Goal: Information Seeking & Learning: Learn about a topic

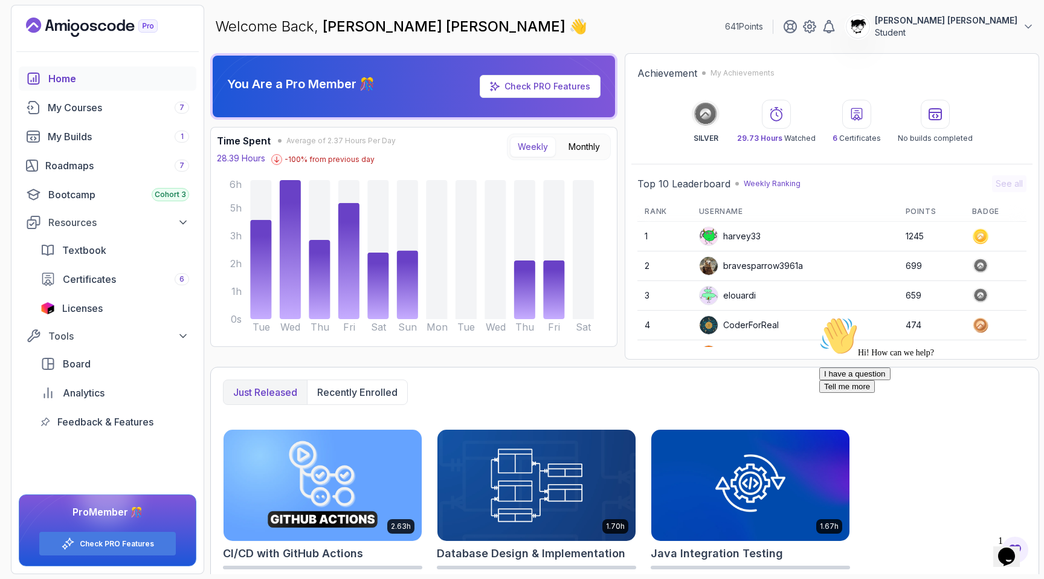
click at [1016, 547] on icon "Opens Chat This icon Opens the chat window." at bounding box center [1006, 556] width 19 height 19
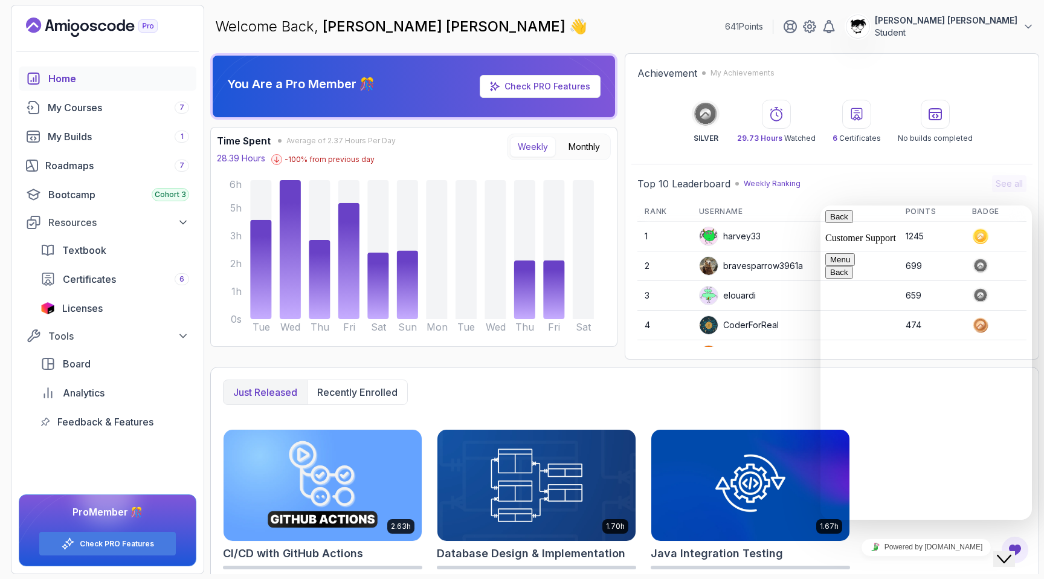
click at [1012, 552] on div "Close Chat This icon closes the chat window." at bounding box center [1004, 559] width 15 height 15
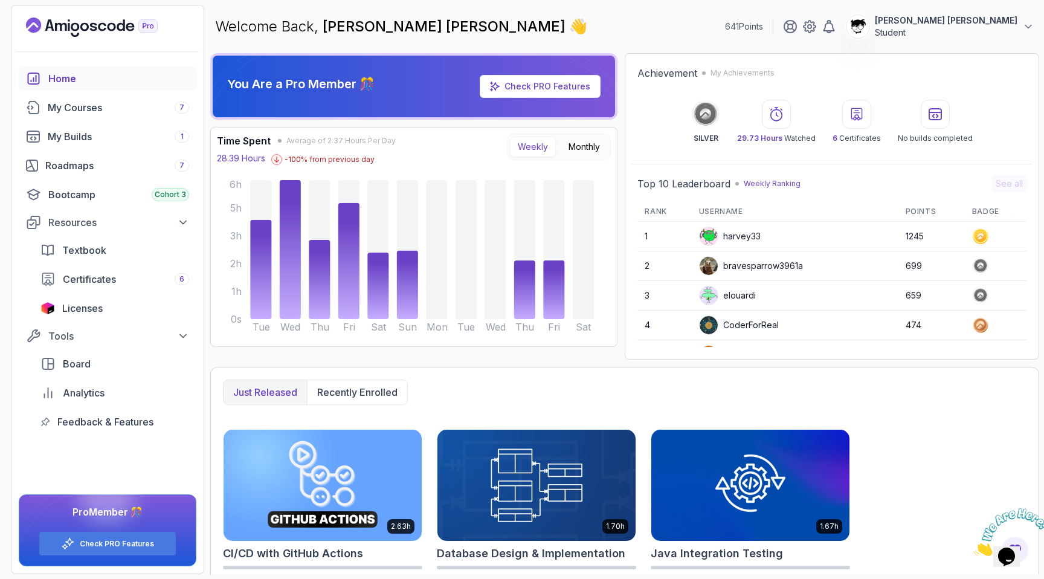
click at [974, 547] on icon "Close" at bounding box center [974, 552] width 0 height 10
click at [89, 113] on div "My Courses 7" at bounding box center [118, 107] width 141 height 15
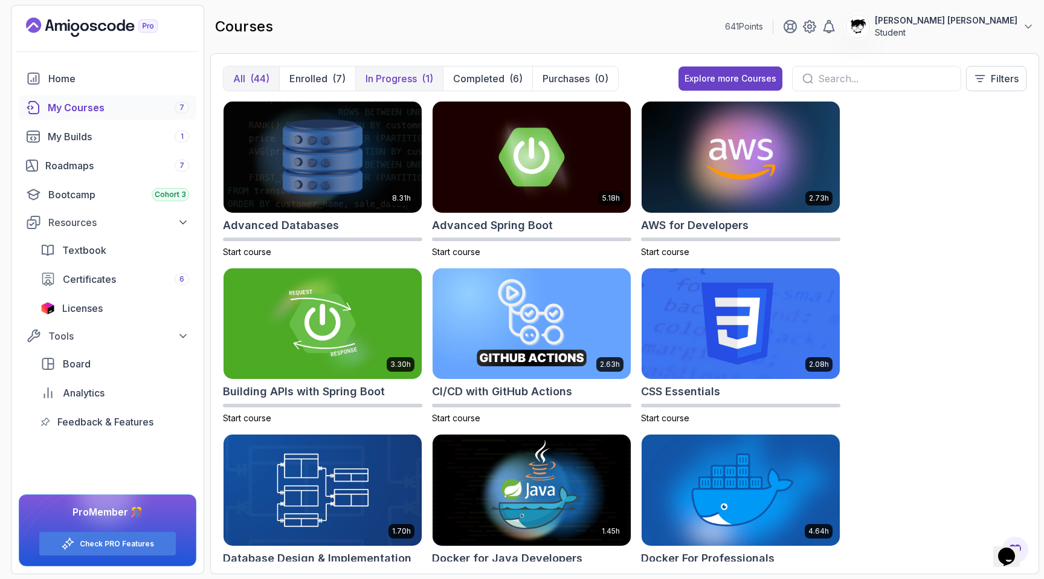
click at [386, 82] on p "In Progress" at bounding box center [391, 78] width 51 height 15
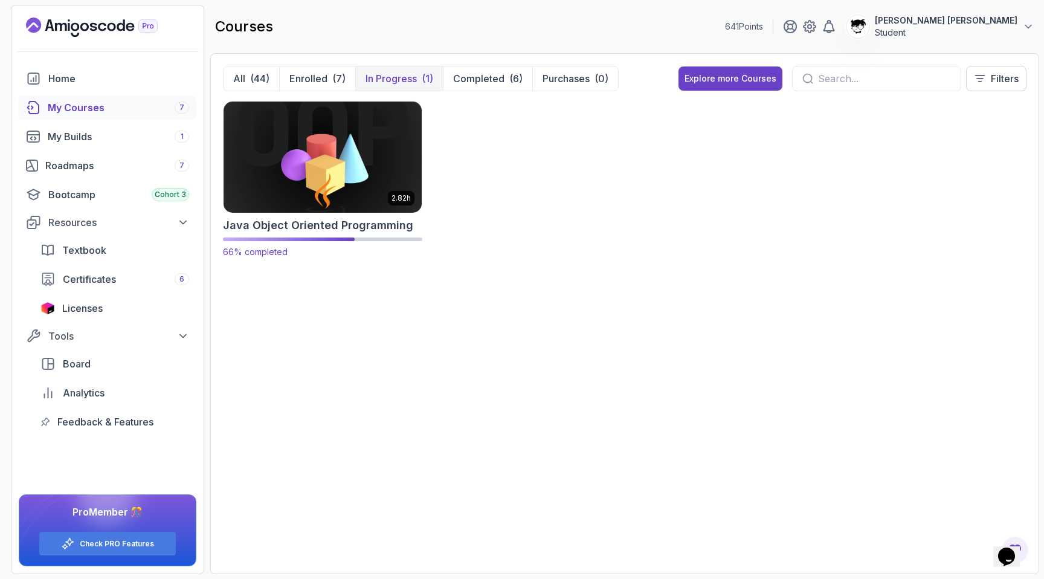
click at [345, 151] on img at bounding box center [323, 156] width 208 height 117
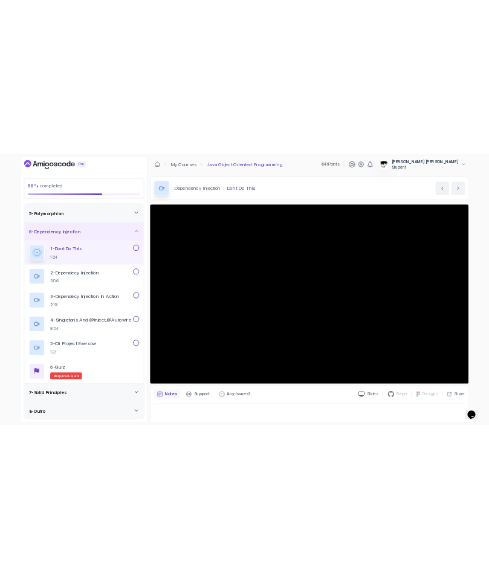
scroll to position [158, 0]
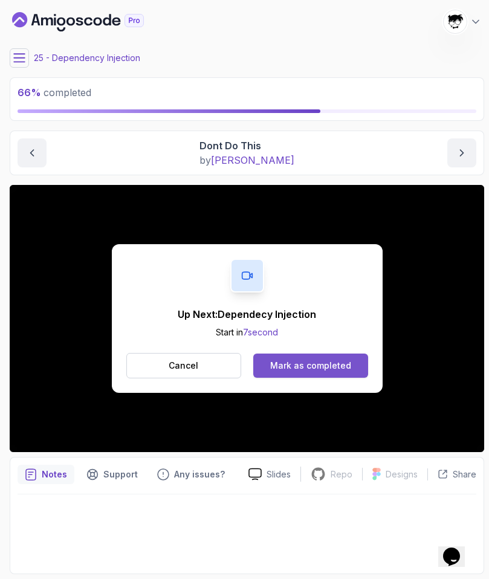
click at [283, 363] on div "Mark as completed" at bounding box center [310, 366] width 81 height 12
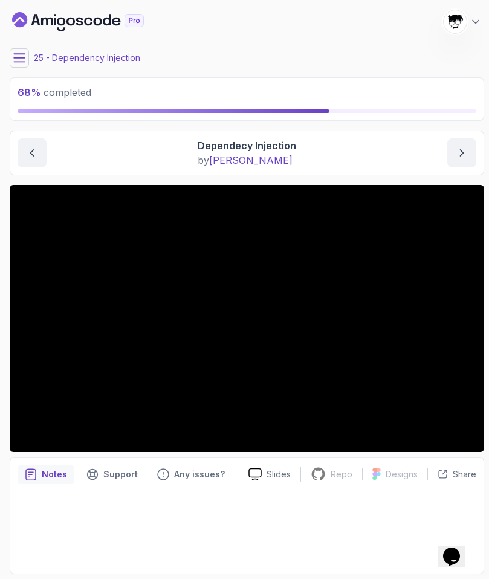
click at [23, 52] on button at bounding box center [19, 57] width 19 height 19
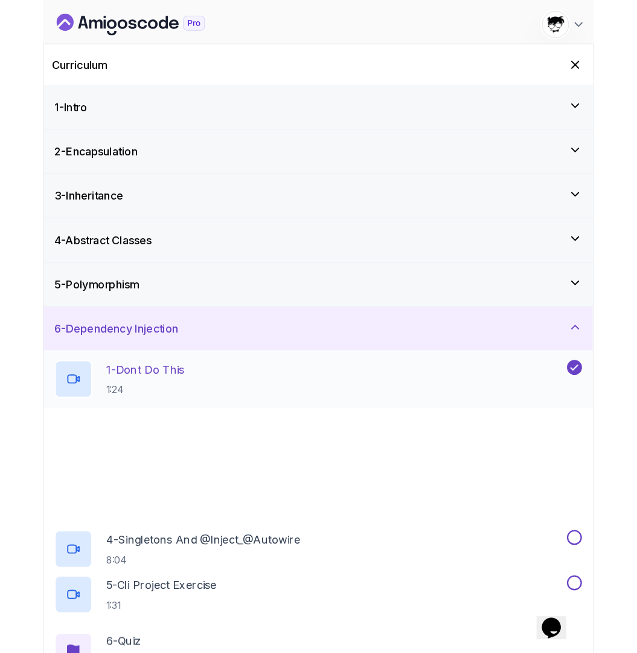
scroll to position [77, 0]
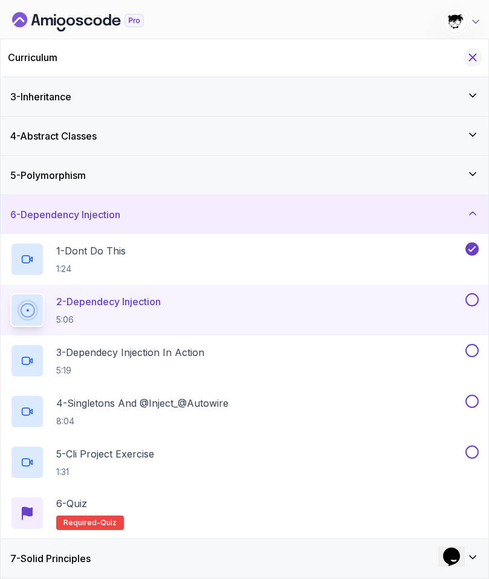
click at [470, 53] on icon "Hide Curriculum for mobile" at bounding box center [472, 57] width 13 height 13
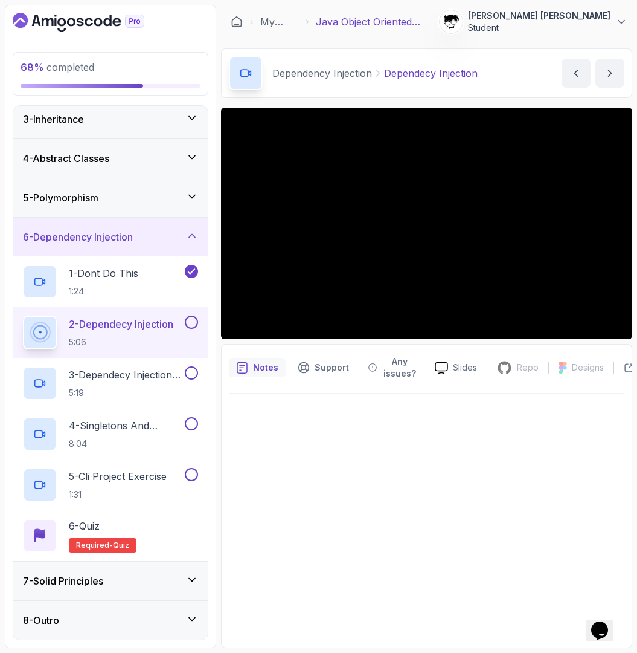
scroll to position [158, 0]
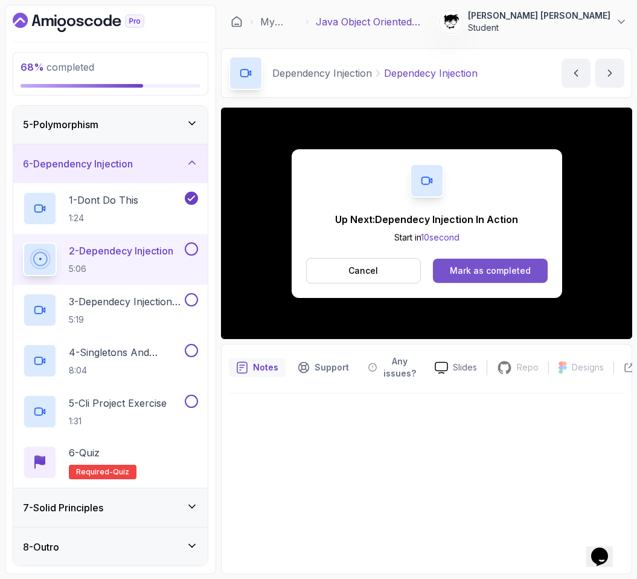
click at [477, 266] on div "Mark as completed" at bounding box center [490, 271] width 81 height 12
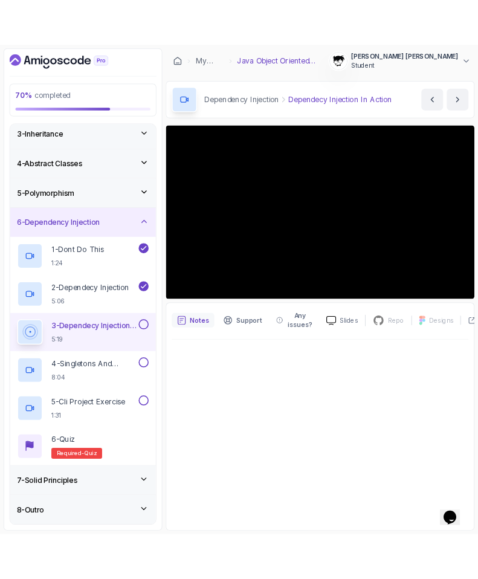
scroll to position [85, 0]
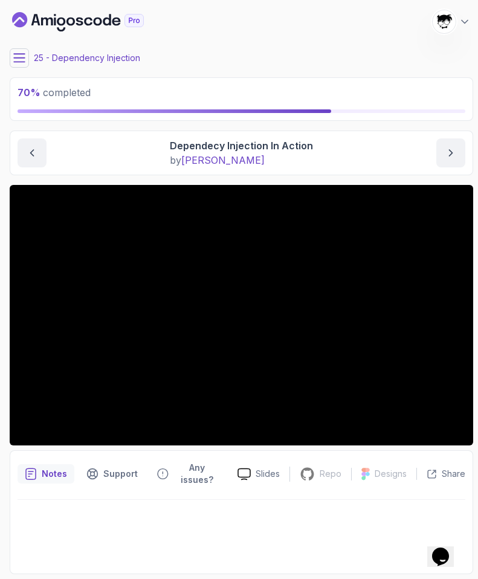
click at [20, 60] on icon at bounding box center [19, 58] width 12 height 12
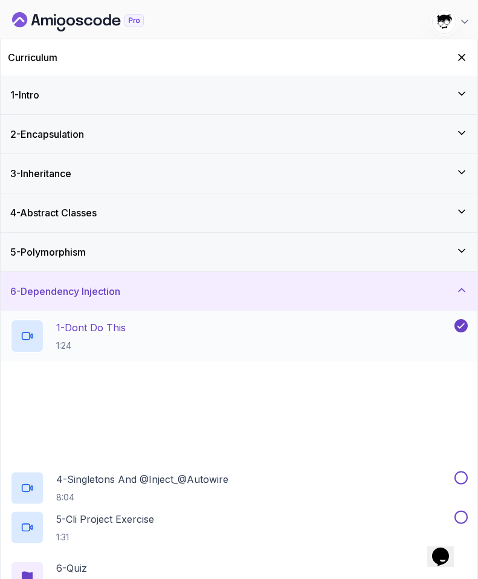
scroll to position [77, 0]
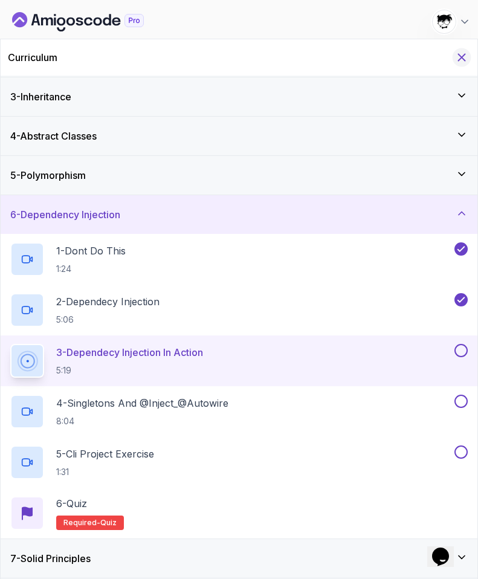
click at [461, 62] on icon "Hide Curriculum for mobile" at bounding box center [461, 57] width 13 height 13
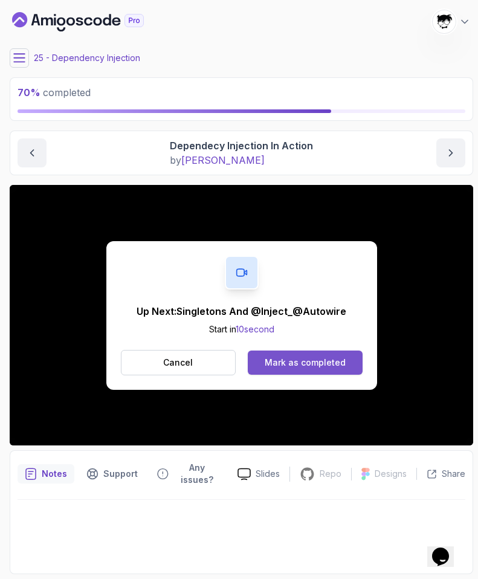
click at [317, 360] on div "Mark as completed" at bounding box center [305, 363] width 81 height 12
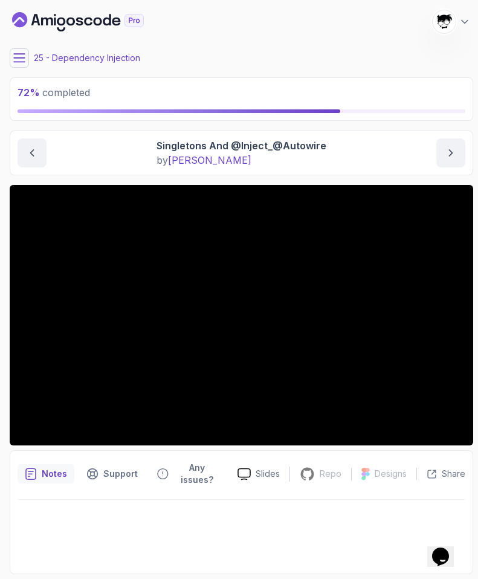
click at [17, 63] on icon at bounding box center [19, 58] width 12 height 12
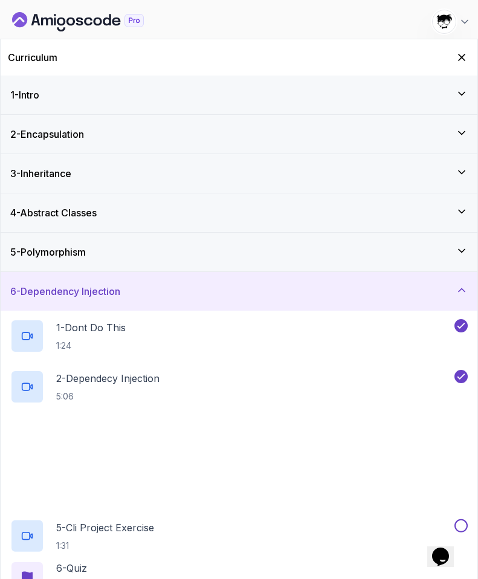
scroll to position [77, 0]
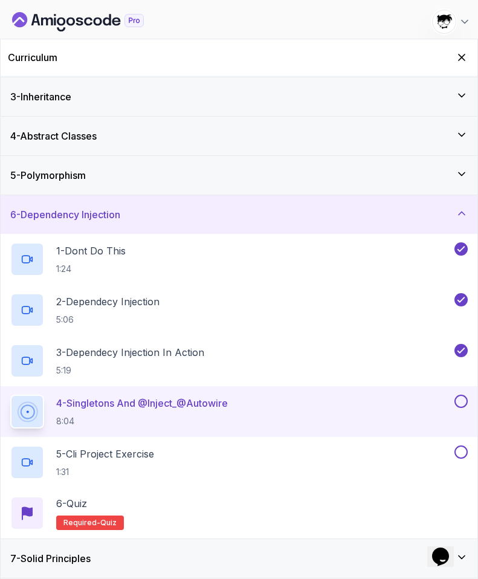
click at [135, 549] on div "7 - Solid Principles" at bounding box center [239, 558] width 477 height 39
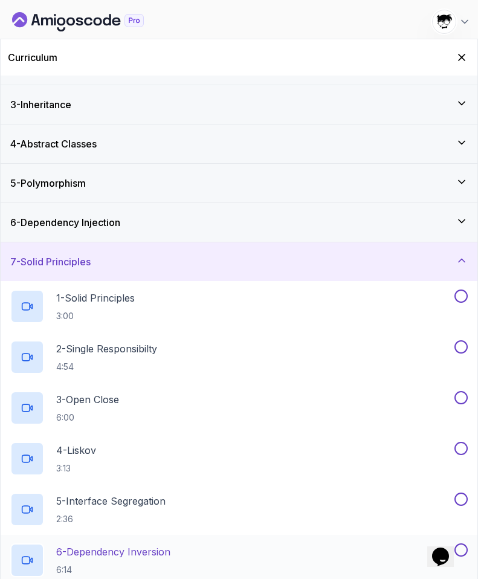
scroll to position [0, 0]
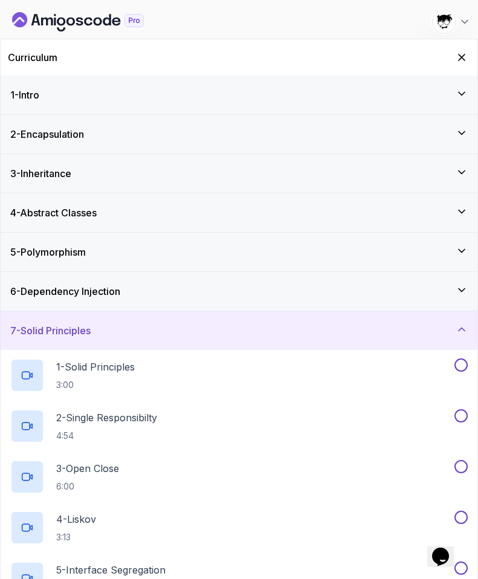
click at [65, 336] on h3 "7 - Solid Principles" at bounding box center [50, 330] width 80 height 15
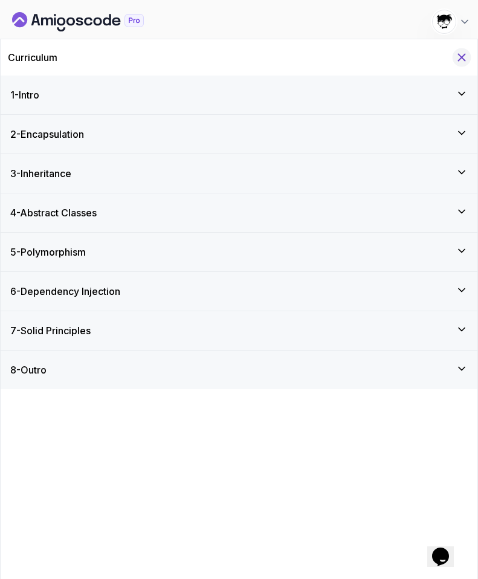
click at [462, 59] on icon "Hide Curriculum for mobile" at bounding box center [461, 57] width 13 height 13
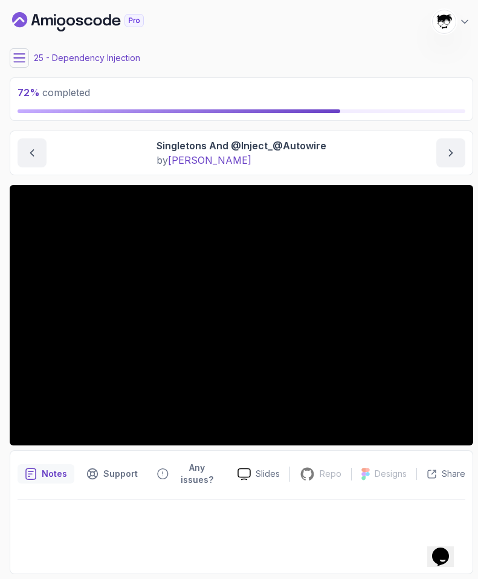
click at [28, 49] on div "25 - Dependency Injection" at bounding box center [241, 57] width 463 height 19
click at [20, 51] on button at bounding box center [19, 57] width 19 height 19
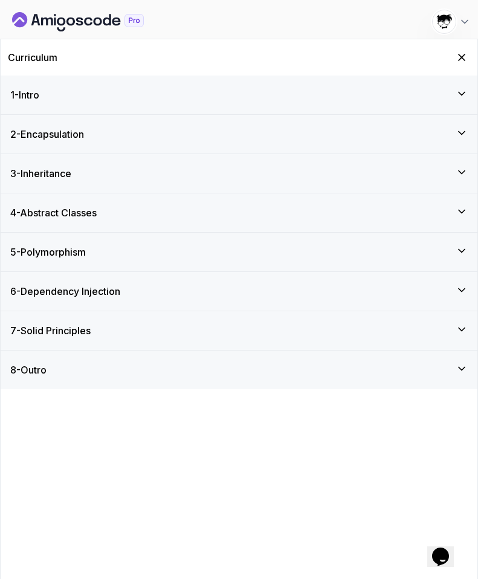
click at [63, 331] on h3 "7 - Solid Principles" at bounding box center [50, 330] width 80 height 15
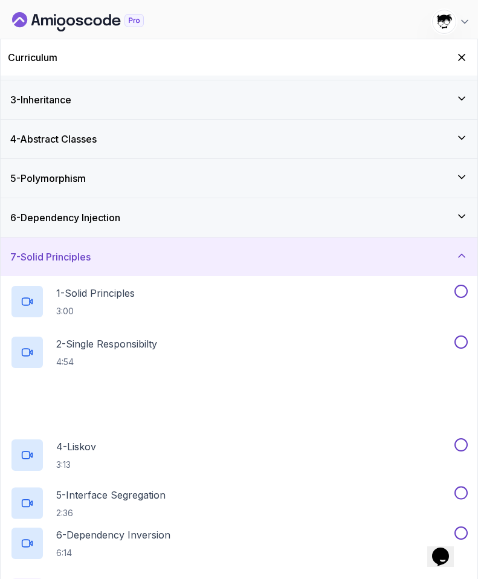
scroll to position [76, 0]
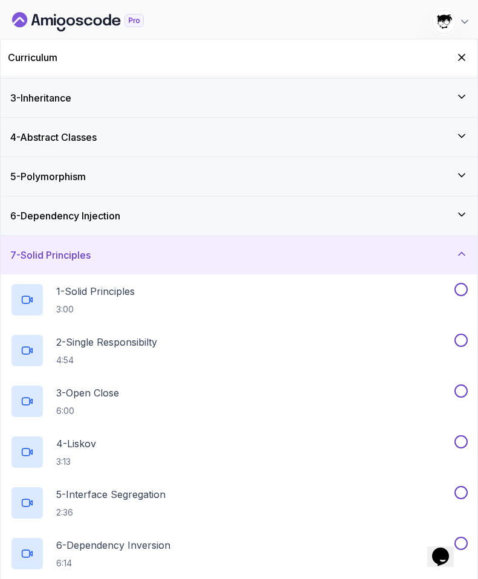
click at [54, 262] on div "7 - Solid Principles" at bounding box center [239, 255] width 477 height 39
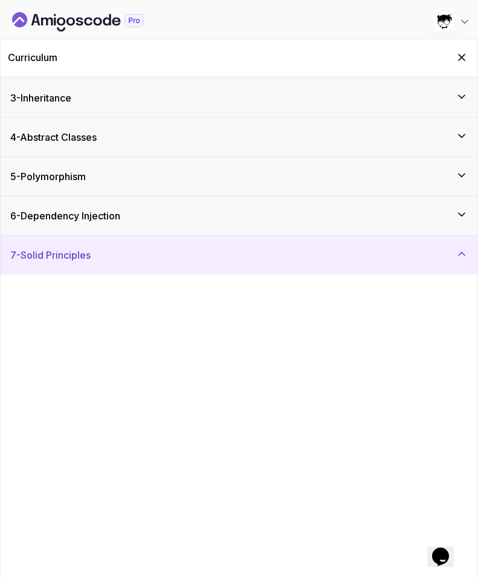
scroll to position [0, 0]
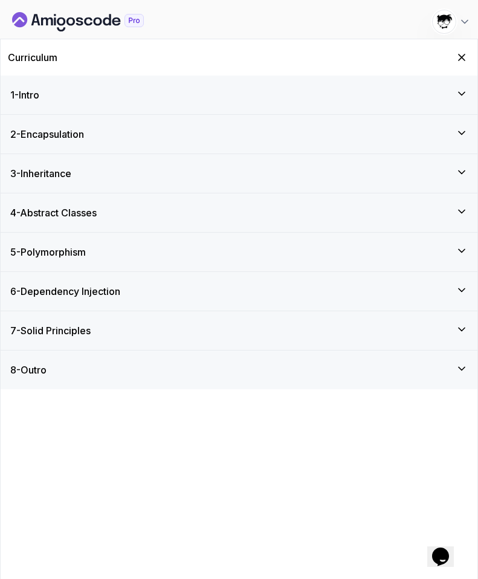
click at [48, 291] on h3 "6 - Dependency Injection" at bounding box center [65, 291] width 110 height 15
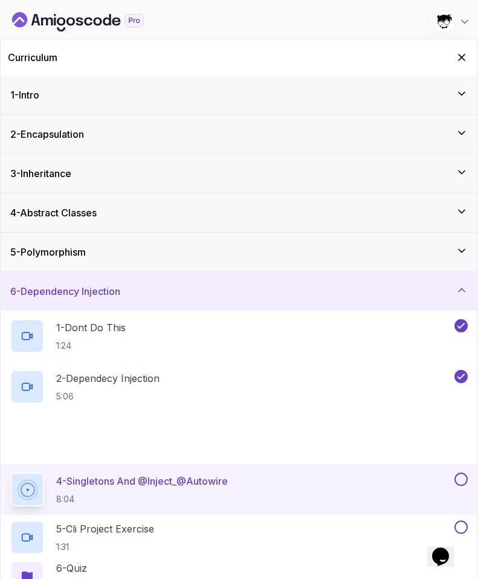
scroll to position [77, 0]
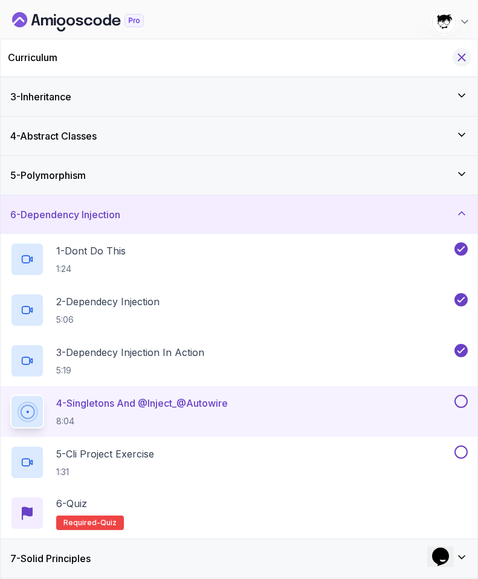
click at [466, 58] on icon "Hide Curriculum for mobile" at bounding box center [461, 57] width 13 height 13
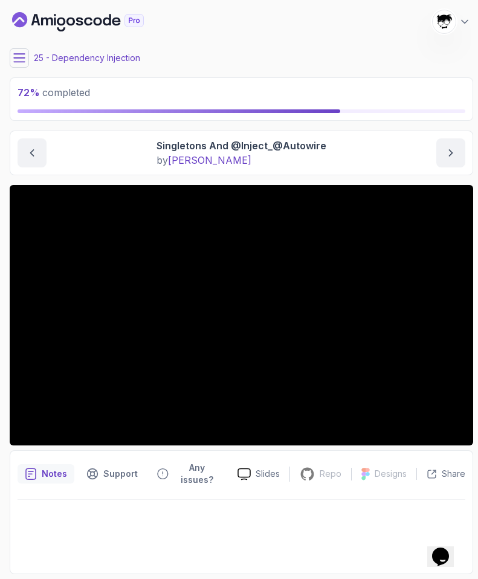
click at [14, 54] on icon at bounding box center [19, 58] width 11 height 8
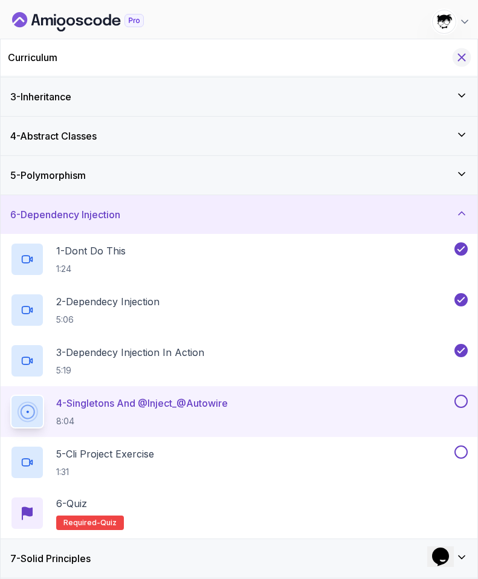
click at [461, 49] on button "Hide Curriculum for mobile" at bounding box center [462, 57] width 19 height 19
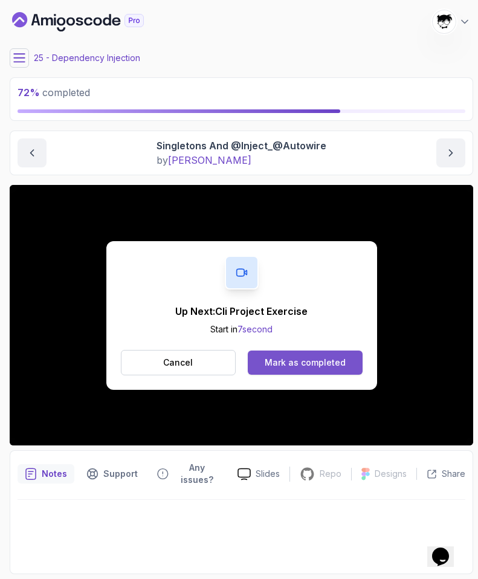
click at [315, 352] on button "Mark as completed" at bounding box center [305, 362] width 114 height 24
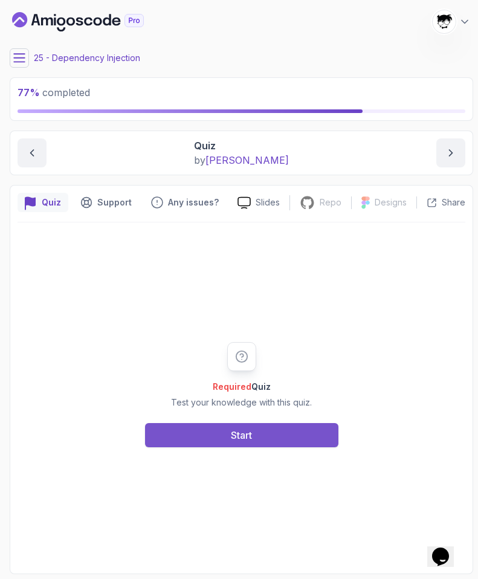
click at [223, 444] on button "Start" at bounding box center [241, 435] width 193 height 24
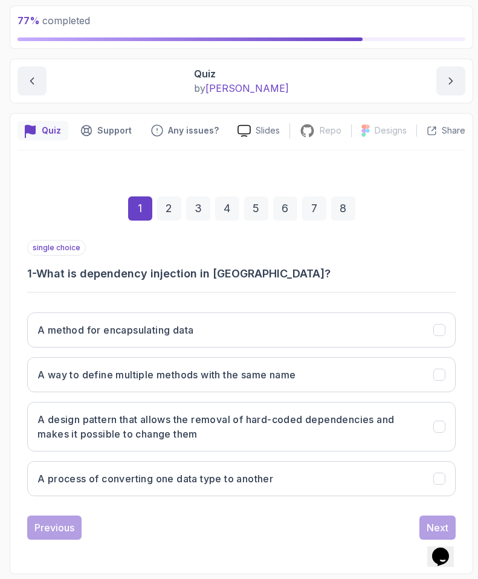
scroll to position [71, 0]
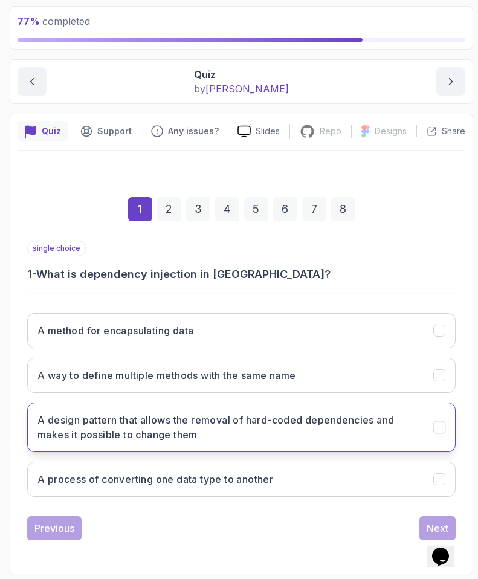
click at [141, 421] on h3 "A design pattern that allows the removal of hard-coded dependencies and makes i…" at bounding box center [227, 427] width 381 height 29
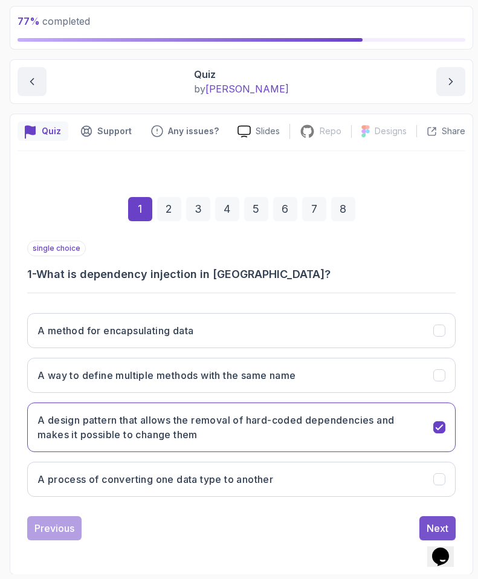
click at [428, 526] on div "Next" at bounding box center [438, 528] width 22 height 15
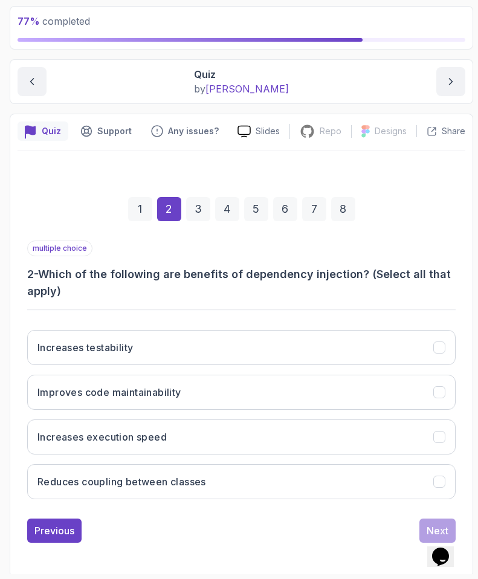
scroll to position [74, 0]
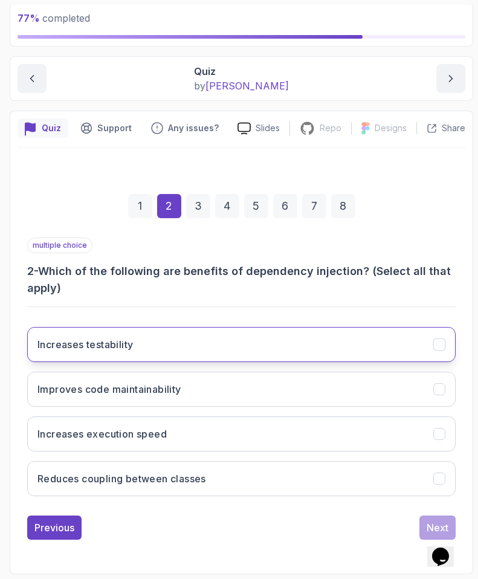
click at [74, 338] on h3 "Increases testability" at bounding box center [84, 344] width 95 height 15
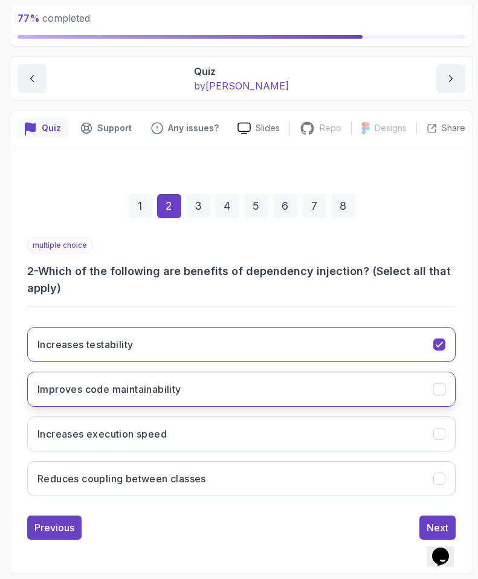
click at [78, 384] on h3 "Improves code maintainability" at bounding box center [109, 389] width 144 height 15
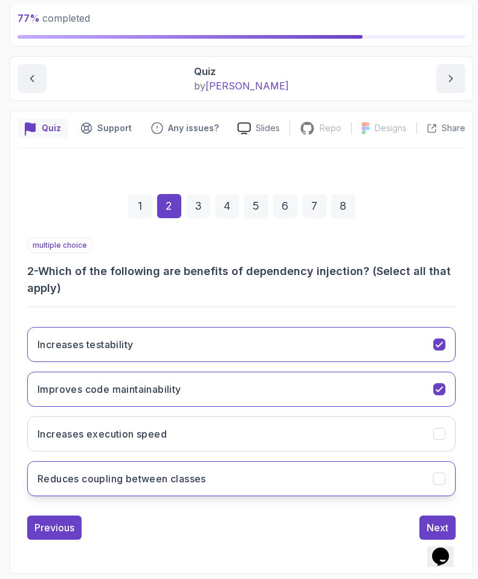
click at [86, 470] on button "Reduces coupling between classes" at bounding box center [241, 478] width 428 height 35
click at [419, 528] on button "Next" at bounding box center [437, 527] width 36 height 24
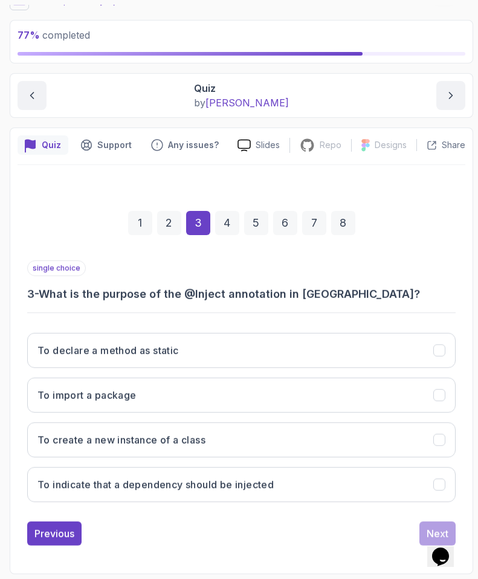
scroll to position [57, 0]
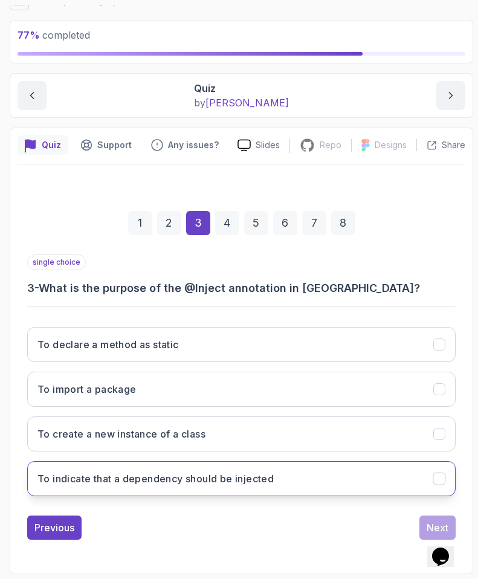
click at [160, 480] on h3 "To indicate that a dependency should be injected" at bounding box center [155, 478] width 236 height 15
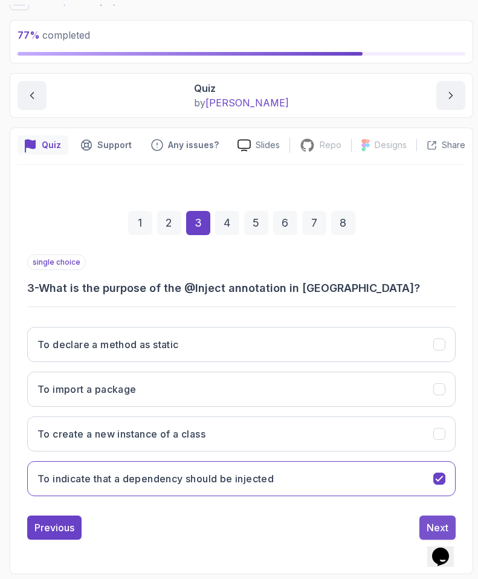
click at [430, 525] on div "Next" at bounding box center [438, 527] width 22 height 15
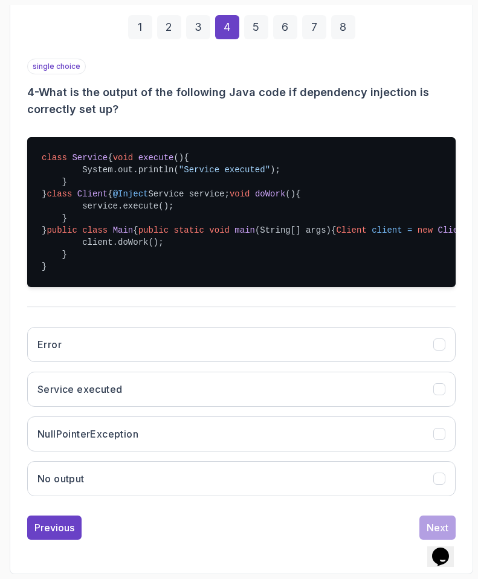
scroll to position [350, 0]
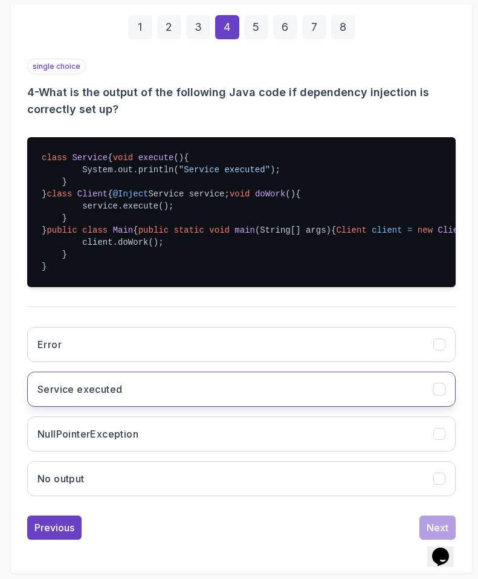
click at [84, 388] on h3 "Service executed" at bounding box center [79, 389] width 85 height 15
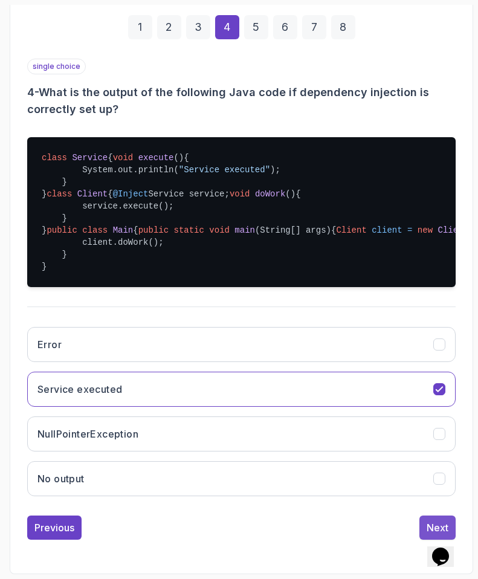
click at [430, 528] on div "Next" at bounding box center [438, 527] width 22 height 15
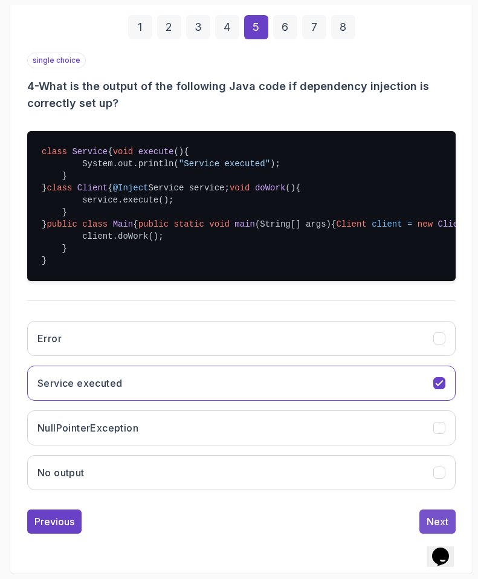
scroll to position [57, 0]
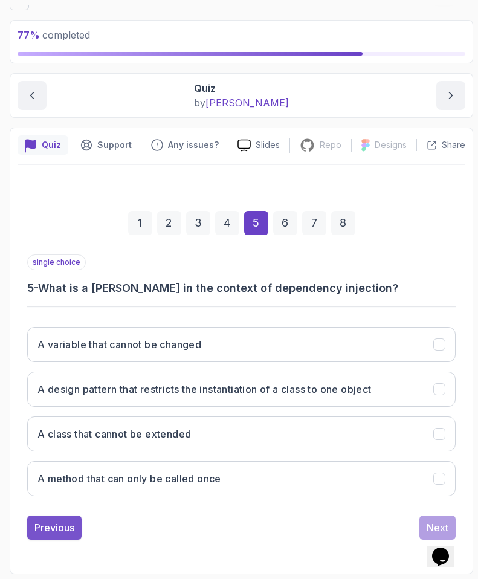
click at [76, 521] on button "Previous" at bounding box center [54, 527] width 54 height 24
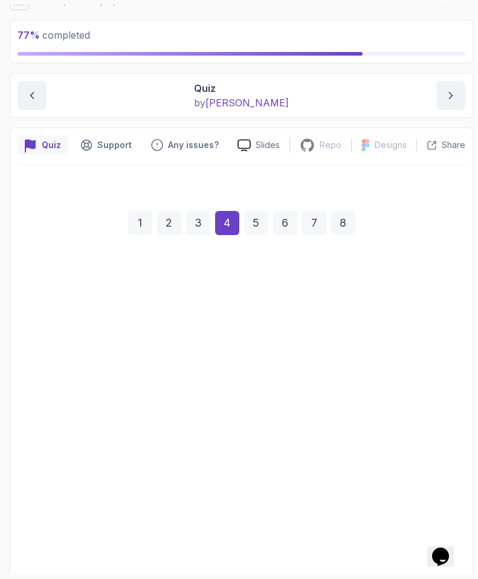
scroll to position [350, 0]
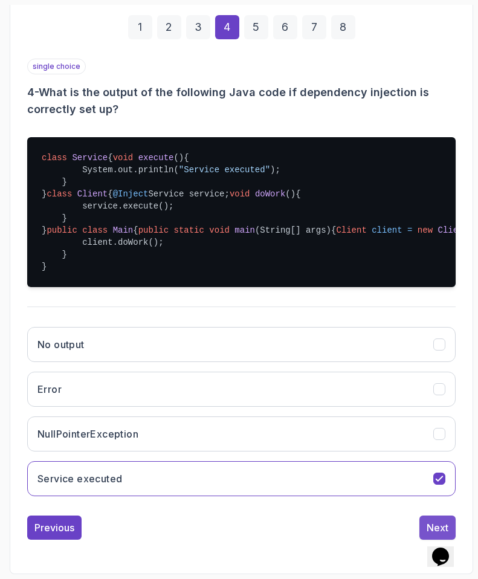
click at [432, 526] on div "Next" at bounding box center [438, 527] width 22 height 15
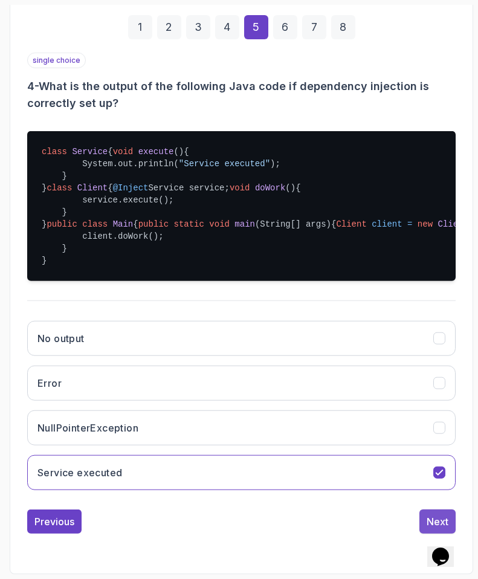
scroll to position [57, 0]
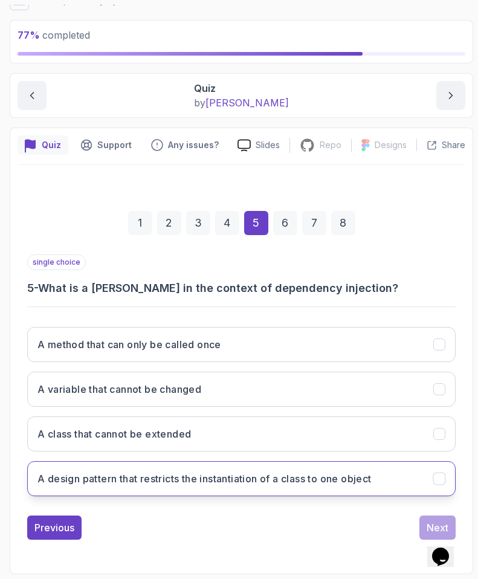
click at [302, 467] on button "A design pattern that restricts the instantiation of a class to one object" at bounding box center [241, 478] width 428 height 35
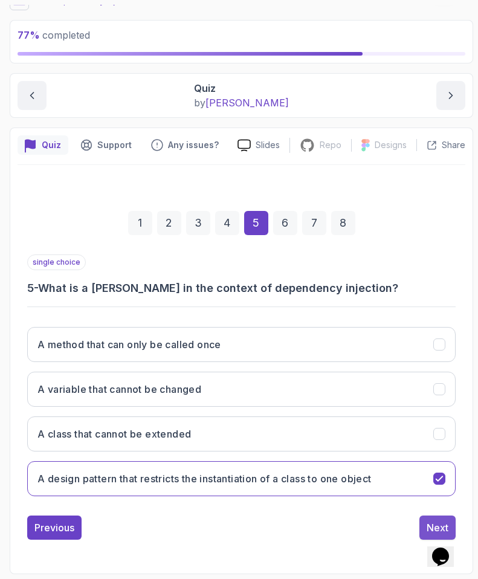
click at [438, 520] on button "Next" at bounding box center [437, 527] width 36 height 24
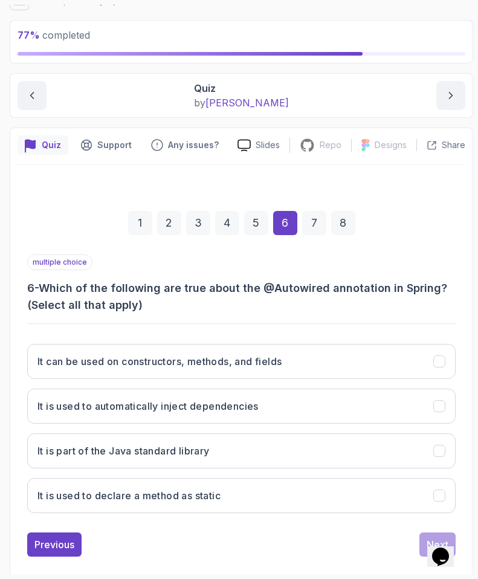
scroll to position [74, 0]
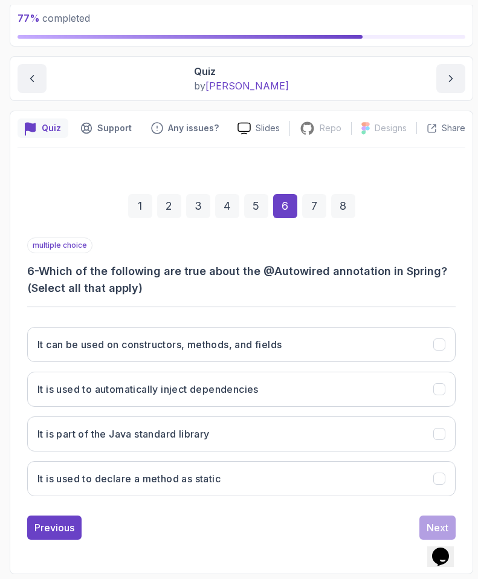
click at [311, 362] on div "It can be used on constructors, methods, and fields It is used to automatically…" at bounding box center [241, 411] width 428 height 189
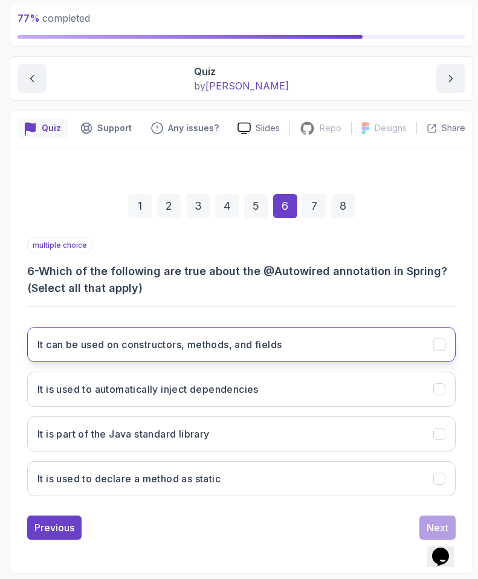
click at [305, 357] on button "It can be used on constructors, methods, and fields" at bounding box center [241, 344] width 428 height 35
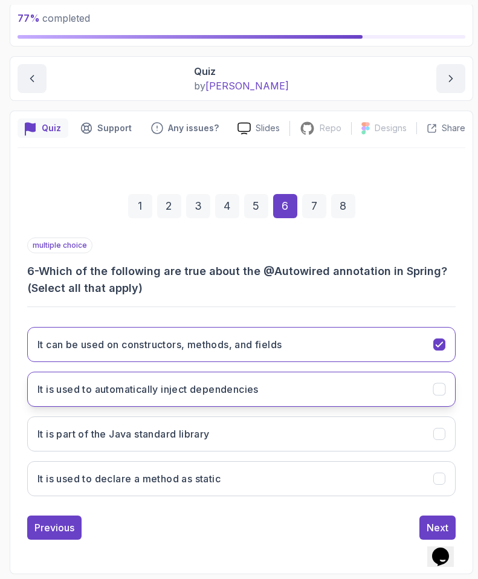
click at [282, 402] on button "It is used to automatically inject dependencies" at bounding box center [241, 389] width 428 height 35
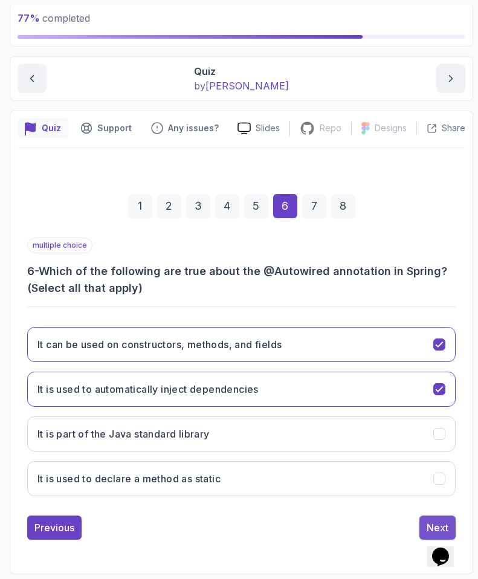
click at [427, 526] on div "Next" at bounding box center [438, 527] width 22 height 15
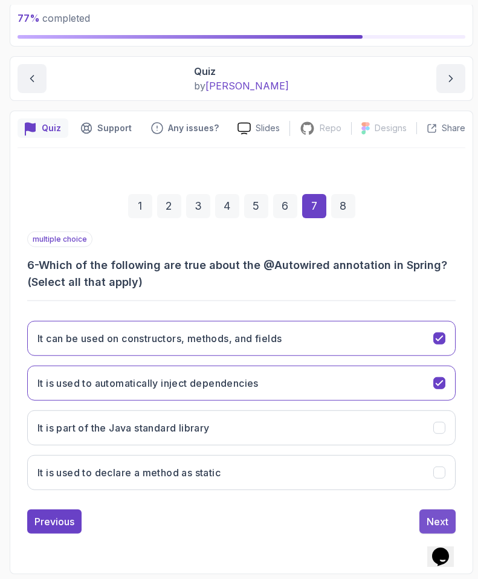
scroll to position [57, 0]
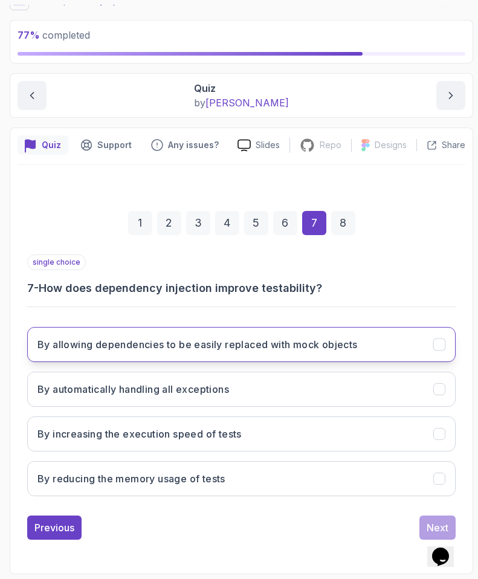
click at [204, 359] on button "By allowing dependencies to be easily replaced with mock objects" at bounding box center [241, 344] width 428 height 35
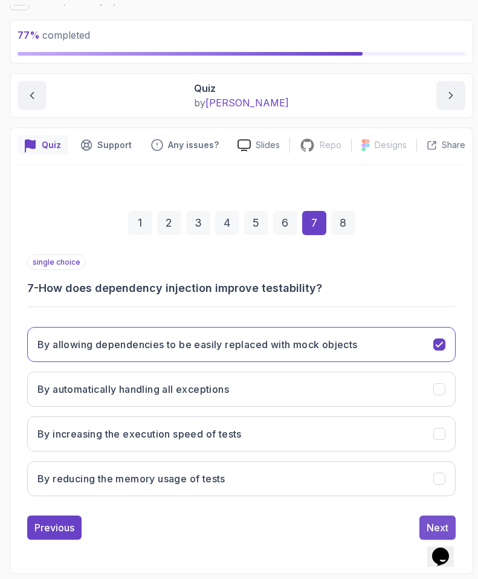
click at [439, 523] on div "Next" at bounding box center [438, 527] width 22 height 15
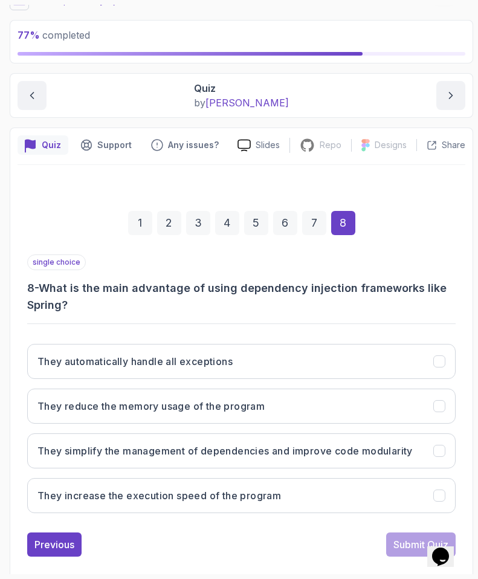
scroll to position [74, 0]
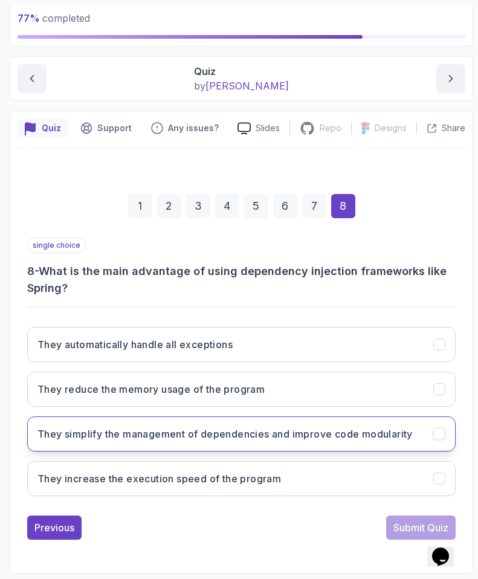
click at [243, 424] on button "They simplify the management of dependencies and improve code modularity" at bounding box center [241, 433] width 428 height 35
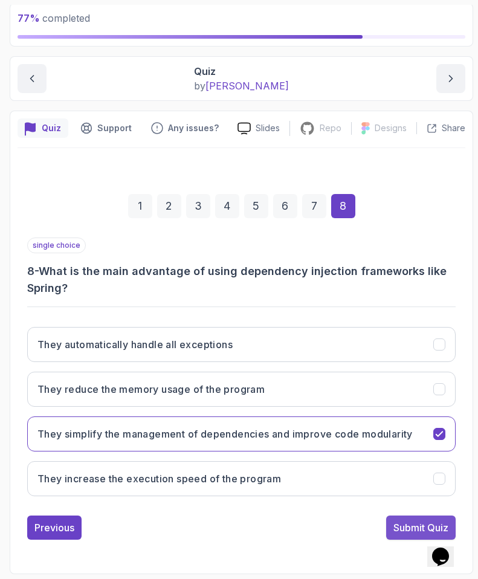
click at [386, 531] on button "Submit Quiz" at bounding box center [420, 527] width 69 height 24
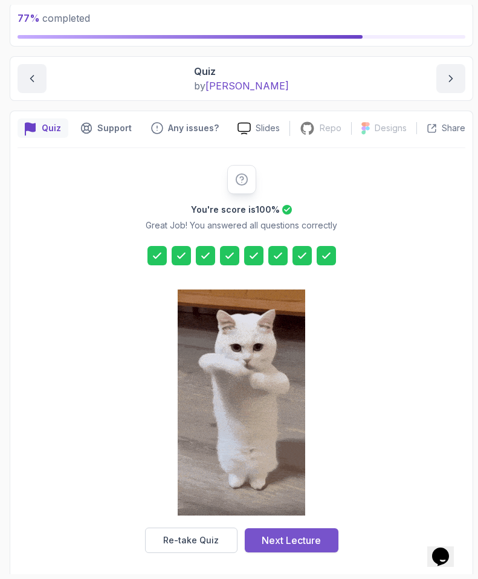
click at [281, 532] on button "Next Lecture" at bounding box center [292, 540] width 94 height 24
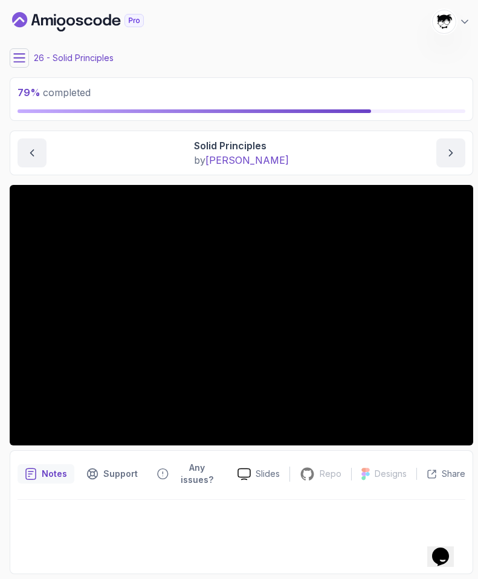
click at [62, 25] on icon "Dashboard" at bounding box center [61, 22] width 8 height 8
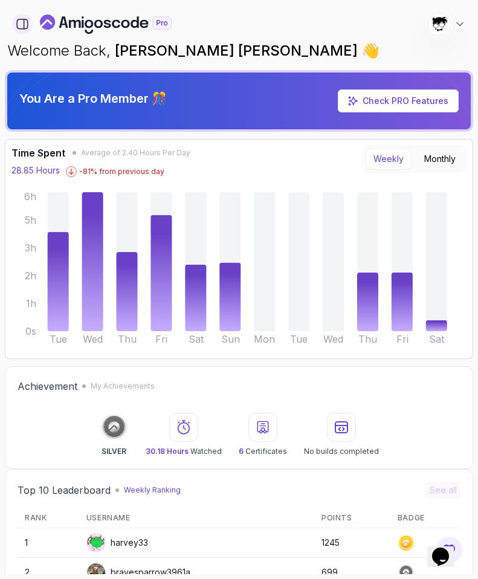
click at [21, 29] on icon "button" at bounding box center [22, 24] width 13 height 13
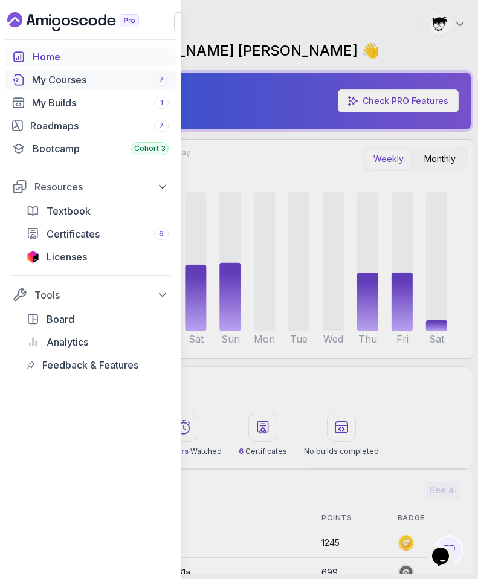
click at [30, 86] on link "My Courses 7" at bounding box center [90, 79] width 171 height 19
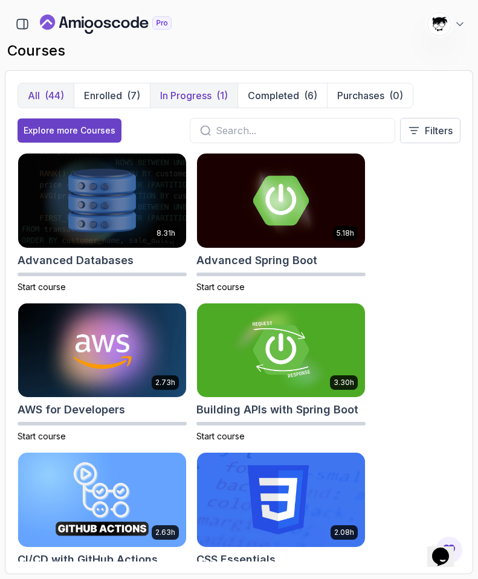
click at [173, 100] on p "In Progress" at bounding box center [185, 95] width 51 height 15
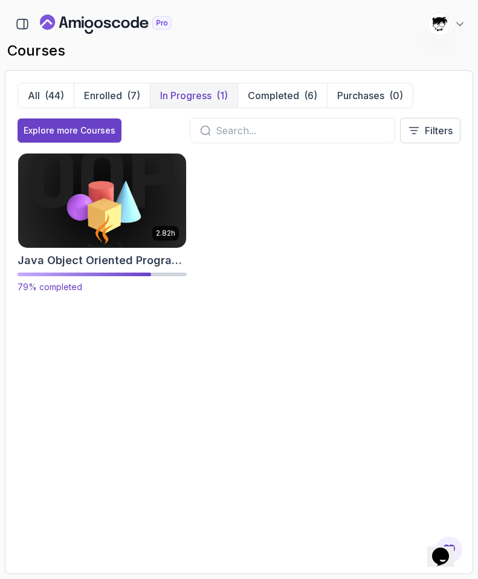
click at [100, 227] on img at bounding box center [102, 200] width 176 height 98
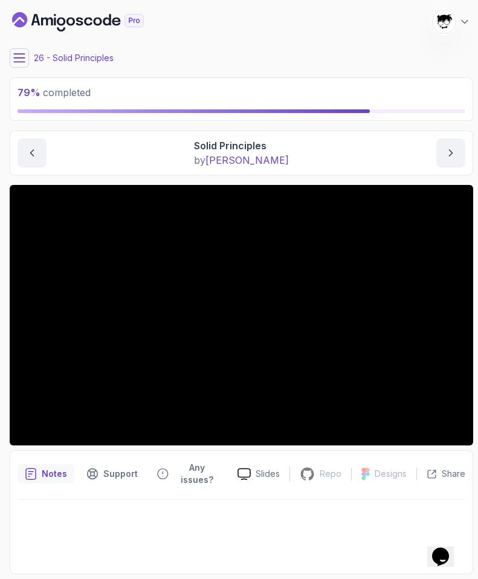
click at [24, 54] on icon at bounding box center [19, 58] width 12 height 12
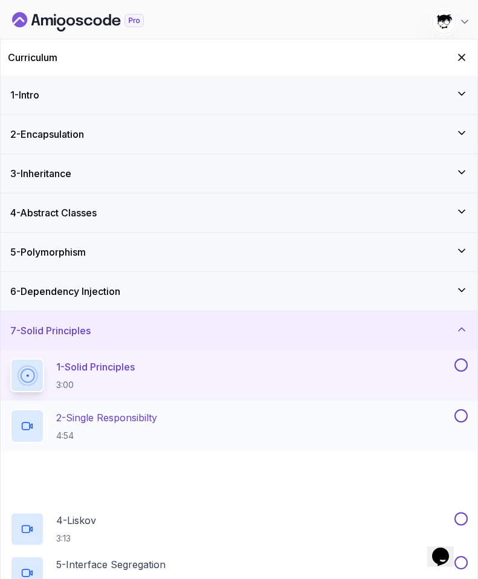
scroll to position [127, 0]
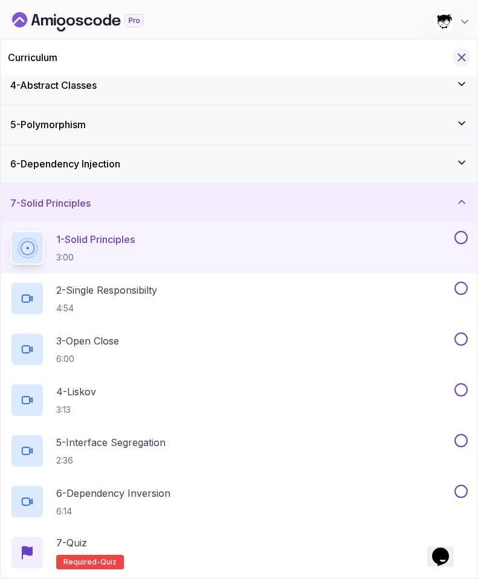
click at [466, 60] on icon "Hide Curriculum for mobile" at bounding box center [461, 57] width 13 height 13
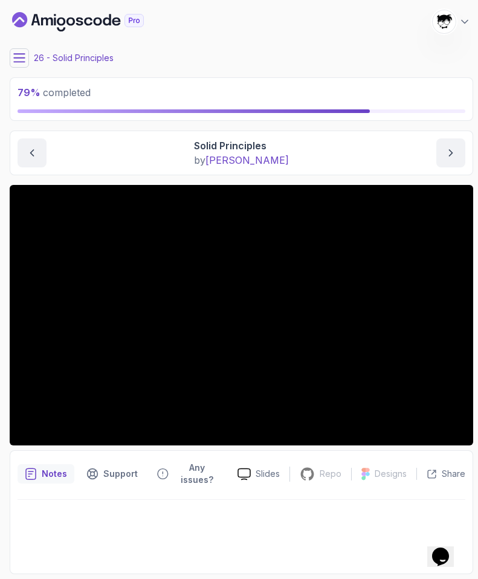
click at [22, 59] on icon at bounding box center [19, 58] width 12 height 12
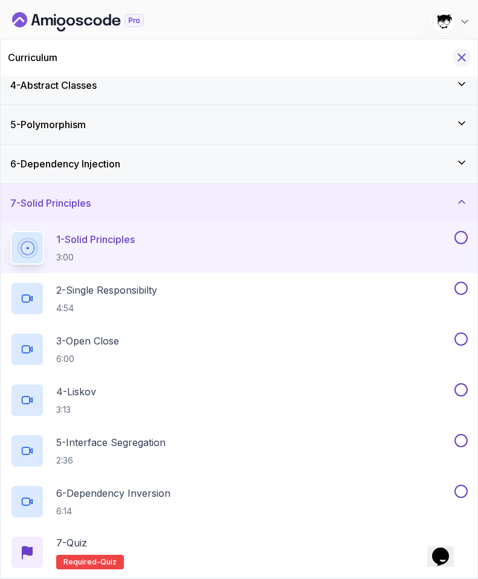
click at [465, 49] on button "Hide Curriculum for mobile" at bounding box center [462, 57] width 19 height 19
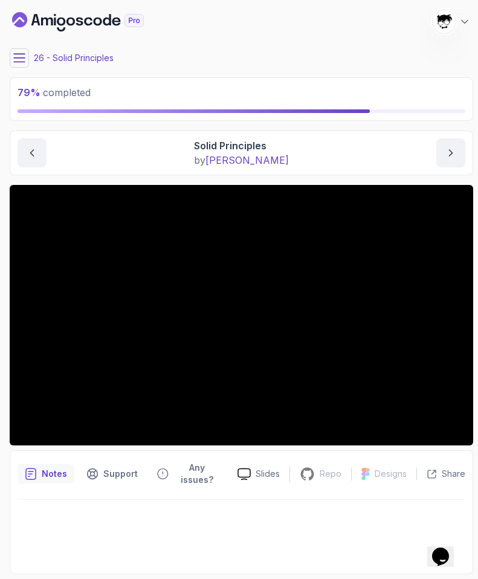
click at [24, 57] on icon at bounding box center [19, 58] width 12 height 12
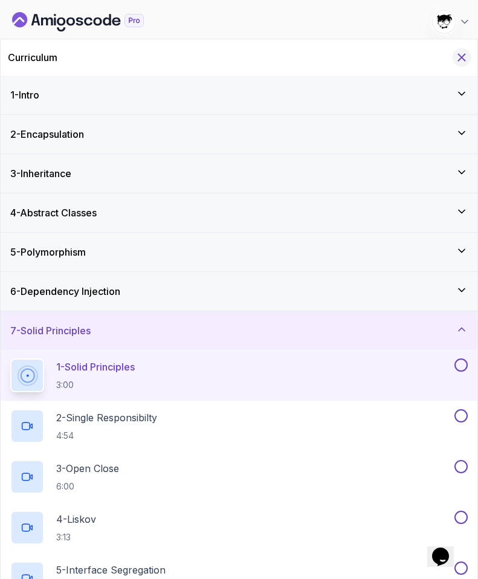
click at [460, 60] on icon "Hide Curriculum for mobile" at bounding box center [461, 57] width 13 height 13
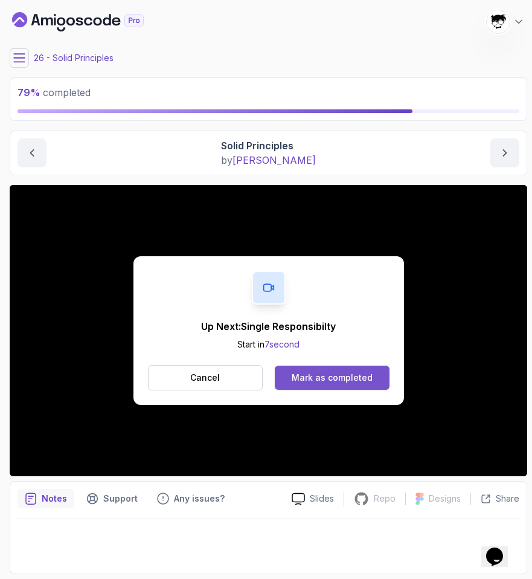
click at [301, 374] on div "Mark as completed" at bounding box center [332, 378] width 81 height 12
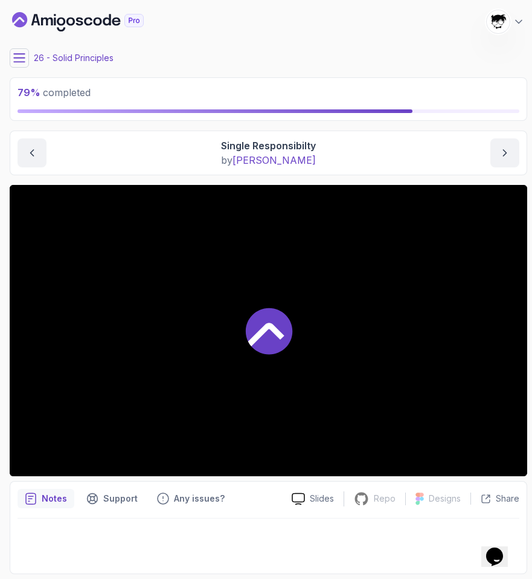
click at [18, 55] on icon at bounding box center [19, 58] width 12 height 12
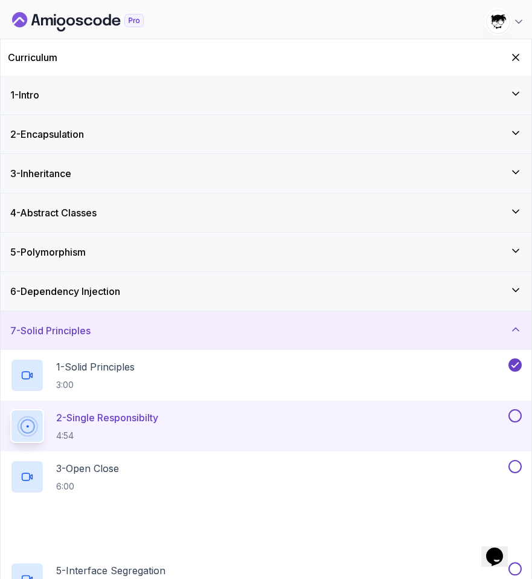
scroll to position [127, 0]
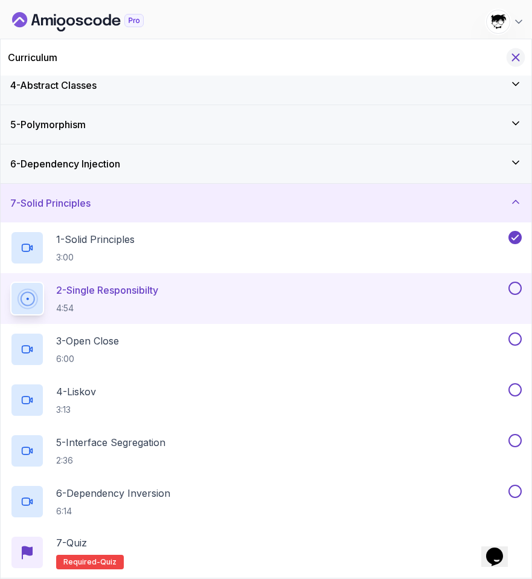
click at [515, 54] on icon "Hide Curriculum for mobile" at bounding box center [515, 57] width 13 height 13
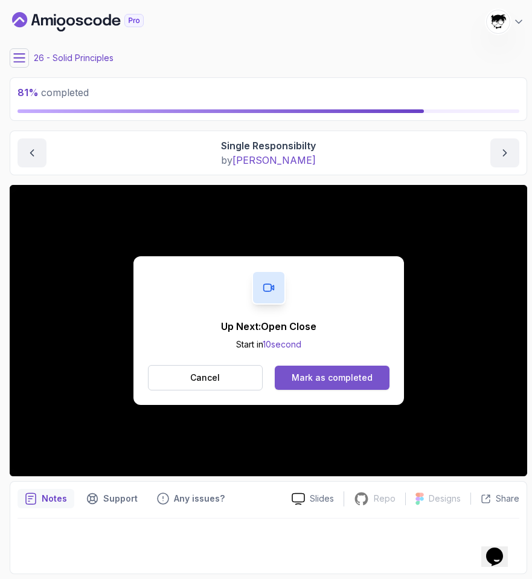
click at [286, 373] on button "Mark as completed" at bounding box center [332, 378] width 114 height 24
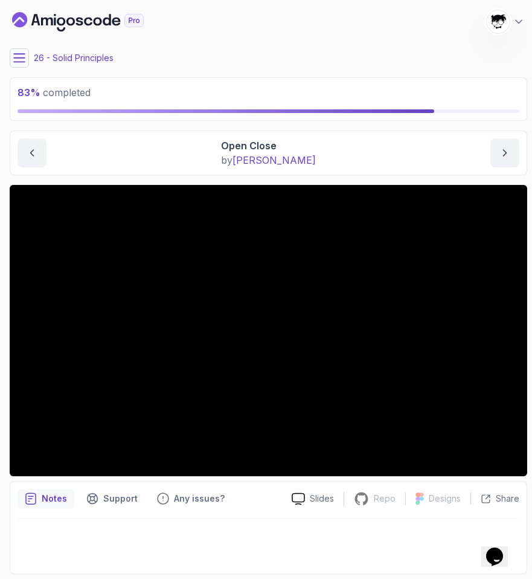
click at [25, 51] on button at bounding box center [19, 57] width 19 height 19
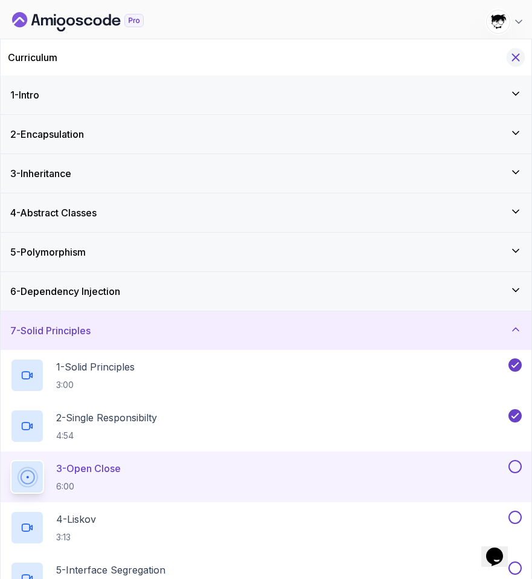
click at [520, 58] on icon "Hide Curriculum for mobile" at bounding box center [515, 57] width 13 height 13
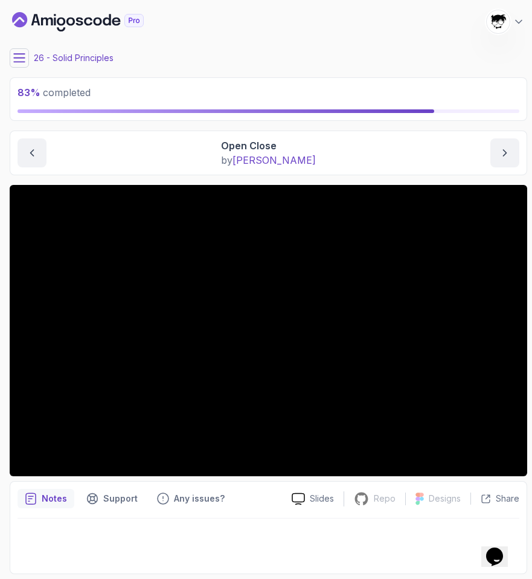
click at [16, 64] on button at bounding box center [19, 57] width 19 height 19
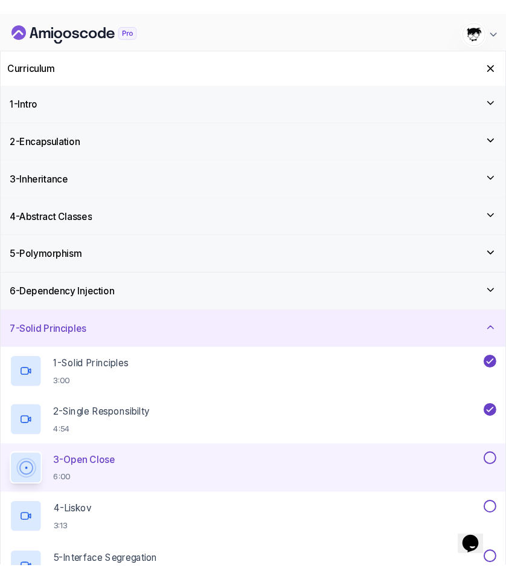
scroll to position [127, 0]
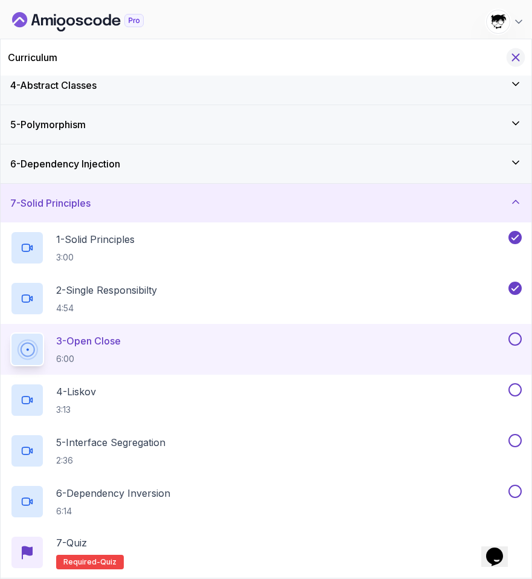
click at [515, 49] on button "Hide Curriculum for mobile" at bounding box center [516, 57] width 19 height 19
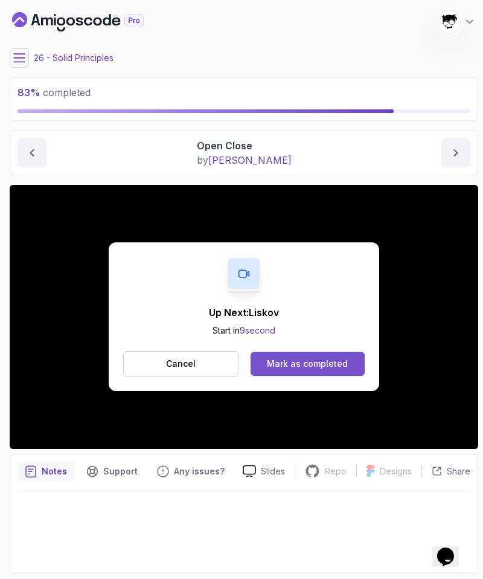
click at [300, 370] on button "Mark as completed" at bounding box center [308, 364] width 114 height 24
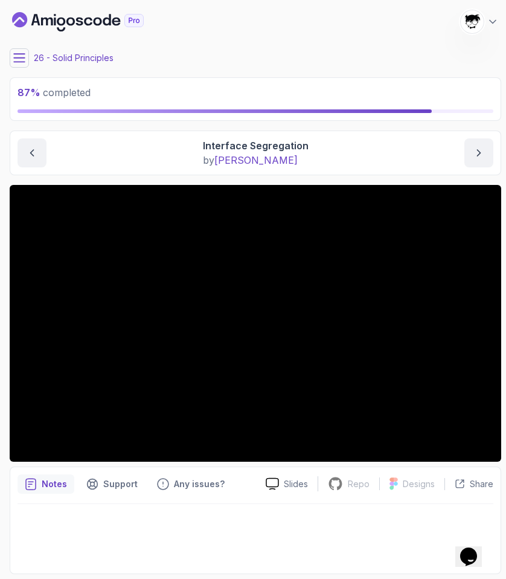
click at [18, 63] on icon at bounding box center [19, 58] width 12 height 12
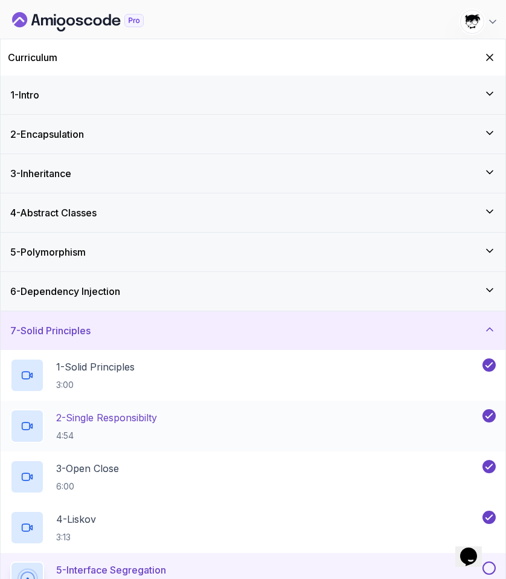
scroll to position [127, 0]
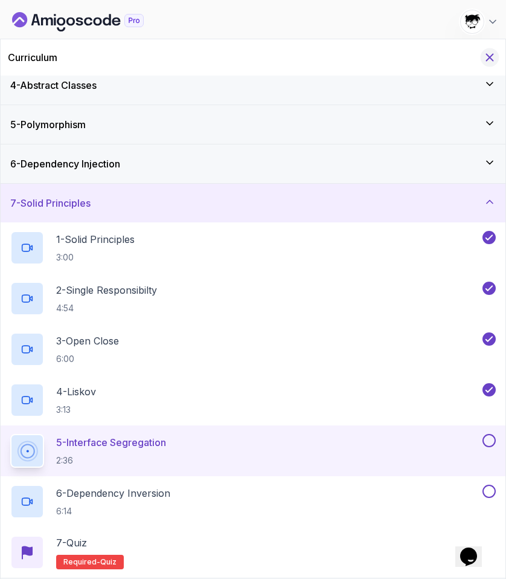
click at [492, 56] on icon "Hide Curriculum for mobile" at bounding box center [489, 57] width 13 height 13
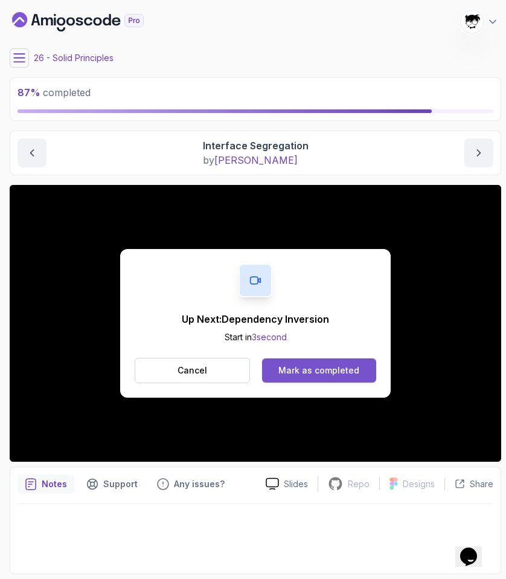
click at [311, 369] on div "Mark as completed" at bounding box center [319, 370] width 81 height 12
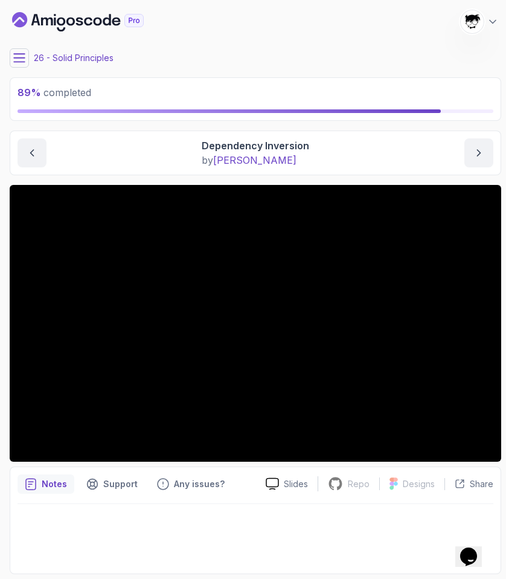
click at [15, 65] on button at bounding box center [19, 57] width 19 height 19
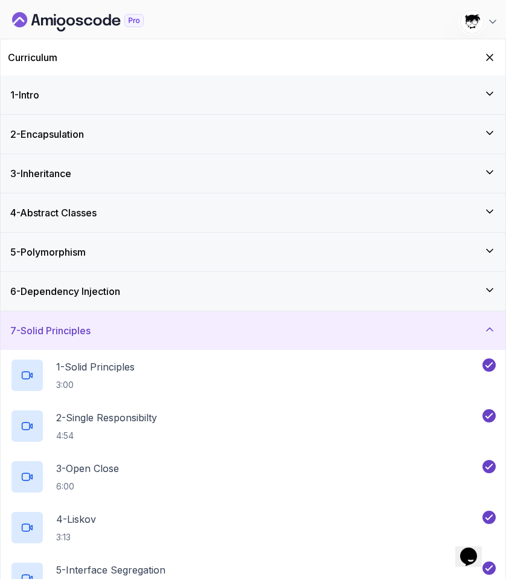
scroll to position [127, 0]
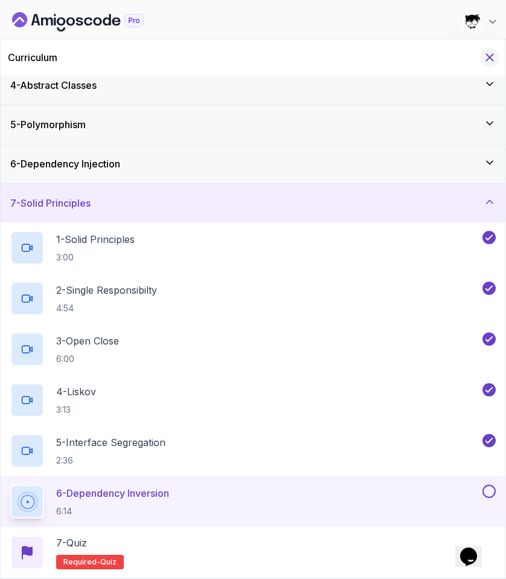
click at [489, 66] on button "Hide Curriculum for mobile" at bounding box center [490, 57] width 19 height 19
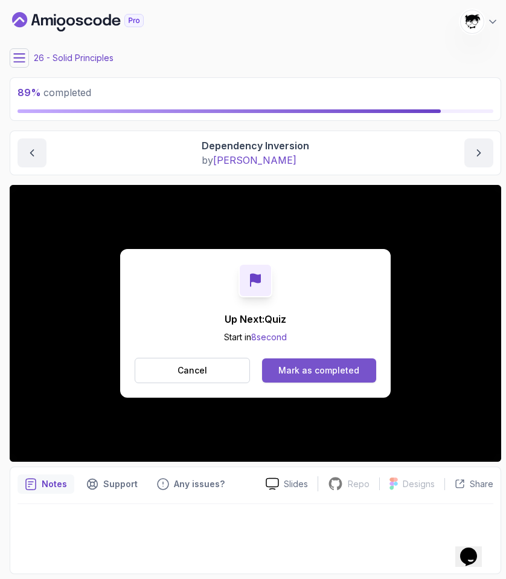
click at [295, 369] on div "Mark as completed" at bounding box center [319, 370] width 81 height 12
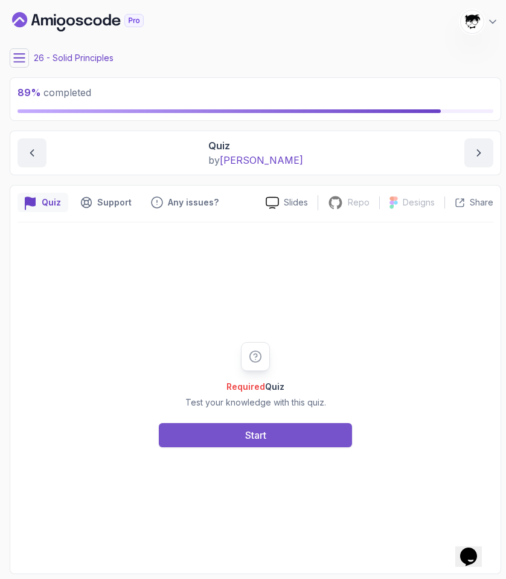
click at [269, 425] on button "Start" at bounding box center [255, 435] width 193 height 24
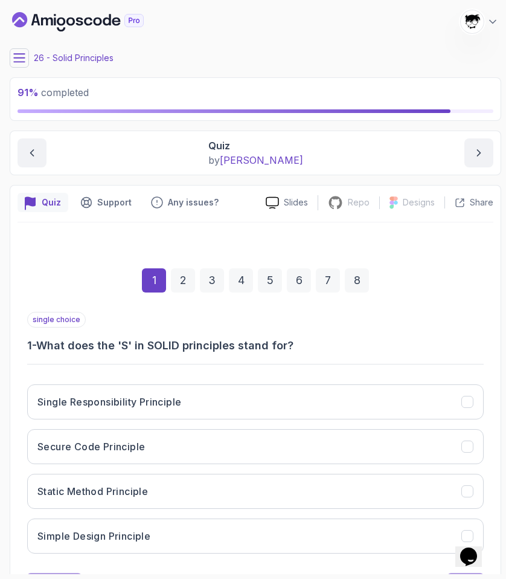
scroll to position [57, 0]
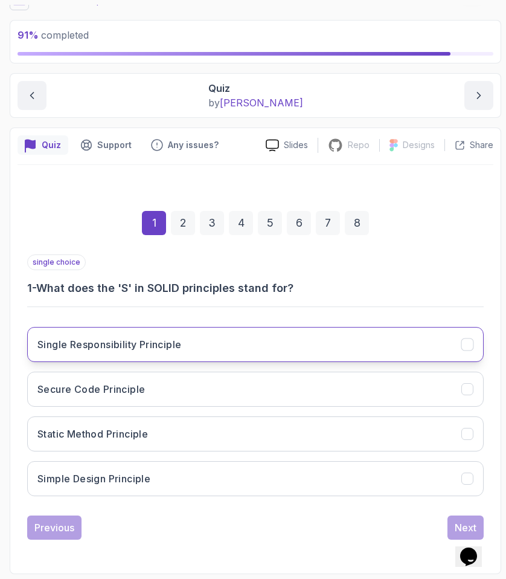
click at [106, 334] on button "Single Responsibility Principle" at bounding box center [255, 344] width 457 height 35
click at [454, 527] on button "Next" at bounding box center [466, 527] width 36 height 24
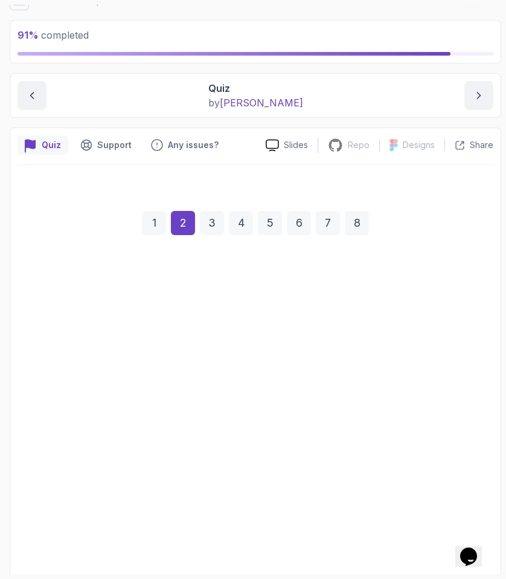
scroll to position [74, 0]
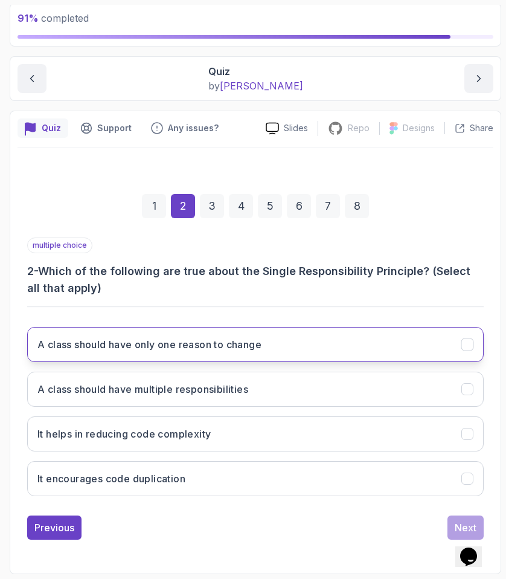
click at [88, 338] on h3 "A class should have only one reason to change" at bounding box center [149, 344] width 224 height 15
click at [71, 347] on h3 "A class should have only one reason to change" at bounding box center [149, 344] width 224 height 15
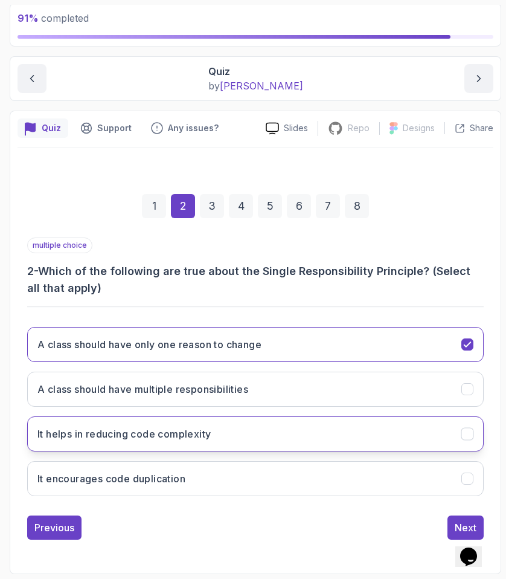
click at [97, 434] on h3 "It helps in reducing code complexity" at bounding box center [123, 434] width 173 height 15
click at [465, 520] on button "Next" at bounding box center [466, 527] width 36 height 24
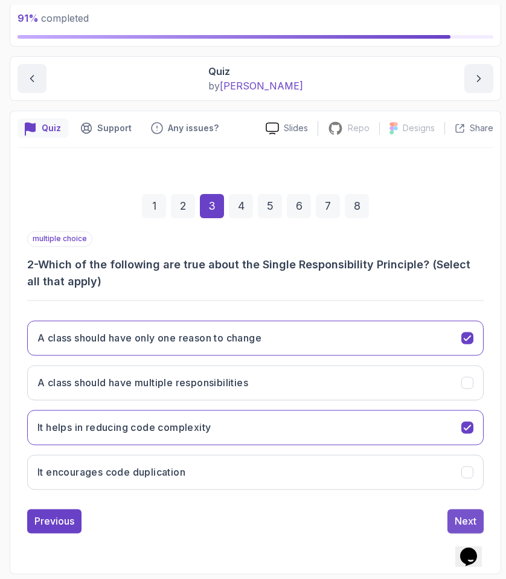
scroll to position [57, 0]
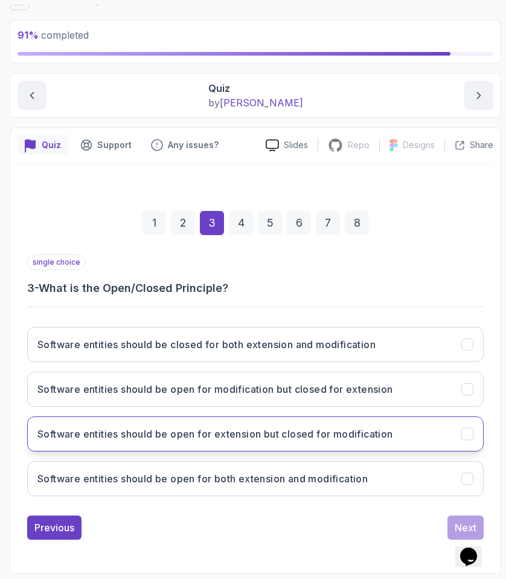
click at [161, 431] on h3 "Software entities should be open for extension but closed for modification" at bounding box center [215, 434] width 356 height 15
click at [462, 520] on div "Next" at bounding box center [466, 527] width 22 height 15
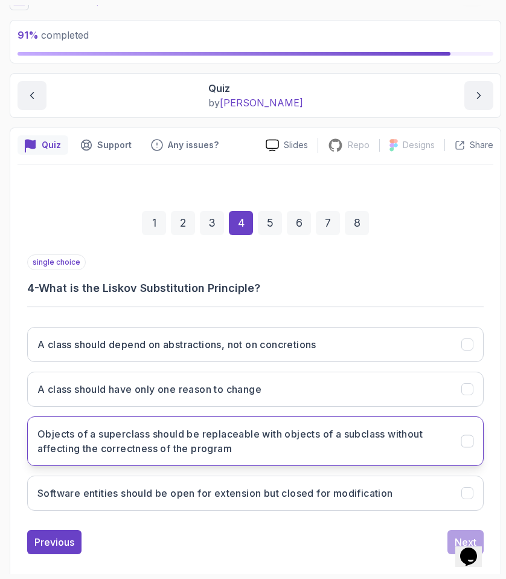
scroll to position [72, 0]
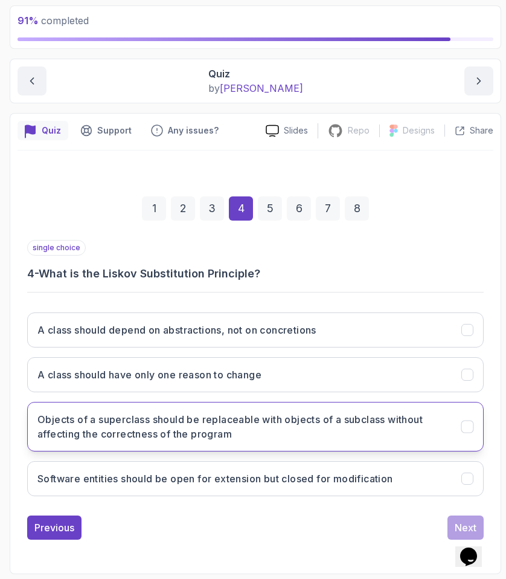
click at [238, 408] on button "Objects of a superclass should be replaceable with objects of a subclass withou…" at bounding box center [255, 427] width 457 height 50
click at [460, 520] on div "Next" at bounding box center [466, 527] width 22 height 15
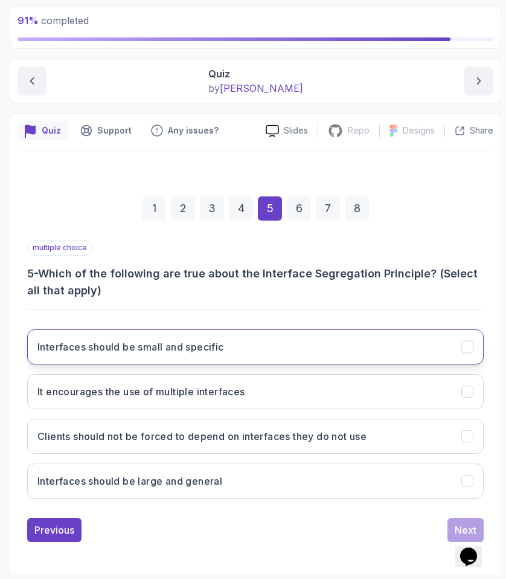
click at [264, 341] on button "Interfaces should be small and specific" at bounding box center [255, 346] width 457 height 35
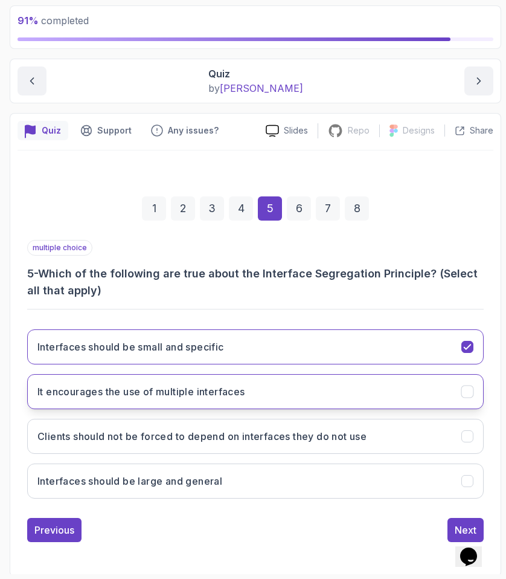
click at [188, 378] on button "It encourages the use of multiple interfaces" at bounding box center [255, 391] width 457 height 35
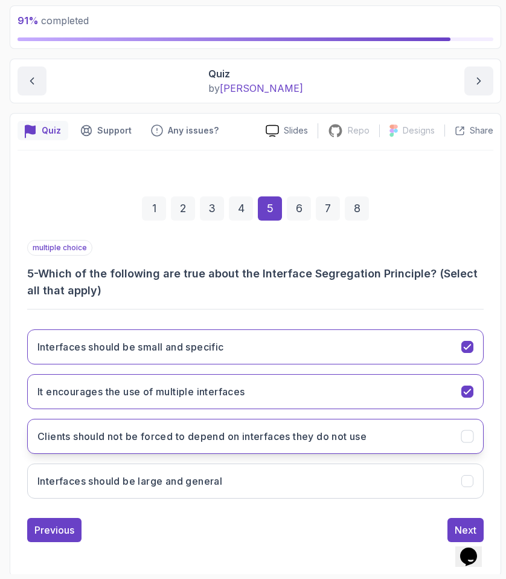
click at [192, 447] on button "Clients should not be forced to depend on interfaces they do not use" at bounding box center [255, 436] width 457 height 35
click at [462, 524] on div "Next" at bounding box center [466, 530] width 22 height 15
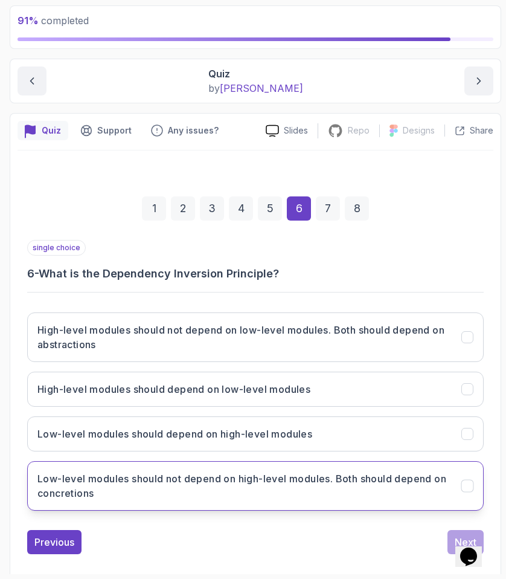
click at [174, 476] on h3 "Low-level modules should not depend on high-level modules. Both should depend o…" at bounding box center [242, 485] width 410 height 29
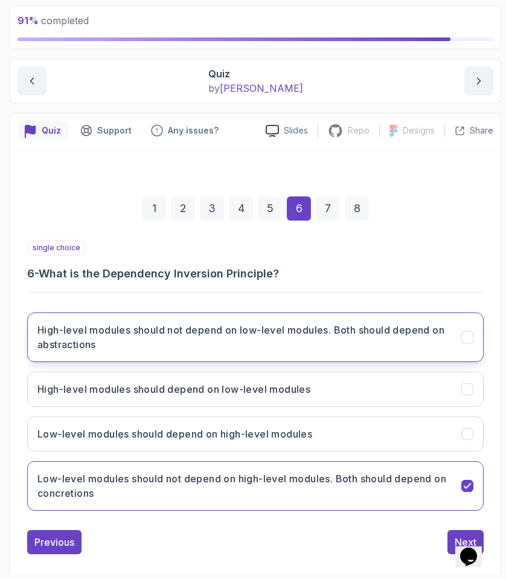
click at [144, 324] on h3 "High-level modules should not depend on low-level modules. Both should depend o…" at bounding box center [242, 337] width 410 height 29
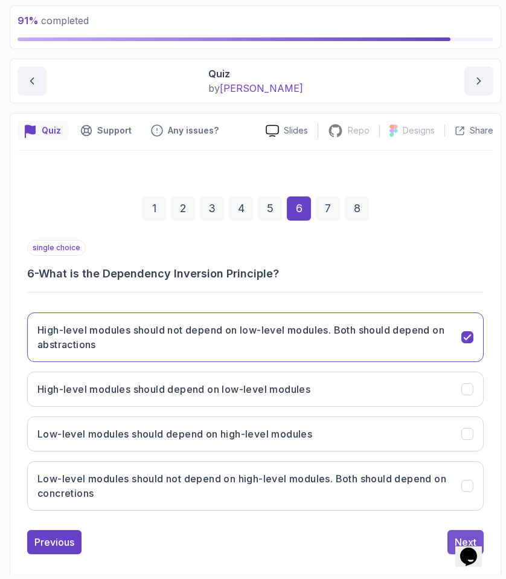
click at [450, 537] on button "Next" at bounding box center [466, 542] width 36 height 24
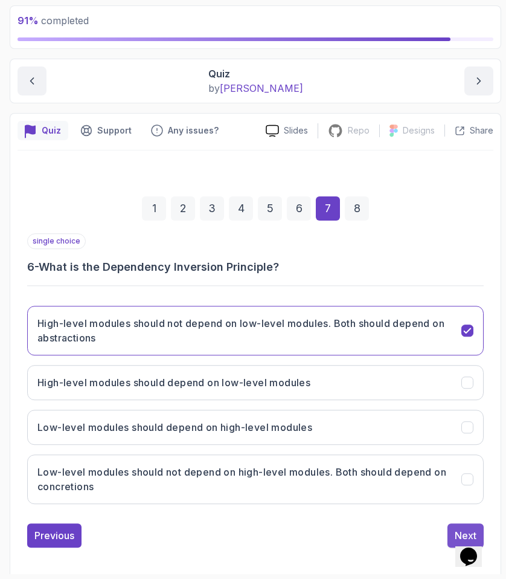
scroll to position [57, 0]
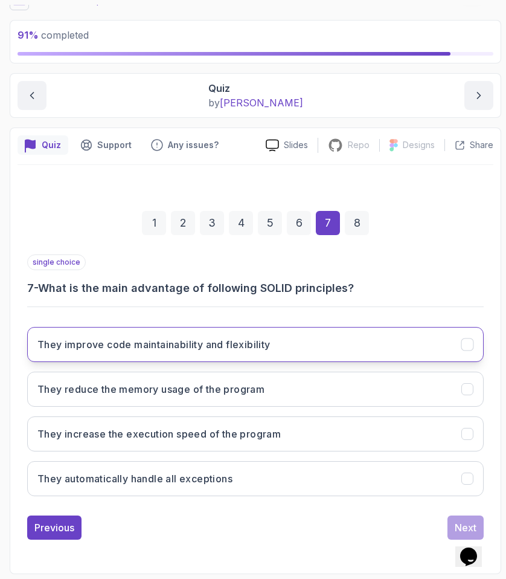
click at [120, 333] on button "They improve code maintainability and flexibility" at bounding box center [255, 344] width 457 height 35
click at [452, 521] on button "Next" at bounding box center [466, 527] width 36 height 24
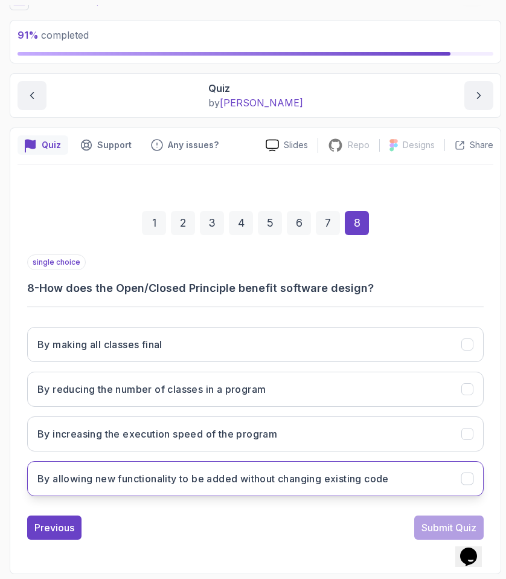
click at [231, 494] on button "By allowing new functionality to be added without changing existing code" at bounding box center [255, 478] width 457 height 35
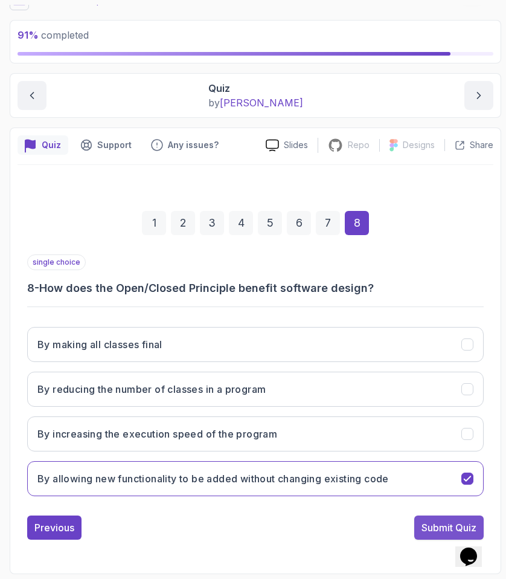
click at [437, 519] on button "Submit Quiz" at bounding box center [449, 527] width 69 height 24
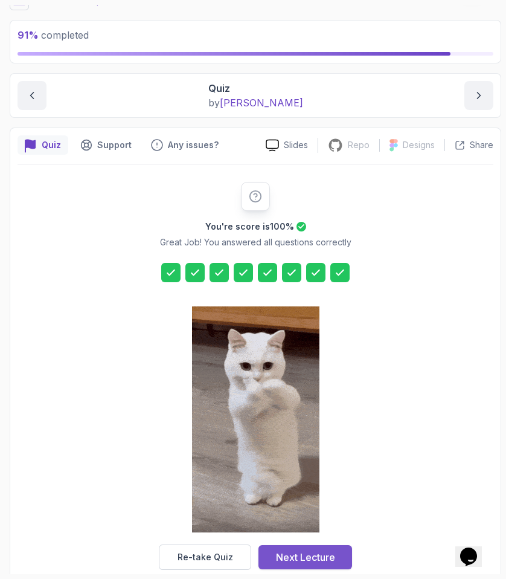
click at [316, 560] on div "Next Lecture" at bounding box center [305, 557] width 59 height 15
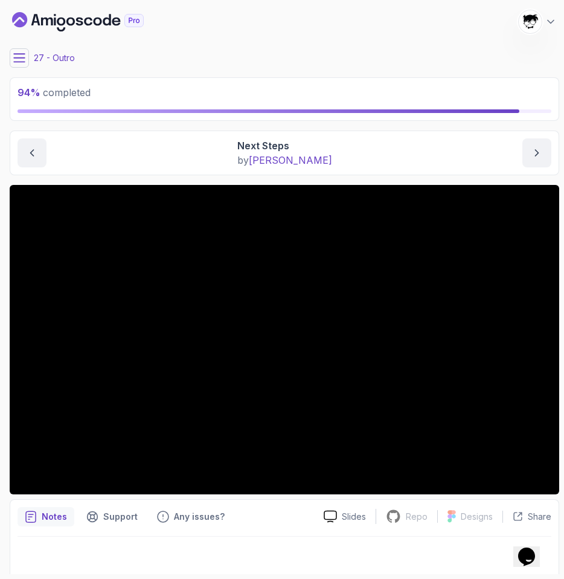
click at [24, 60] on icon at bounding box center [19, 58] width 12 height 12
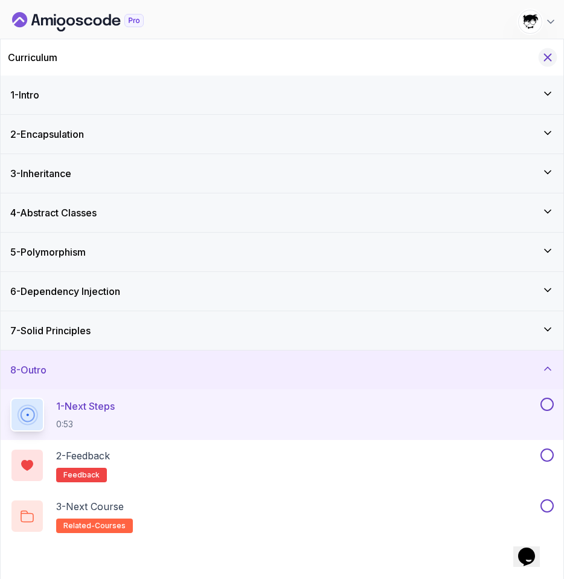
click at [541, 59] on icon "Hide Curriculum for mobile" at bounding box center [547, 57] width 13 height 13
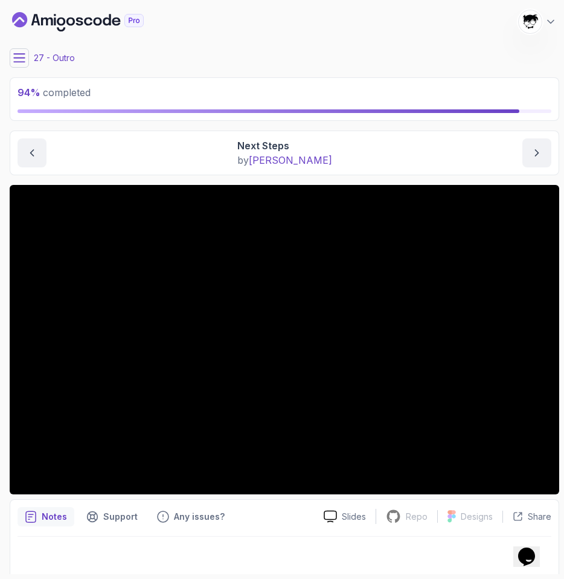
click at [24, 53] on icon at bounding box center [19, 58] width 12 height 12
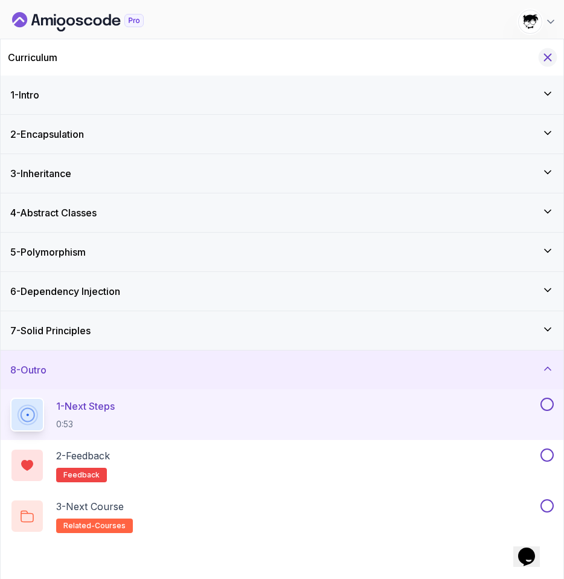
click at [547, 59] on icon "Hide Curriculum for mobile" at bounding box center [548, 57] width 7 height 7
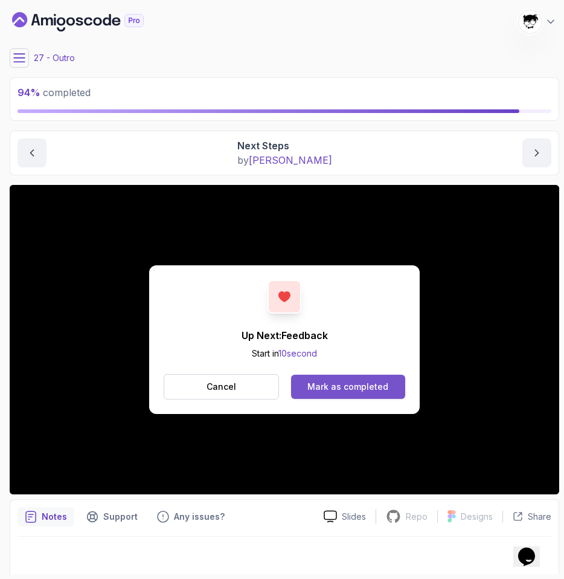
click at [310, 378] on button "Mark as completed" at bounding box center [348, 387] width 114 height 24
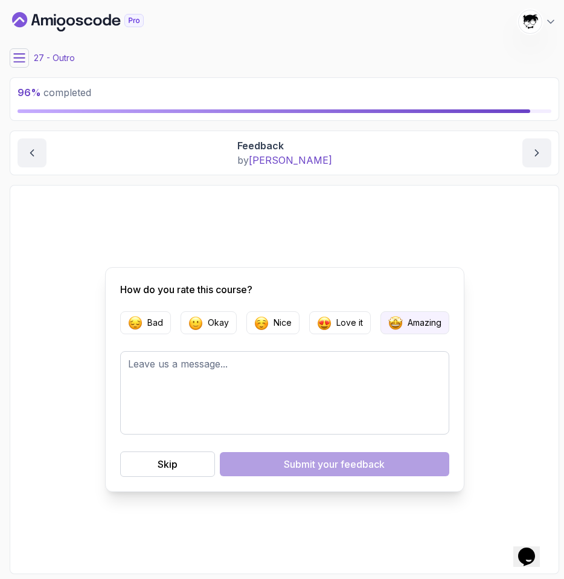
click at [418, 326] on p "Amazing" at bounding box center [425, 323] width 34 height 12
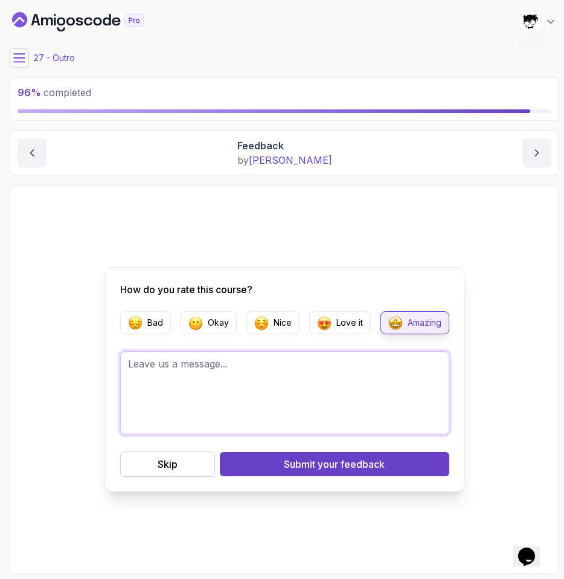
click at [311, 407] on textarea at bounding box center [284, 392] width 329 height 83
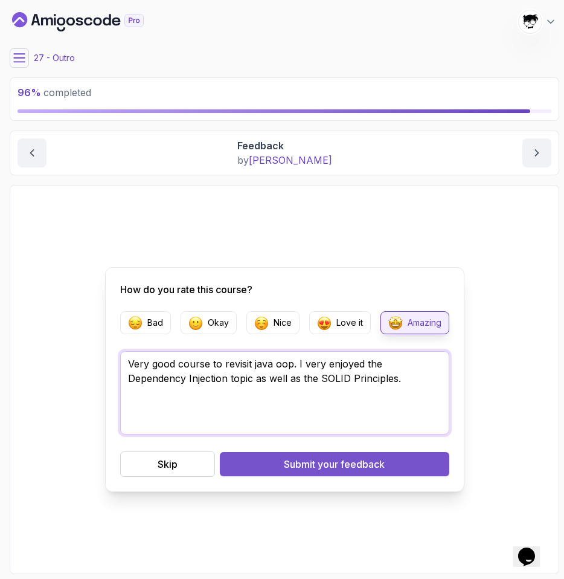
type textarea "Very good course to revisit java oop. I very enjoyed the Dependency Injection t…"
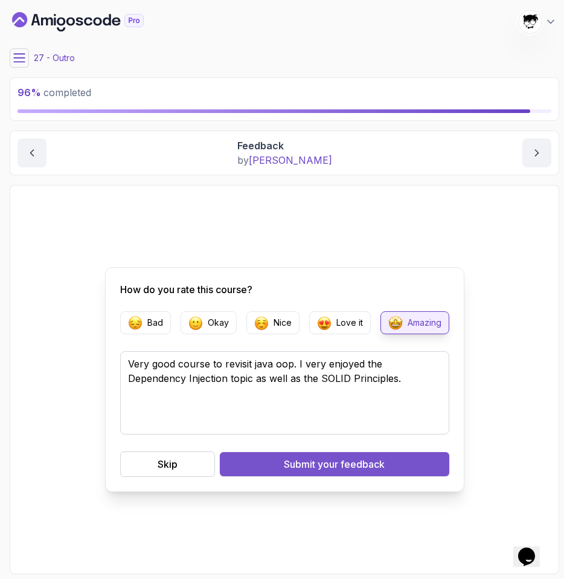
click at [339, 463] on span "your feedback" at bounding box center [351, 464] width 67 height 15
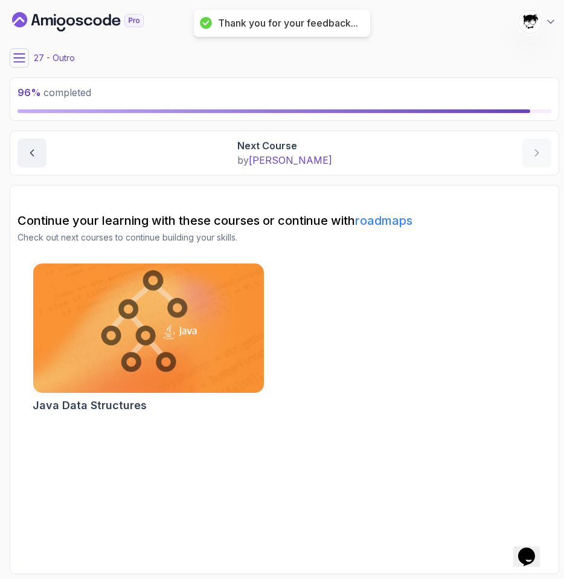
click at [15, 60] on icon at bounding box center [19, 58] width 12 height 12
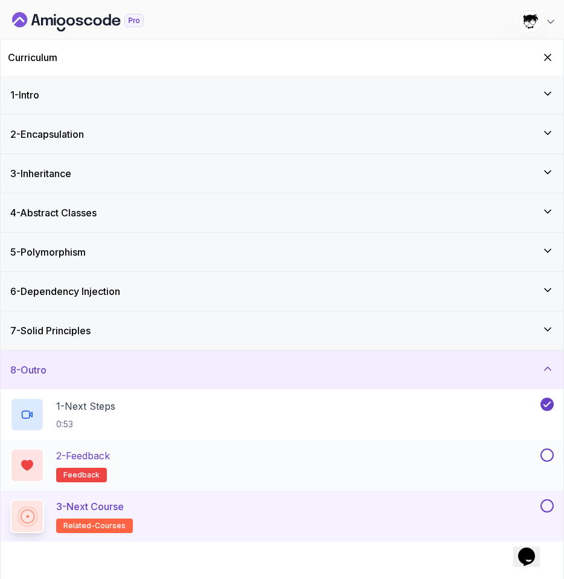
click at [545, 457] on button at bounding box center [547, 454] width 13 height 13
click at [548, 503] on button at bounding box center [547, 505] width 13 height 13
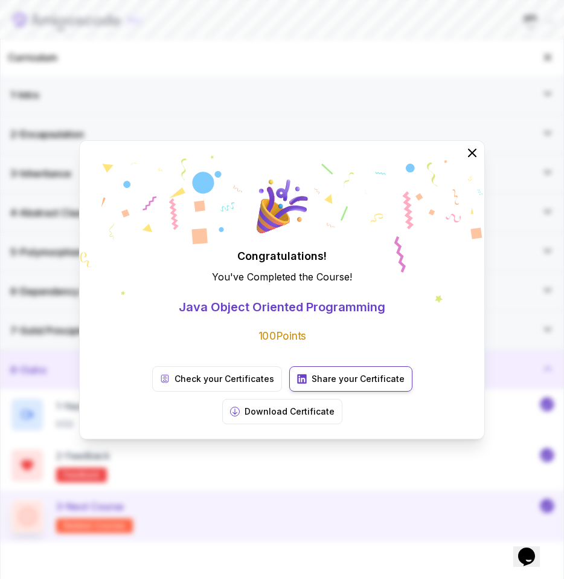
click at [312, 385] on p "Share your Certificate" at bounding box center [358, 379] width 93 height 12
click at [152, 392] on link "Check your Certificates" at bounding box center [217, 378] width 130 height 25
click at [463, 34] on div "Congratulations! You've Completed the Course ! Java Object Oriented Programming…" at bounding box center [282, 289] width 564 height 579
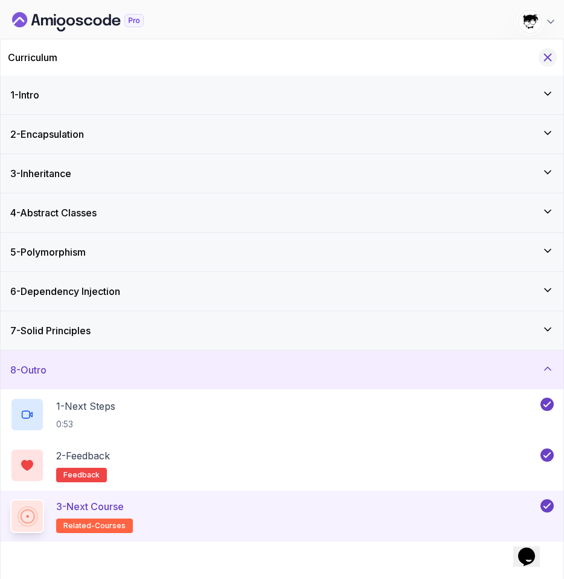
click at [550, 60] on icon "Hide Curriculum for mobile" at bounding box center [548, 57] width 7 height 7
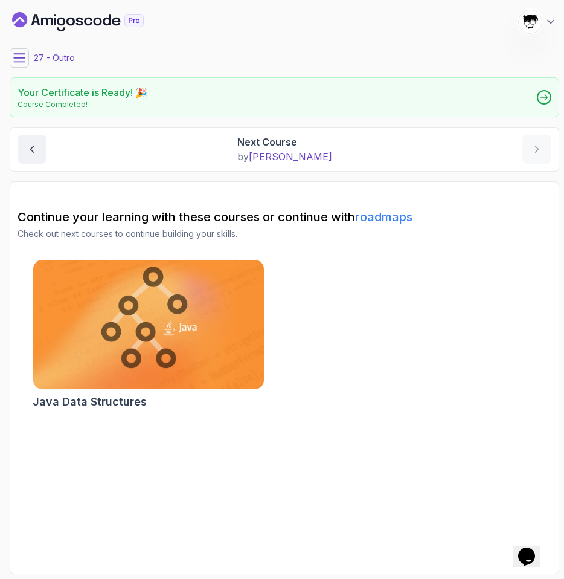
click at [63, 17] on icon "Dashboard" at bounding box center [78, 21] width 132 height 19
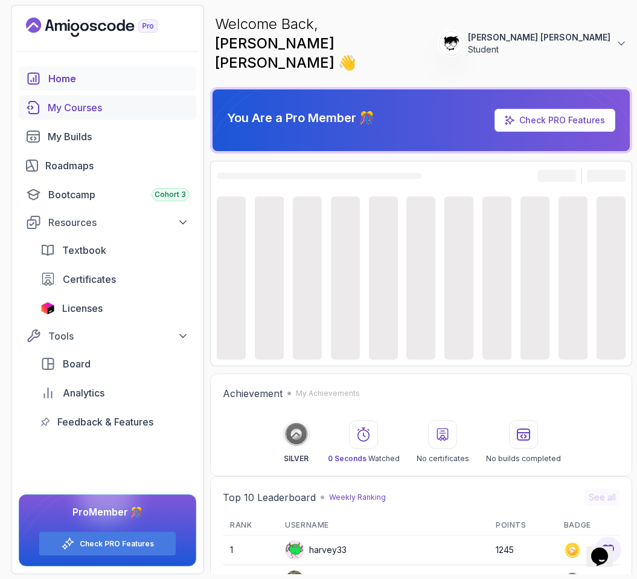
click at [62, 108] on div "My Courses" at bounding box center [118, 107] width 141 height 15
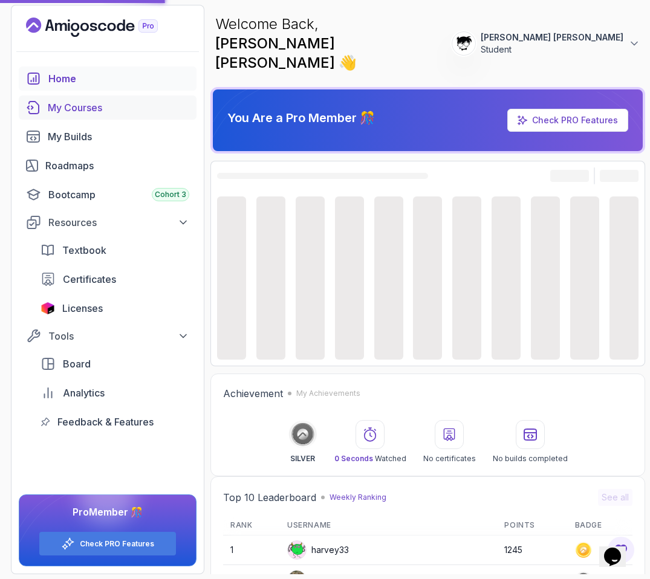
click at [68, 114] on div "My Courses" at bounding box center [118, 107] width 141 height 15
click at [94, 161] on div "Roadmaps" at bounding box center [117, 165] width 144 height 15
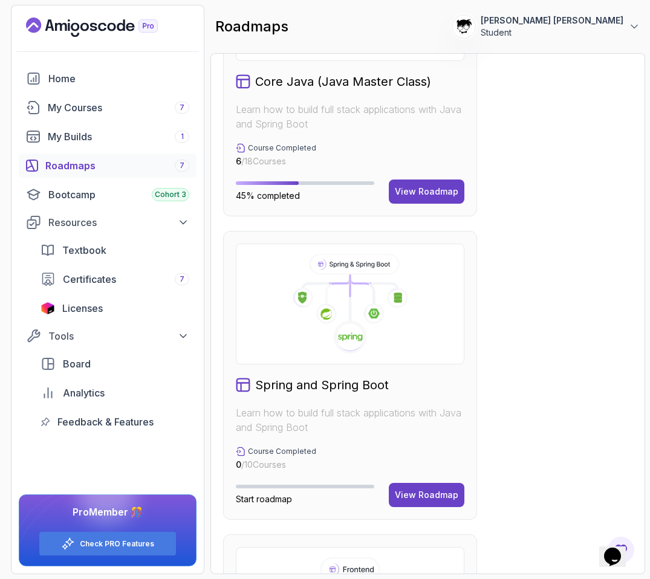
scroll to position [742, 0]
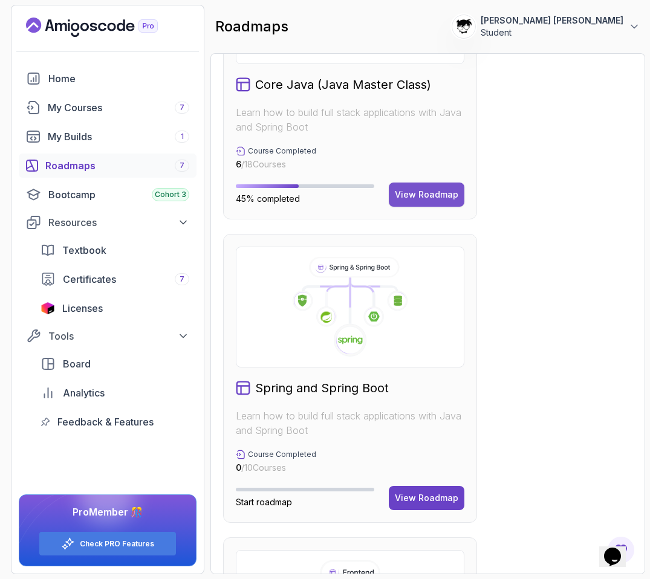
click at [441, 189] on div "View Roadmap" at bounding box center [426, 195] width 63 height 12
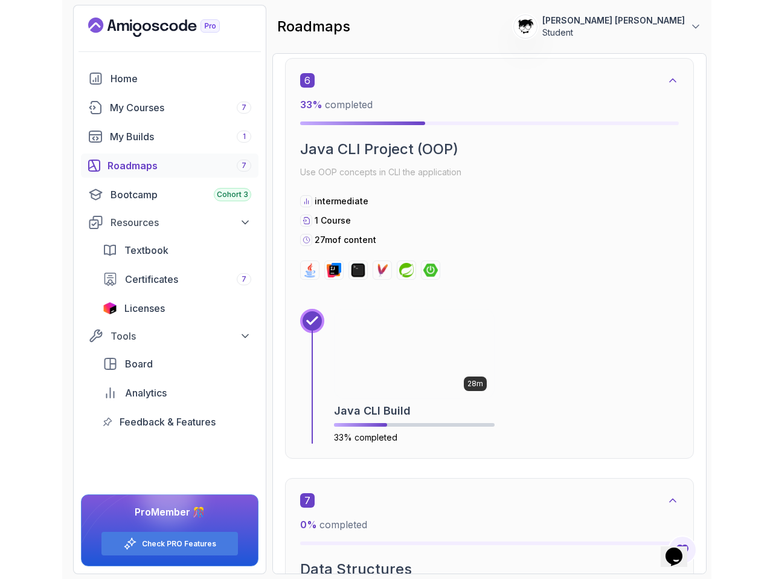
scroll to position [2527, 0]
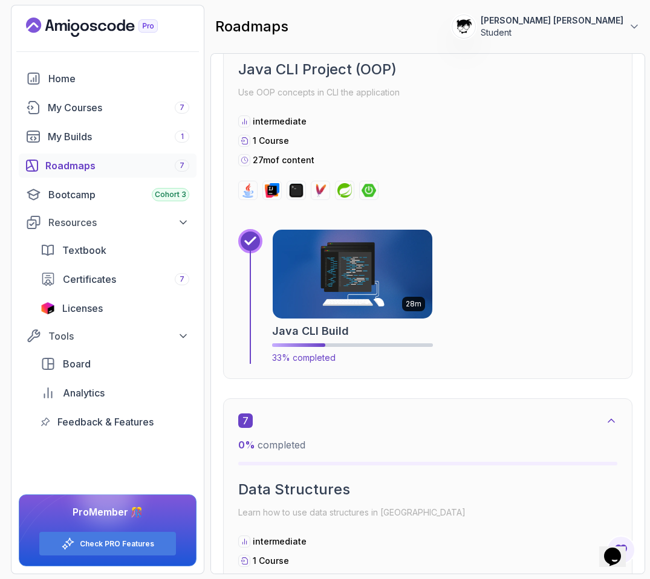
click at [317, 276] on img at bounding box center [351, 274] width 167 height 94
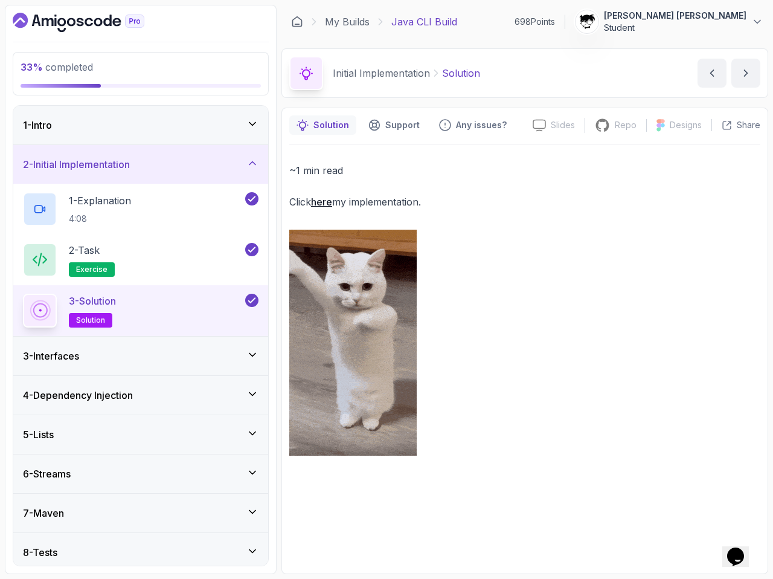
click at [131, 350] on div "3 - Interfaces" at bounding box center [141, 356] width 236 height 15
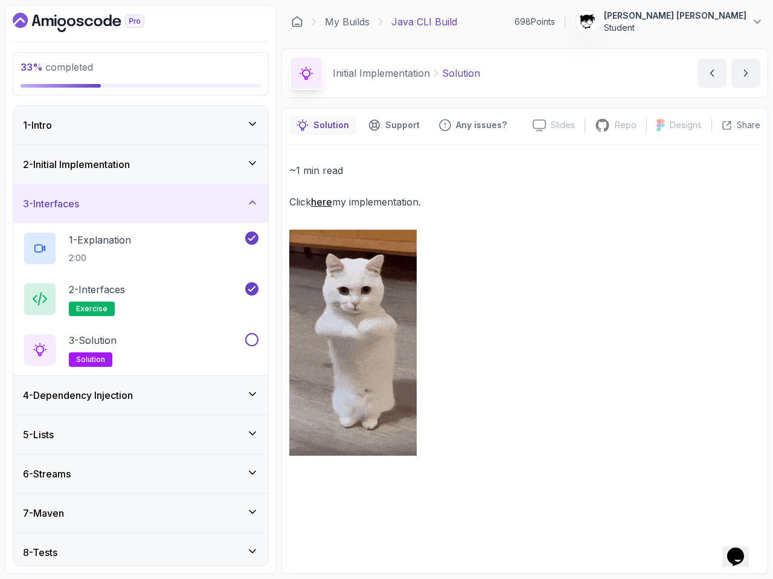
click at [187, 385] on div "4 - Dependency Injection" at bounding box center [140, 395] width 255 height 39
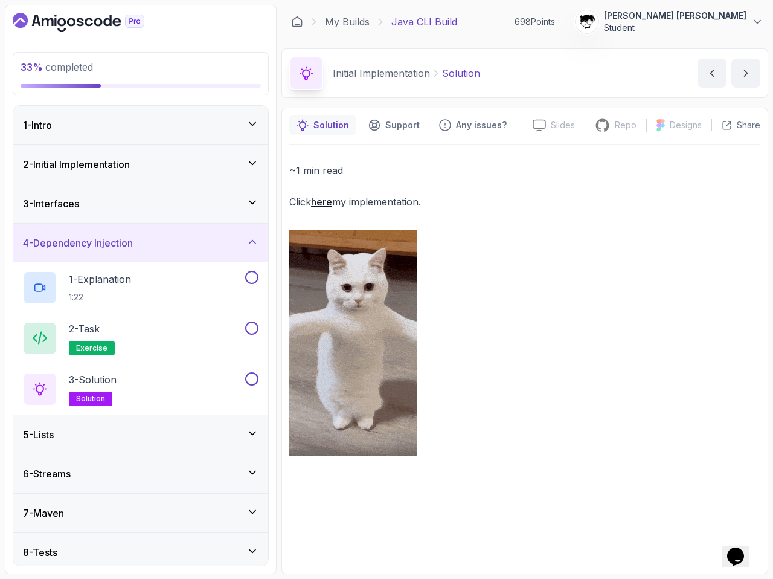
click at [158, 255] on div "4 - Dependency Injection" at bounding box center [140, 243] width 255 height 39
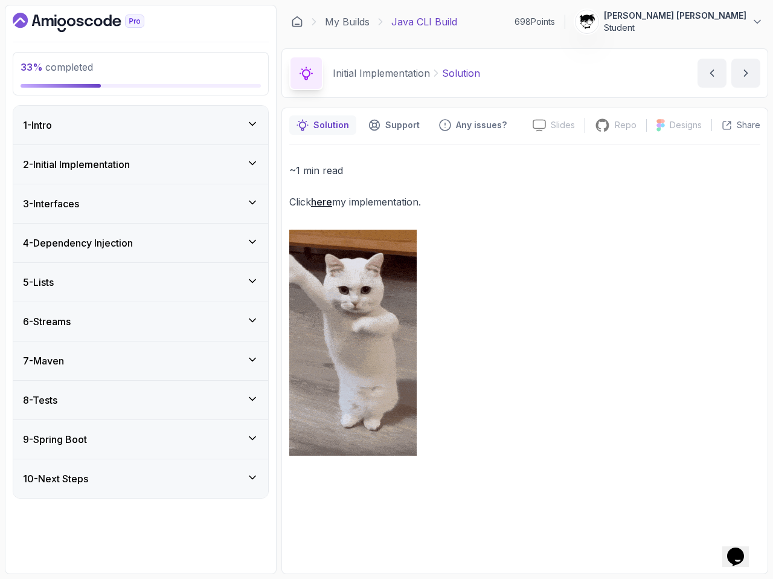
click at [152, 219] on div "3 - Interfaces" at bounding box center [140, 203] width 255 height 39
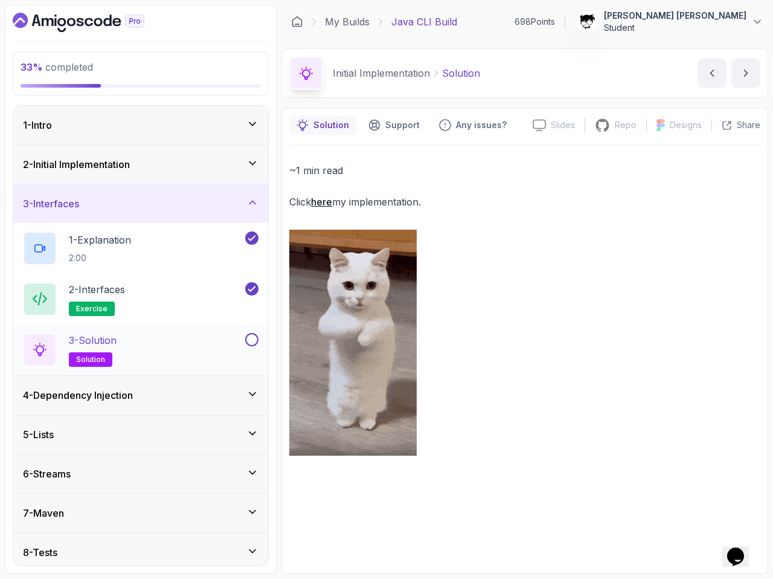
click at [186, 341] on div "3 - Solution solution" at bounding box center [133, 350] width 220 height 34
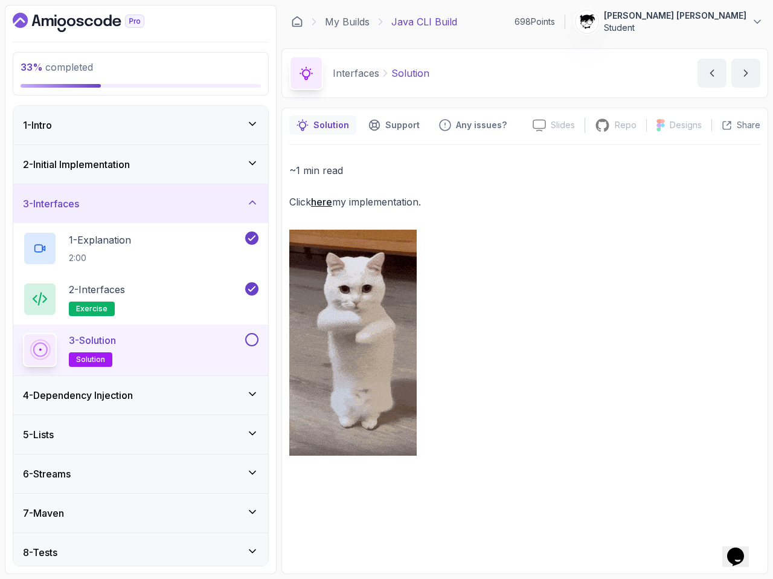
click at [162, 352] on div "3 - Solution solution" at bounding box center [133, 350] width 220 height 34
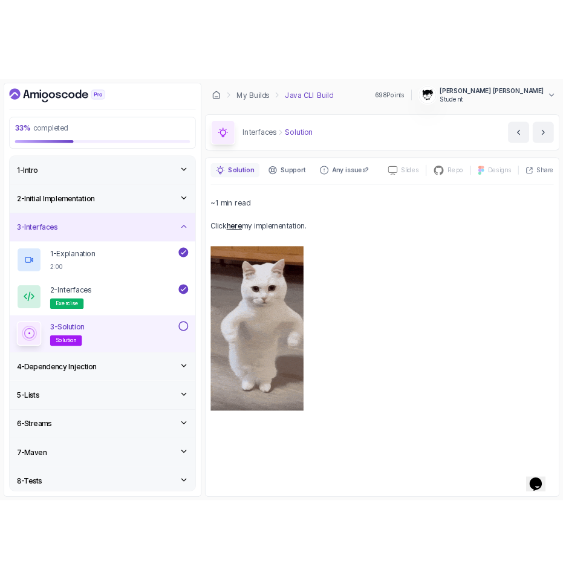
scroll to position [85, 0]
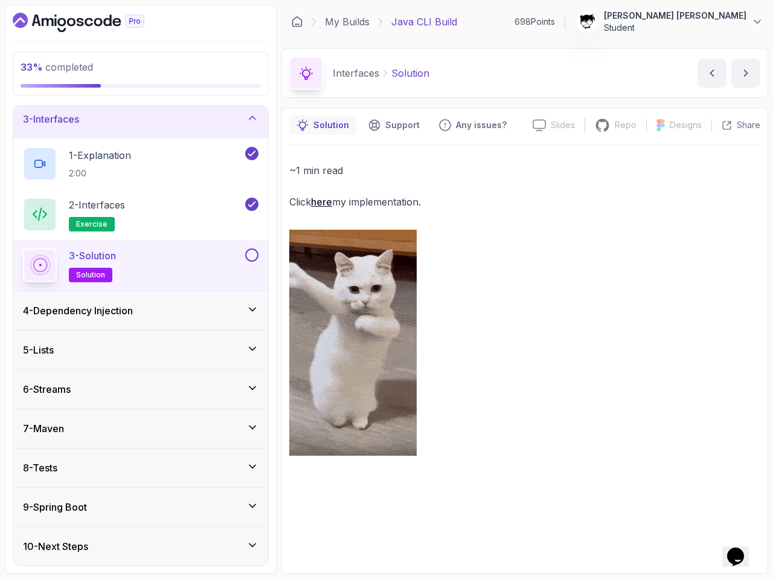
click at [232, 262] on div "3 - Solution solution" at bounding box center [133, 265] width 220 height 34
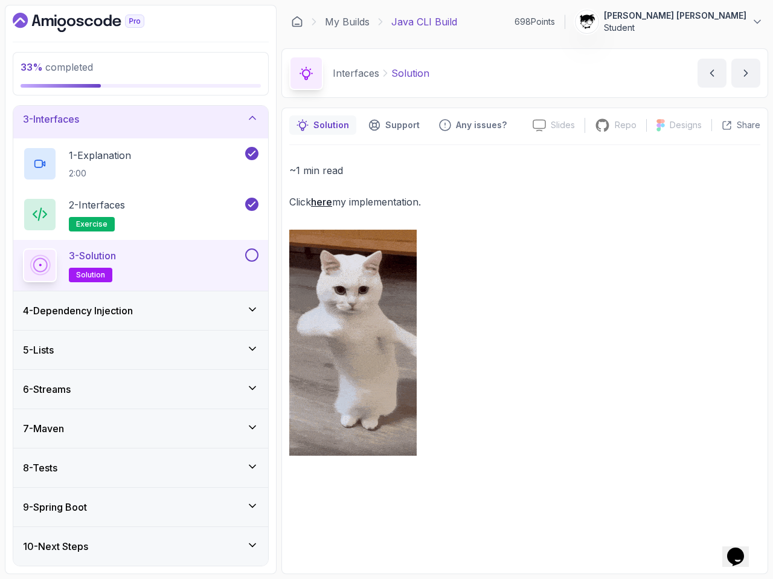
click at [232, 262] on div "3 - Solution solution" at bounding box center [133, 265] width 220 height 34
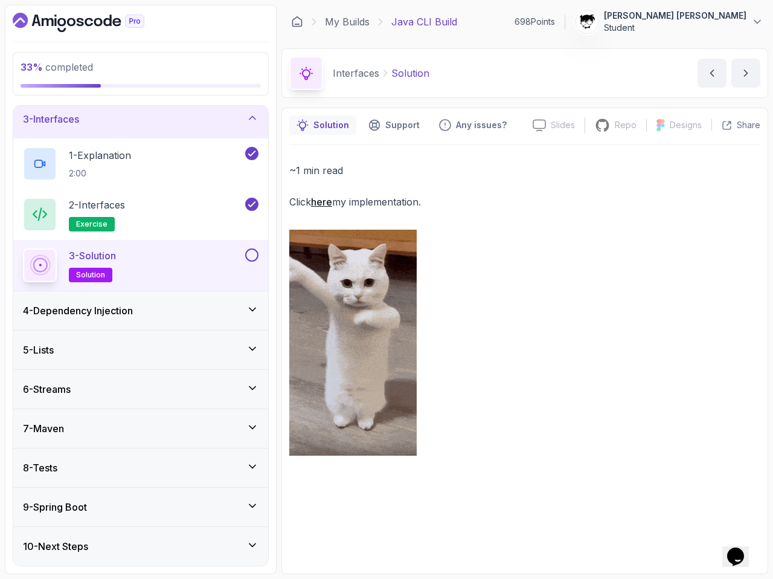
click at [139, 255] on div "3 - Solution solution" at bounding box center [133, 265] width 220 height 34
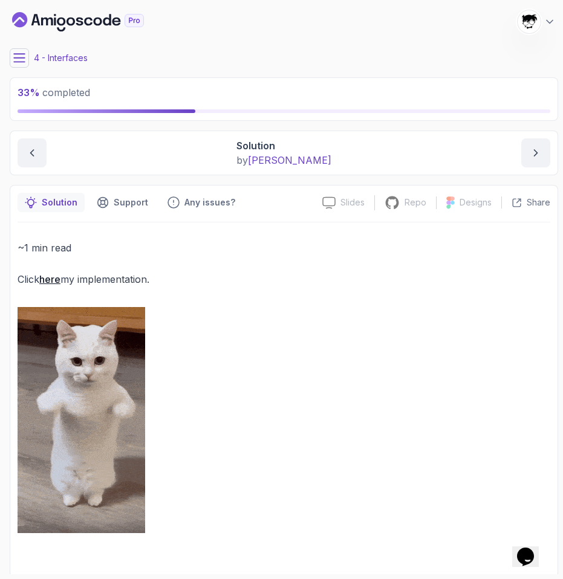
click at [25, 59] on button at bounding box center [19, 57] width 19 height 19
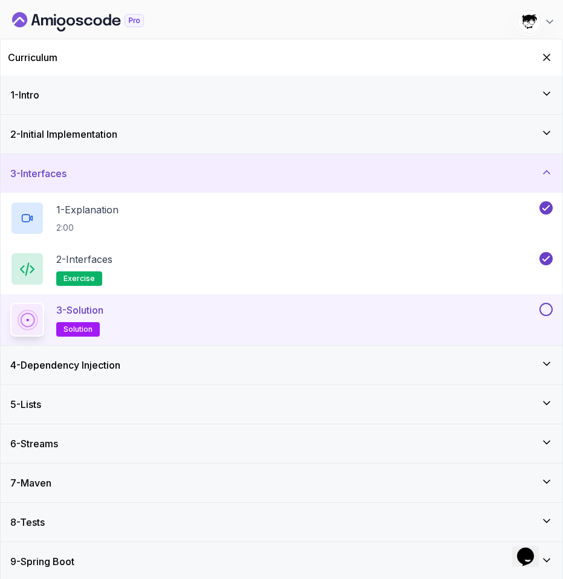
click at [162, 325] on div "3 - Solution solution" at bounding box center [273, 320] width 526 height 34
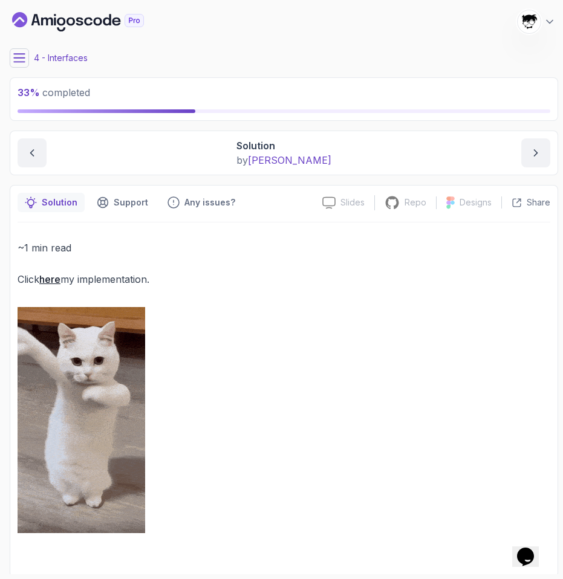
click at [20, 64] on button at bounding box center [19, 57] width 19 height 19
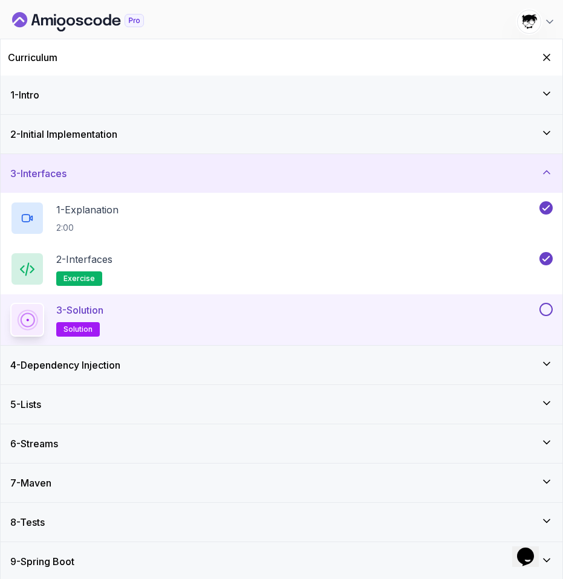
click at [178, 360] on div "4 - Dependency Injection" at bounding box center [281, 365] width 542 height 15
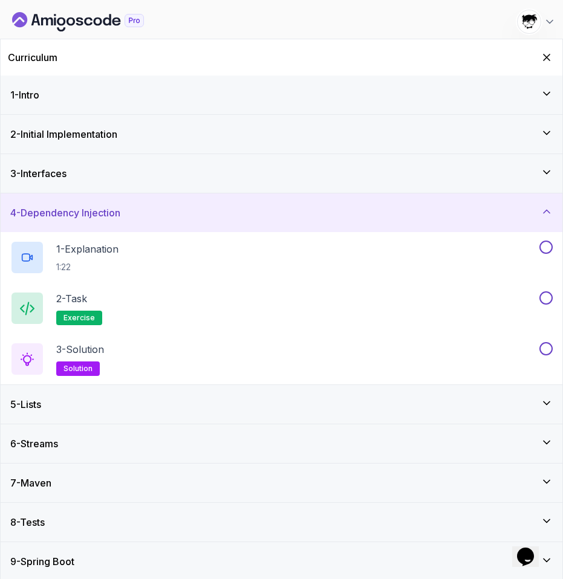
click at [76, 22] on icon "Dashboard" at bounding box center [78, 21] width 132 height 19
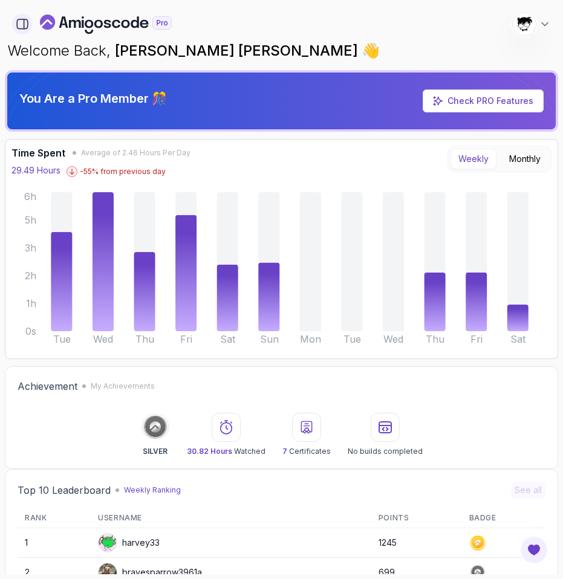
click at [23, 24] on icon "button" at bounding box center [22, 24] width 13 height 13
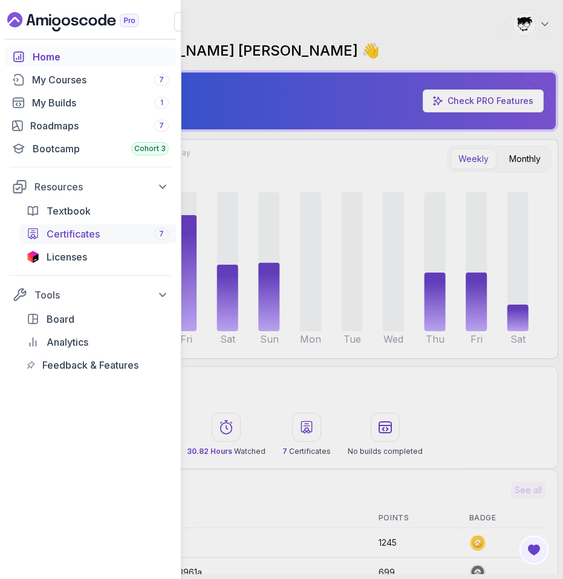
click at [52, 236] on span "Certificates" at bounding box center [73, 234] width 53 height 15
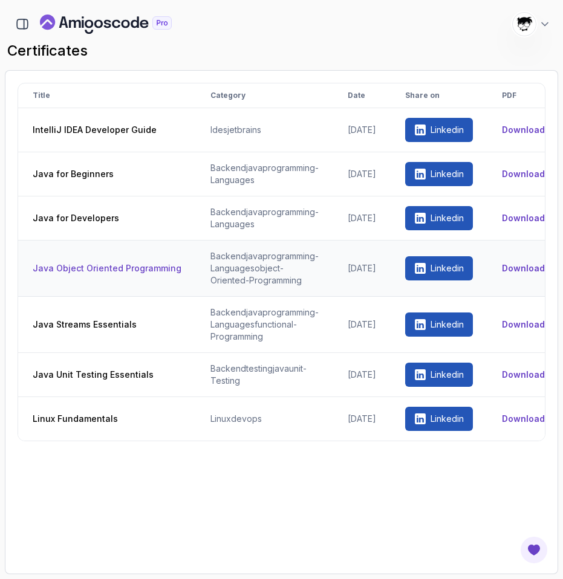
click at [451, 265] on p "Linkedin" at bounding box center [446, 268] width 33 height 12
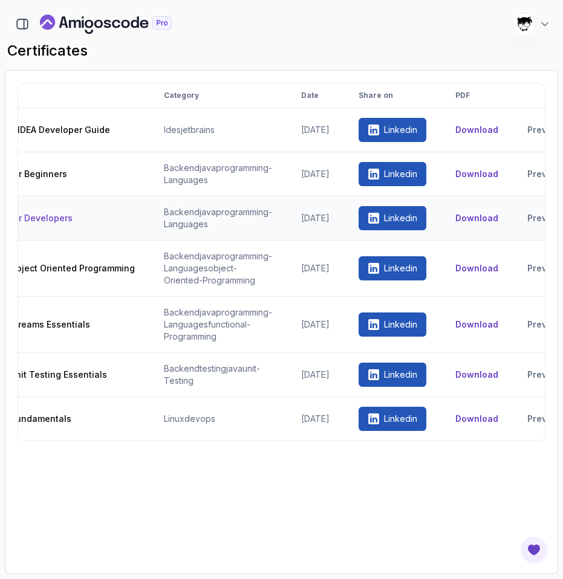
scroll to position [0, 88]
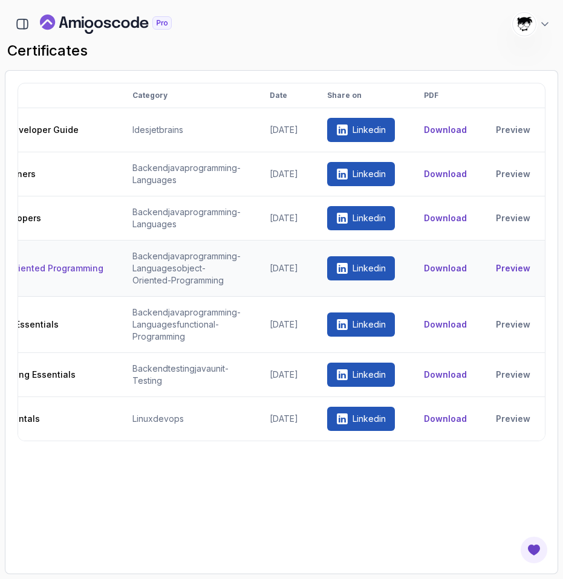
click at [506, 269] on link "Preview" at bounding box center [512, 268] width 34 height 12
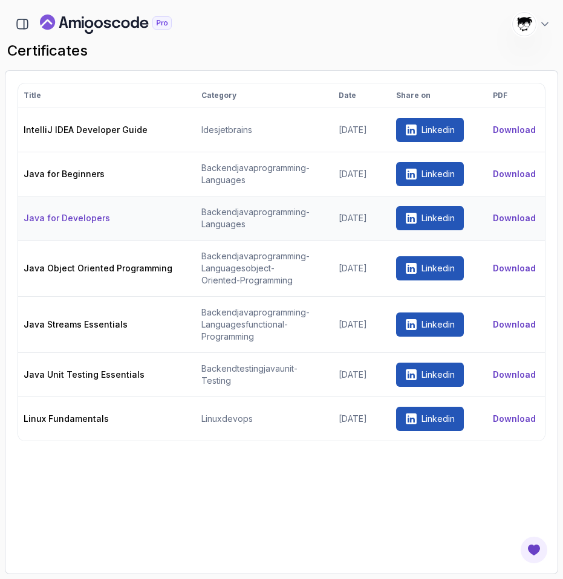
scroll to position [0, 0]
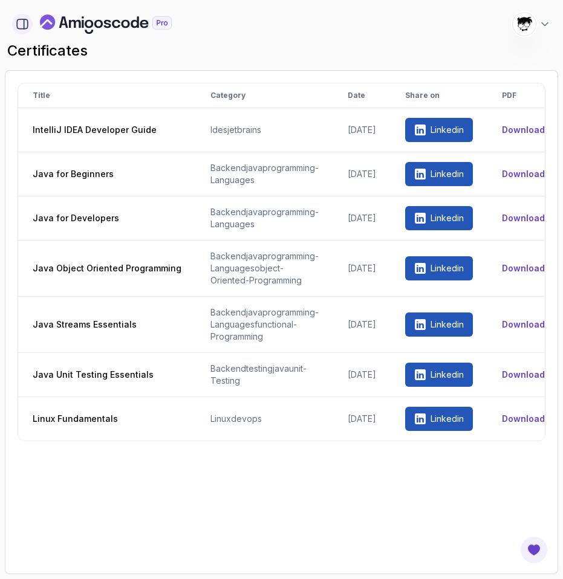
click at [17, 20] on icon "button" at bounding box center [22, 24] width 11 height 10
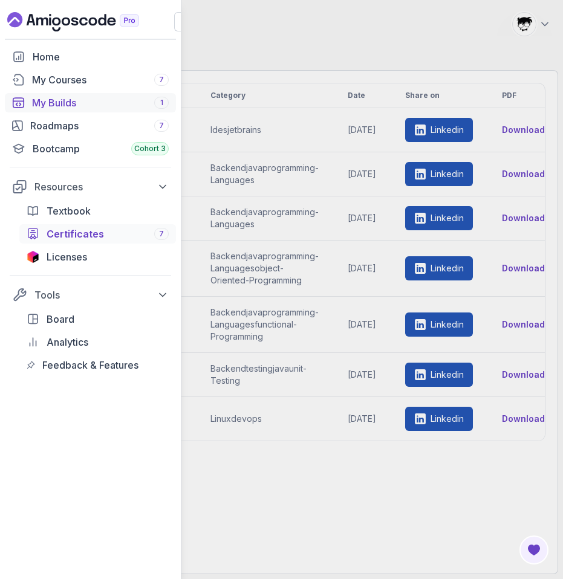
click at [47, 105] on div "My Builds 1" at bounding box center [100, 102] width 137 height 15
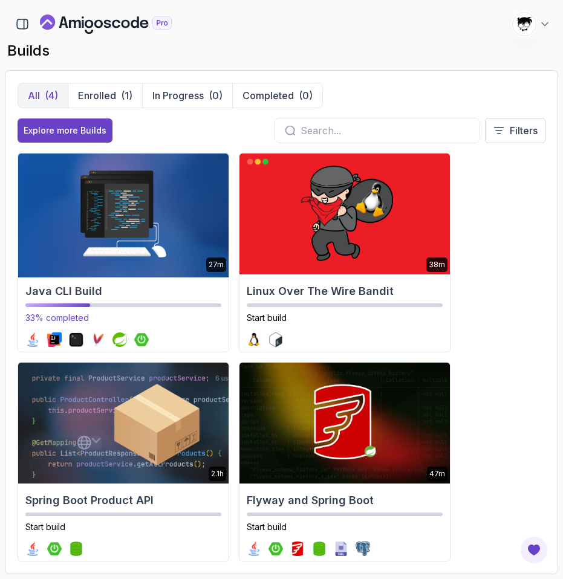
click at [94, 204] on img at bounding box center [123, 213] width 221 height 127
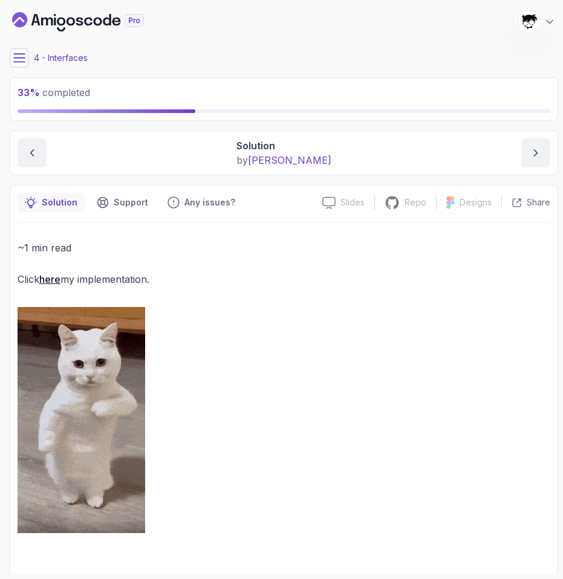
click at [25, 60] on icon at bounding box center [19, 58] width 12 height 12
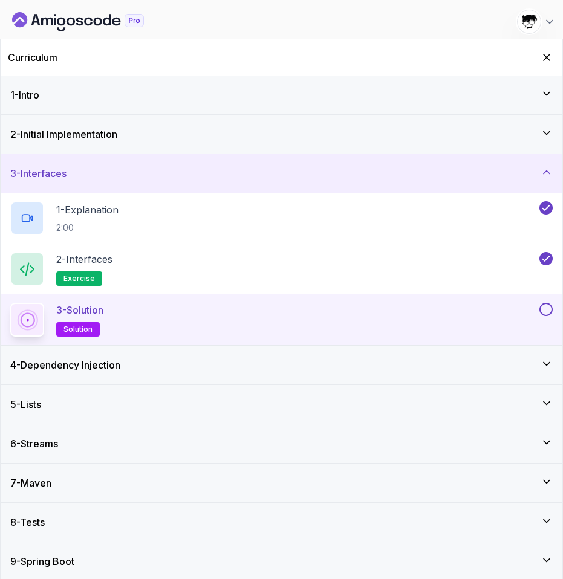
click at [543, 304] on button at bounding box center [545, 309] width 13 height 13
click at [550, 362] on icon at bounding box center [546, 364] width 12 height 12
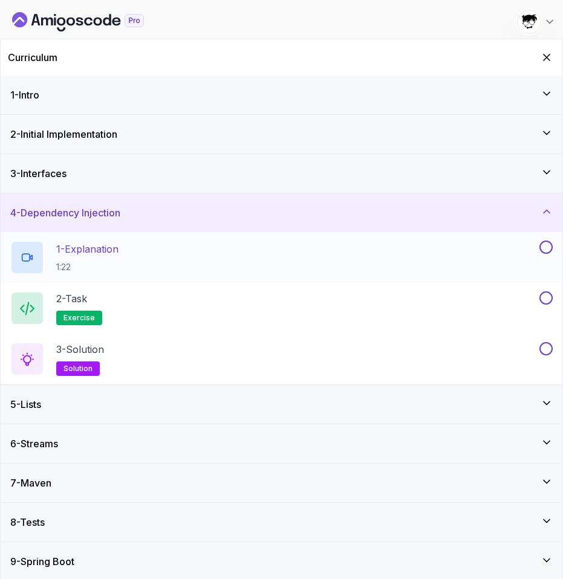
click at [548, 249] on button at bounding box center [545, 246] width 13 height 13
click at [544, 299] on button at bounding box center [545, 297] width 13 height 13
click at [549, 346] on button at bounding box center [545, 348] width 13 height 13
click at [474, 309] on div "2 - Task exercise" at bounding box center [273, 308] width 526 height 34
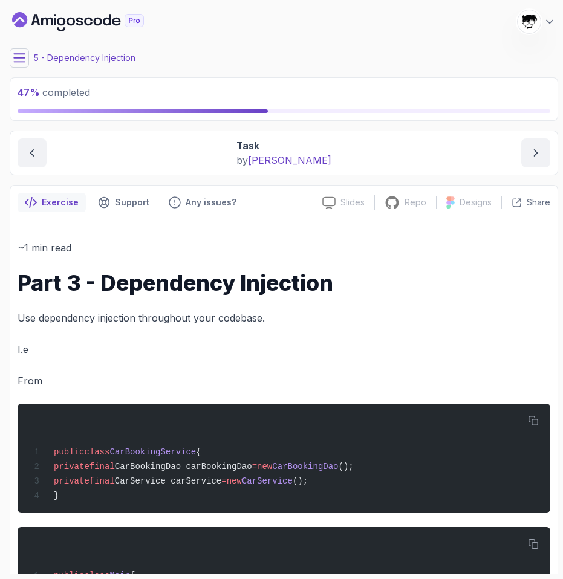
click at [16, 64] on button at bounding box center [19, 57] width 19 height 19
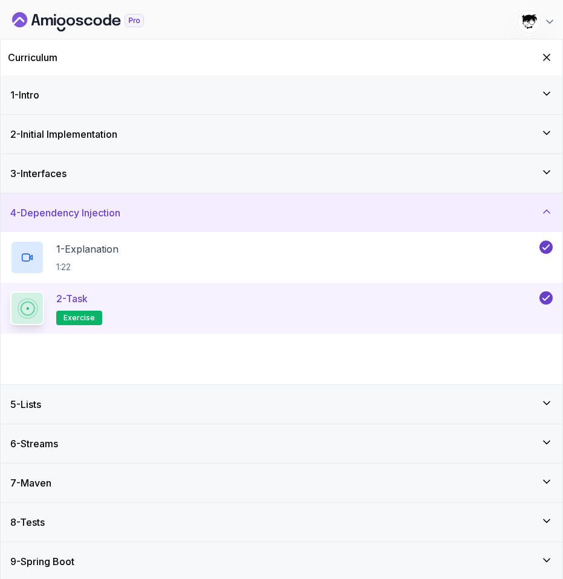
scroll to position [3, 0]
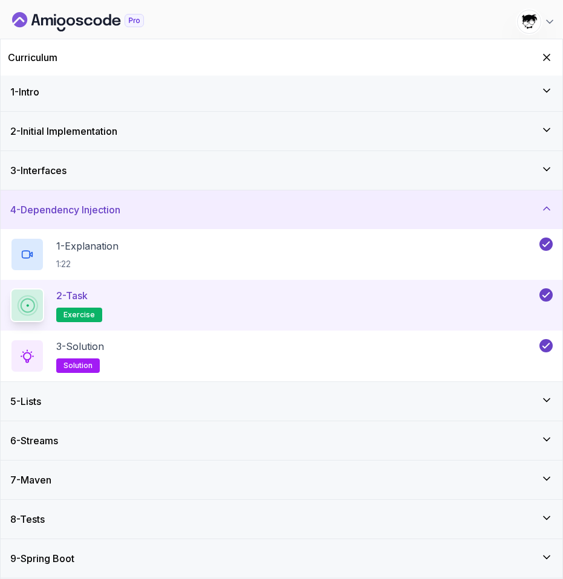
click at [139, 396] on div "5 - Lists" at bounding box center [281, 401] width 542 height 15
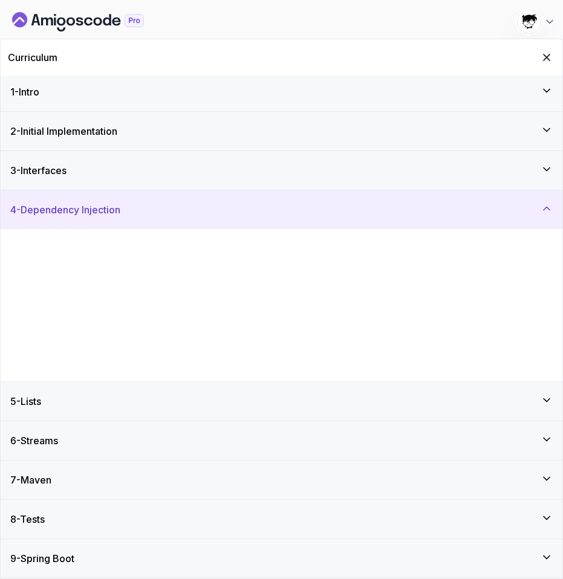
scroll to position [0, 0]
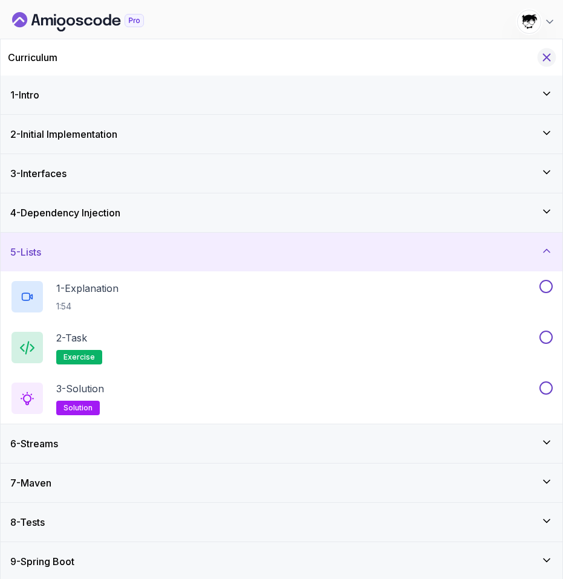
click at [551, 56] on icon "Hide Curriculum for mobile" at bounding box center [546, 57] width 13 height 13
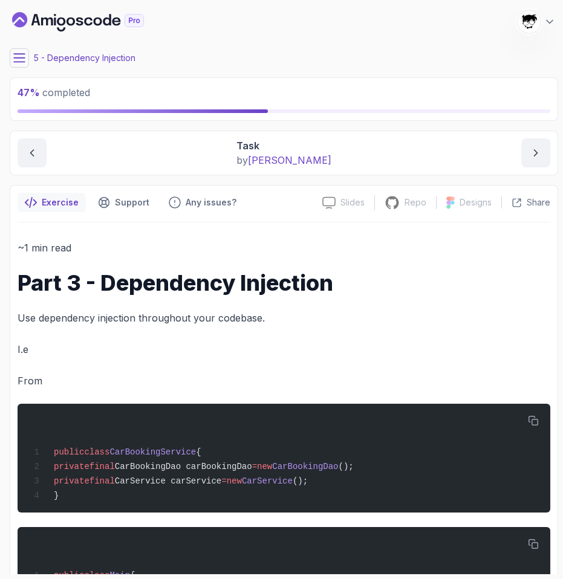
click at [112, 18] on icon "Dashboard" at bounding box center [78, 21] width 132 height 19
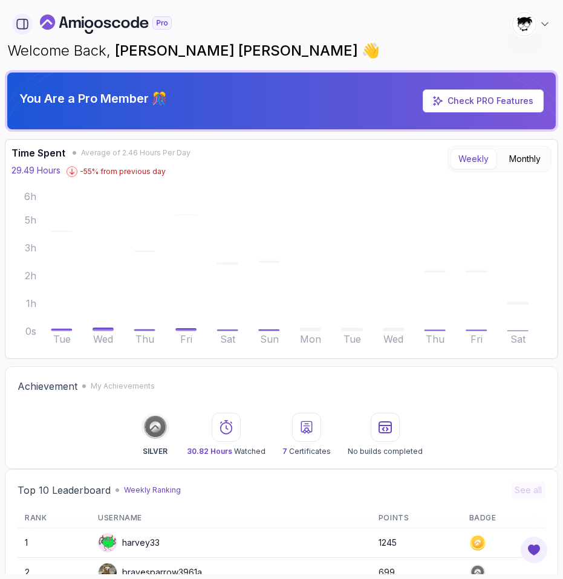
click at [26, 24] on icon "button" at bounding box center [22, 24] width 13 height 13
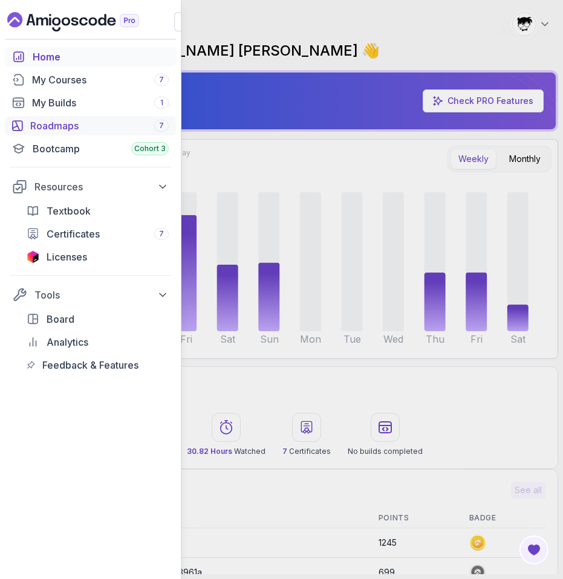
click at [60, 129] on div "Roadmaps 7" at bounding box center [99, 125] width 138 height 15
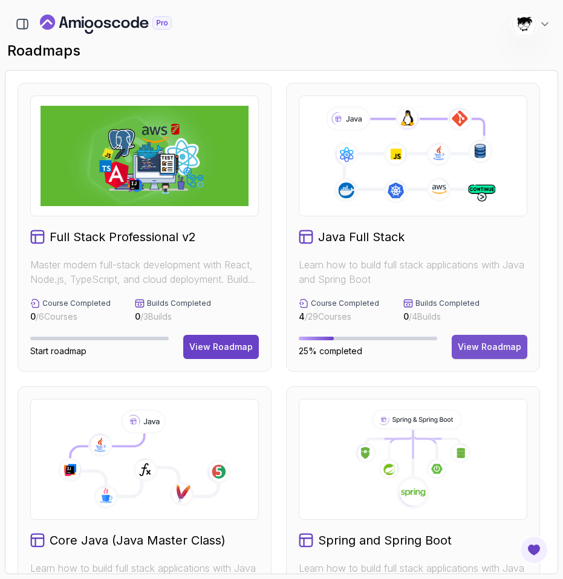
click at [474, 347] on div "View Roadmap" at bounding box center [488, 347] width 63 height 12
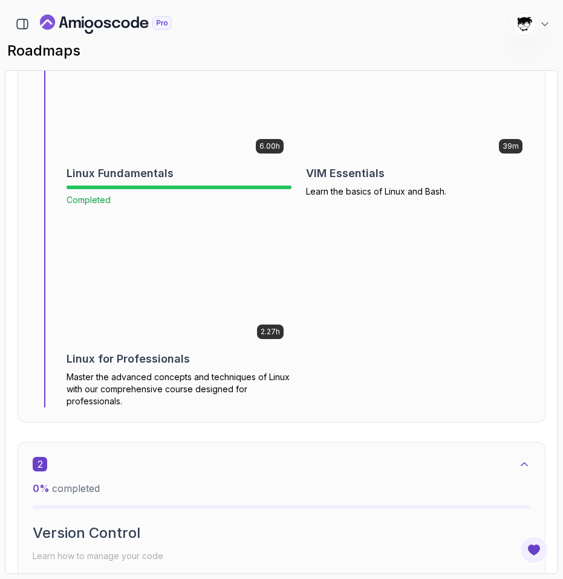
scroll to position [695, 0]
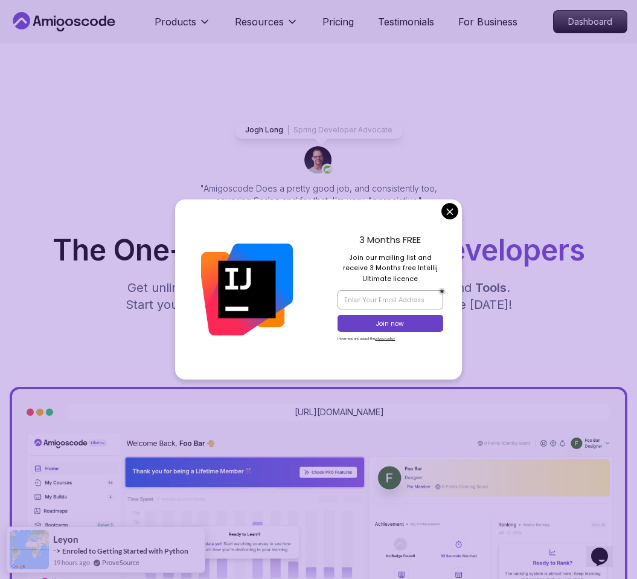
click at [359, 156] on div "Jogh Long Spring Developer Advocate "Amigoscode Does a pretty good job, and con…" at bounding box center [319, 164] width 271 height 86
click at [457, 214] on div "3 Months FREE Join our mailing list and receive 3 Months free Intellij Ultimate…" at bounding box center [318, 289] width 287 height 181
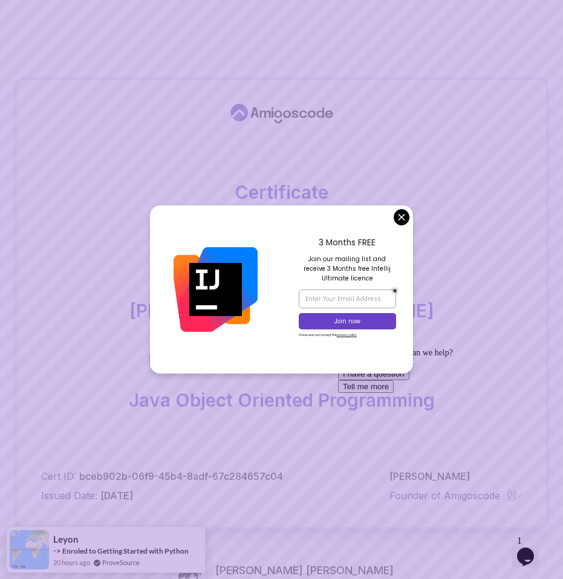
click at [395, 219] on body "Certificate This certificate is proudly presented to: Abdallah Issa Al-Kass For…" at bounding box center [281, 396] width 563 height 792
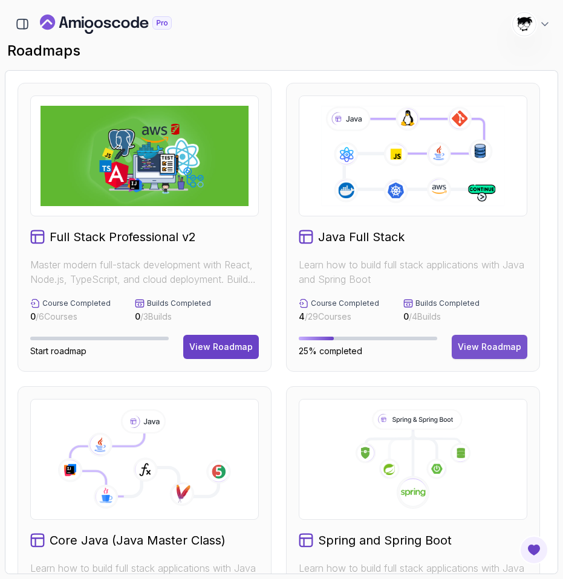
click at [485, 353] on button "View Roadmap" at bounding box center [489, 347] width 76 height 24
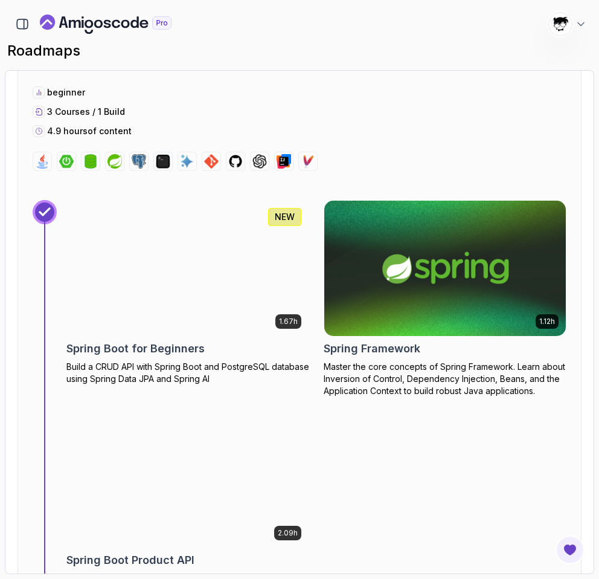
scroll to position [4121, 0]
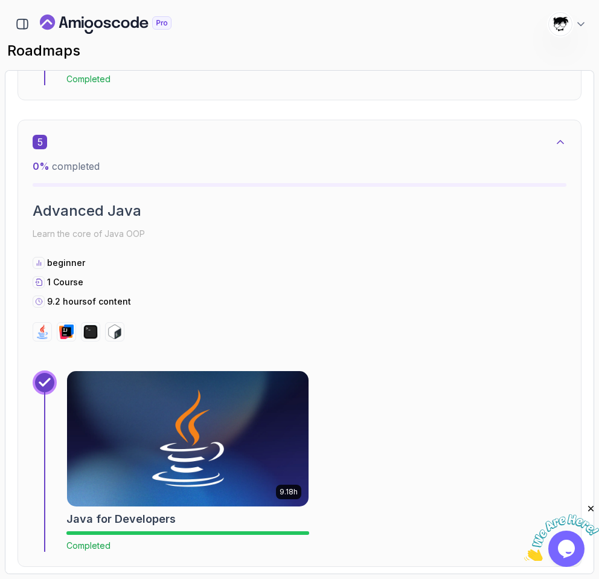
scroll to position [2417, 0]
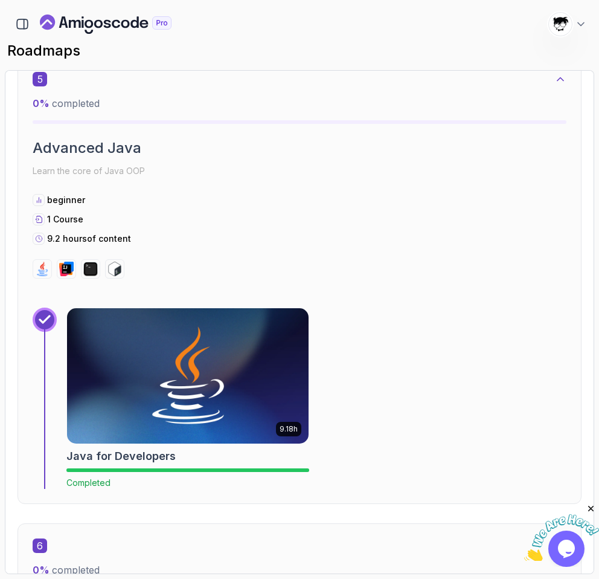
click at [593, 511] on icon "Close" at bounding box center [591, 508] width 11 height 11
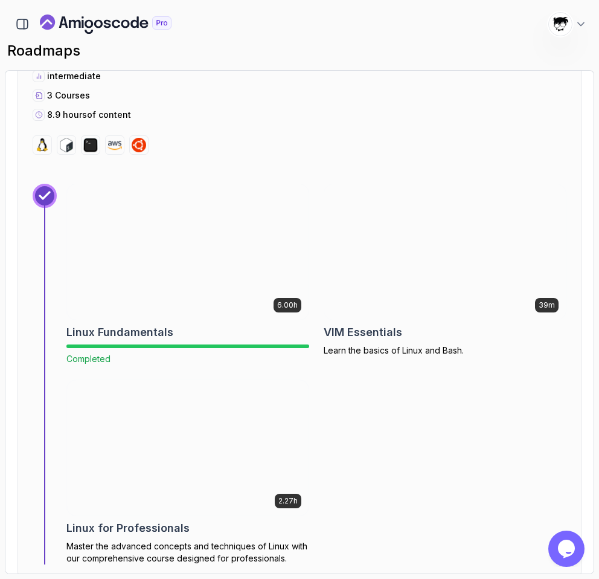
scroll to position [560, 0]
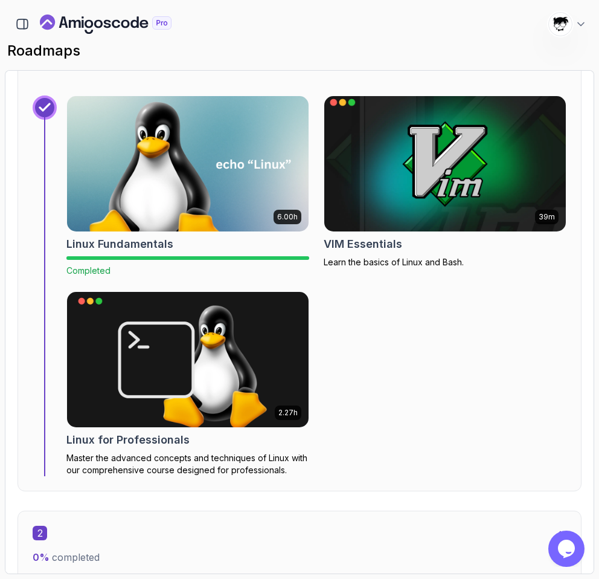
click at [389, 202] on img at bounding box center [445, 163] width 254 height 142
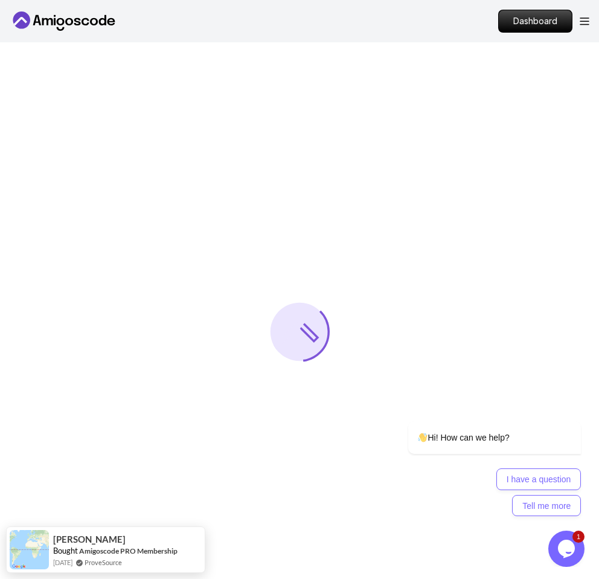
click at [574, 541] on icon "Opens Chat This icon Opens the chat window." at bounding box center [566, 548] width 19 height 19
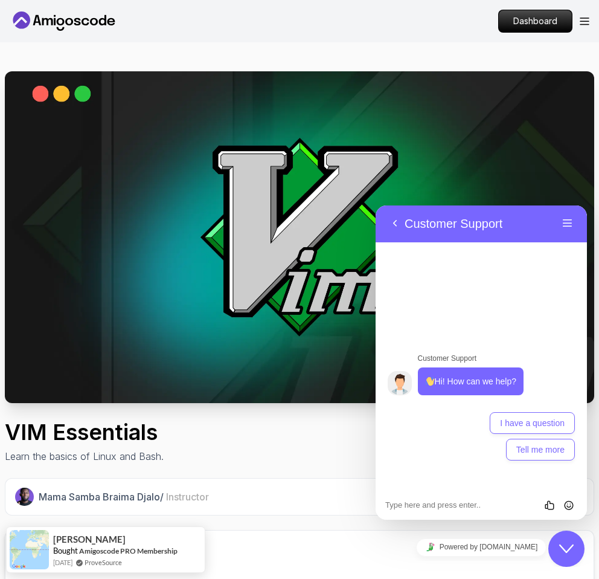
click at [577, 547] on div "Close Chat This icon closes the chat window." at bounding box center [567, 548] width 36 height 15
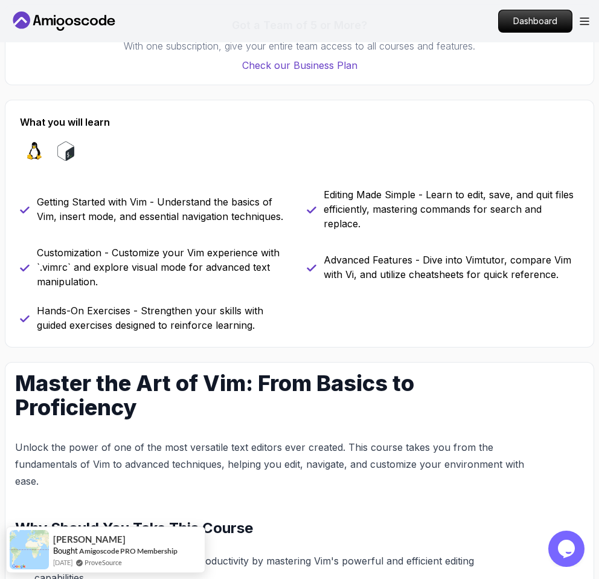
scroll to position [923, 0]
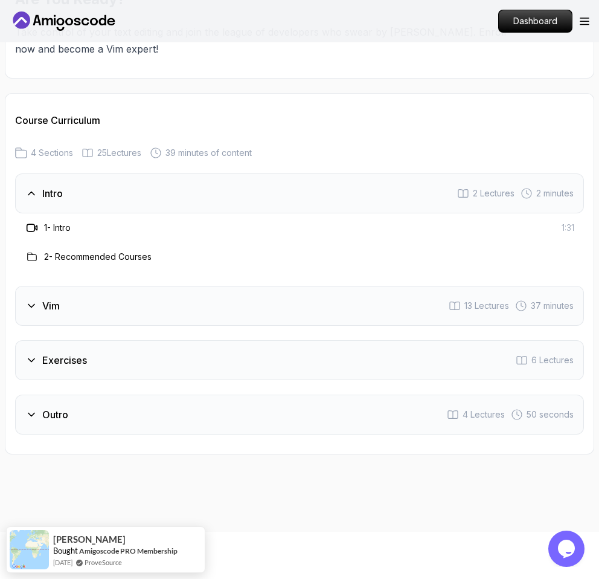
scroll to position [1937, 0]
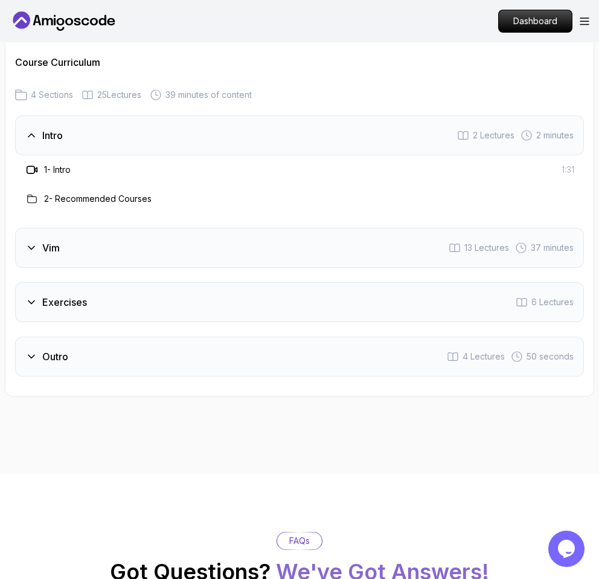
click at [136, 261] on div "Vim 13 Lectures 37 minutes" at bounding box center [299, 248] width 569 height 40
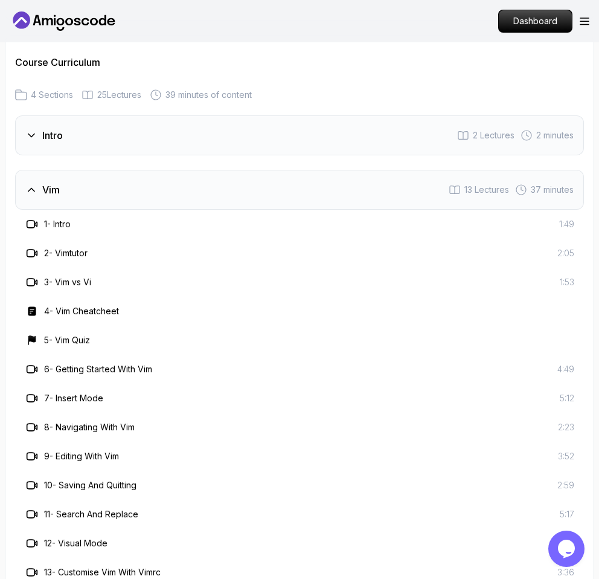
click at [79, 195] on div "Vim 13 Lectures 37 minutes" at bounding box center [299, 190] width 569 height 40
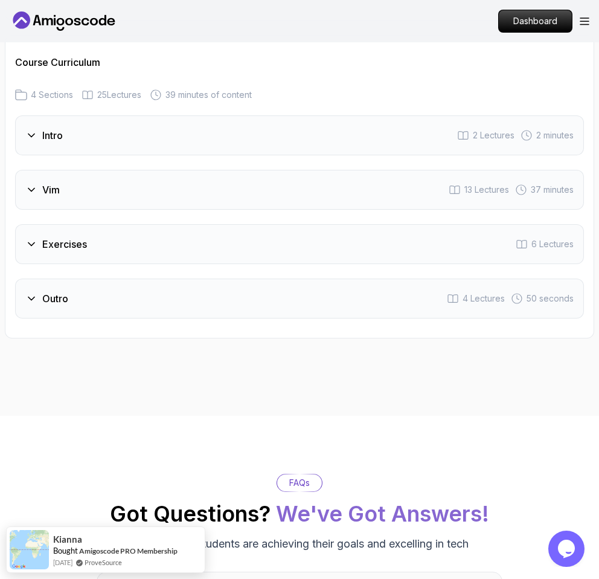
click at [77, 248] on h3 "Exercises" at bounding box center [64, 244] width 45 height 15
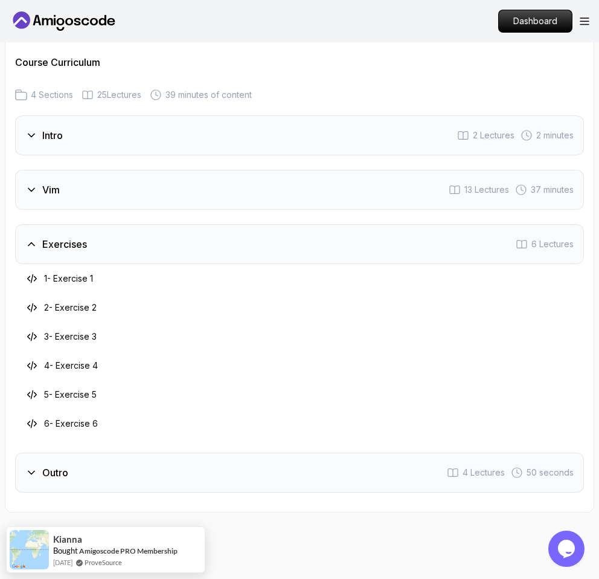
click at [77, 248] on h3 "Exercises" at bounding box center [64, 244] width 45 height 15
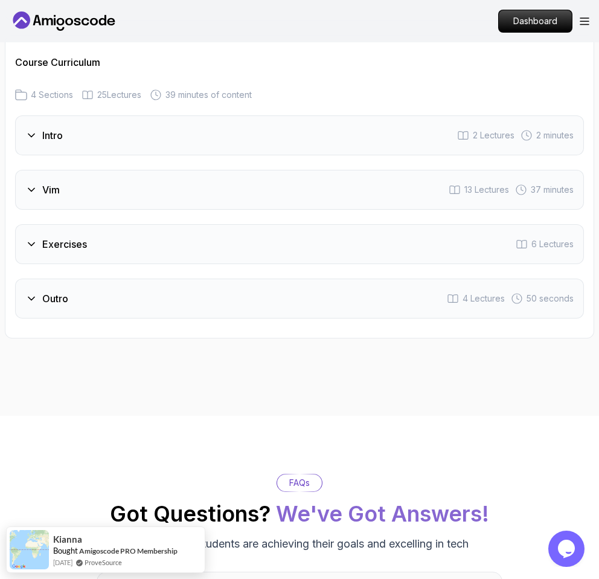
click at [76, 299] on div "Outro 4 Lectures 50 seconds" at bounding box center [299, 299] width 569 height 40
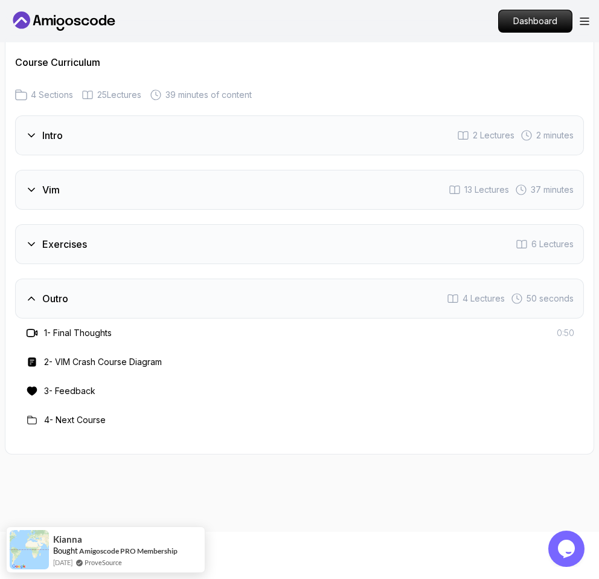
click at [76, 299] on div "Outro 4 Lectures 50 seconds" at bounding box center [299, 299] width 569 height 40
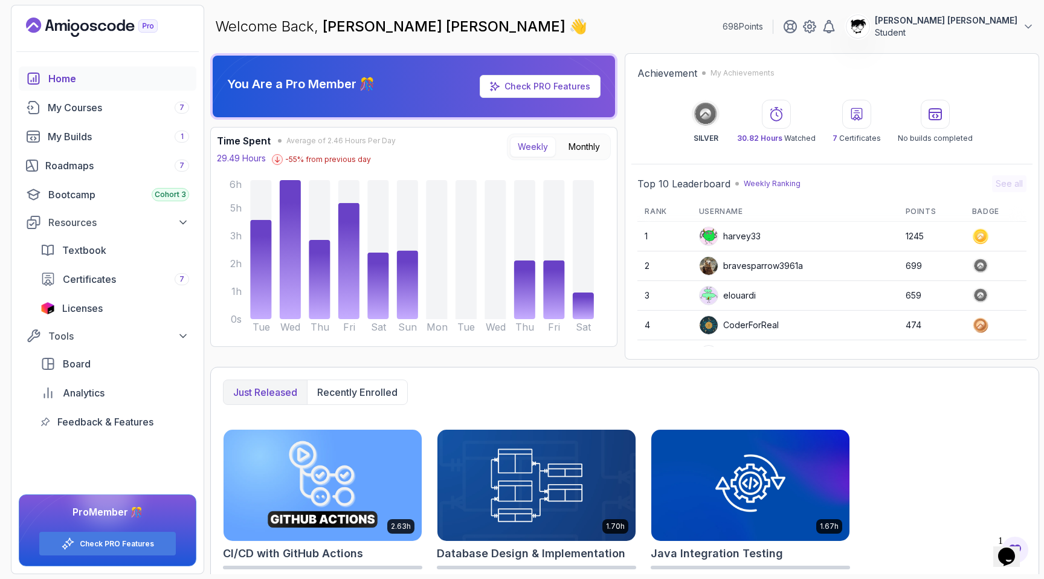
drag, startPoint x: 1004, startPoint y: 531, endPoint x: 1998, endPoint y: 1060, distance: 1125.9
click at [1004, 535] on div "1 Opens Chat This icon Opens the chat window." at bounding box center [1012, 540] width 29 height 11
click at [1004, 547] on icon "Opens Chat This icon Opens the chat window." at bounding box center [1006, 556] width 19 height 19
click at [1005, 552] on icon "Close Chat This icon closes the chat window." at bounding box center [1004, 559] width 15 height 15
click at [73, 109] on div "My Courses 7" at bounding box center [118, 107] width 141 height 15
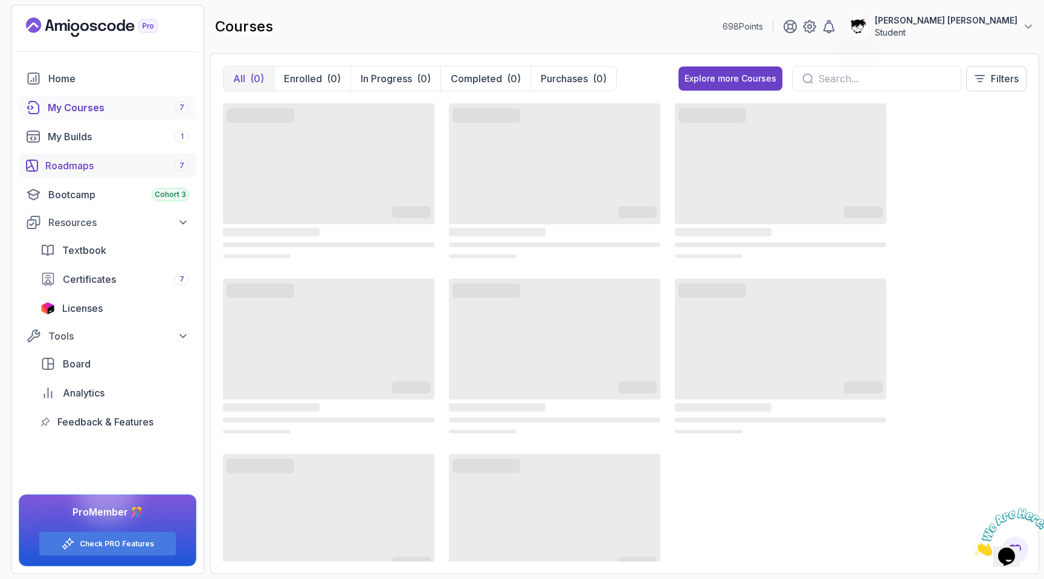
click at [91, 155] on link "Roadmaps 7" at bounding box center [108, 165] width 178 height 24
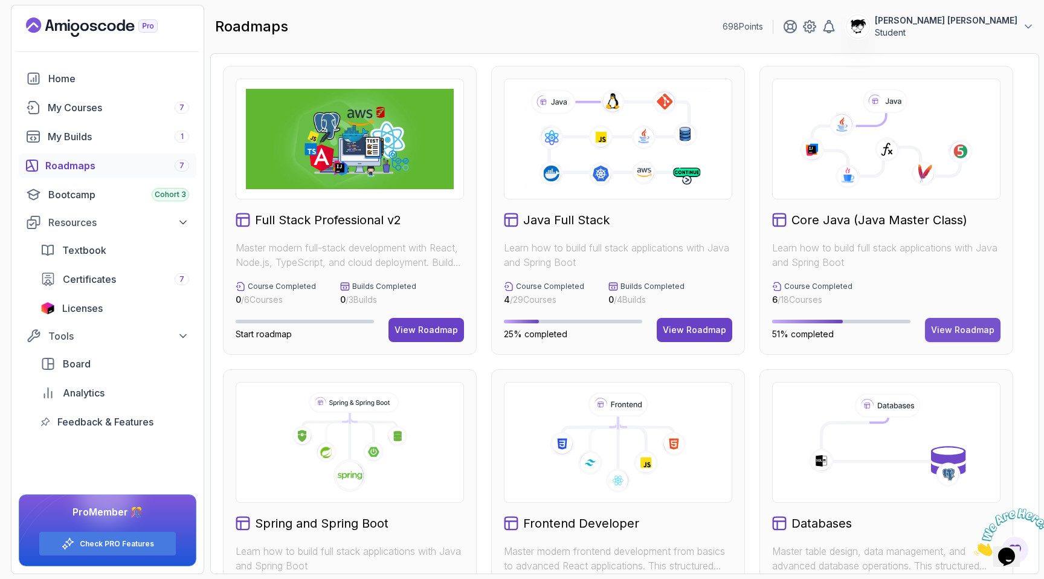
click at [969, 328] on div "View Roadmap" at bounding box center [962, 330] width 63 height 12
click at [974, 547] on icon "Close" at bounding box center [974, 552] width 0 height 10
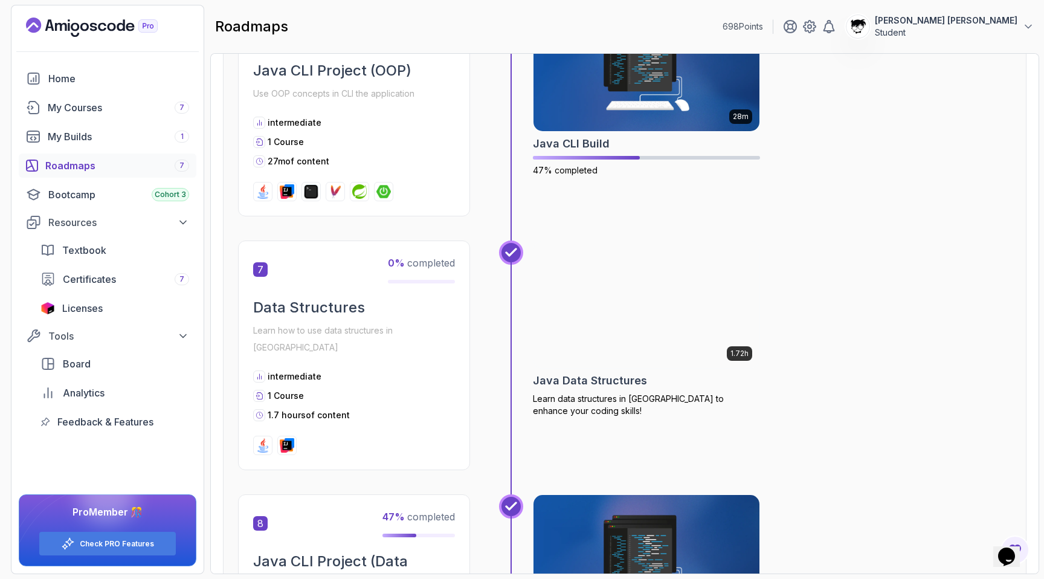
scroll to position [1566, 0]
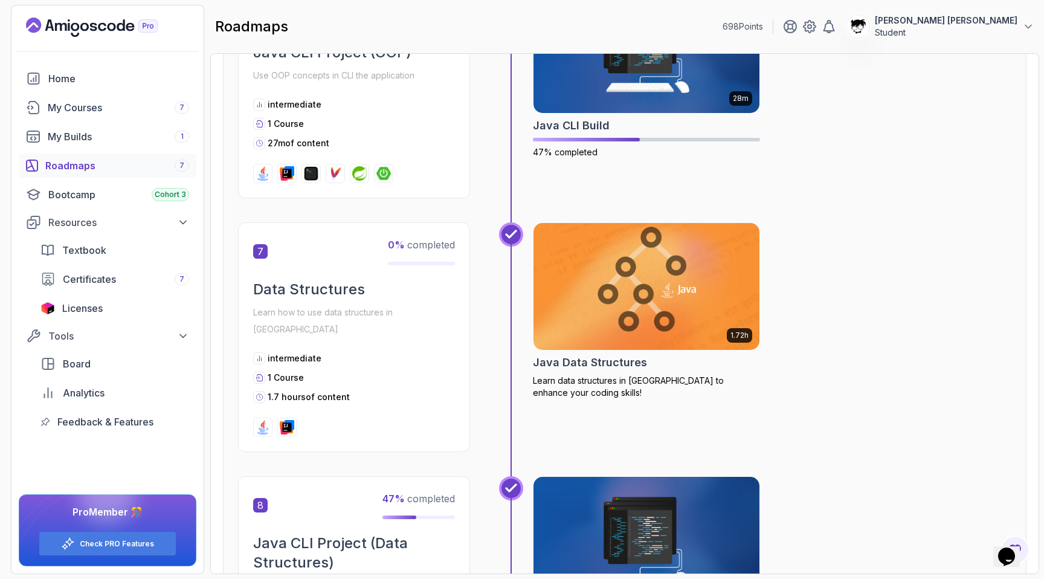
click at [595, 282] on img at bounding box center [646, 286] width 237 height 133
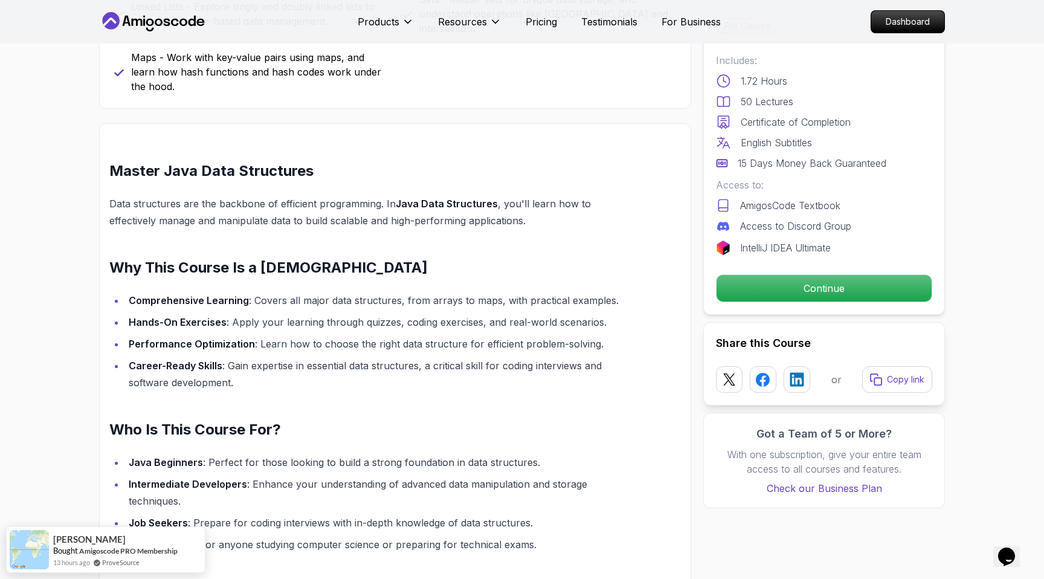
scroll to position [730, 0]
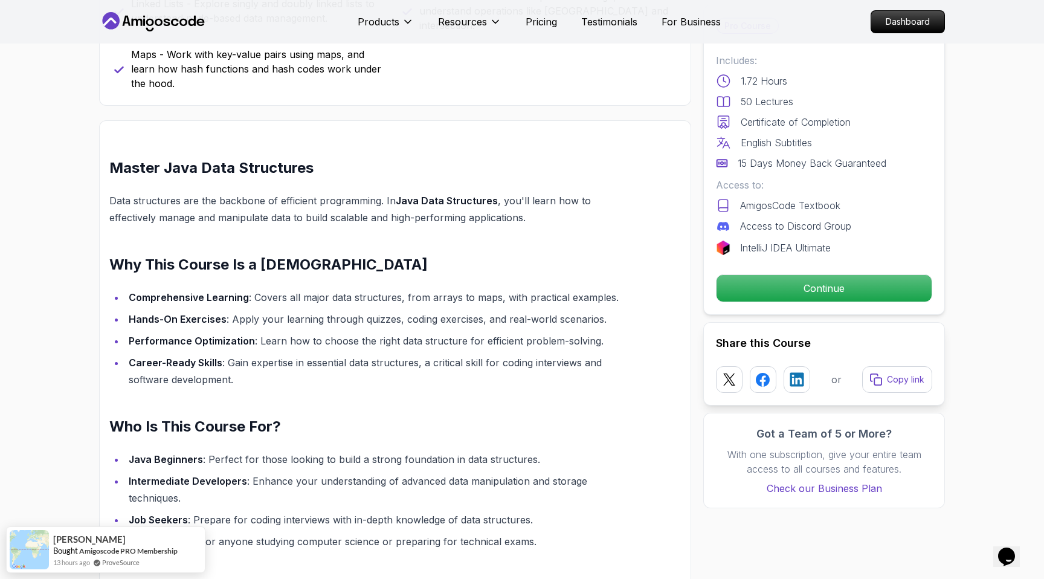
click at [855, 273] on div "Pro Course Includes: 1.72 Hours 50 Lectures Certificate of Completion English S…" at bounding box center [824, 160] width 242 height 310
click at [850, 278] on p "Continue" at bounding box center [824, 288] width 204 height 25
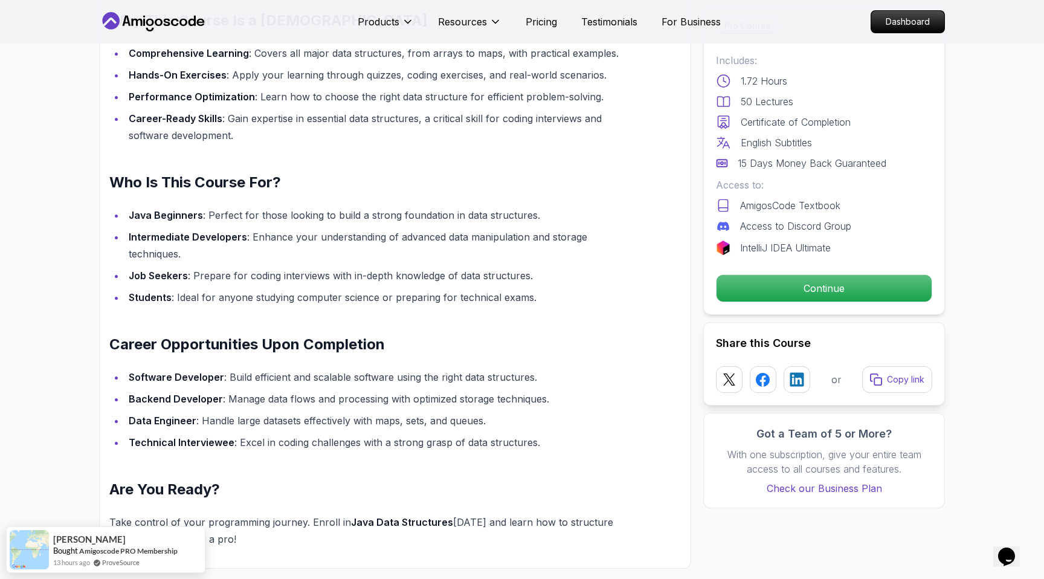
scroll to position [1094, 0]
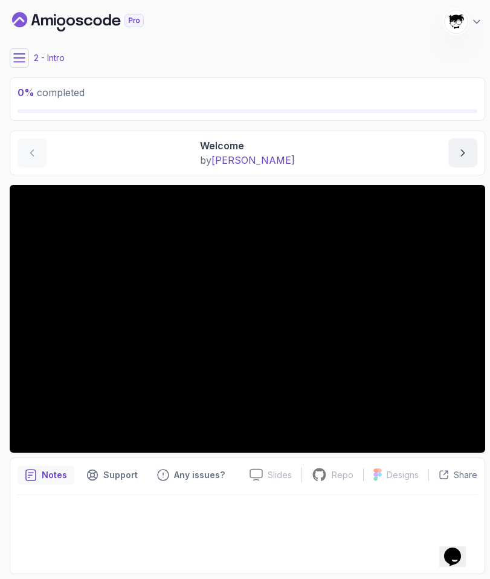
click at [14, 58] on icon at bounding box center [19, 58] width 11 height 8
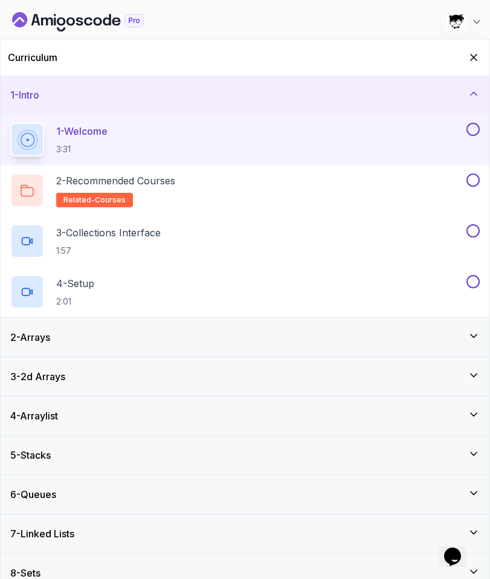
scroll to position [54, 0]
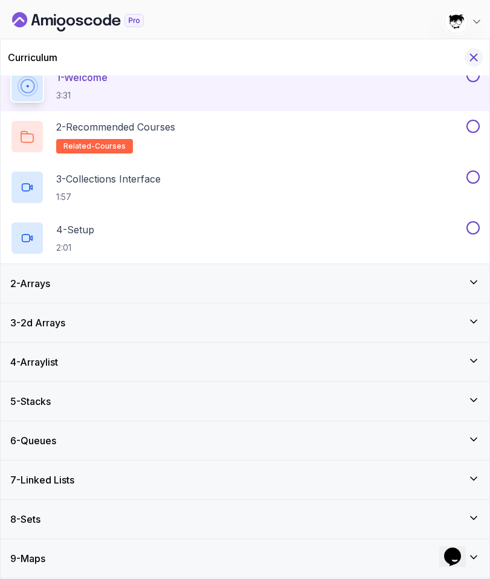
click at [473, 62] on icon "Hide Curriculum for mobile" at bounding box center [473, 57] width 13 height 13
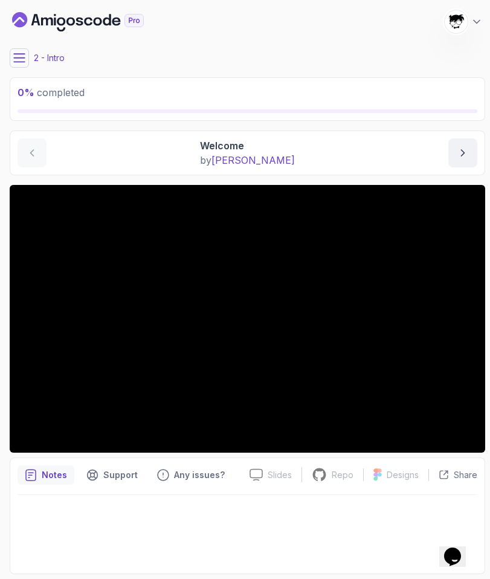
click at [19, 63] on icon at bounding box center [19, 58] width 12 height 12
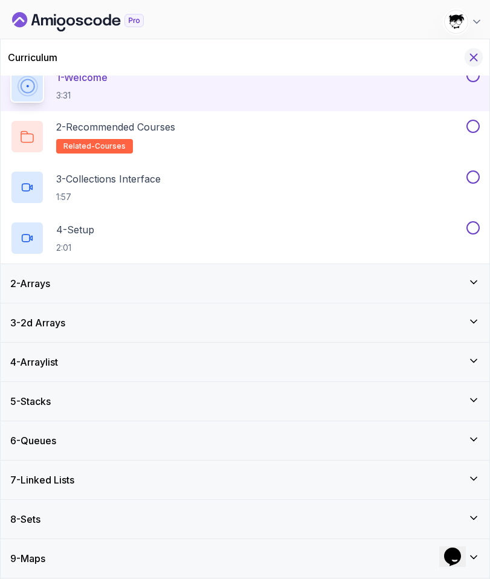
click at [470, 62] on icon "Hide Curriculum for mobile" at bounding box center [473, 57] width 13 height 13
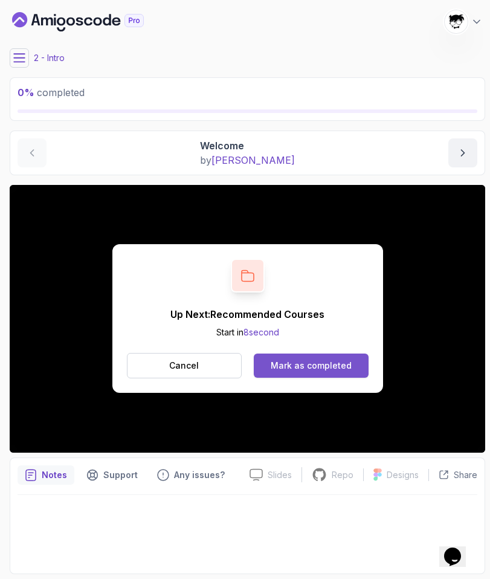
click at [335, 368] on div "Mark as completed" at bounding box center [311, 366] width 81 height 12
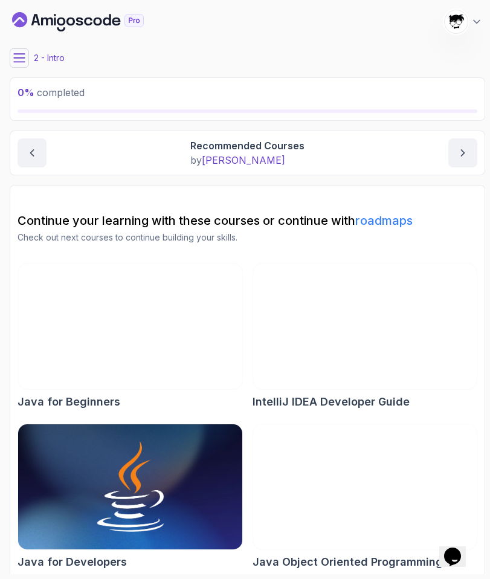
scroll to position [8, 0]
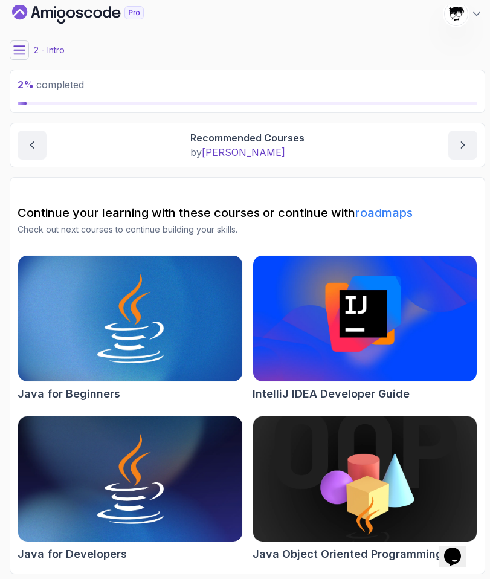
click at [18, 68] on main "My Courses Java Data Structures 698 Points [PERSON_NAME] [PERSON_NAME] Student …" at bounding box center [248, 289] width 476 height 569
click at [18, 49] on icon at bounding box center [19, 50] width 11 height 8
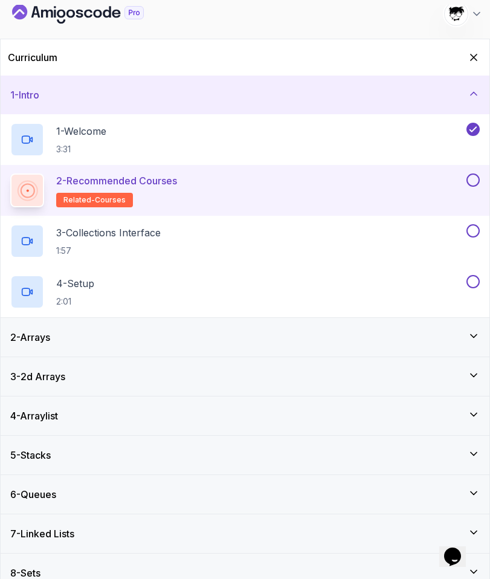
click at [471, 178] on button at bounding box center [472, 179] width 13 height 13
click at [370, 236] on div "3 - Collections Interface 1:57" at bounding box center [237, 241] width 454 height 34
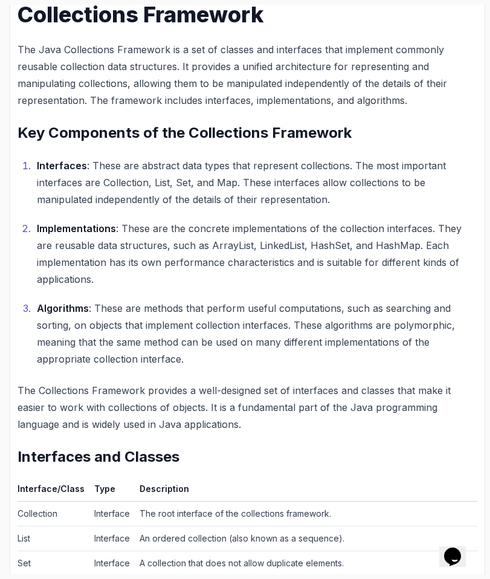
scroll to position [551, 0]
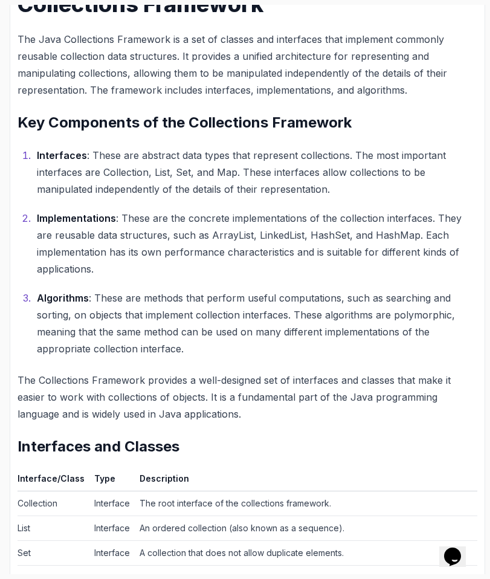
click at [72, 355] on p "Algorithms : These are methods that perform useful computations, such as search…" at bounding box center [257, 323] width 440 height 68
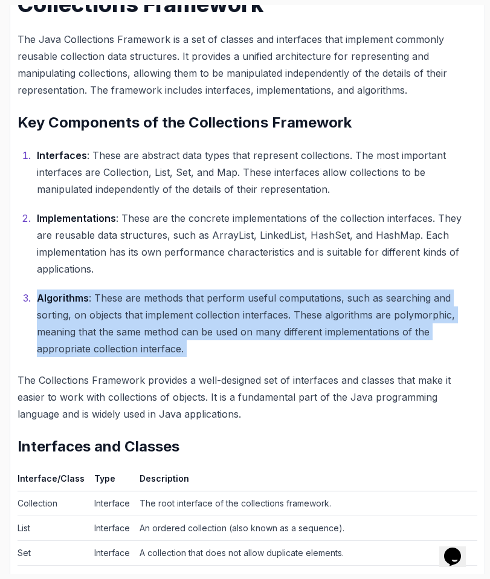
click at [72, 355] on p "Algorithms : These are methods that perform useful computations, such as search…" at bounding box center [257, 323] width 440 height 68
click at [41, 348] on p "Algorithms : These are methods that perform useful computations, such as search…" at bounding box center [257, 323] width 440 height 68
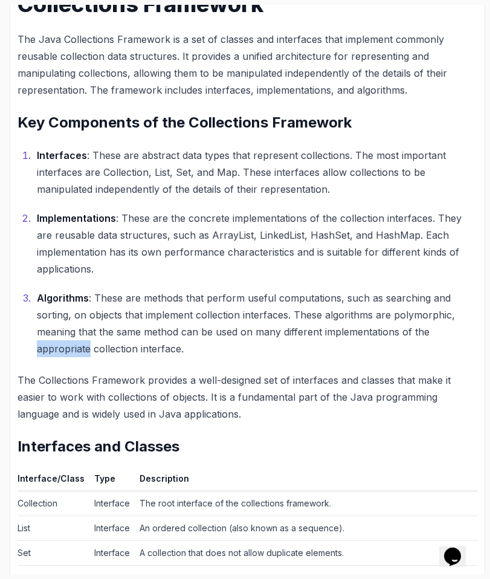
click at [41, 348] on p "Algorithms : These are methods that perform useful computations, such as search…" at bounding box center [257, 323] width 440 height 68
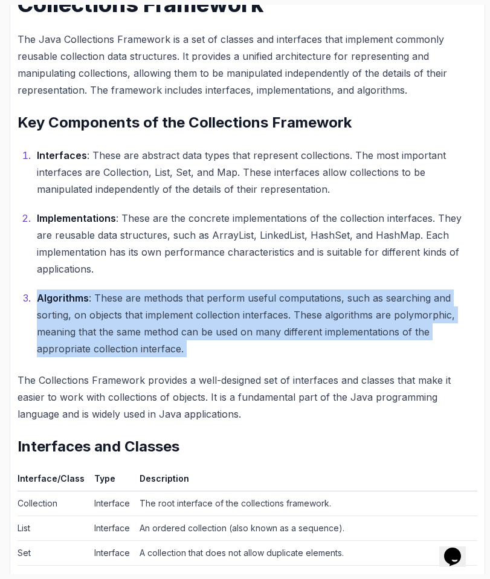
click at [41, 348] on p "Algorithms : These are methods that perform useful computations, such as search…" at bounding box center [257, 323] width 440 height 68
click at [31, 352] on ol "Interfaces : These are abstract data types that represent collections. The most…" at bounding box center [248, 252] width 460 height 210
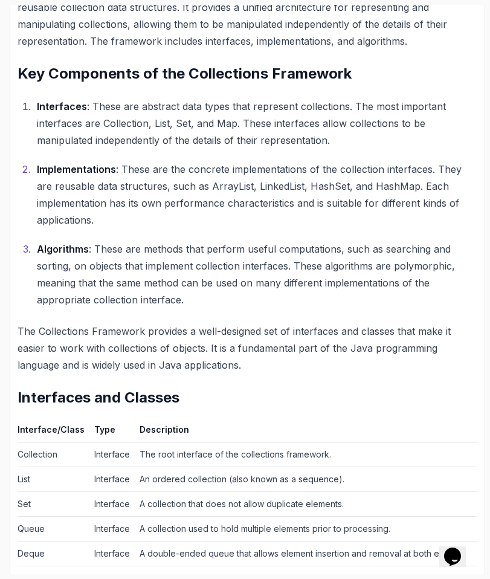
scroll to position [599, 0]
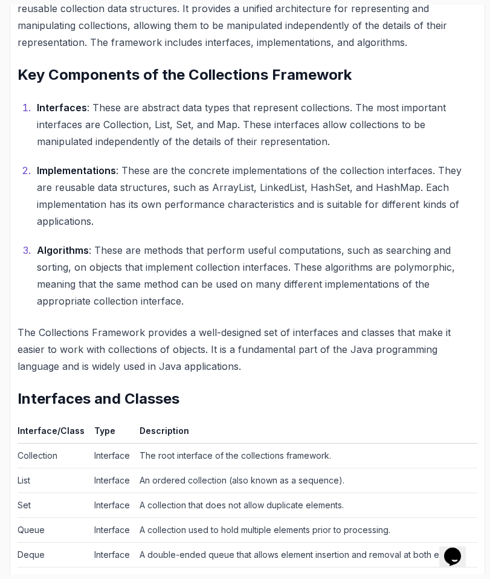
click at [52, 325] on p "The Collections Framework provides a well-designed set of interfaces and classe…" at bounding box center [248, 349] width 460 height 51
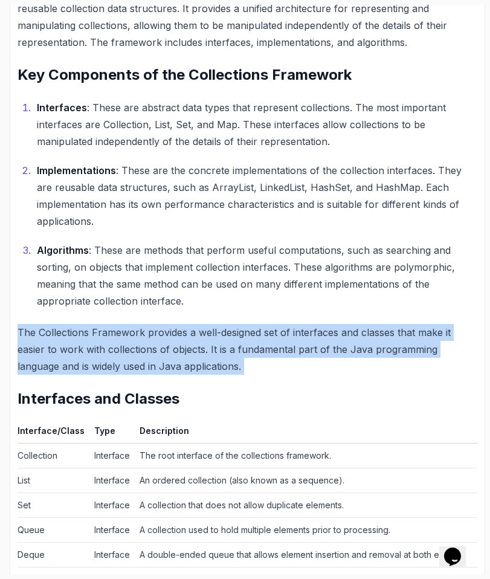
click at [52, 325] on p "The Collections Framework provides a well-designed set of interfaces and classe…" at bounding box center [248, 349] width 460 height 51
click at [54, 321] on div "~3 min read Collections Framework The Java Collections Framework is a set of cl…" at bounding box center [248, 452] width 460 height 1079
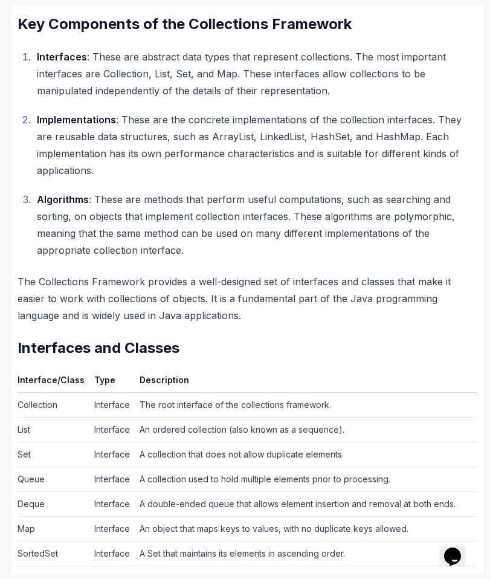
scroll to position [636, 0]
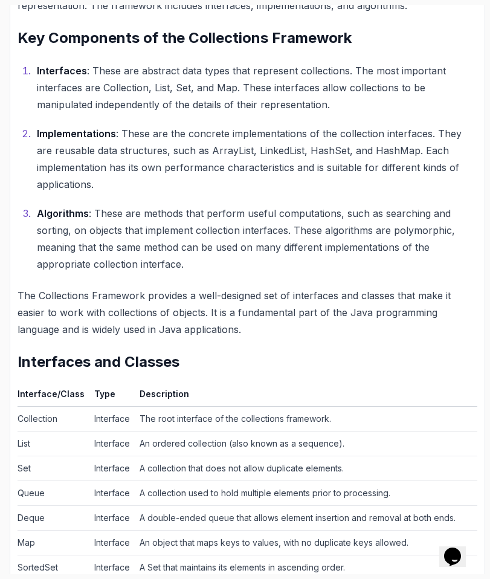
click at [54, 321] on p "The Collections Framework provides a well-designed set of interfaces and classe…" at bounding box center [248, 312] width 460 height 51
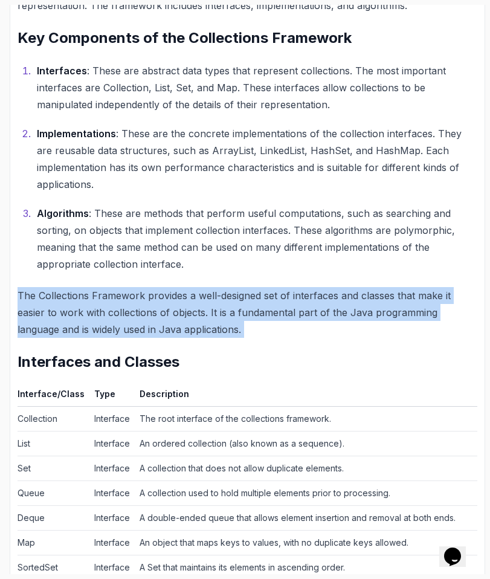
click at [54, 321] on p "The Collections Framework provides a well-designed set of interfaces and classe…" at bounding box center [248, 312] width 460 height 51
click at [50, 316] on p "The Collections Framework provides a well-designed set of interfaces and classe…" at bounding box center [248, 312] width 460 height 51
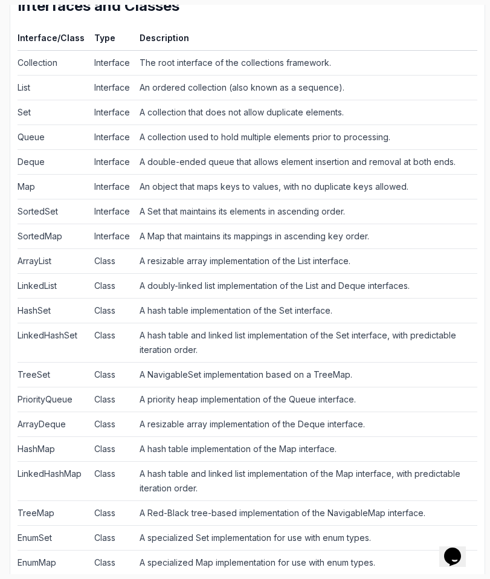
scroll to position [993, 0]
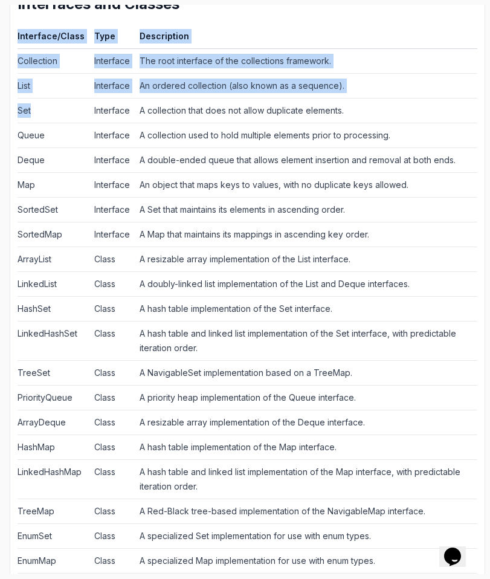
drag, startPoint x: 7, startPoint y: 73, endPoint x: 36, endPoint y: 106, distance: 43.7
click at [36, 107] on div "4 % completed 1 - Intro 1 - Welcome 3:31 2 - Recommended Courses related-course…" at bounding box center [245, 289] width 480 height 569
click at [36, 106] on td "Set" at bounding box center [54, 110] width 72 height 25
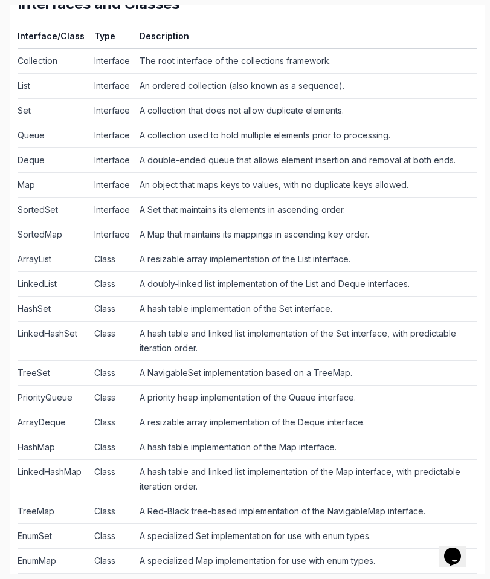
click at [36, 106] on td "Set" at bounding box center [54, 110] width 72 height 25
click at [27, 96] on td "List" at bounding box center [54, 85] width 72 height 25
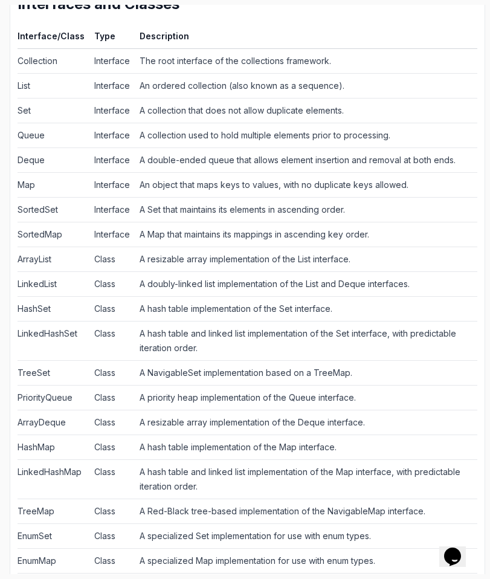
click at [26, 112] on td "Set" at bounding box center [54, 110] width 72 height 25
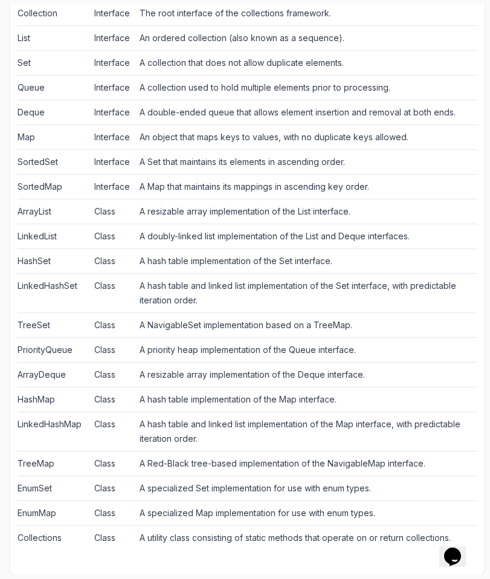
click at [135, 355] on td "A priority heap implementation of the Queue interface." at bounding box center [306, 349] width 343 height 25
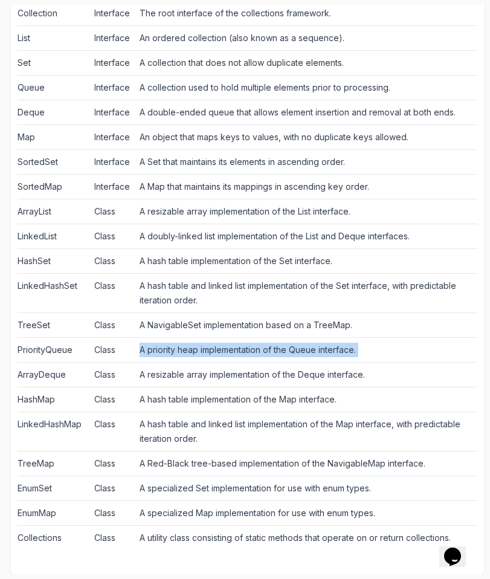
click at [135, 355] on td "A priority heap implementation of the Queue interface." at bounding box center [306, 349] width 343 height 25
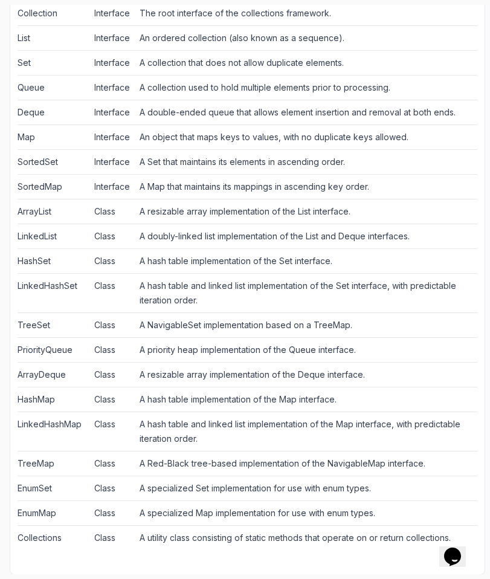
click at [135, 369] on td "A resizable array implementation of the Deque interface." at bounding box center [306, 374] width 343 height 25
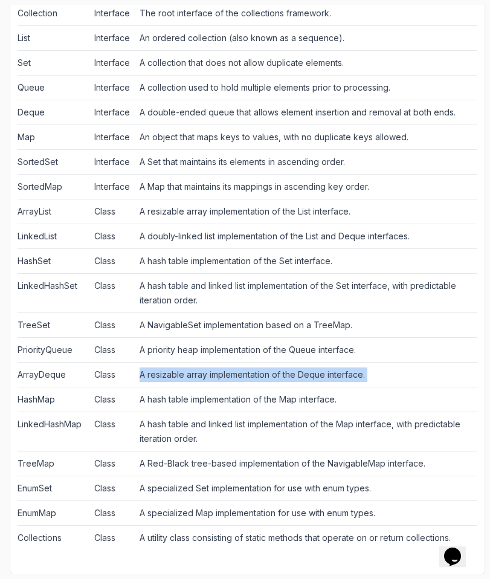
click at [135, 369] on td "A resizable array implementation of the Deque interface." at bounding box center [306, 374] width 343 height 25
click at [135, 371] on td "A resizable array implementation of the Deque interface." at bounding box center [306, 374] width 343 height 25
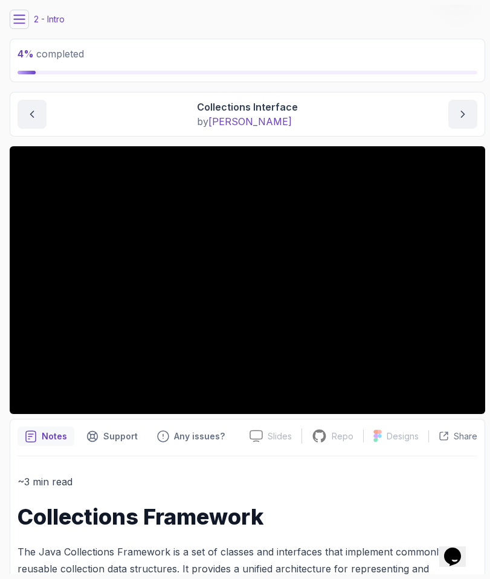
scroll to position [0, 0]
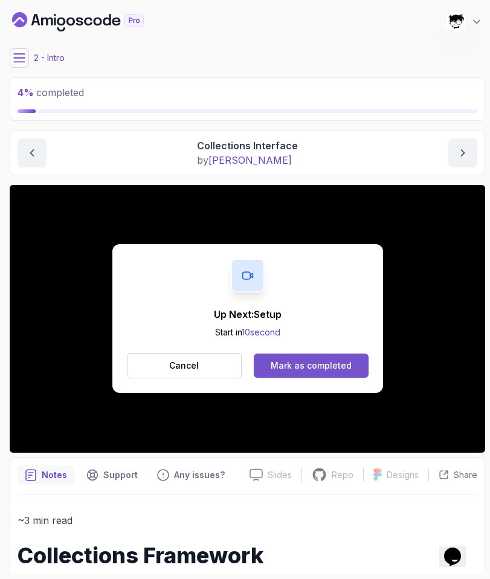
click at [309, 370] on div "Mark as completed" at bounding box center [311, 366] width 81 height 12
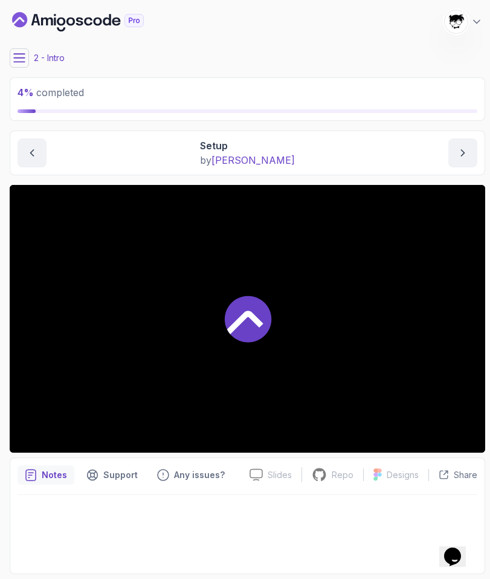
click at [17, 62] on icon at bounding box center [19, 58] width 12 height 12
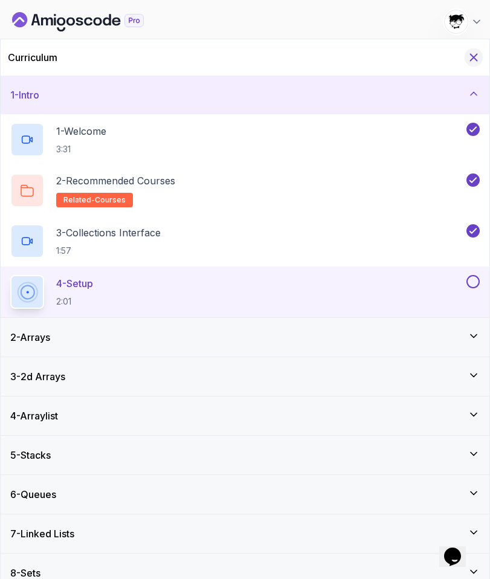
click at [470, 57] on icon "Hide Curriculum for mobile" at bounding box center [473, 57] width 13 height 13
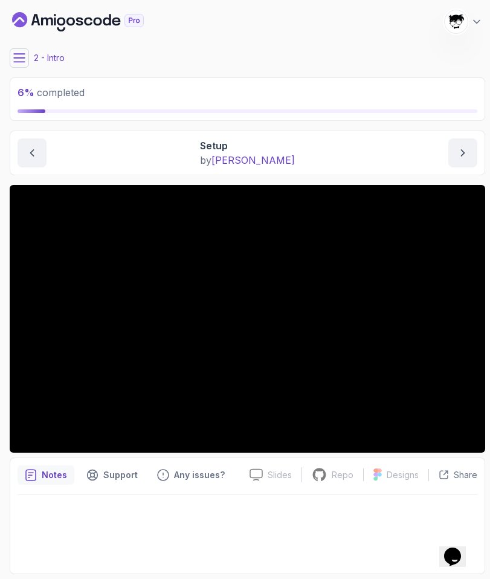
click at [17, 59] on icon at bounding box center [19, 58] width 12 height 12
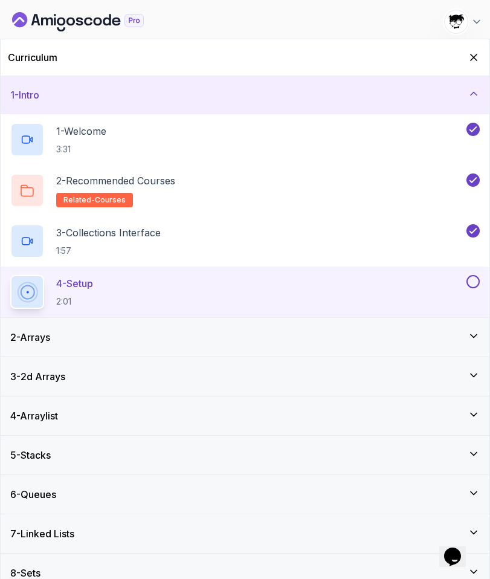
scroll to position [54, 0]
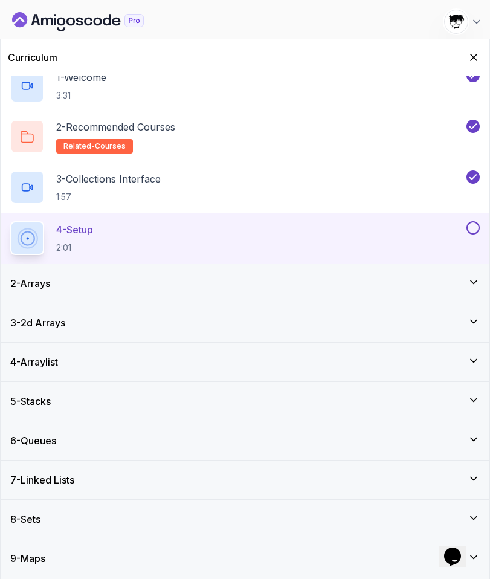
click at [48, 565] on div "9 - Maps" at bounding box center [245, 558] width 489 height 39
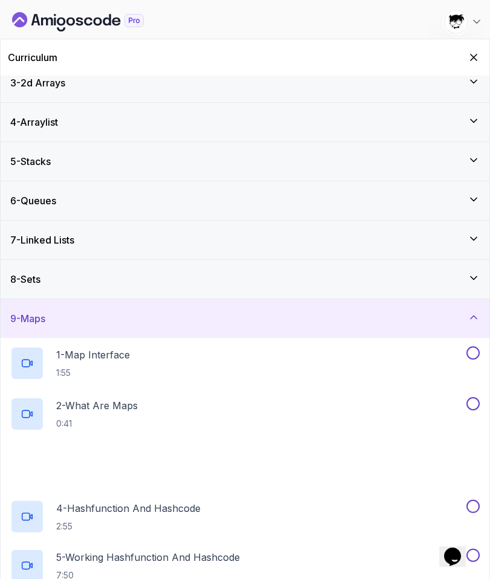
scroll to position [257, 0]
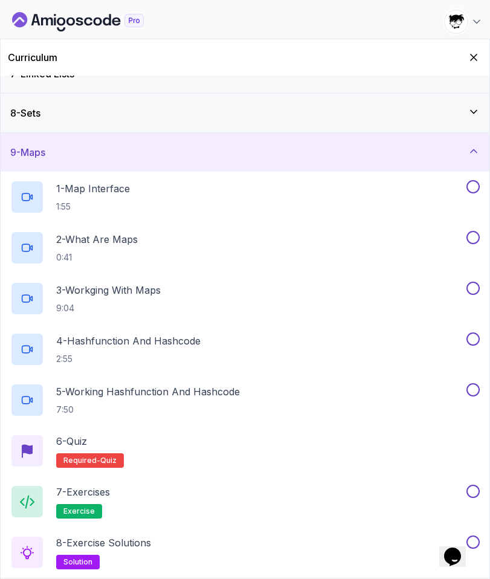
click at [40, 117] on h3 "8 - Sets" at bounding box center [25, 113] width 30 height 15
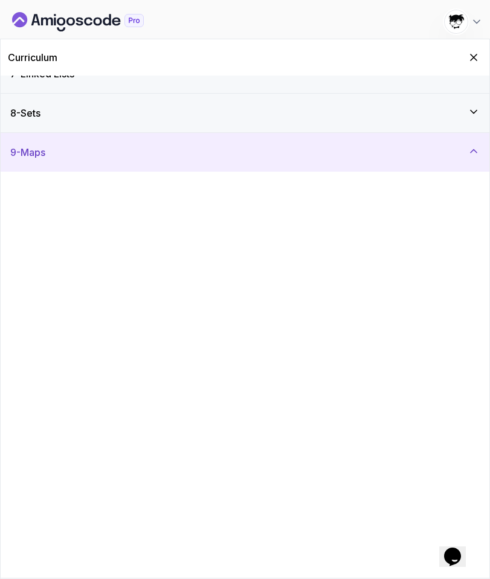
scroll to position [0, 0]
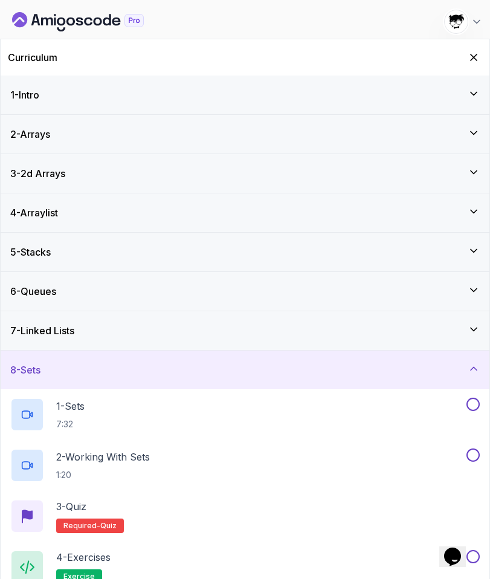
click at [53, 329] on h3 "7 - Linked Lists" at bounding box center [42, 330] width 64 height 15
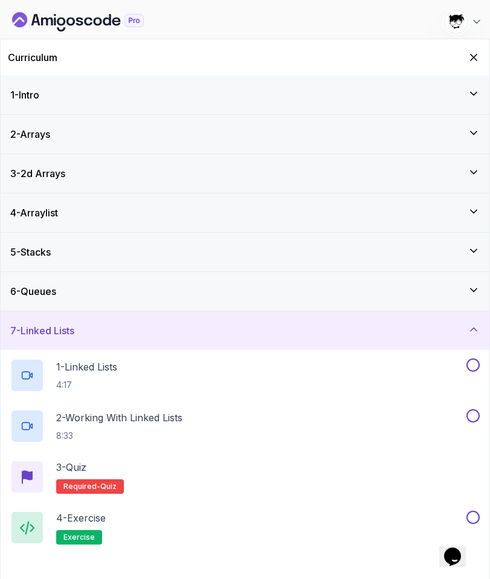
click at [60, 282] on div "6 - Queues" at bounding box center [245, 291] width 489 height 39
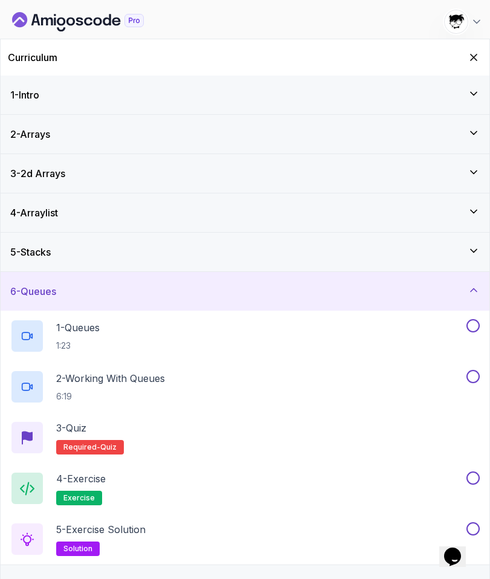
click at [141, 240] on div "5 - Stacks" at bounding box center [245, 252] width 489 height 39
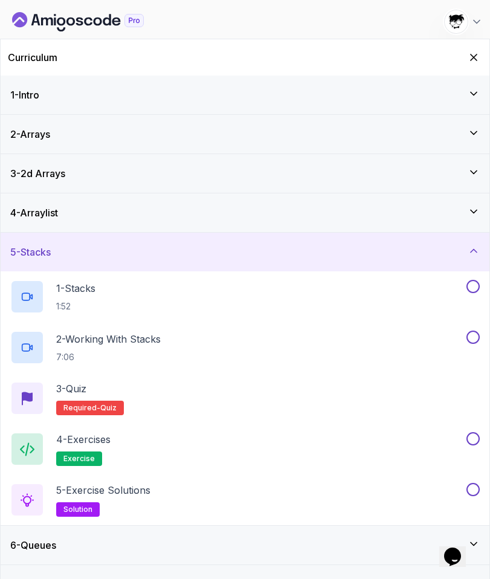
click at [137, 212] on div "4 - Arraylist" at bounding box center [245, 212] width 470 height 15
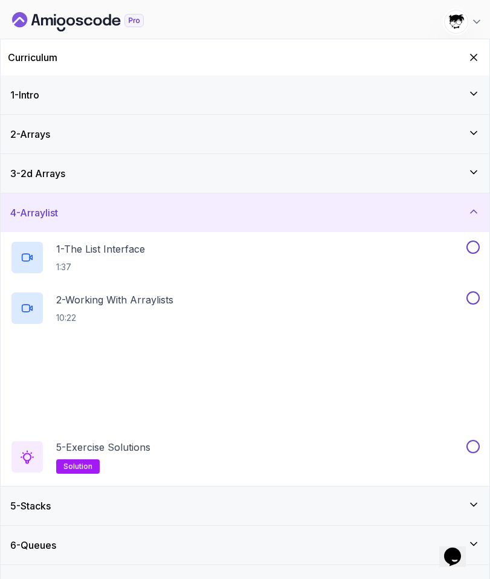
click at [140, 178] on div "3 - 2d Arrays" at bounding box center [245, 173] width 470 height 15
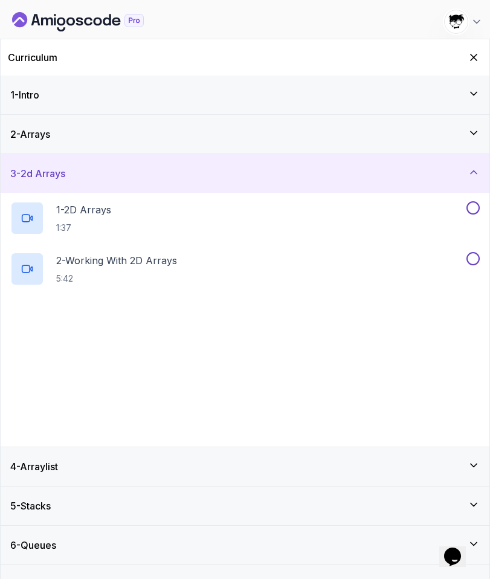
click at [140, 138] on div "2 - Arrays" at bounding box center [245, 134] width 470 height 15
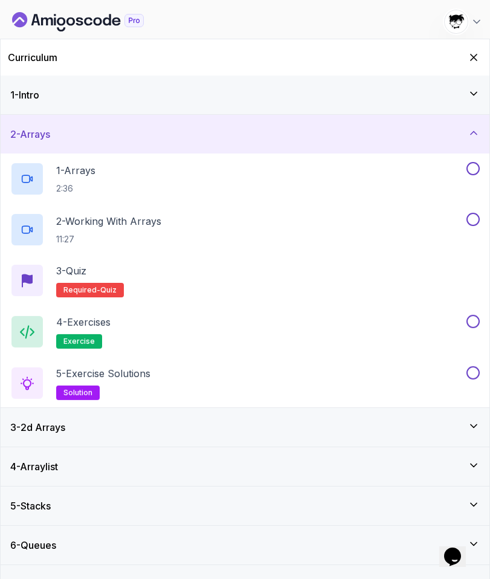
click at [133, 103] on div "1 - Intro" at bounding box center [245, 95] width 489 height 39
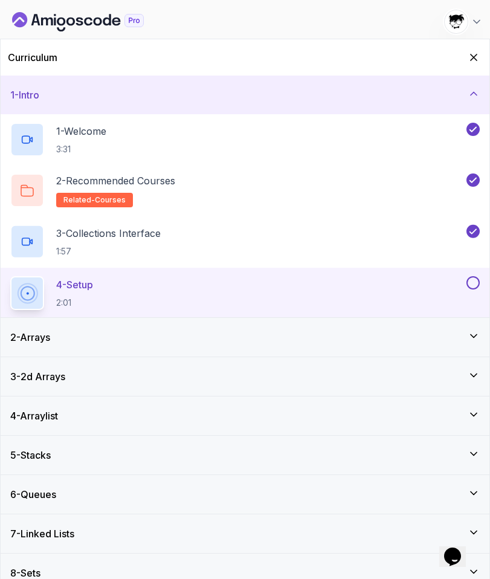
click at [133, 103] on div "1 - Intro" at bounding box center [245, 95] width 489 height 39
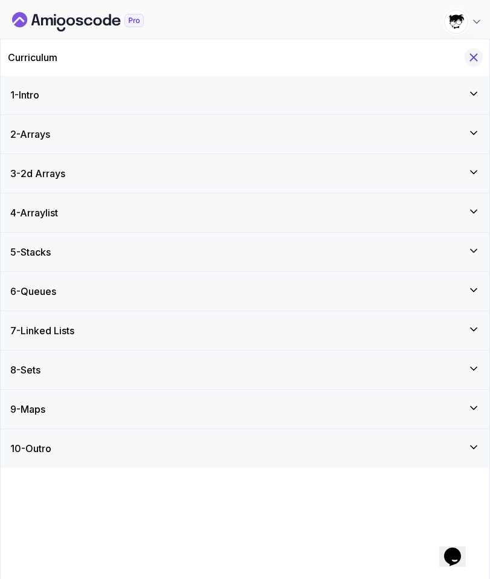
click at [473, 56] on icon "Hide Curriculum for mobile" at bounding box center [473, 57] width 13 height 13
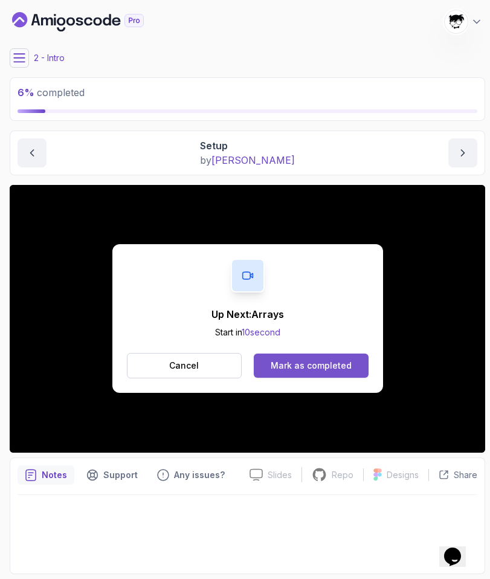
click at [265, 363] on button "Mark as completed" at bounding box center [311, 365] width 114 height 24
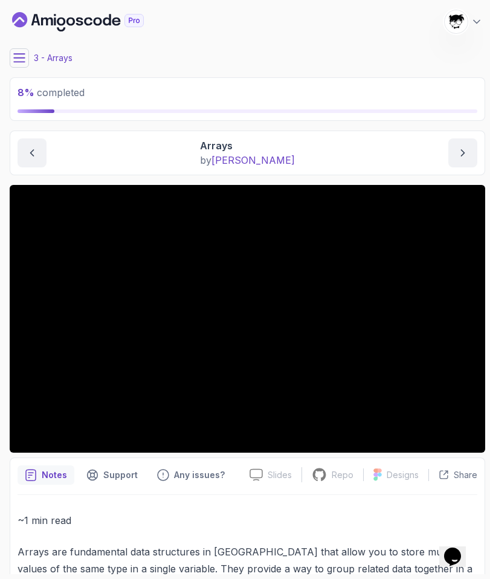
click at [21, 62] on icon at bounding box center [19, 58] width 11 height 8
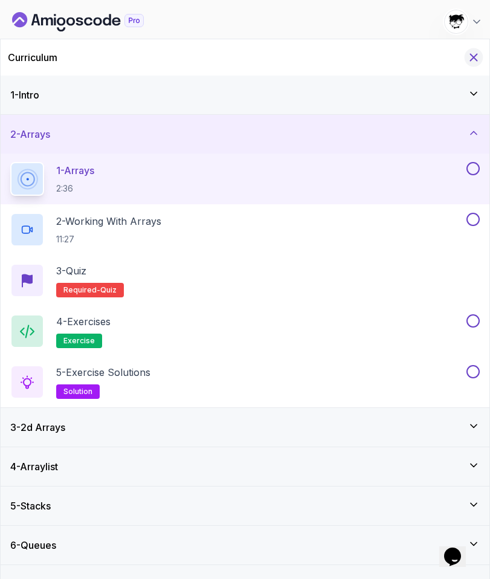
click at [476, 60] on icon "Hide Curriculum for mobile" at bounding box center [474, 57] width 7 height 7
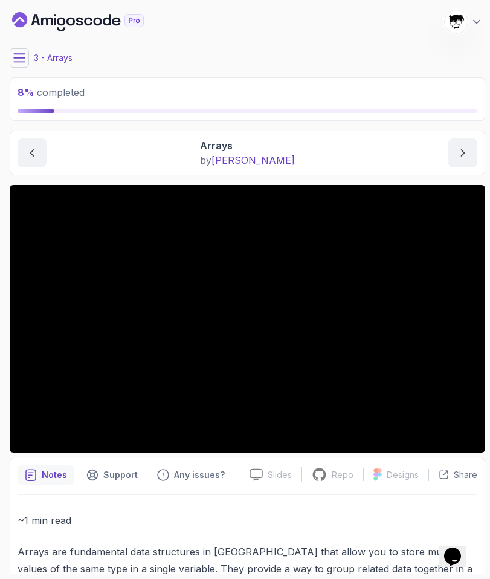
click at [27, 55] on button at bounding box center [19, 57] width 19 height 19
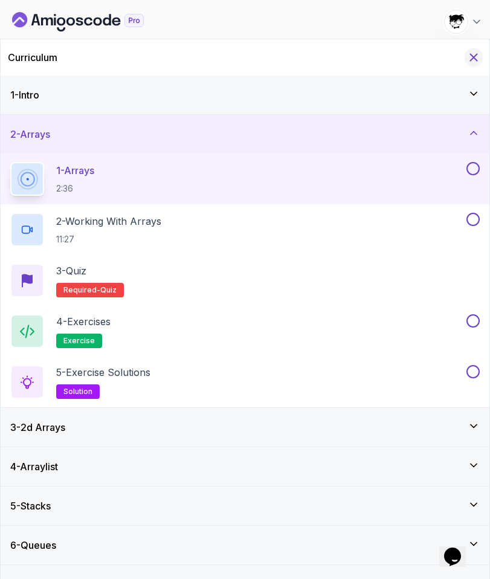
click at [476, 54] on icon "Hide Curriculum for mobile" at bounding box center [473, 57] width 13 height 13
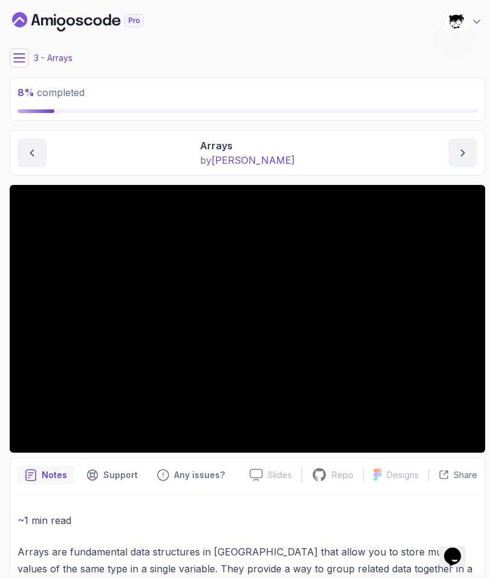
click at [21, 42] on main "My Courses Java Data Structures 698 Points [PERSON_NAME] [PERSON_NAME] Student …" at bounding box center [248, 289] width 476 height 569
click at [15, 59] on icon at bounding box center [19, 58] width 12 height 12
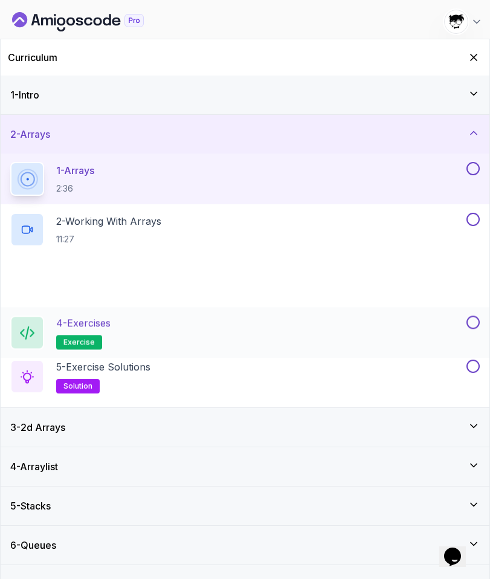
scroll to position [105, 0]
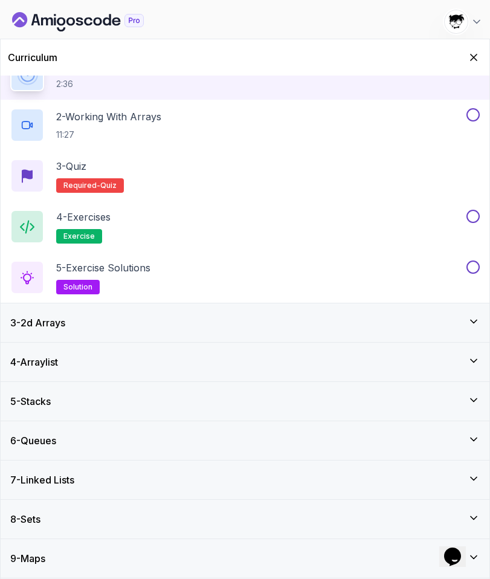
click at [74, 347] on div "4 - Arraylist" at bounding box center [245, 362] width 489 height 39
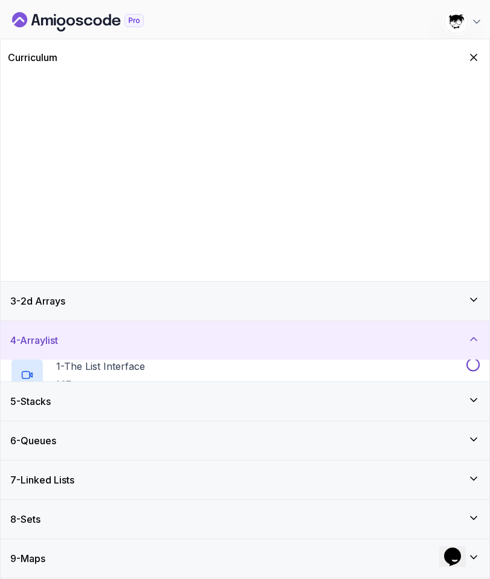
scroll to position [0, 0]
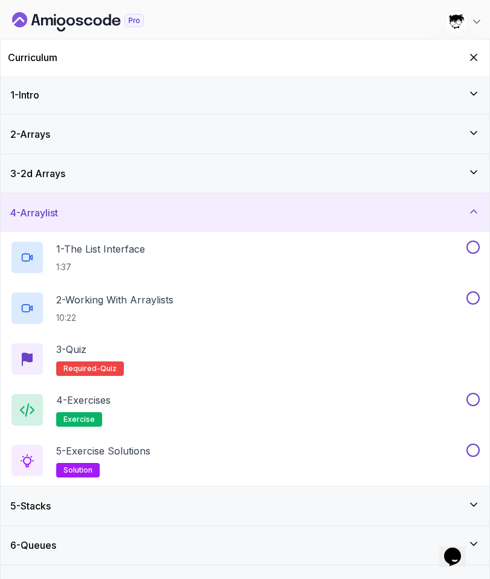
click at [49, 182] on div "3 - 2d Arrays" at bounding box center [245, 173] width 489 height 39
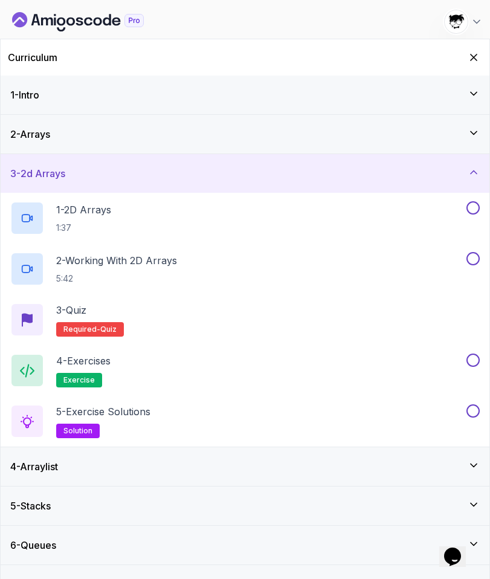
click at [36, 91] on h3 "1 - Intro" at bounding box center [24, 95] width 29 height 15
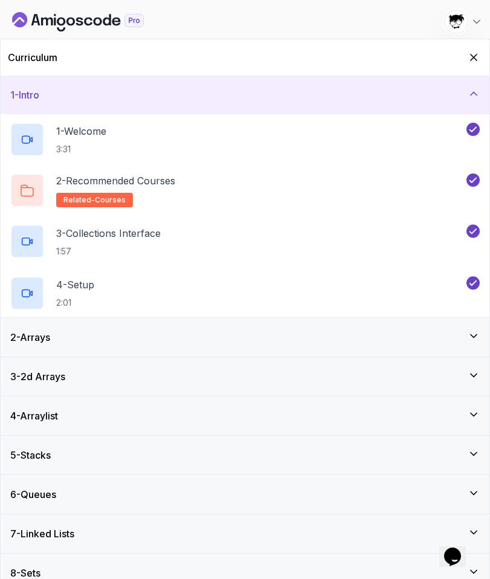
click at [36, 91] on h3 "1 - Intro" at bounding box center [24, 95] width 29 height 15
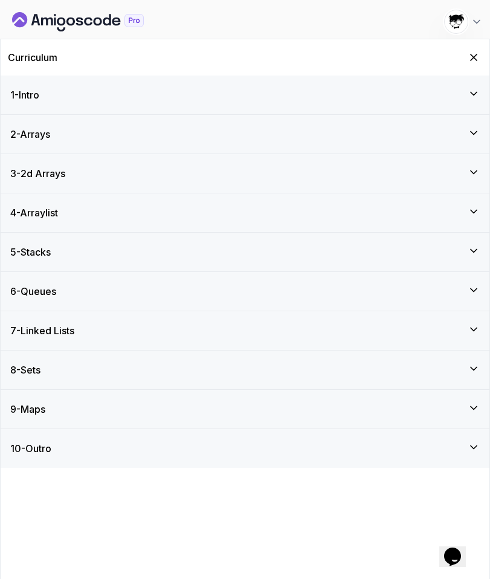
click at [44, 120] on div "2 - Arrays" at bounding box center [245, 134] width 489 height 39
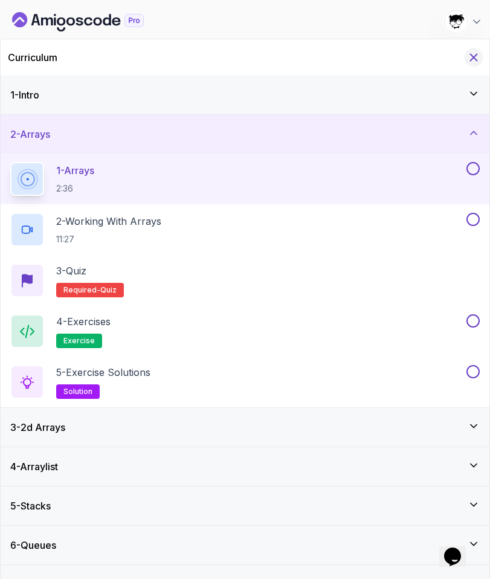
click at [477, 61] on icon "Hide Curriculum for mobile" at bounding box center [473, 57] width 13 height 13
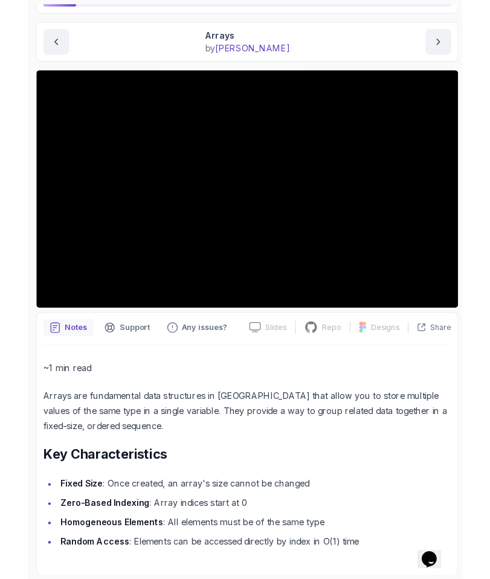
scroll to position [179, 0]
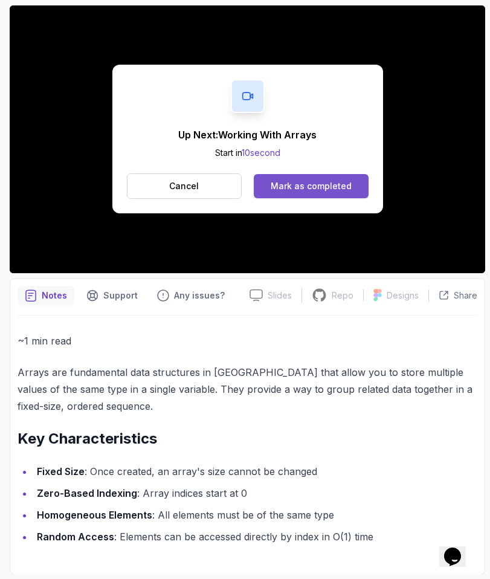
click at [287, 190] on div "Mark as completed" at bounding box center [311, 186] width 81 height 12
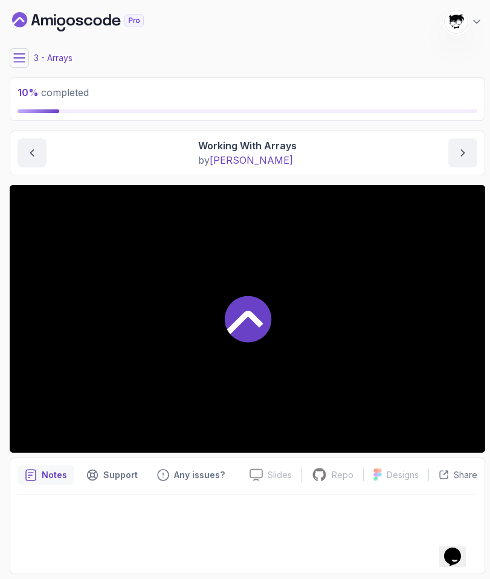
click at [60, 401] on div at bounding box center [248, 319] width 476 height 268
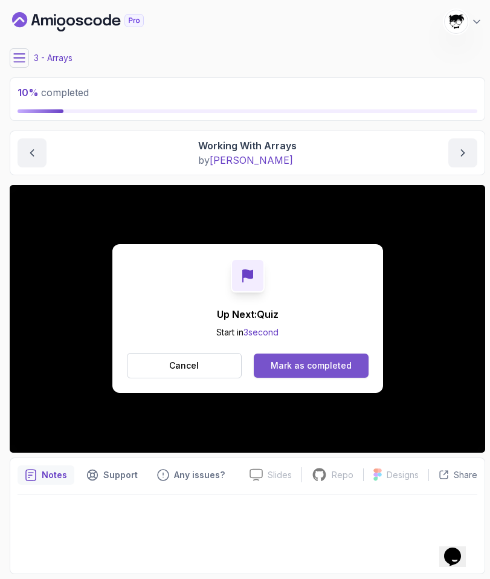
click at [292, 357] on button "Mark as completed" at bounding box center [311, 365] width 114 height 24
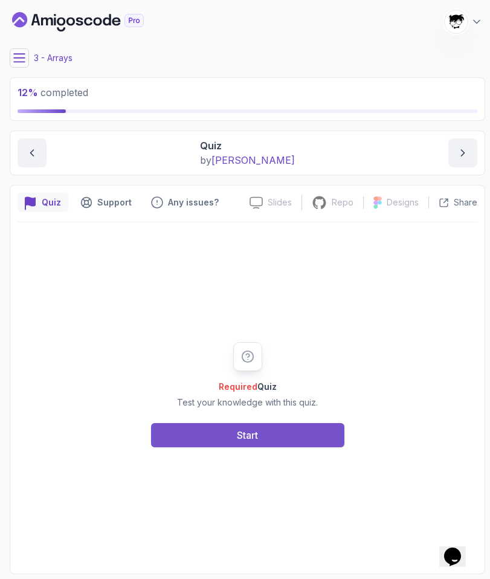
click at [230, 443] on button "Start" at bounding box center [247, 435] width 193 height 24
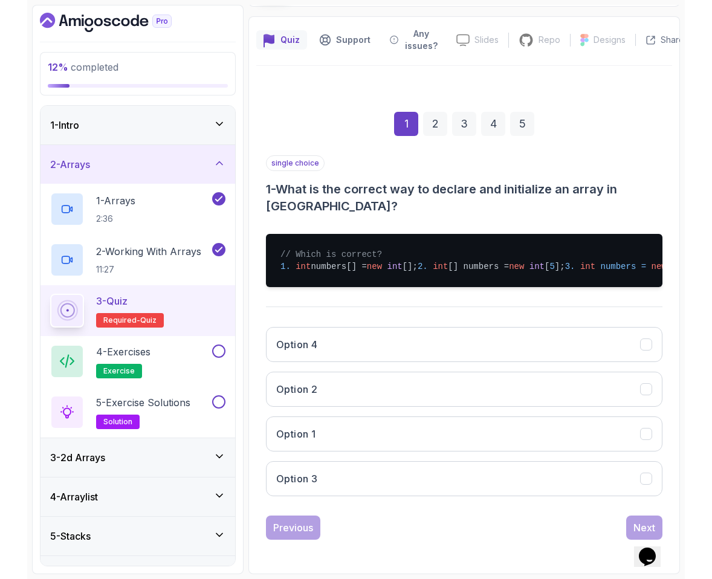
scroll to position [98, 0]
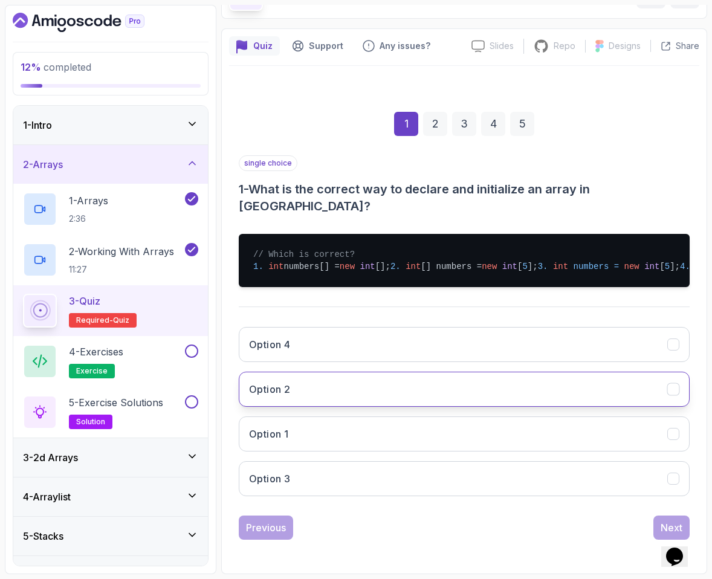
click at [298, 392] on button "Option 2" at bounding box center [464, 389] width 451 height 35
click at [666, 518] on button "Next" at bounding box center [671, 527] width 36 height 24
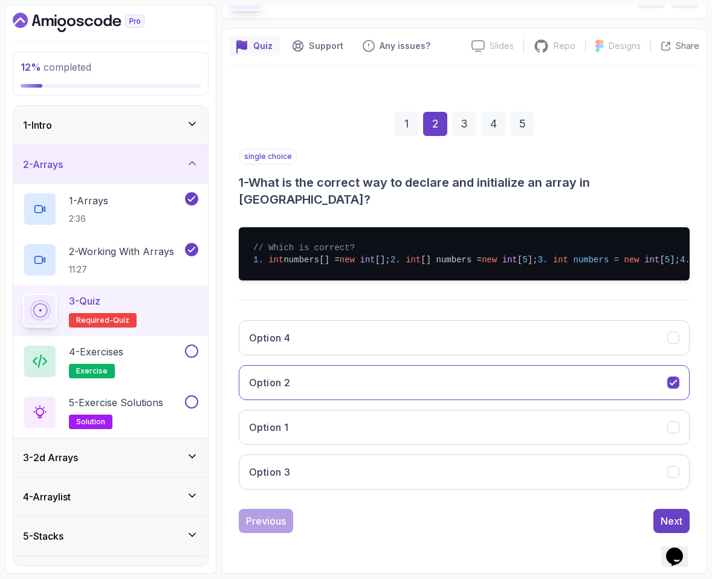
scroll to position [0, 0]
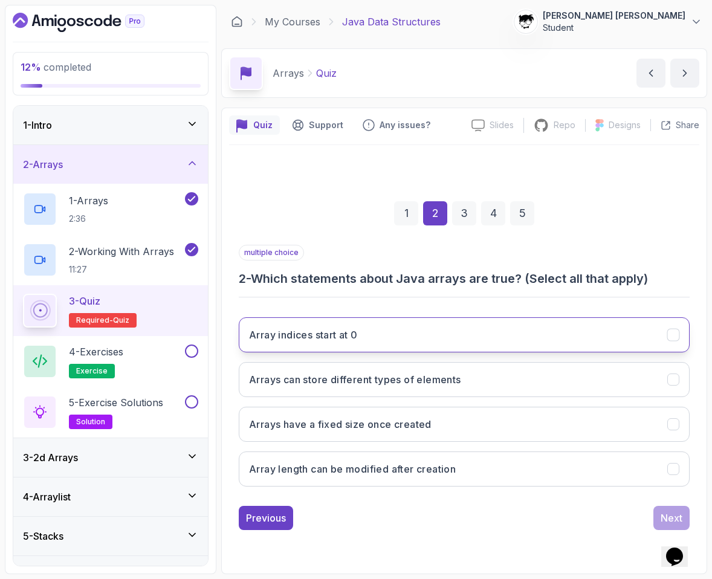
click at [305, 334] on h3 "Array indices start at 0" at bounding box center [303, 335] width 109 height 15
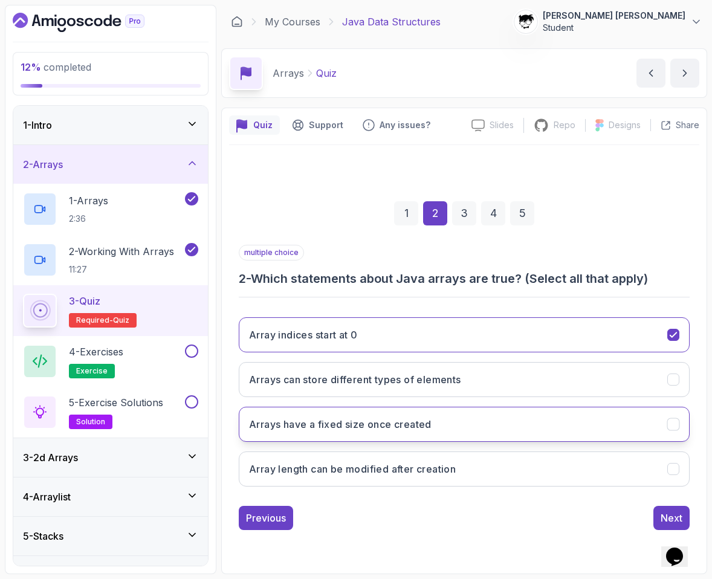
click at [309, 415] on button "Arrays have a fixed size once created" at bounding box center [464, 424] width 451 height 35
click at [668, 517] on div "Next" at bounding box center [671, 518] width 22 height 15
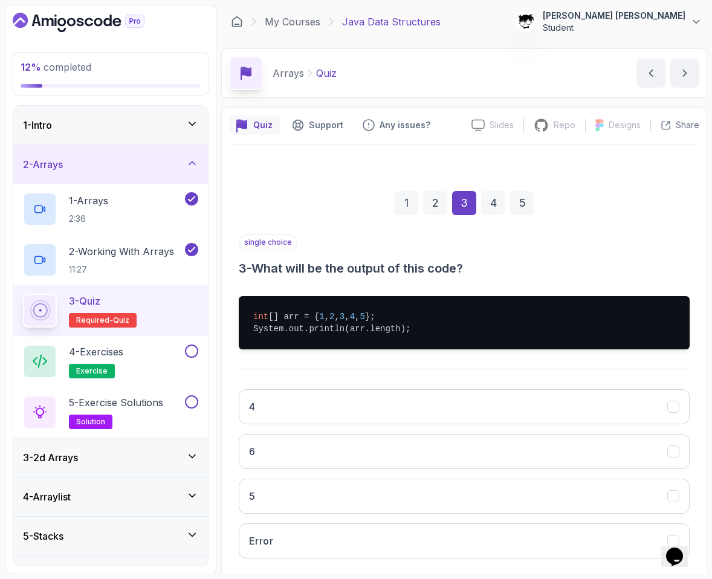
scroll to position [62, 0]
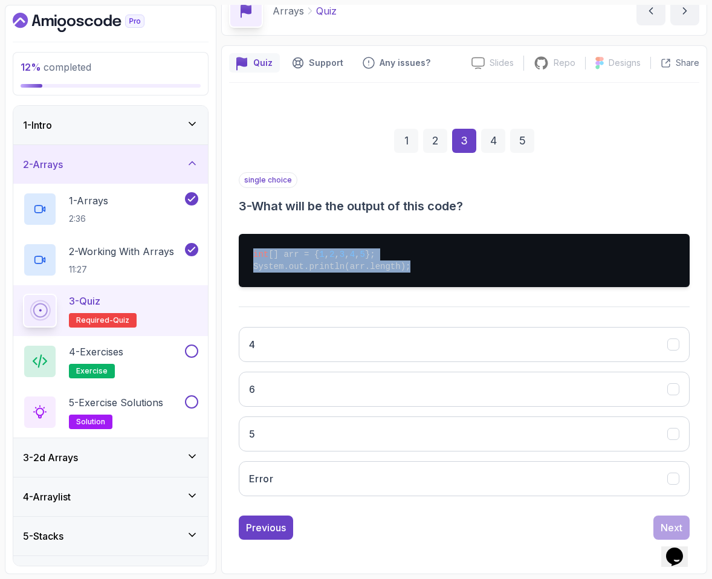
drag, startPoint x: 232, startPoint y: 251, endPoint x: 462, endPoint y: 265, distance: 230.0
click at [462, 265] on div "1 2 3 4 5 single choice 3 - What will be the output of this code? int [] arr = …" at bounding box center [464, 325] width 470 height 450
click at [462, 265] on pre "int [] arr = { 1 , 2 , 3 , 4 , 5 }; System.out.println(arr.length);" at bounding box center [464, 260] width 451 height 53
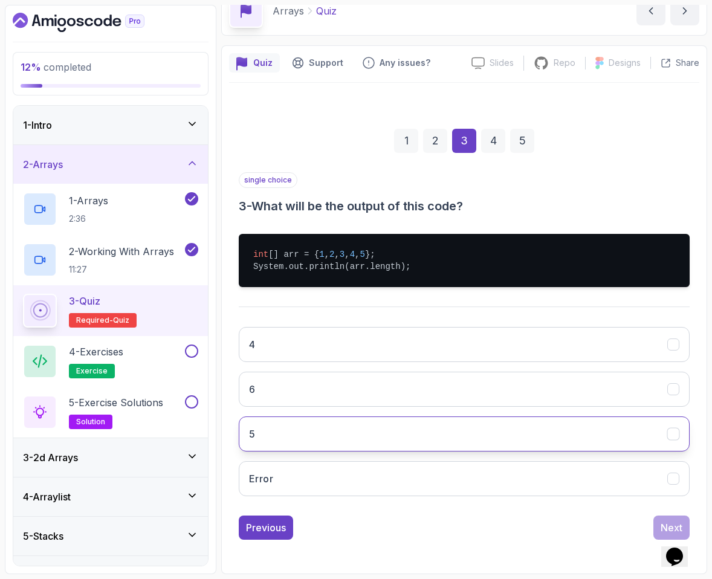
click at [257, 427] on button "5" at bounding box center [464, 433] width 451 height 35
click at [674, 523] on div "Next" at bounding box center [671, 527] width 22 height 15
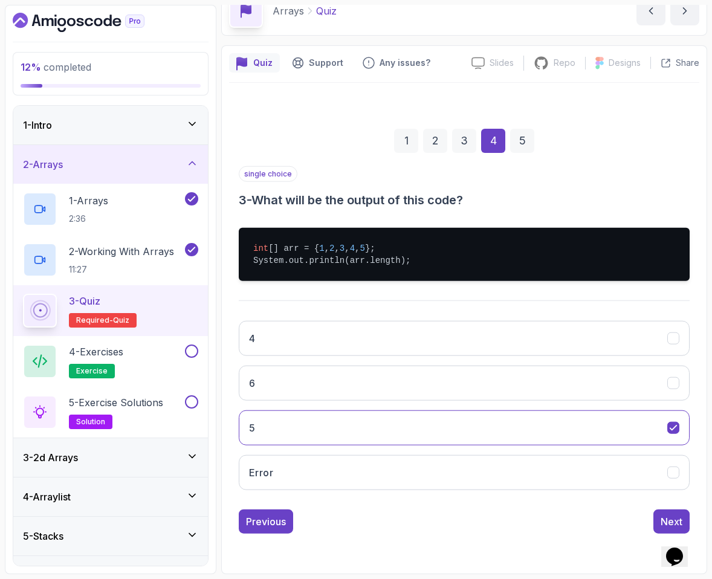
scroll to position [0, 0]
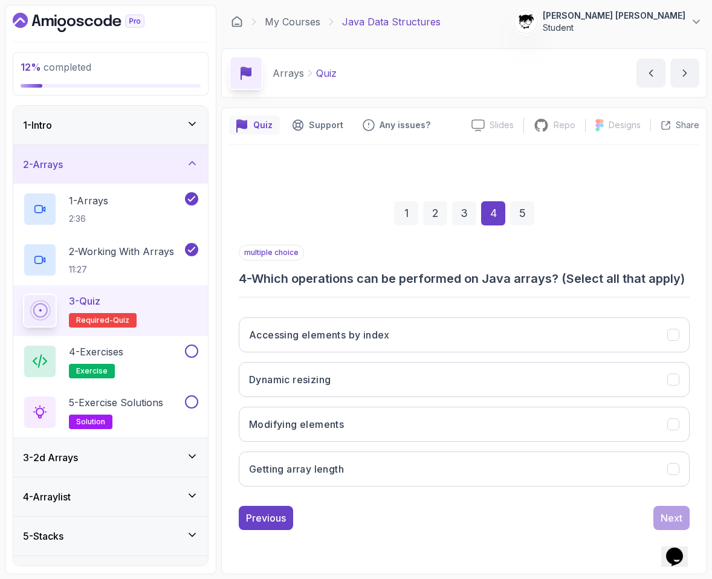
click at [263, 279] on h3 "4 - Which operations can be performed on Java arrays? (Select all that apply)" at bounding box center [464, 278] width 451 height 17
click at [299, 287] on h3 "4 - Which operations can be performed on Java arrays? (Select all that apply)" at bounding box center [464, 278] width 451 height 17
click at [299, 320] on div "Accessing elements by index Dynamic resizing Modifying elements Getting array l…" at bounding box center [464, 402] width 451 height 189
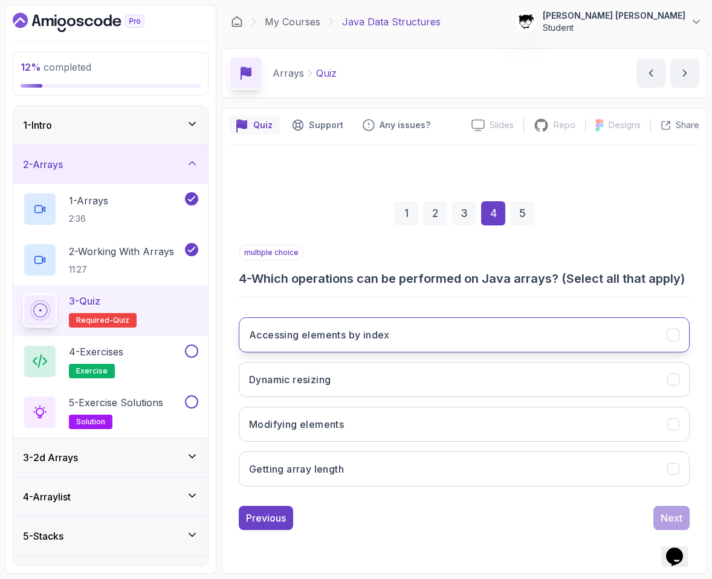
click at [299, 337] on h3 "Accessing elements by index" at bounding box center [319, 335] width 141 height 15
click at [311, 412] on div "Accessing elements by index Dynamic resizing Modifying elements Getting array l…" at bounding box center [464, 402] width 451 height 189
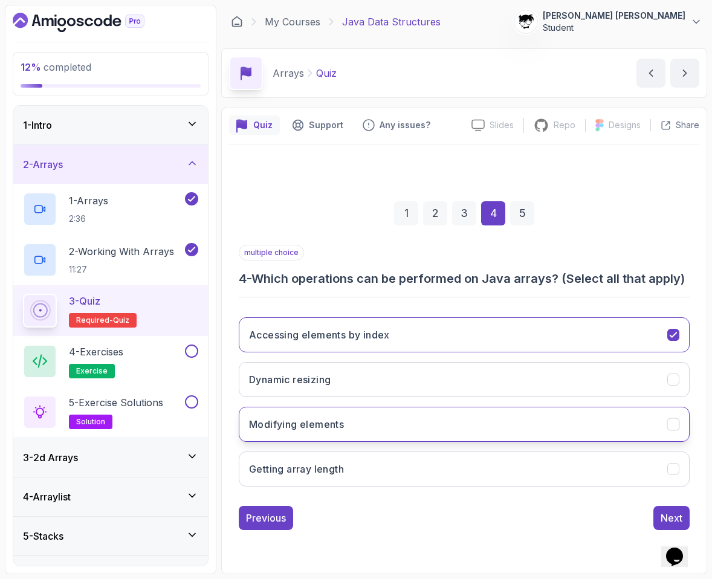
click at [311, 421] on button "Modifying elements" at bounding box center [464, 424] width 451 height 35
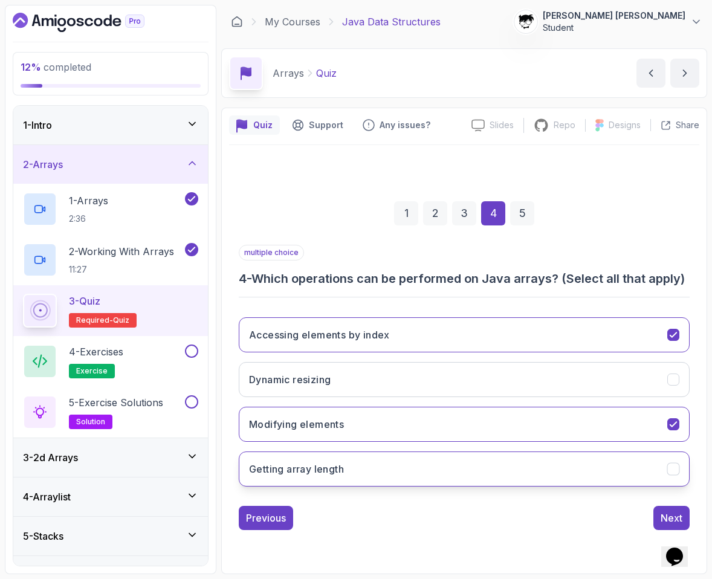
click at [307, 470] on h3 "Getting array length" at bounding box center [296, 469] width 95 height 15
click at [677, 518] on button "Next" at bounding box center [671, 518] width 36 height 24
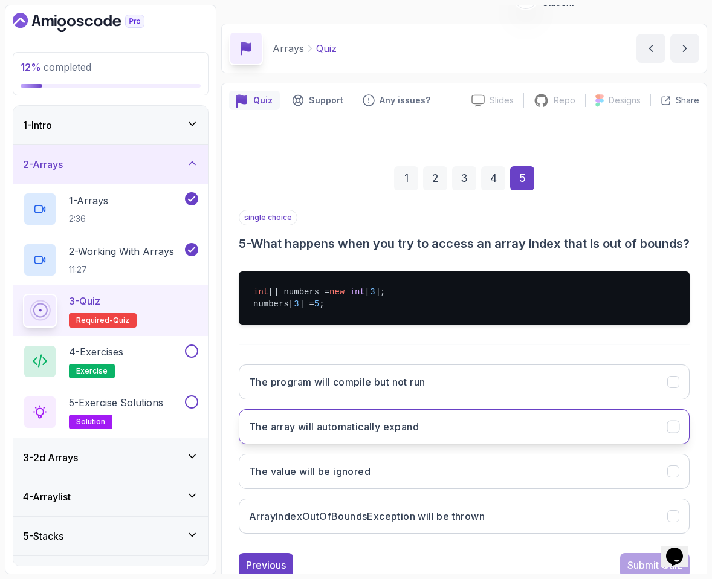
scroll to position [79, 0]
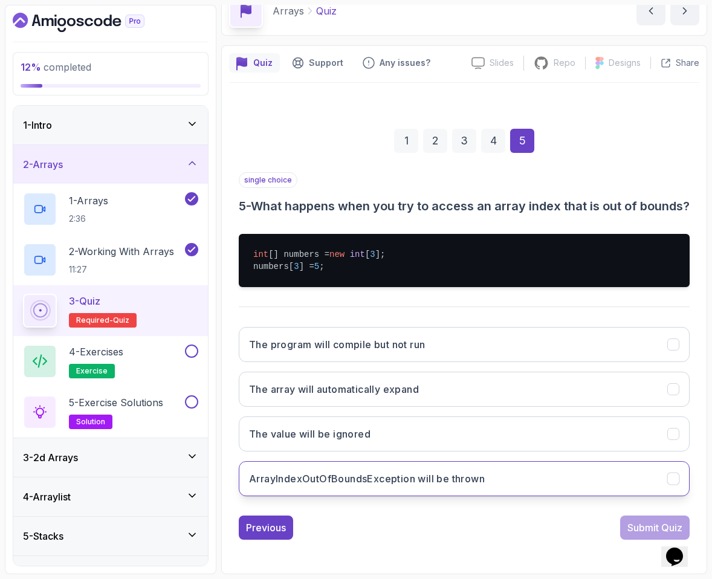
click at [531, 494] on button "ArrayIndexOutOfBoundsException will be thrown" at bounding box center [464, 478] width 451 height 35
click at [650, 526] on div "Submit Quiz" at bounding box center [654, 527] width 55 height 15
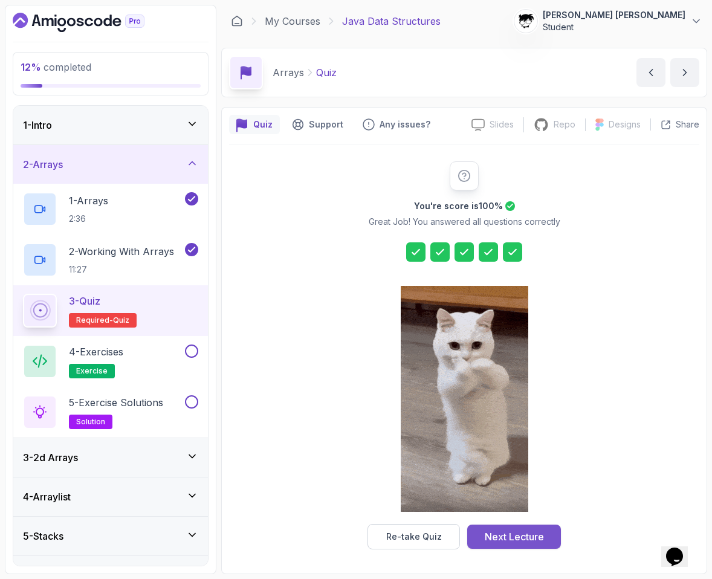
click at [507, 532] on div "Next Lecture" at bounding box center [514, 536] width 59 height 15
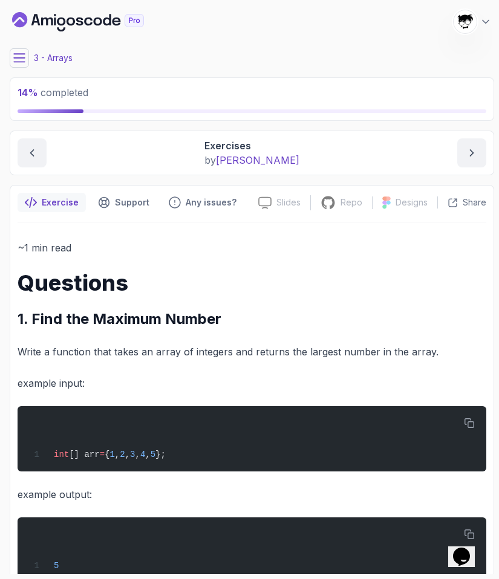
click at [20, 60] on icon at bounding box center [19, 58] width 12 height 12
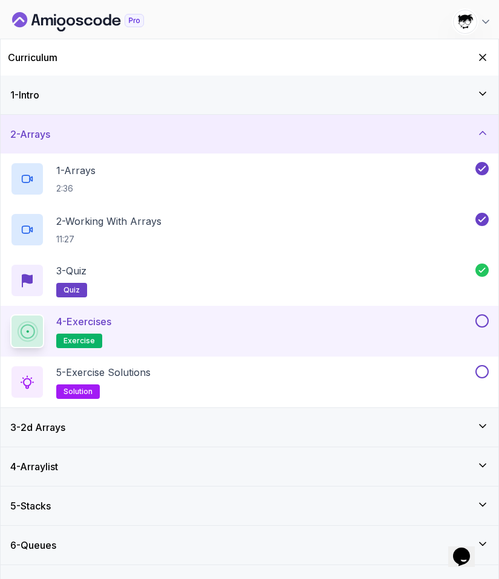
click at [485, 320] on button at bounding box center [481, 320] width 13 height 13
click at [431, 369] on div "5 - Exercise Solutions solution" at bounding box center [241, 382] width 462 height 34
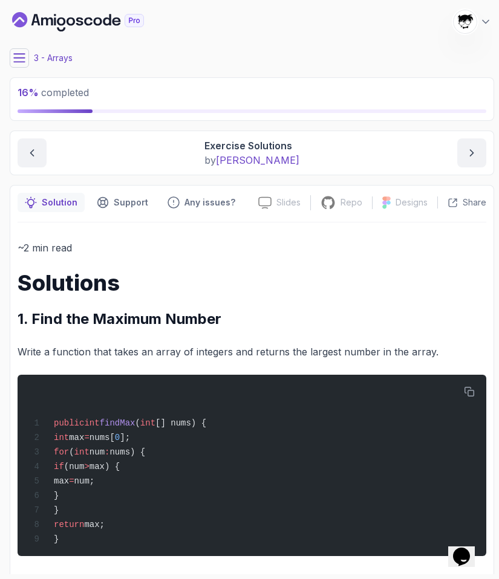
click at [19, 53] on icon at bounding box center [19, 58] width 12 height 12
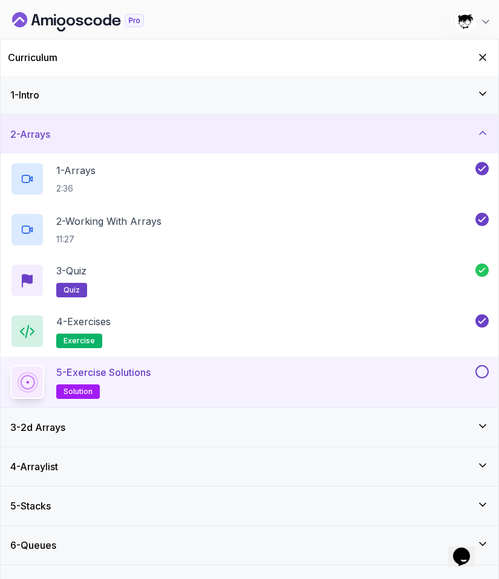
click at [147, 368] on p "5 - Exercise Solutions" at bounding box center [103, 372] width 94 height 15
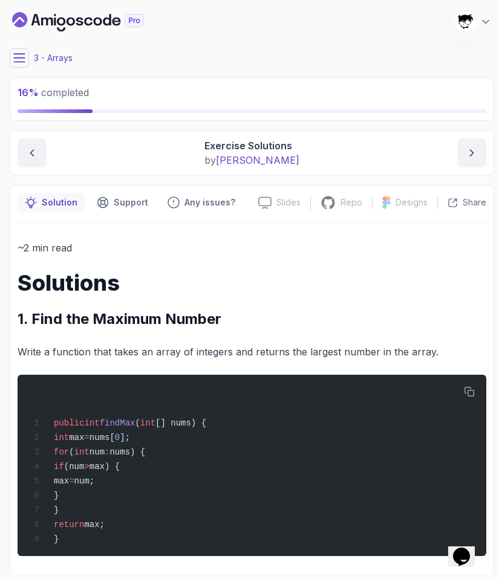
click at [17, 53] on icon at bounding box center [19, 58] width 12 height 12
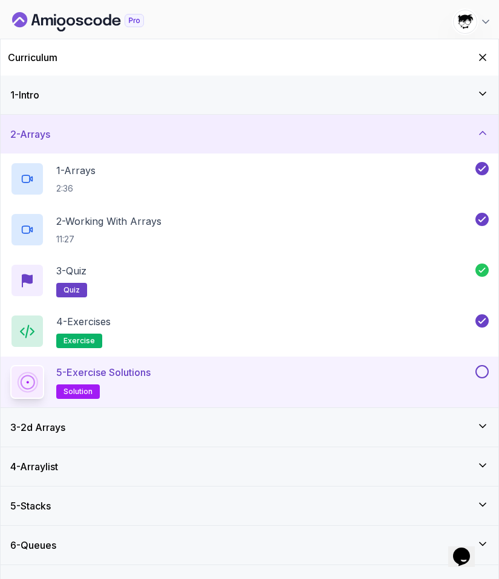
click at [482, 369] on button at bounding box center [481, 371] width 13 height 13
click at [432, 419] on div "3 - 2d Arrays" at bounding box center [249, 427] width 497 height 39
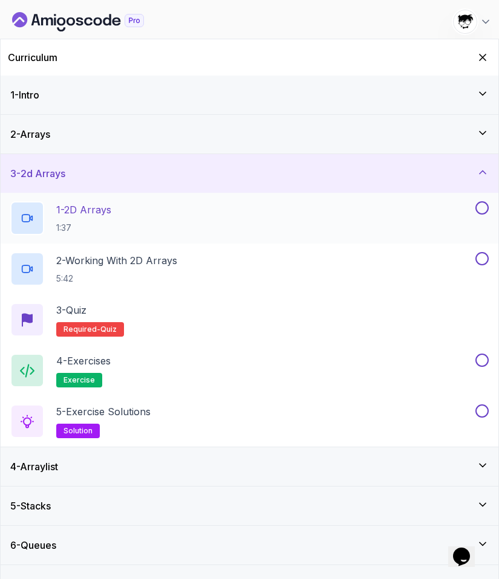
click at [249, 233] on div "1 - 2D Arrays 1:37" at bounding box center [241, 218] width 462 height 34
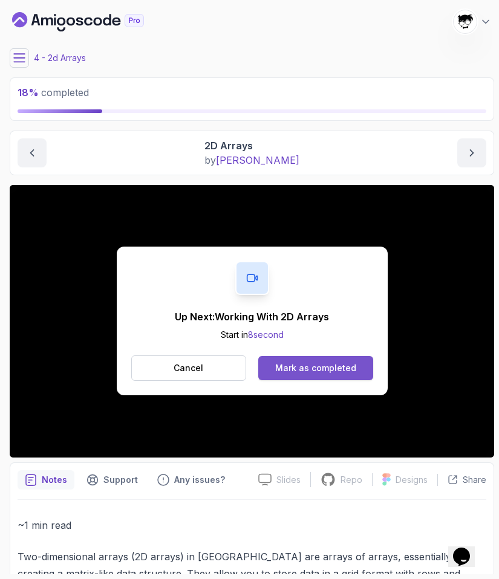
click at [286, 367] on div "Mark as completed" at bounding box center [315, 368] width 81 height 12
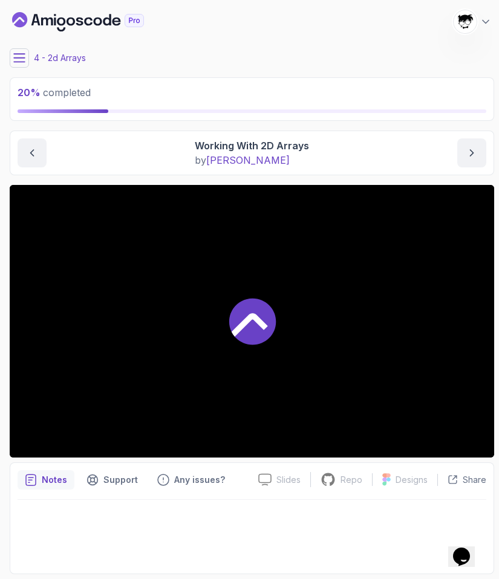
click at [16, 56] on icon at bounding box center [19, 58] width 12 height 12
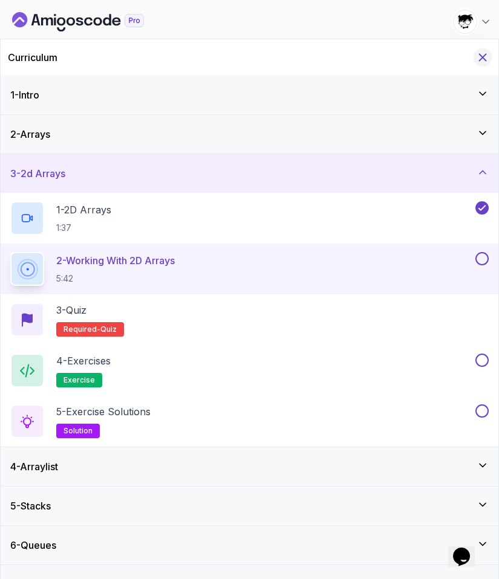
click at [480, 62] on icon "Hide Curriculum for mobile" at bounding box center [482, 57] width 13 height 13
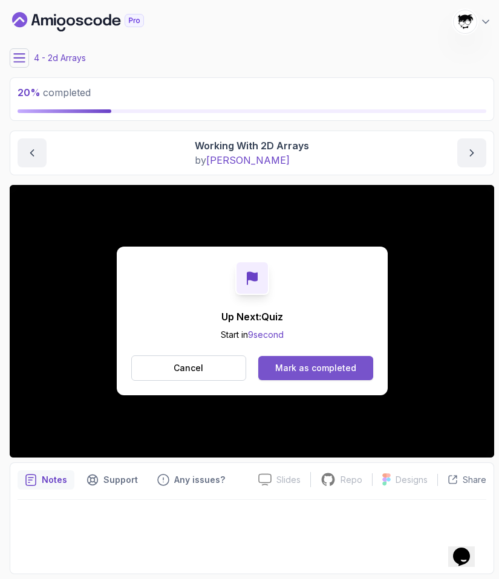
click at [323, 378] on button "Mark as completed" at bounding box center [315, 368] width 114 height 24
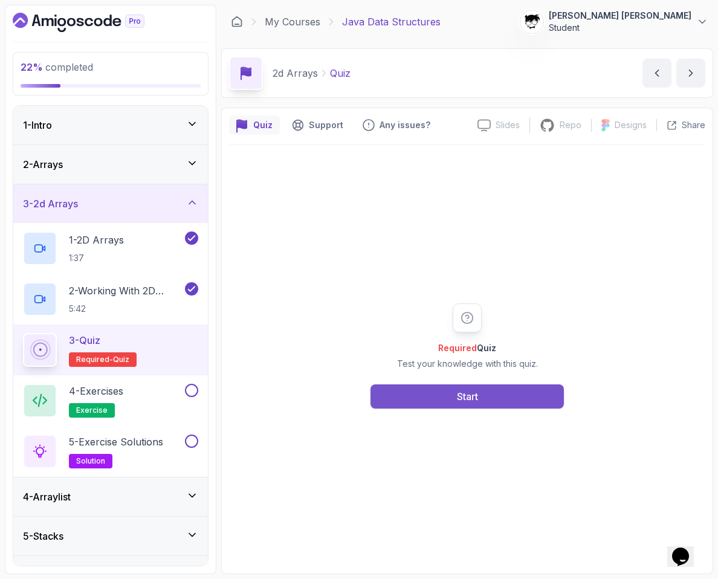
click at [428, 399] on button "Start" at bounding box center [466, 396] width 193 height 24
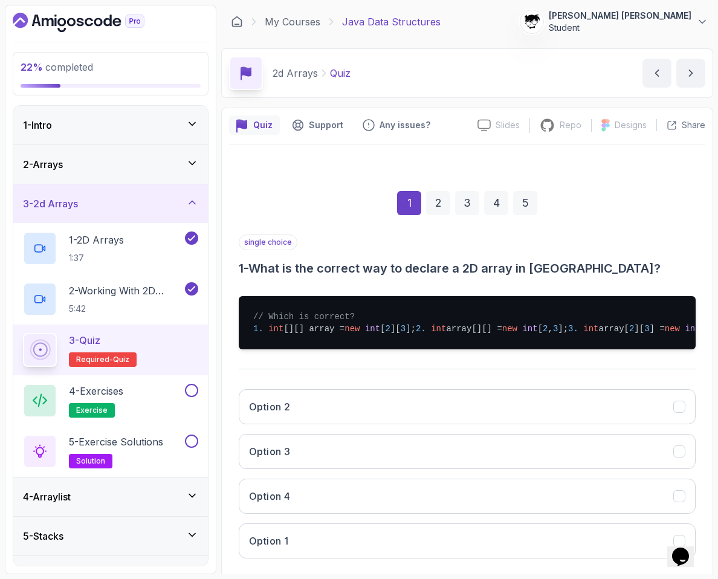
scroll to position [98, 0]
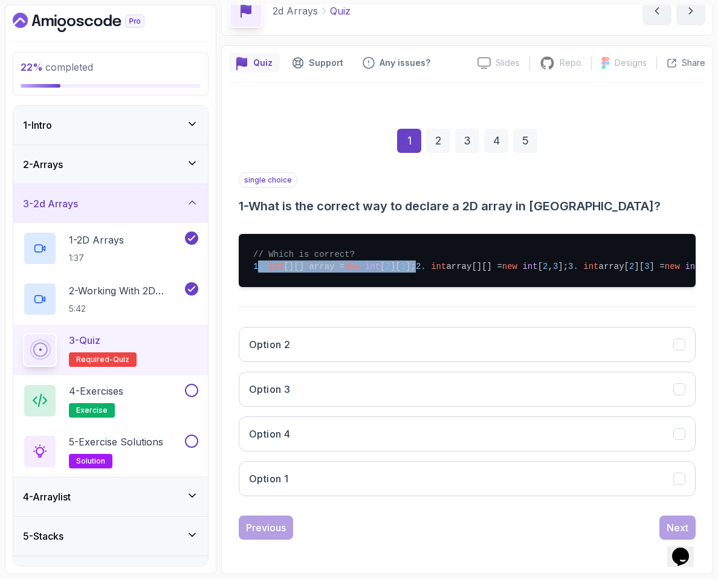
drag, startPoint x: 258, startPoint y: 228, endPoint x: 462, endPoint y: 231, distance: 204.3
click at [463, 234] on pre "// Which is correct? 1. int [][] array = new int [ 2 ][ 3 ]; 2. int array[][] =…" at bounding box center [467, 260] width 457 height 53
click at [665, 262] on span "new" at bounding box center [672, 267] width 15 height 10
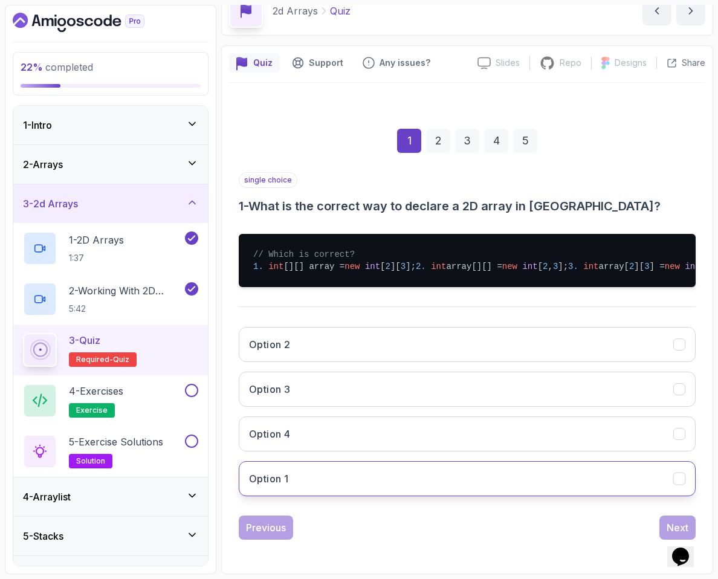
click at [276, 488] on button "Option 1" at bounding box center [467, 478] width 457 height 35
click at [669, 519] on button "Next" at bounding box center [677, 527] width 36 height 24
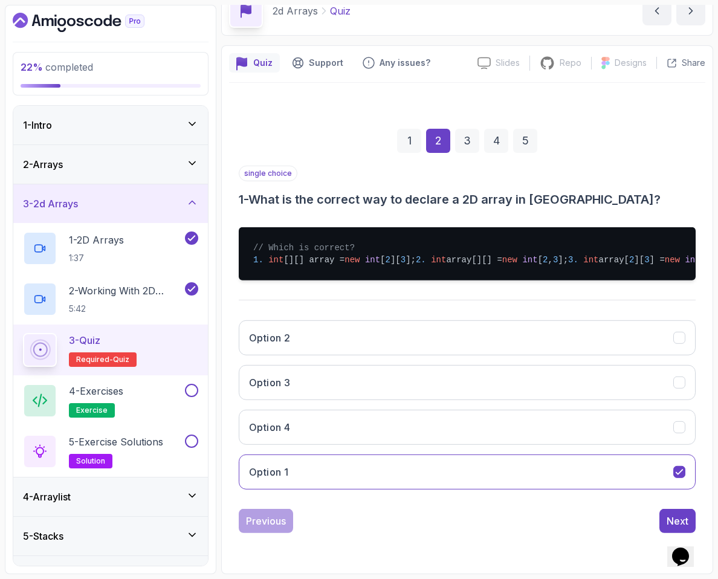
scroll to position [0, 0]
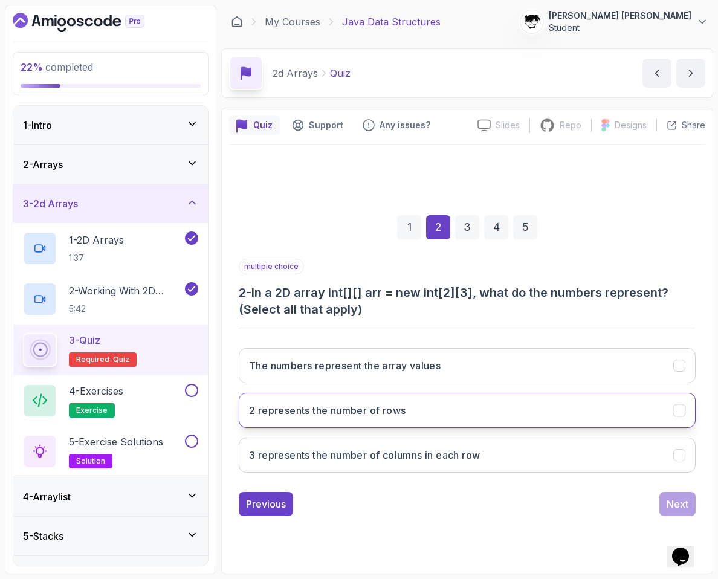
click at [329, 411] on h3 "2 represents the number of rows" at bounding box center [327, 410] width 157 height 15
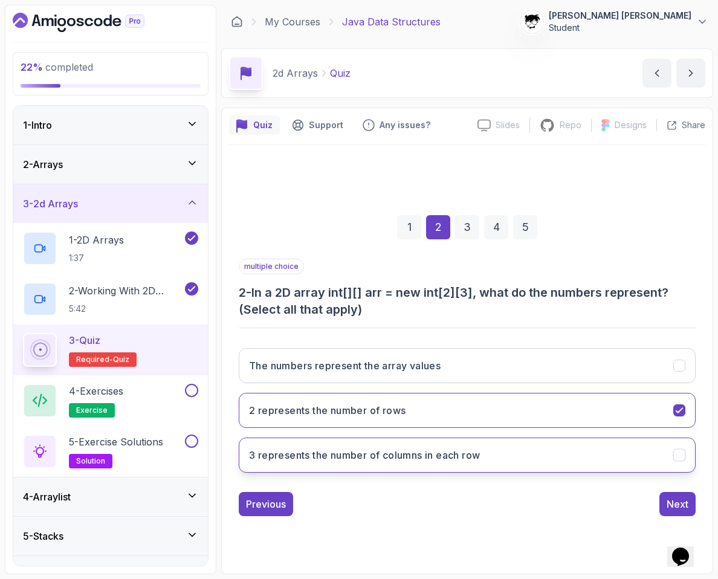
click at [339, 448] on h3 "3 represents the number of columns in each row" at bounding box center [364, 455] width 231 height 15
click at [673, 509] on div "Next" at bounding box center [677, 504] width 22 height 15
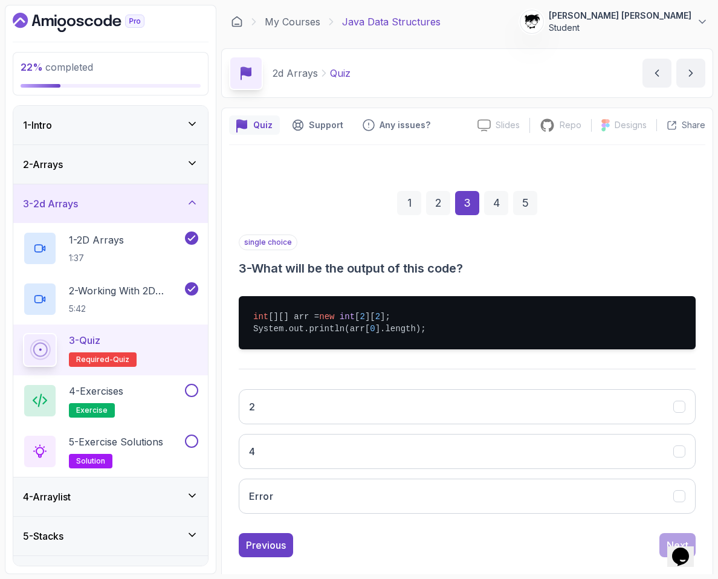
scroll to position [18, 0]
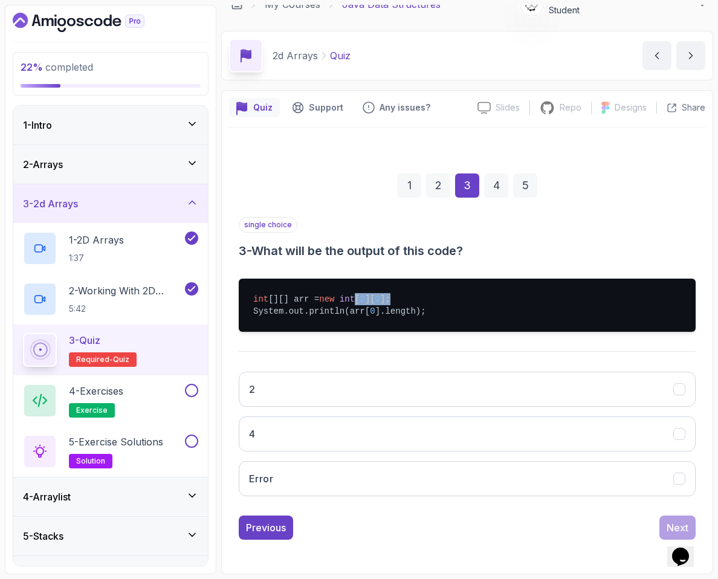
drag, startPoint x: 361, startPoint y: 300, endPoint x: 405, endPoint y: 300, distance: 44.7
click at [405, 300] on pre "int [][] arr = new int [ 2 ][ 2 ]; System.out.println(arr[ 0 ].length);" at bounding box center [467, 305] width 457 height 53
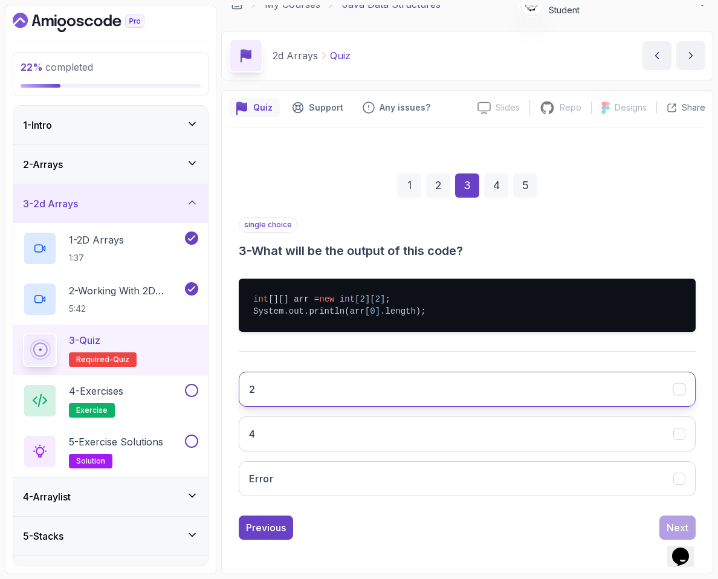
click at [273, 382] on button "2" at bounding box center [467, 389] width 457 height 35
click at [680, 523] on div "Next" at bounding box center [677, 527] width 22 height 15
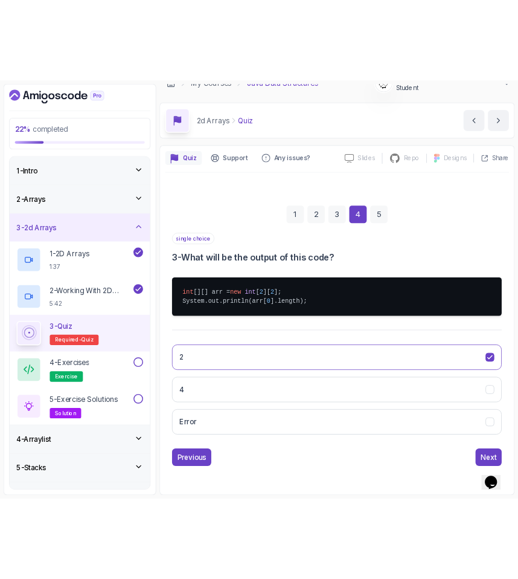
scroll to position [0, 0]
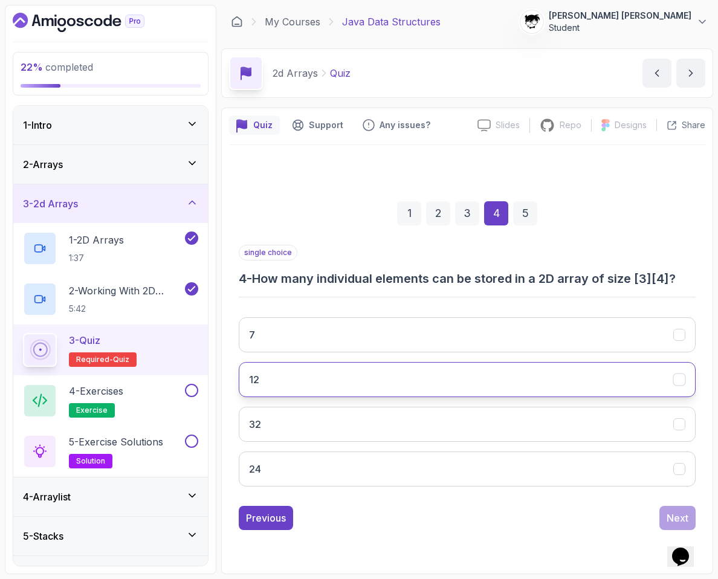
click at [297, 396] on button "12" at bounding box center [467, 379] width 457 height 35
click at [685, 521] on div "Next" at bounding box center [677, 518] width 22 height 15
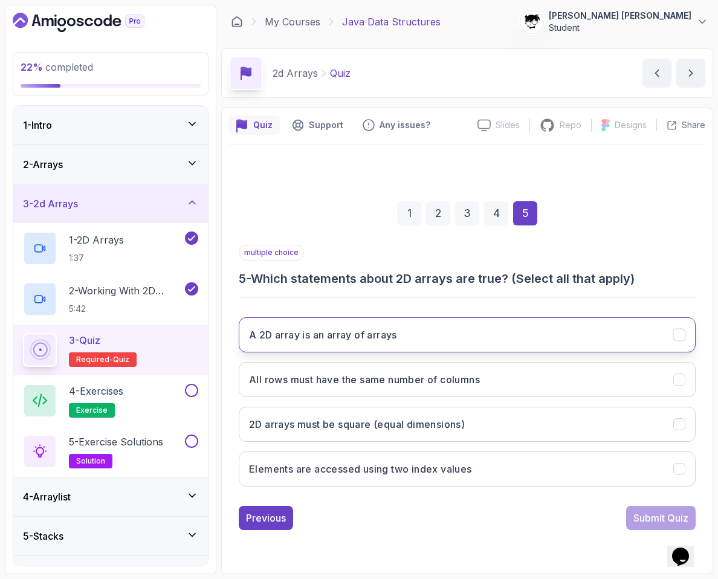
click at [285, 323] on button "A 2D array is an array of arrays" at bounding box center [467, 334] width 457 height 35
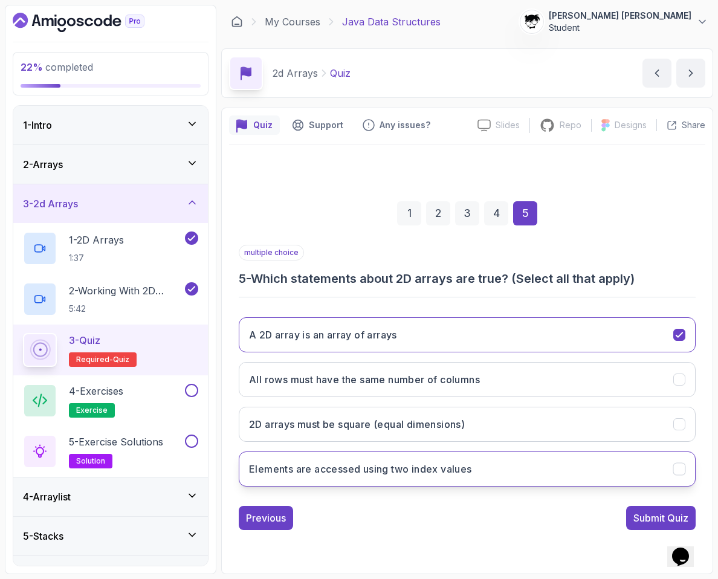
click at [275, 462] on h3 "Elements are accessed using two index values" at bounding box center [360, 469] width 223 height 15
click at [640, 510] on button "Submit Quiz" at bounding box center [660, 518] width 69 height 24
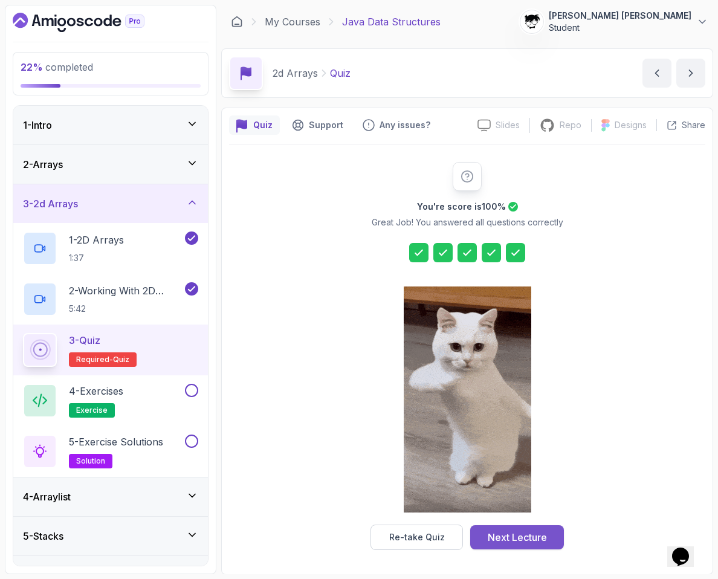
click at [491, 542] on div "Next Lecture" at bounding box center [517, 537] width 59 height 15
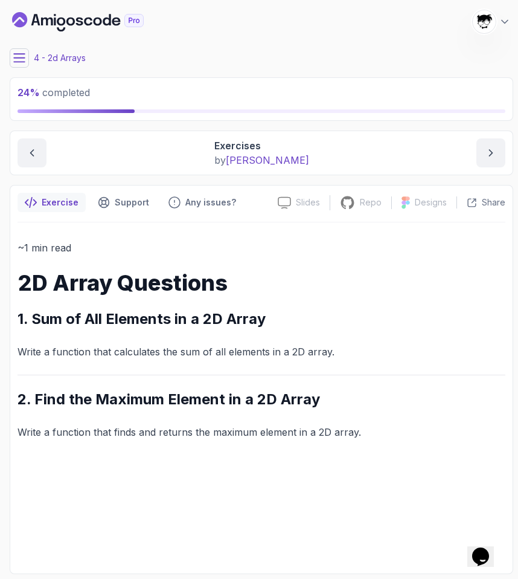
click at [15, 58] on icon at bounding box center [19, 58] width 11 height 8
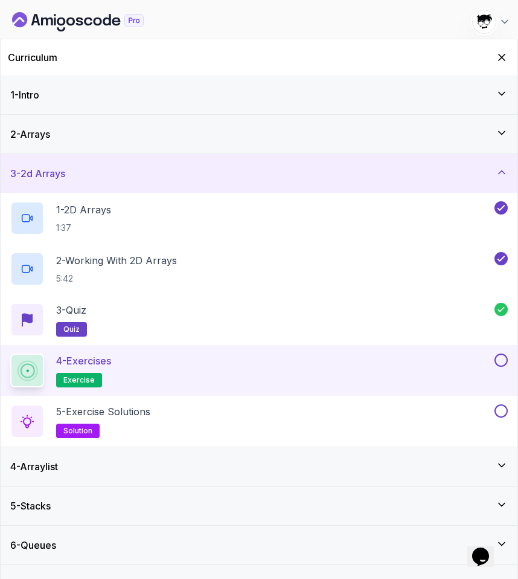
click at [502, 358] on button at bounding box center [501, 359] width 13 height 13
click at [414, 422] on div "5 - Exercise Solutions solution" at bounding box center [251, 421] width 482 height 34
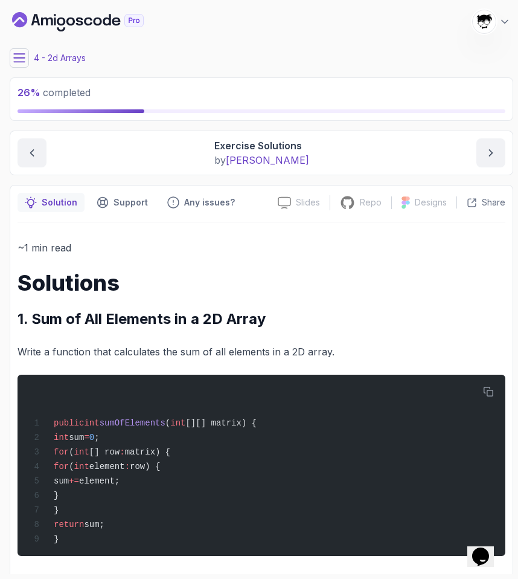
click at [14, 59] on icon at bounding box center [19, 58] width 12 height 12
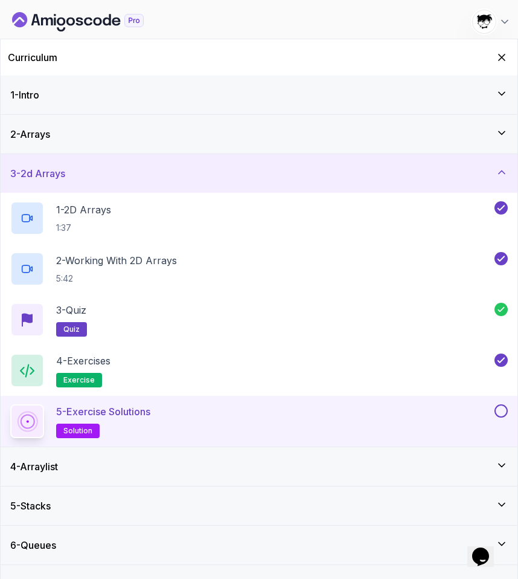
click at [502, 399] on div "5 - Exercise Solutions solution" at bounding box center [259, 421] width 517 height 51
click at [502, 410] on button at bounding box center [501, 410] width 13 height 13
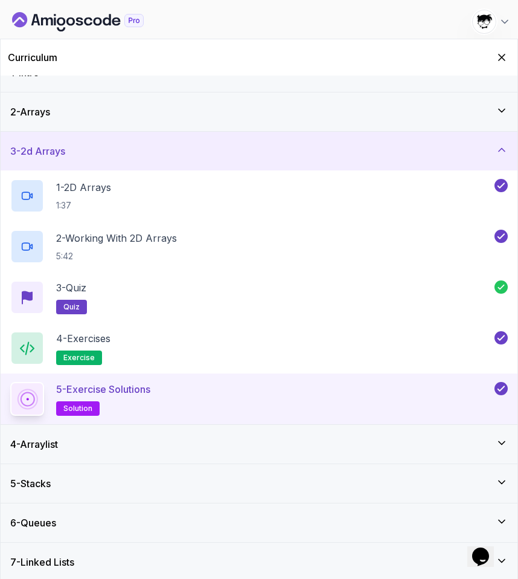
scroll to position [24, 0]
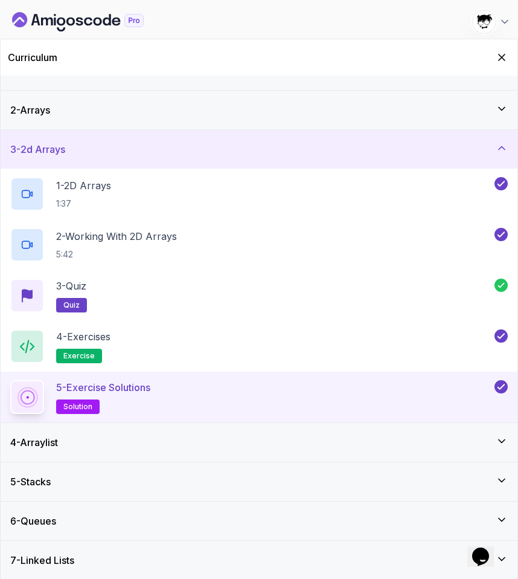
click at [143, 147] on div "3 - 2d Arrays" at bounding box center [259, 149] width 498 height 15
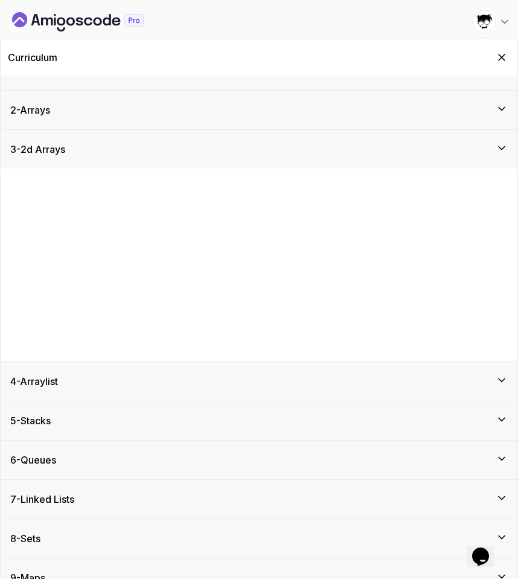
scroll to position [0, 0]
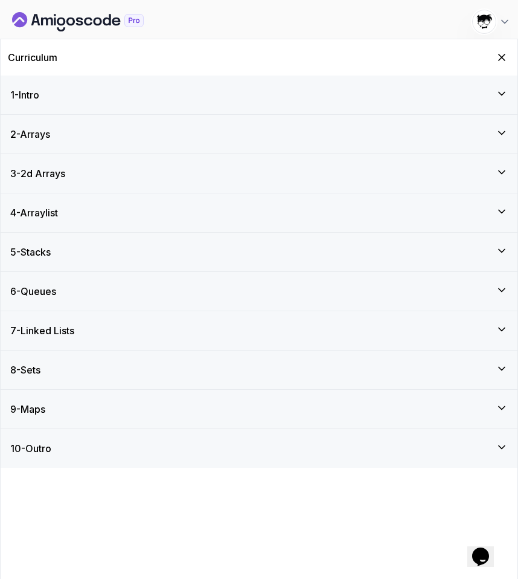
click at [127, 211] on div "4 - Arraylist" at bounding box center [259, 212] width 498 height 15
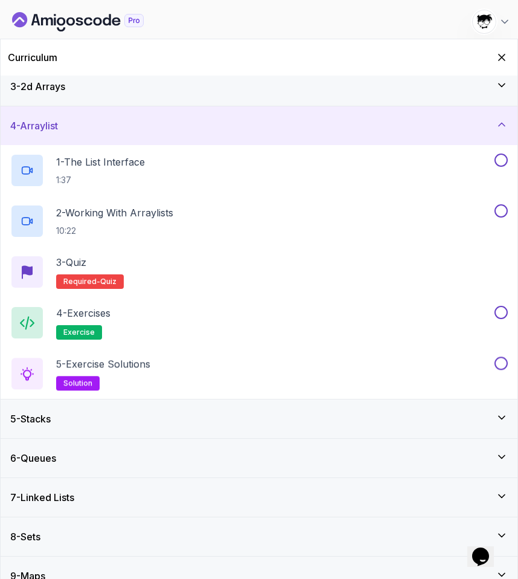
scroll to position [105, 0]
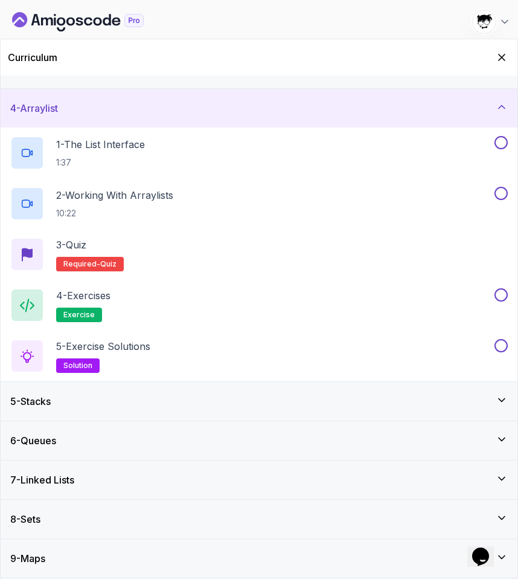
click at [94, 394] on div "5 - Stacks" at bounding box center [259, 401] width 498 height 15
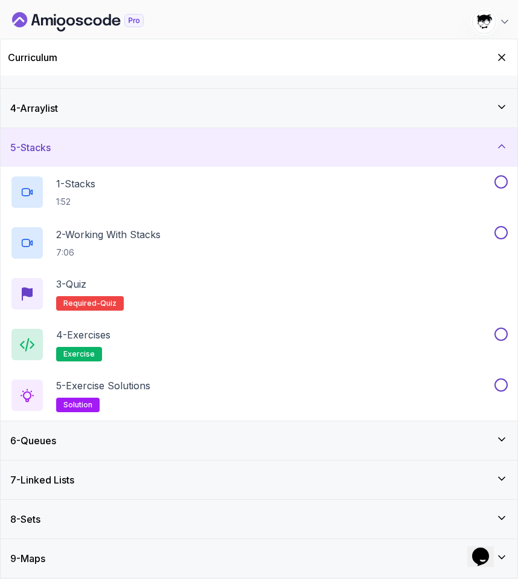
click at [79, 451] on div "6 - Queues" at bounding box center [259, 440] width 517 height 39
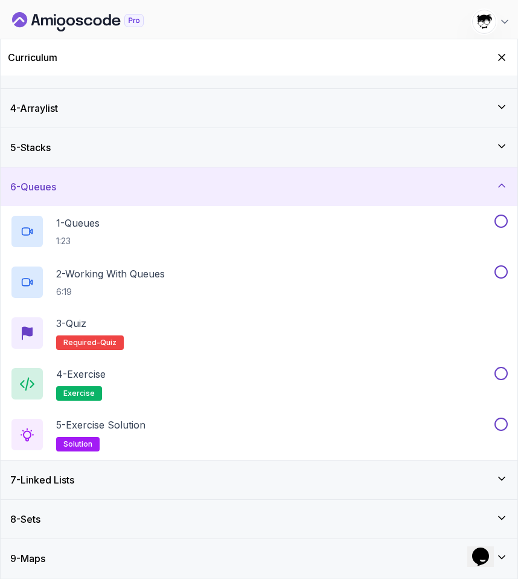
click at [74, 476] on h3 "7 - Linked Lists" at bounding box center [42, 480] width 64 height 15
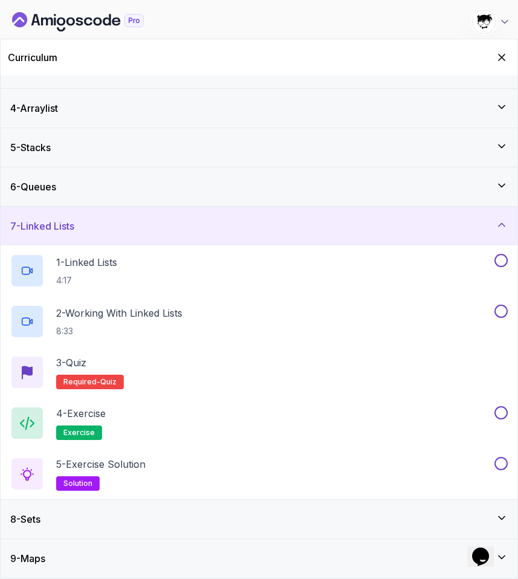
click at [73, 521] on div "8 - Sets" at bounding box center [259, 519] width 498 height 15
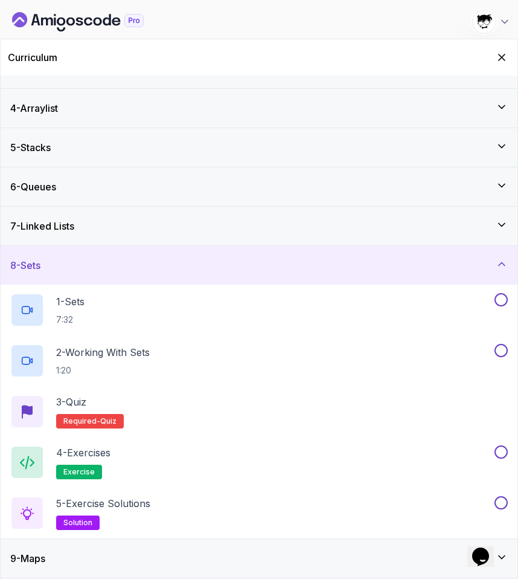
click at [51, 563] on div "9 - Maps" at bounding box center [259, 558] width 498 height 15
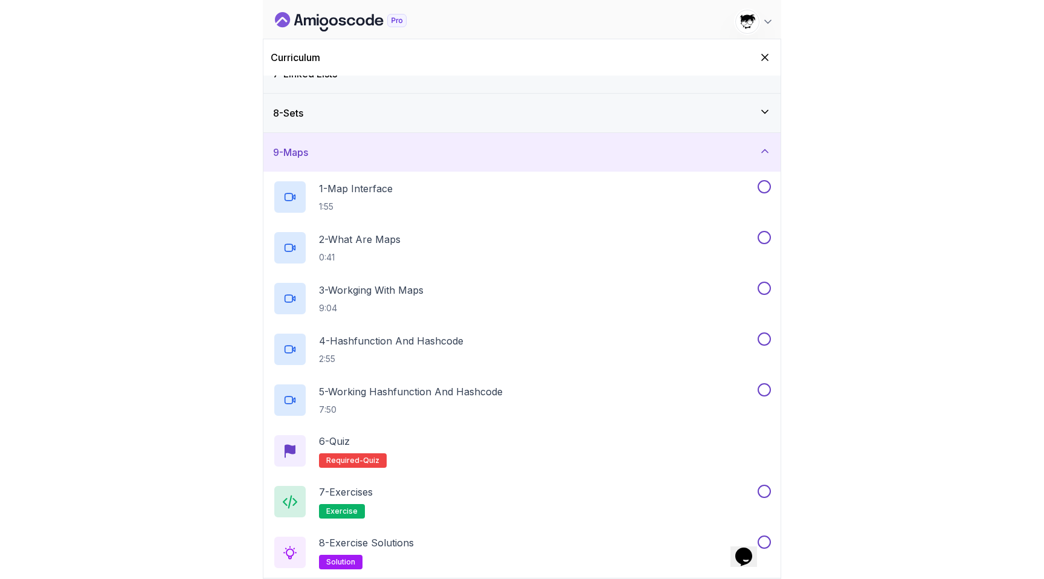
scroll to position [0, 0]
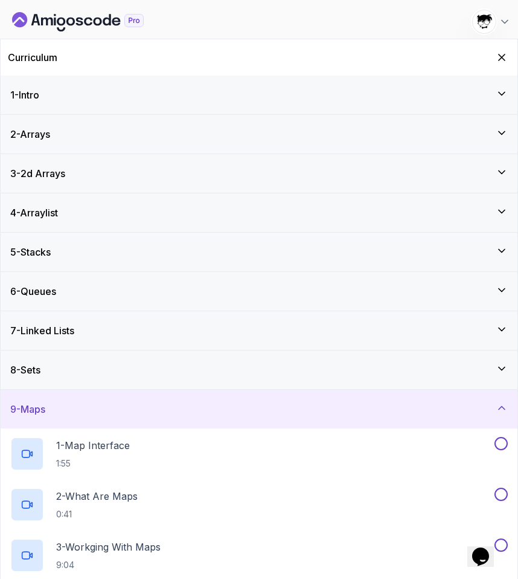
click at [46, 25] on icon "Dashboard" at bounding box center [47, 22] width 12 height 8
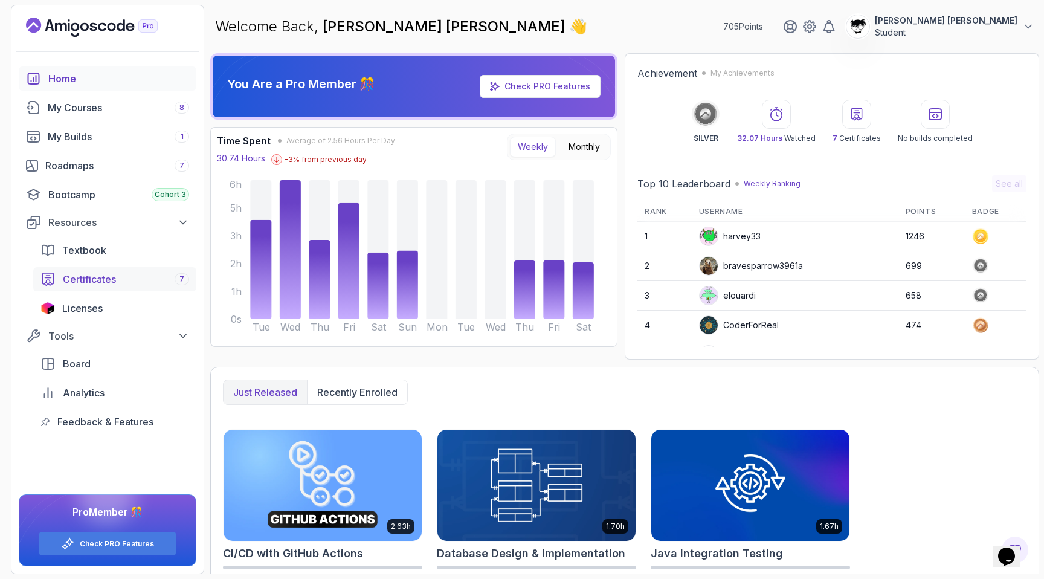
click at [162, 276] on div "Certificates 7" at bounding box center [126, 279] width 126 height 15
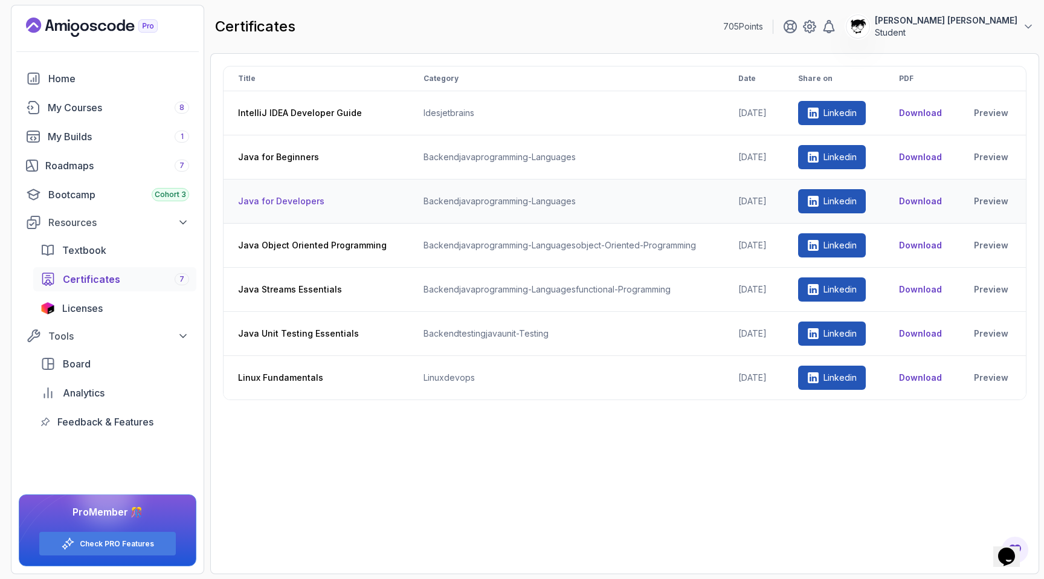
click at [470, 205] on td "backend java programming-languages" at bounding box center [566, 201] width 315 height 44
drag, startPoint x: 408, startPoint y: 159, endPoint x: 648, endPoint y: 159, distance: 239.9
click at [648, 159] on td "backend java programming-languages" at bounding box center [566, 157] width 315 height 44
click at [647, 159] on td "backend java programming-languages" at bounding box center [566, 157] width 315 height 44
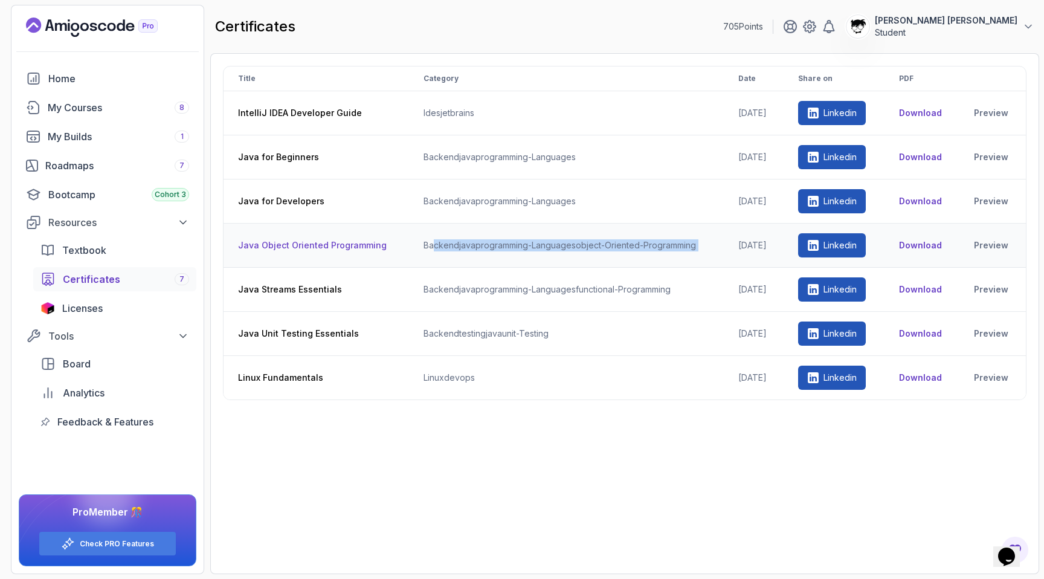
drag, startPoint x: 426, startPoint y: 245, endPoint x: 714, endPoint y: 249, distance: 288.3
click at [715, 249] on tr "Java Object Oriented Programming backend java programming-languages object-orie…" at bounding box center [625, 246] width 802 height 44
click at [549, 247] on td "backend java programming-languages object-oriented-programming" at bounding box center [566, 246] width 315 height 44
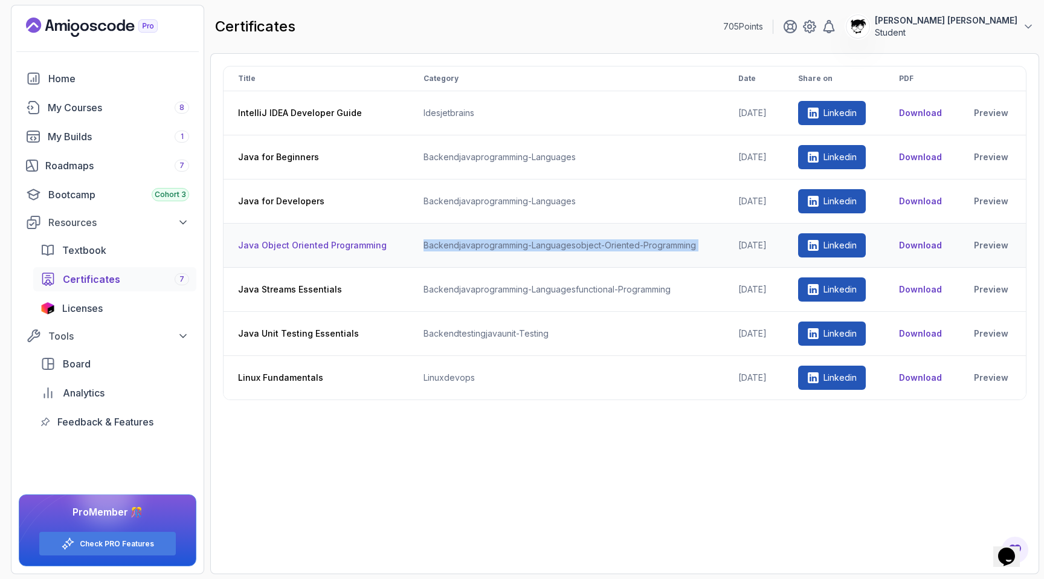
click at [549, 247] on td "backend java programming-languages object-oriented-programming" at bounding box center [566, 246] width 315 height 44
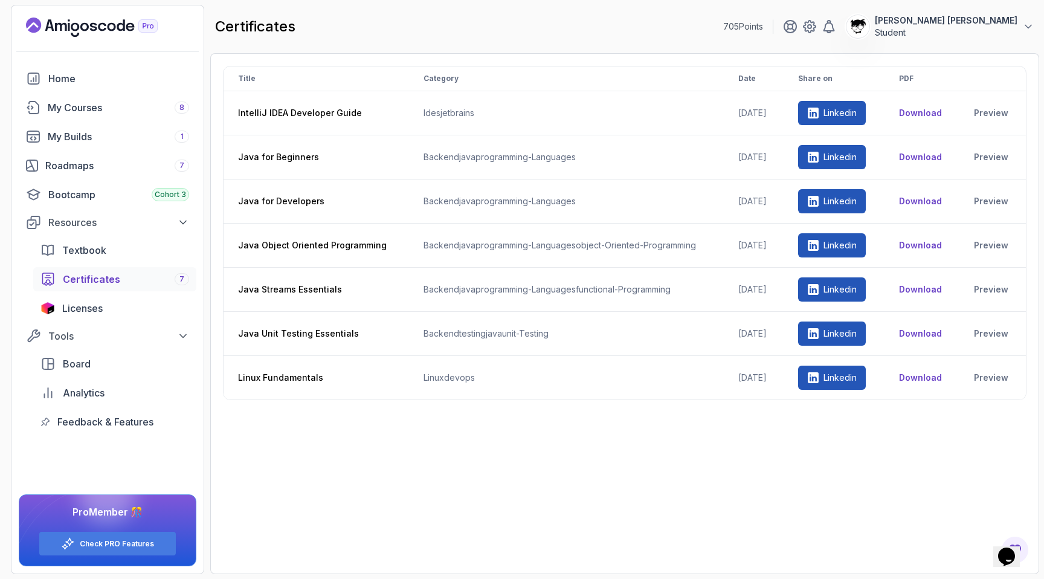
click at [738, 76] on th "Date" at bounding box center [754, 78] width 60 height 25
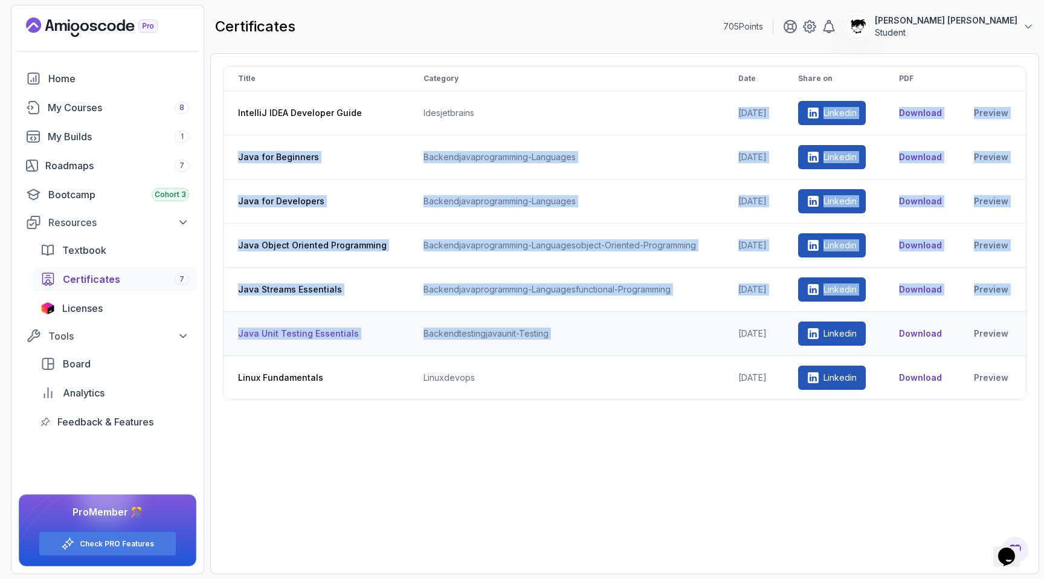
drag, startPoint x: 696, startPoint y: 108, endPoint x: 779, endPoint y: 318, distance: 226.2
click at [779, 318] on tbody "IntelliJ IDEA Developer Guide ides jetbrains [DATE] Linkedin Download Preview J…" at bounding box center [625, 245] width 802 height 309
click at [779, 318] on td "[DATE]" at bounding box center [754, 334] width 60 height 44
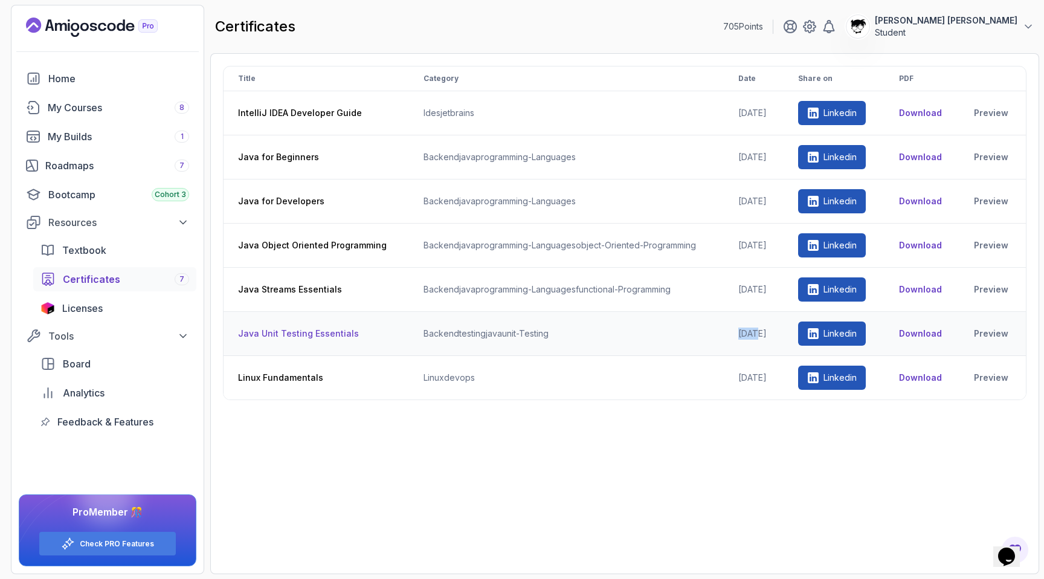
click at [779, 318] on td "[DATE]" at bounding box center [754, 334] width 60 height 44
click at [754, 265] on td "[DATE]" at bounding box center [754, 246] width 60 height 44
drag, startPoint x: 721, startPoint y: 245, endPoint x: 808, endPoint y: 245, distance: 86.4
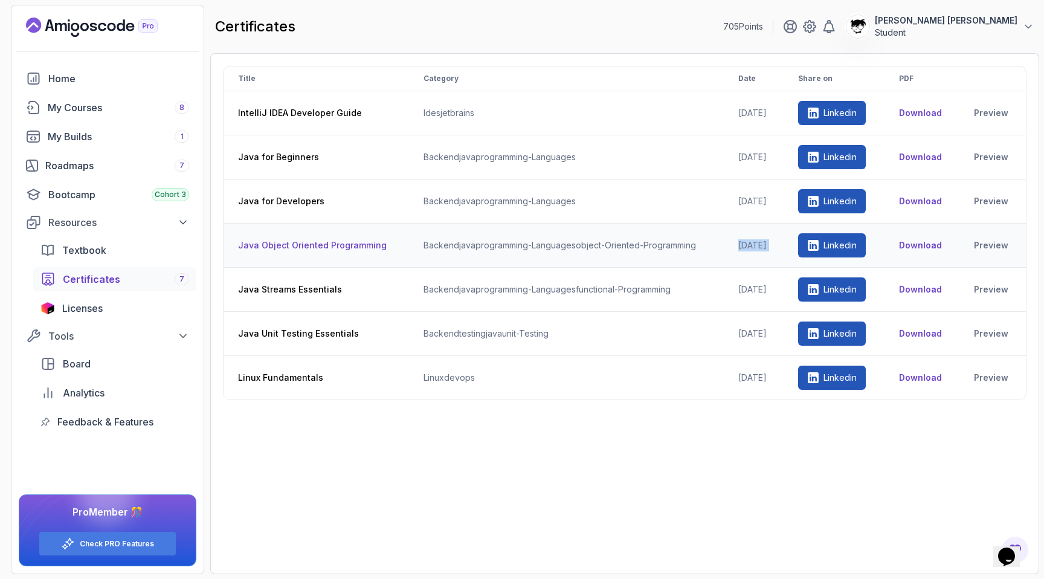
click at [808, 245] on tr "Java Object Oriented Programming backend java programming-languages object-orie…" at bounding box center [625, 246] width 802 height 44
click at [707, 217] on td "backend java programming-languages" at bounding box center [566, 201] width 315 height 44
click at [731, 239] on td "[DATE]" at bounding box center [754, 246] width 60 height 44
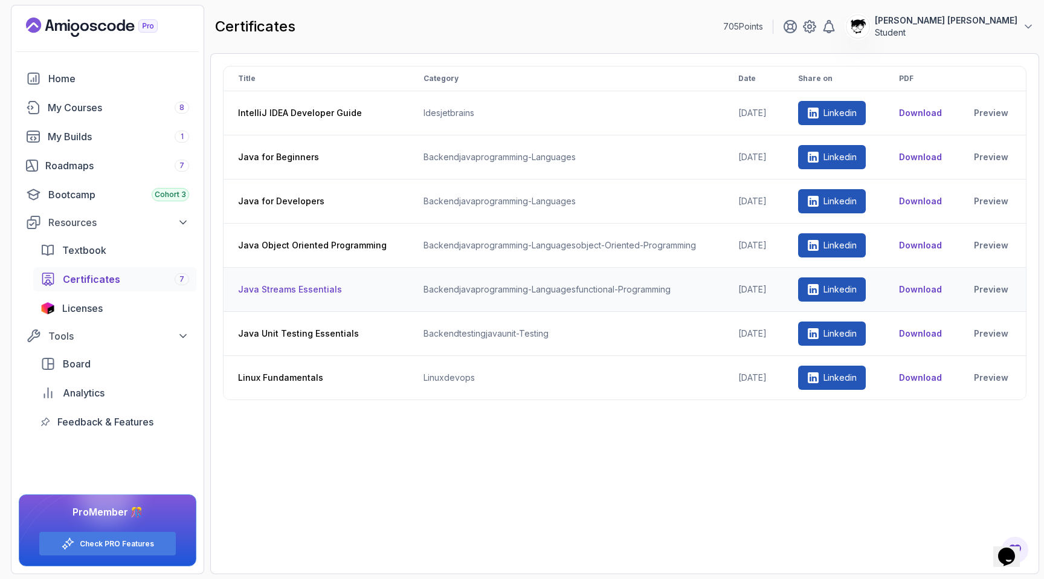
click at [701, 290] on td "backend java programming-languages functional-programming" at bounding box center [566, 290] width 315 height 44
click at [106, 185] on link "Bootcamp Cohort 3" at bounding box center [108, 194] width 178 height 24
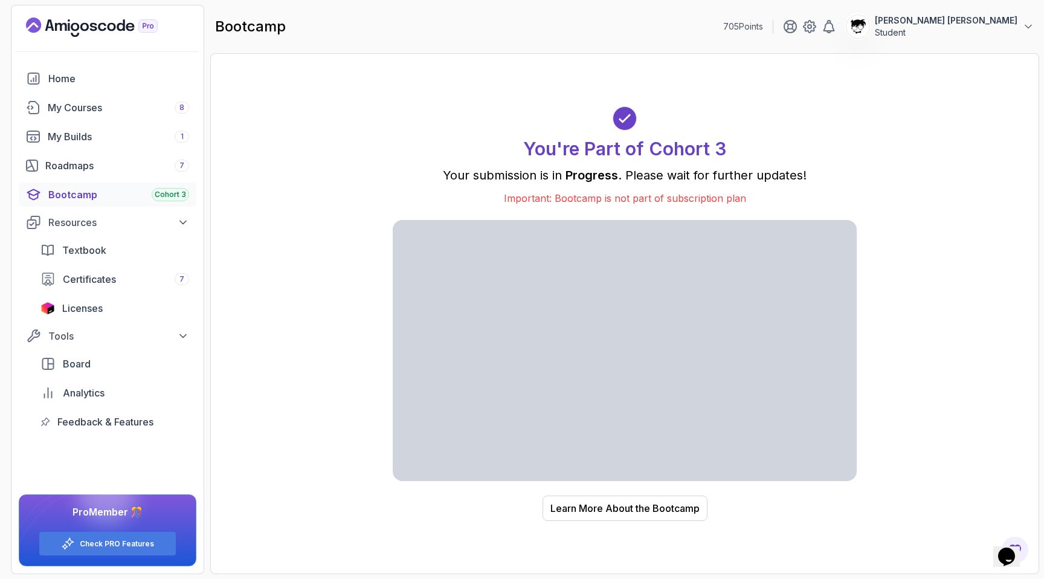
click at [626, 149] on h1 "You're Part of Cohort 3" at bounding box center [624, 149] width 203 height 22
click at [630, 520] on button "Learn More About the Bootcamp" at bounding box center [625, 507] width 165 height 25
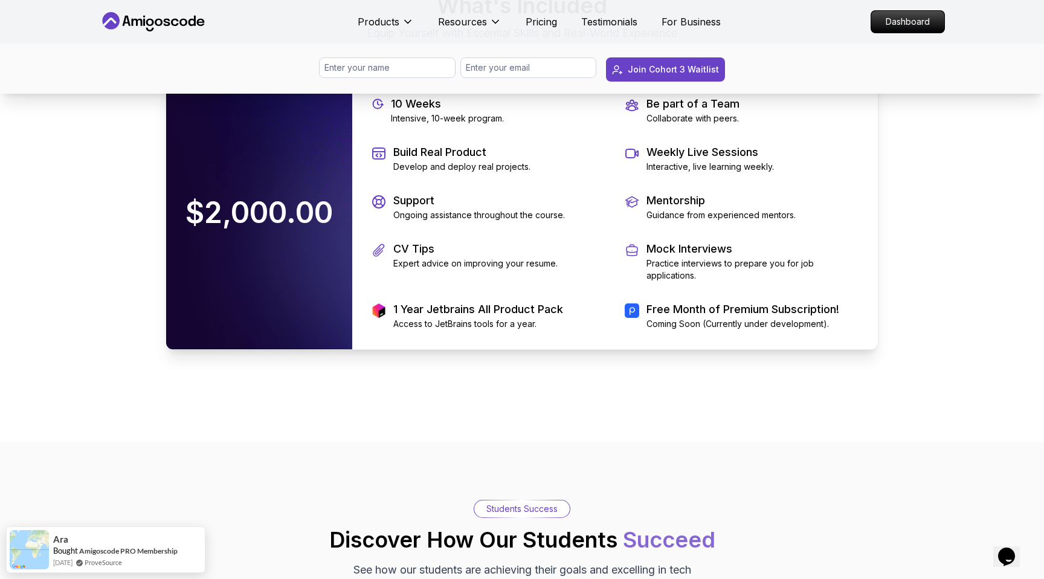
scroll to position [2480, 0]
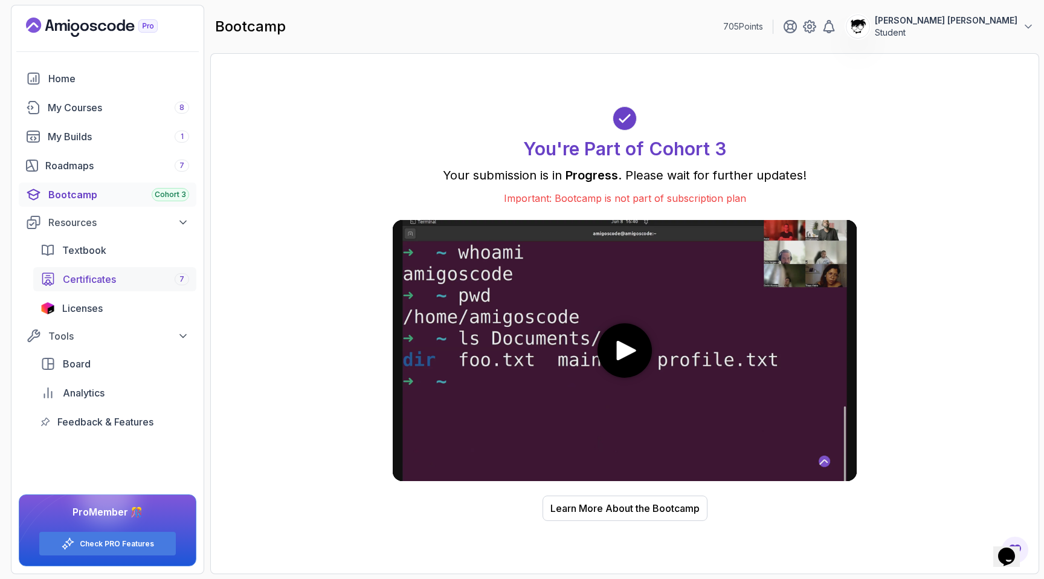
click at [134, 277] on div "Certificates 7" at bounding box center [126, 279] width 126 height 15
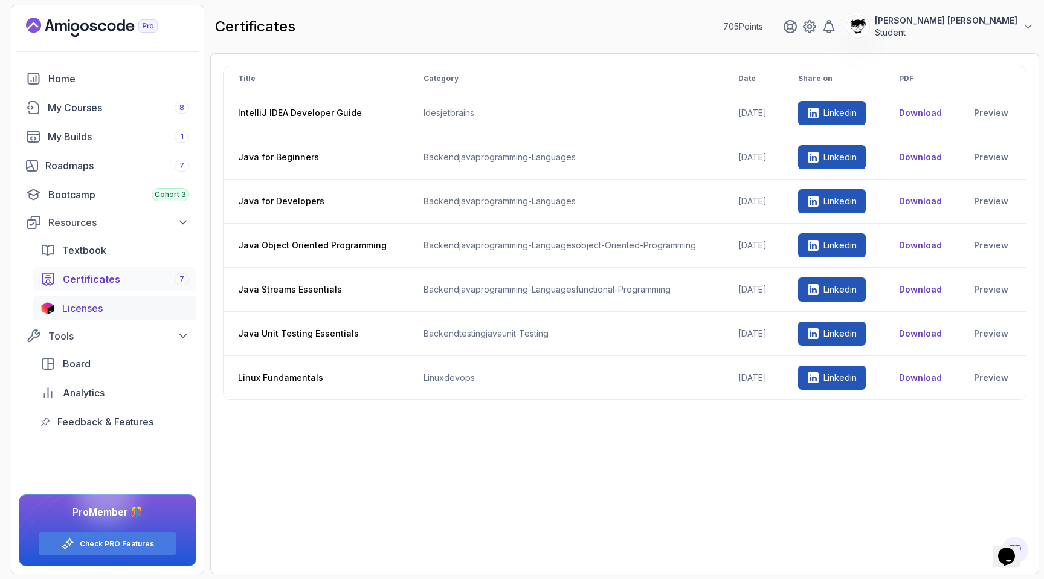
click at [131, 311] on div "Licenses" at bounding box center [125, 308] width 127 height 15
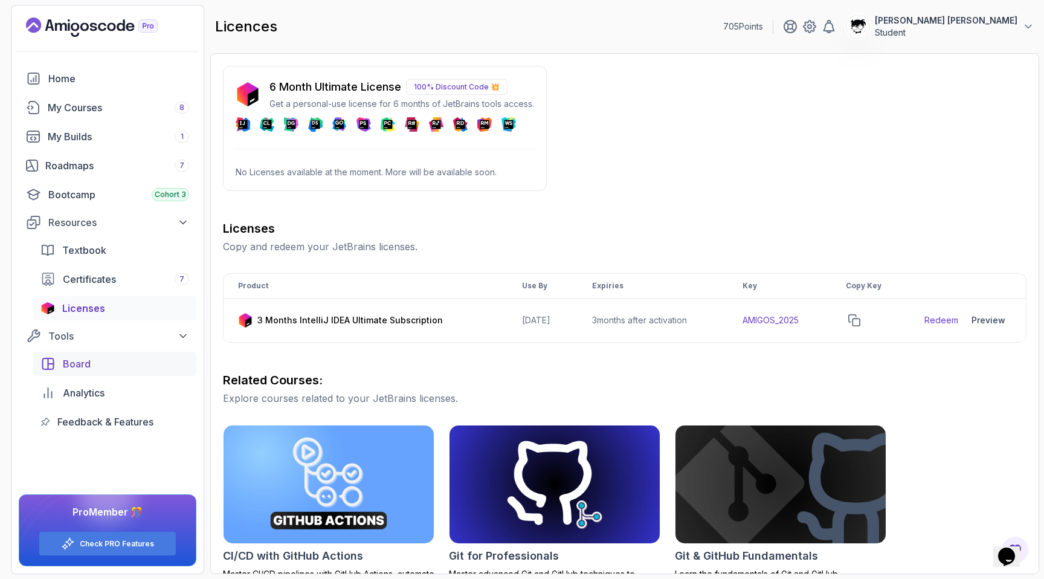
click at [112, 367] on div "Board" at bounding box center [126, 364] width 126 height 15
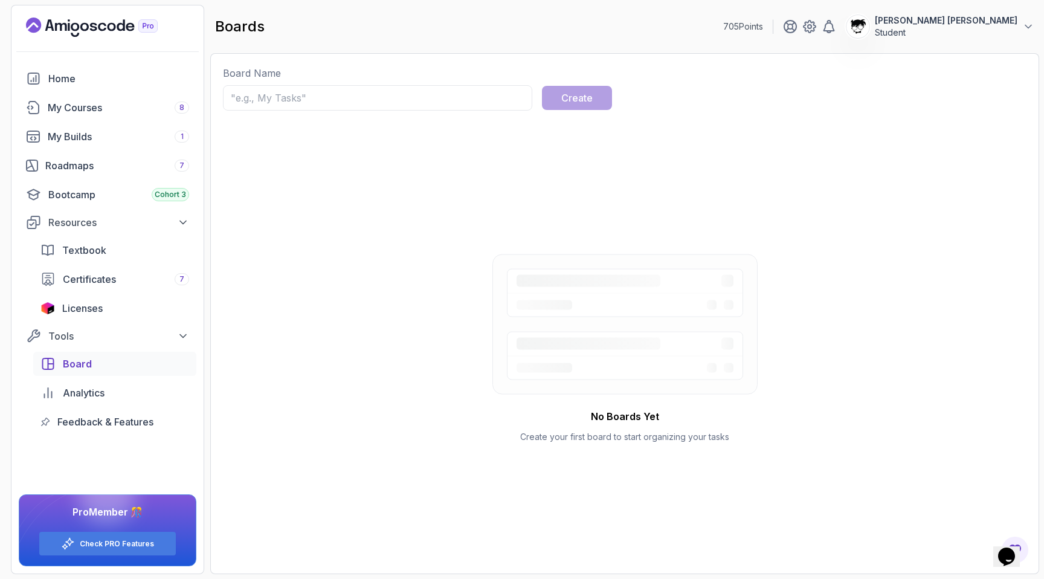
click at [102, 407] on div "Board Analytics Feedback & Features" at bounding box center [114, 393] width 163 height 82
click at [94, 397] on span "Analytics" at bounding box center [84, 393] width 42 height 15
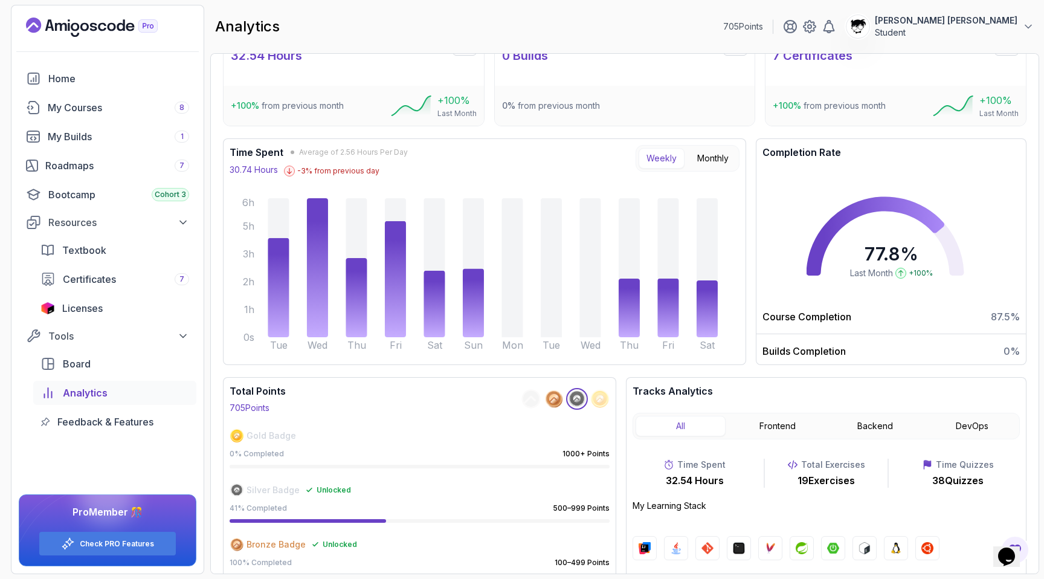
scroll to position [53, 0]
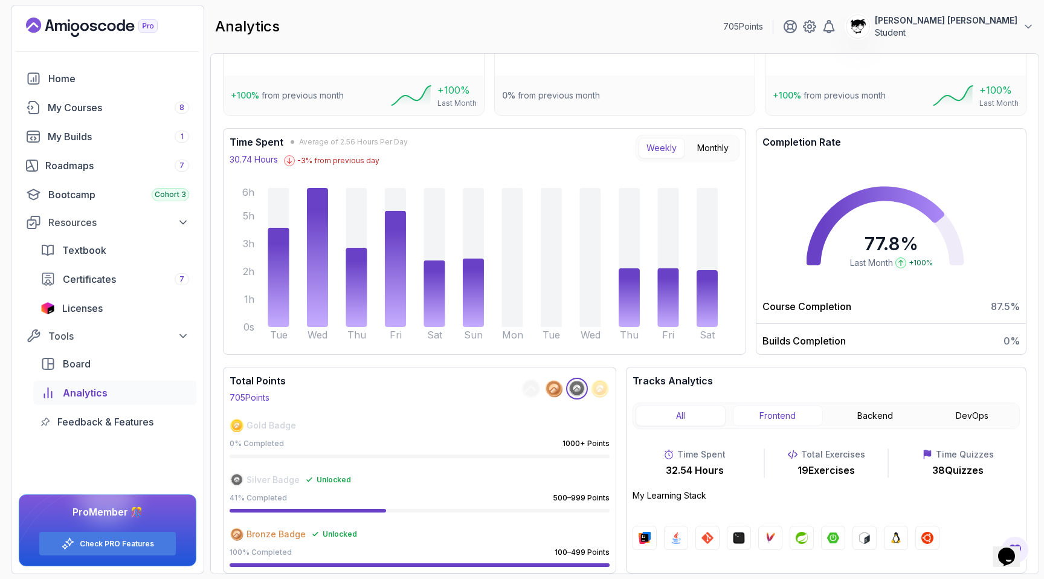
click at [776, 419] on button "Frontend" at bounding box center [778, 415] width 90 height 21
click at [865, 419] on button "Backend" at bounding box center [875, 415] width 90 height 21
click at [966, 421] on button "DevOps" at bounding box center [972, 415] width 90 height 21
click at [902, 418] on button "Backend" at bounding box center [875, 415] width 90 height 21
click at [810, 416] on button "Frontend" at bounding box center [778, 415] width 90 height 21
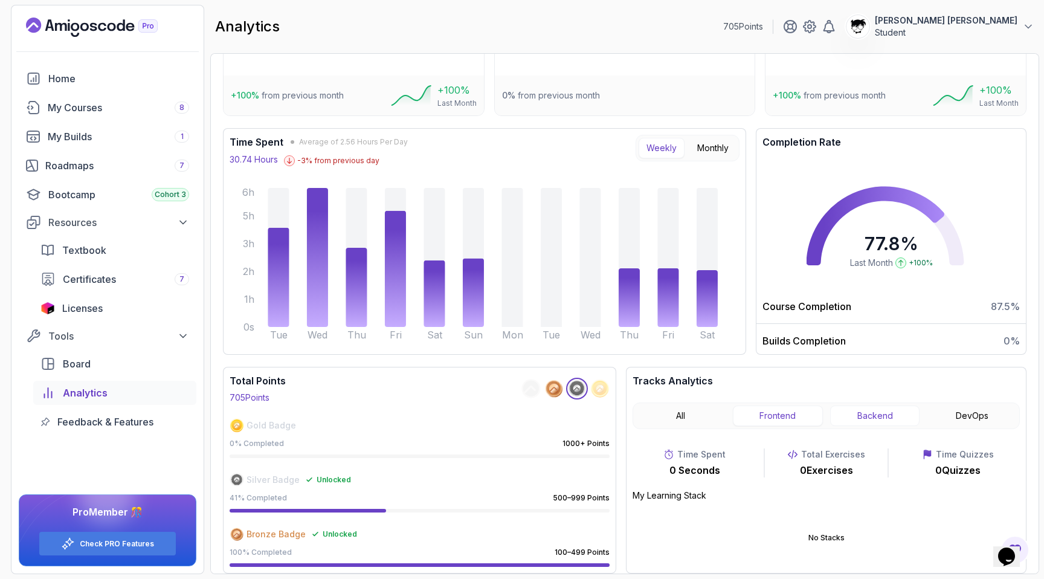
click at [845, 418] on button "Backend" at bounding box center [875, 415] width 90 height 21
click at [69, 178] on div "Home My Courses 8 My Builds 1 Roadmaps 7 Bootcamp Cohort 3 Resources Textbook C…" at bounding box center [108, 249] width 178 height 367
click at [62, 163] on div "Roadmaps 7" at bounding box center [117, 165] width 144 height 15
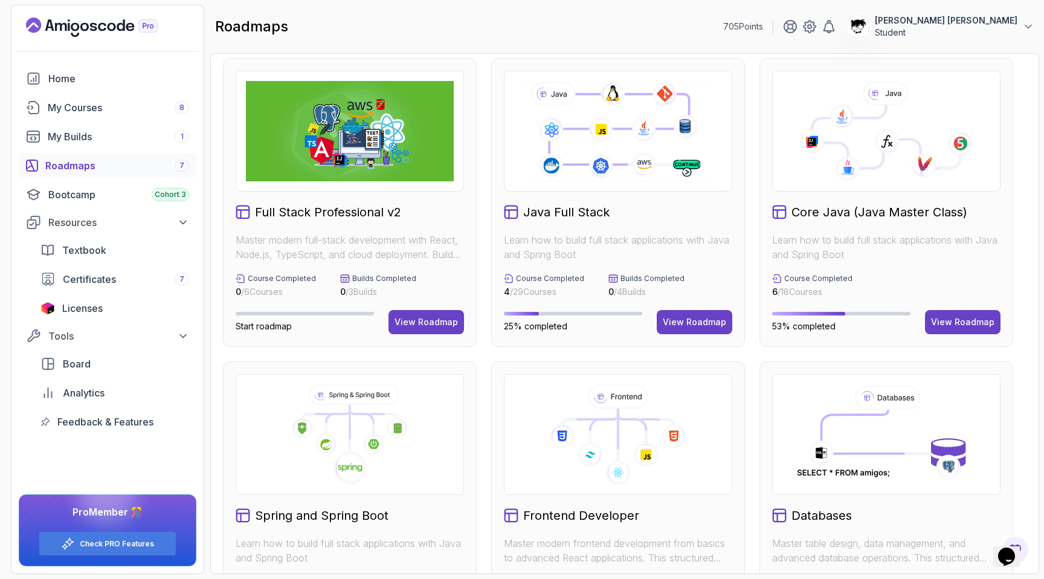
scroll to position [179, 0]
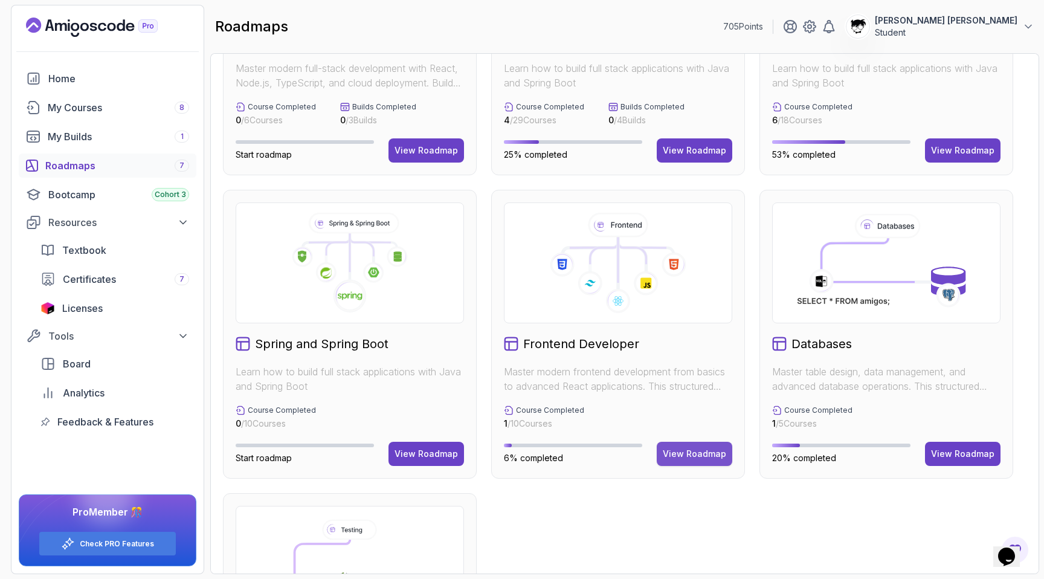
click at [689, 444] on button "View Roadmap" at bounding box center [695, 454] width 76 height 24
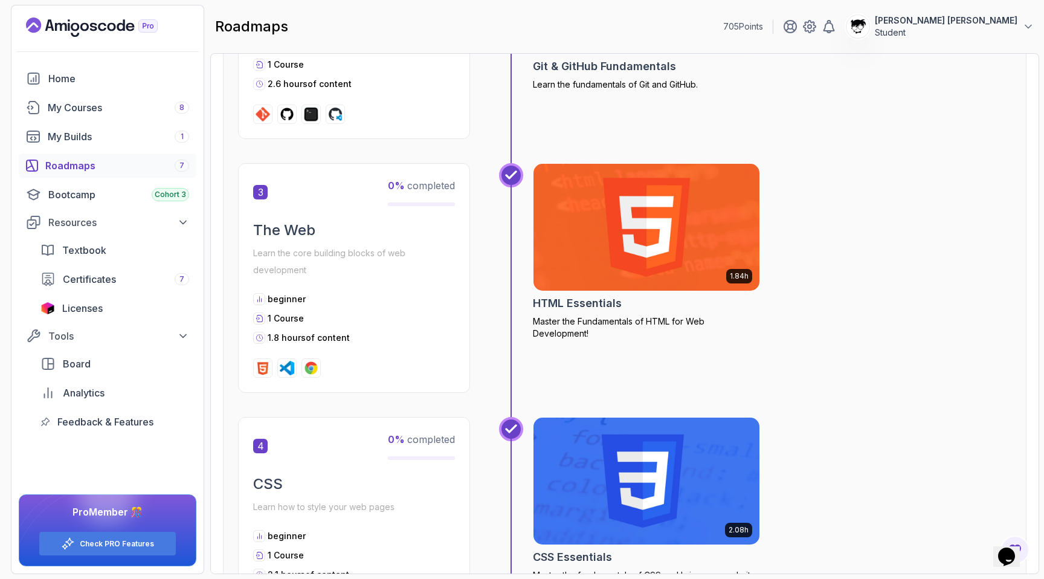
scroll to position [603, 0]
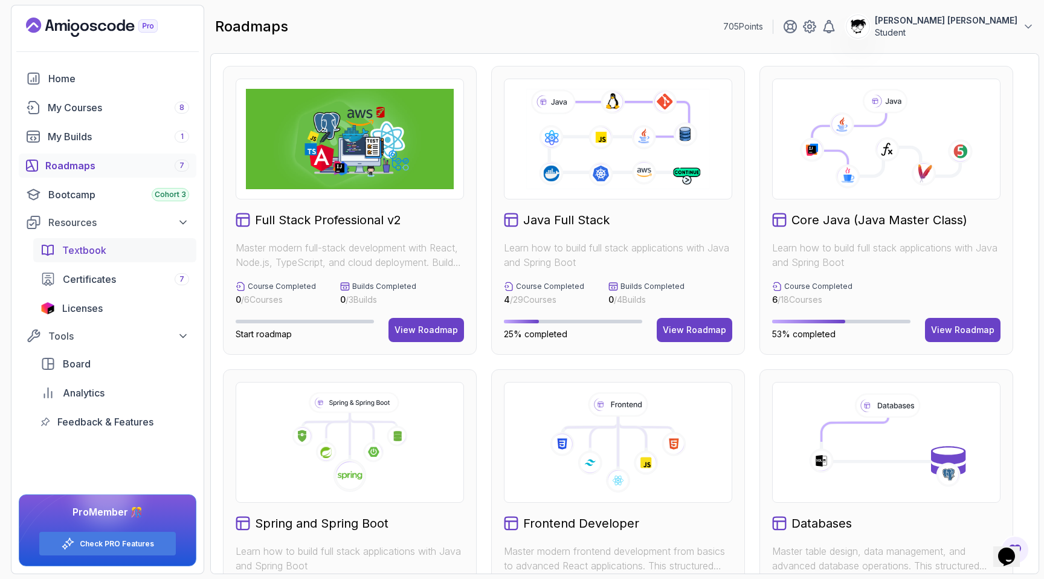
click at [75, 257] on link "Textbook" at bounding box center [114, 250] width 163 height 24
click at [955, 335] on div "View Roadmap" at bounding box center [962, 330] width 63 height 12
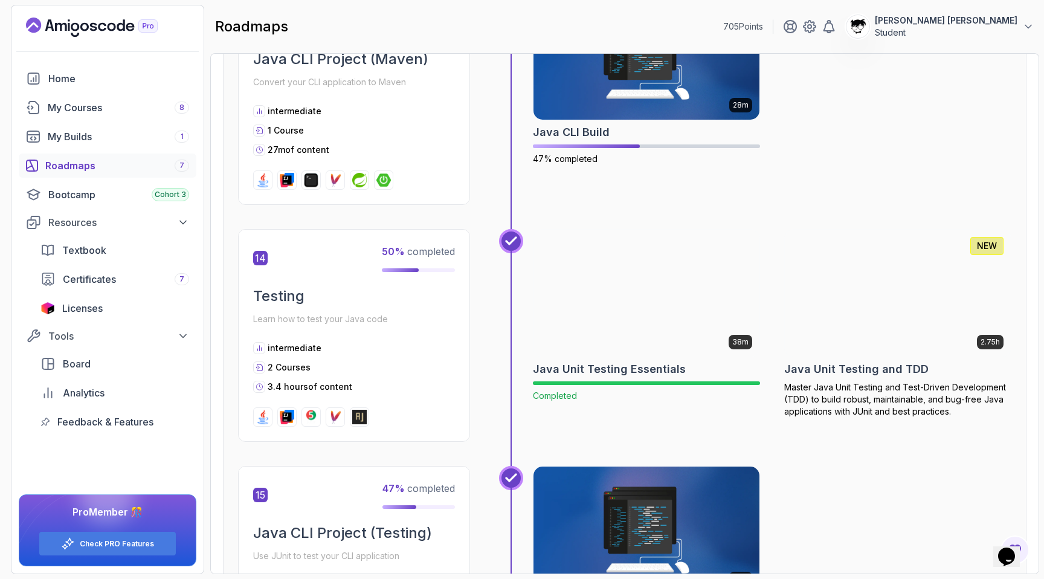
scroll to position [3668, 0]
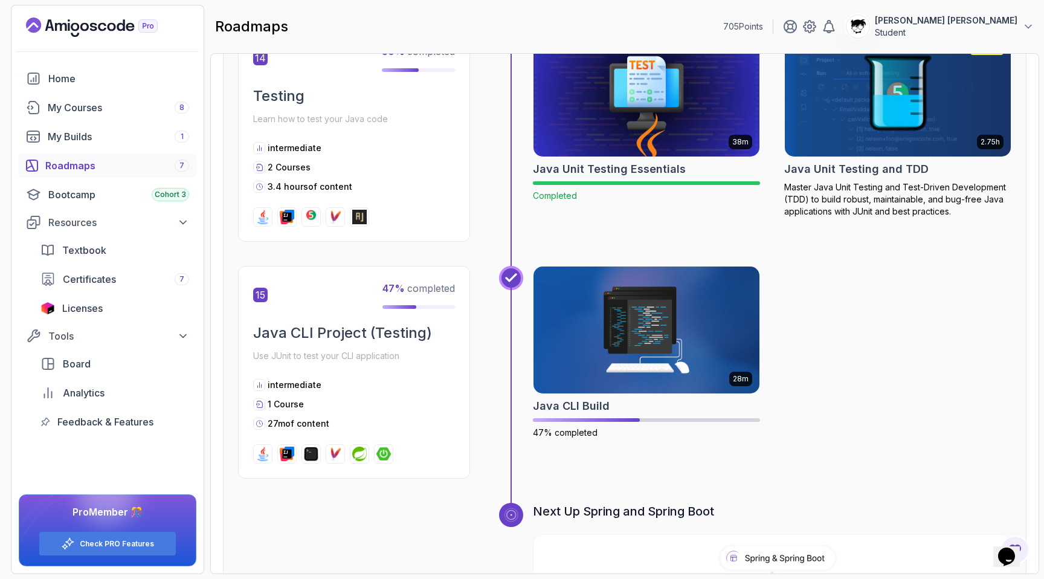
click at [828, 84] on img at bounding box center [897, 93] width 237 height 133
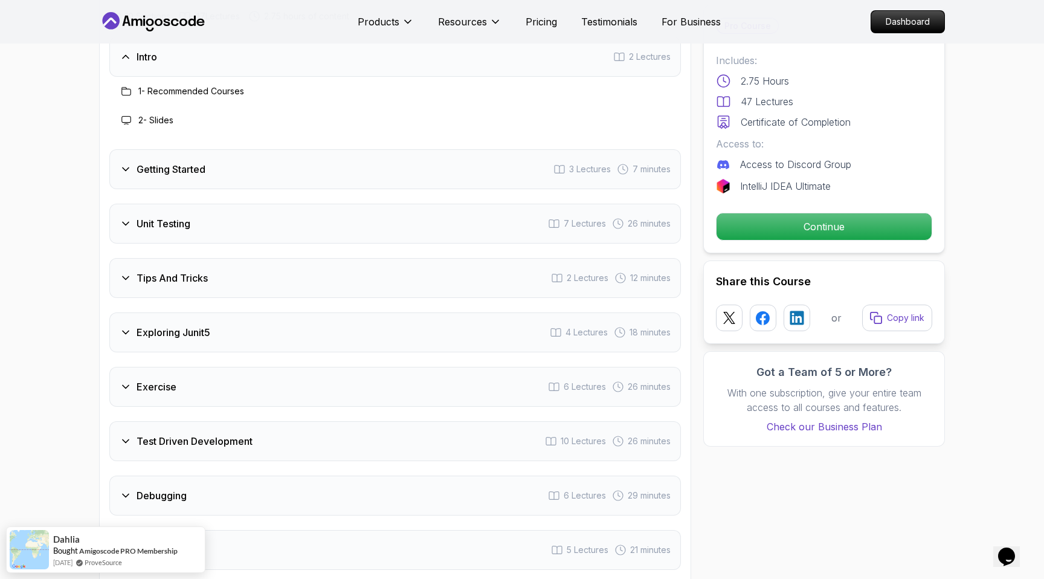
scroll to position [1741, 0]
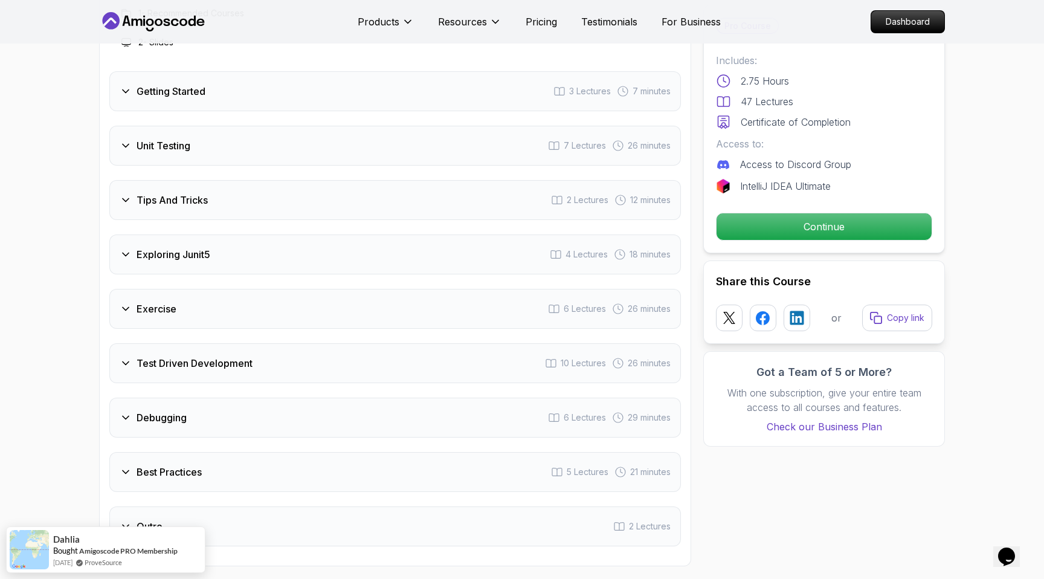
click at [386, 289] on div "Exercise 6 Lectures 26 minutes" at bounding box center [395, 309] width 572 height 40
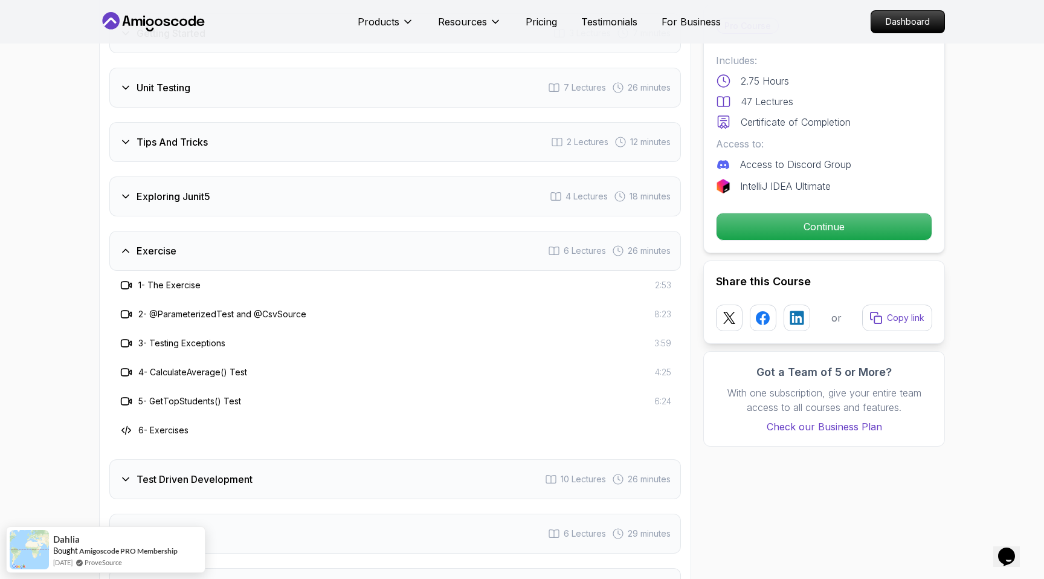
click at [343, 231] on div "Exercise 6 Lectures 26 minutes" at bounding box center [395, 251] width 572 height 40
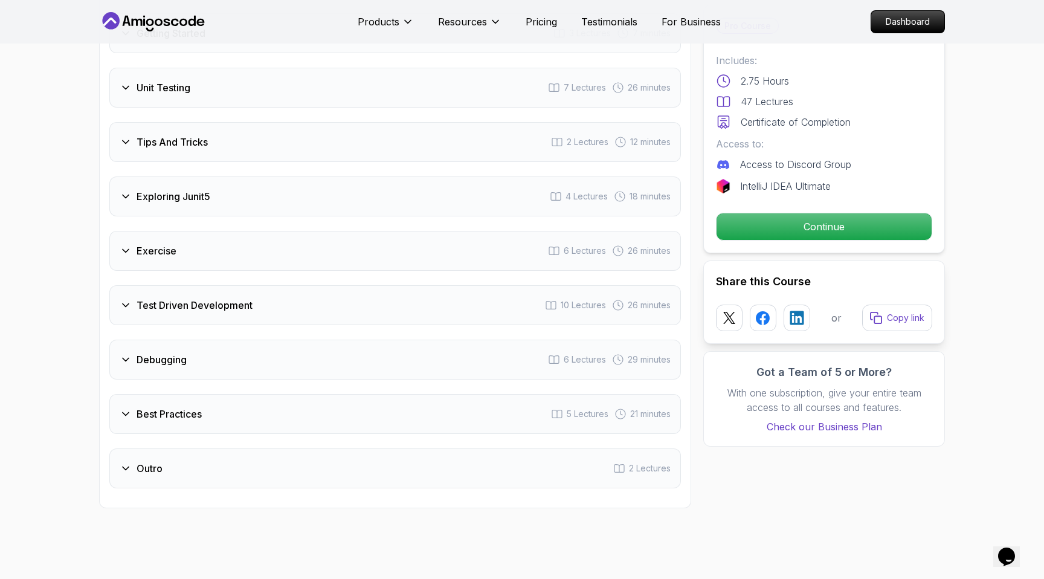
click at [239, 394] on div "Best Practices 5 Lectures 21 minutes" at bounding box center [395, 414] width 572 height 40
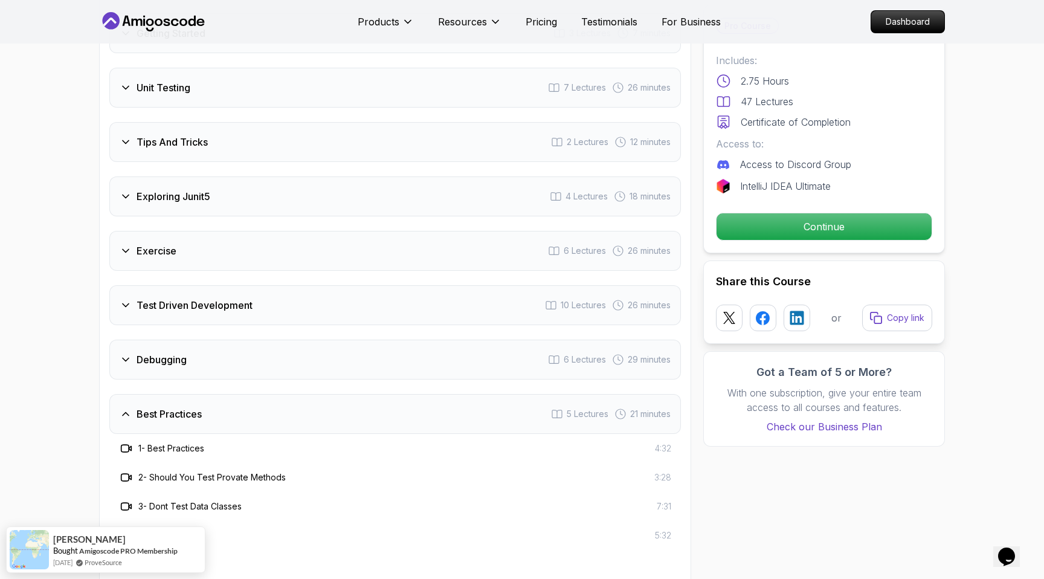
click at [202, 394] on div "Best Practices 5 Lectures 21 minutes" at bounding box center [395, 414] width 572 height 40
click at [176, 288] on div "Test Driven Development 10 Lectures 26 minutes" at bounding box center [395, 305] width 572 height 40
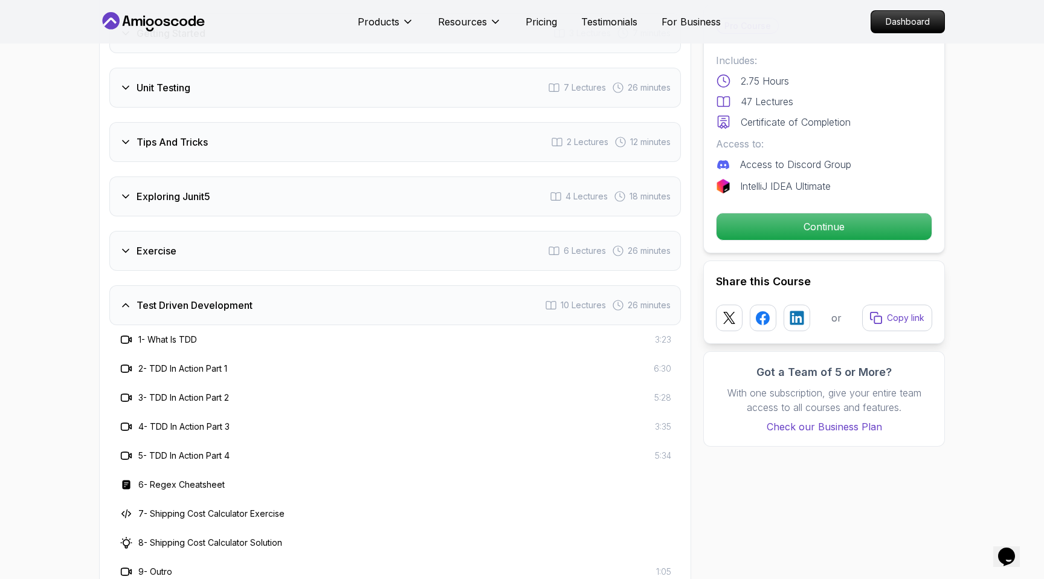
click at [175, 298] on h3 "Test Driven Development" at bounding box center [195, 305] width 116 height 15
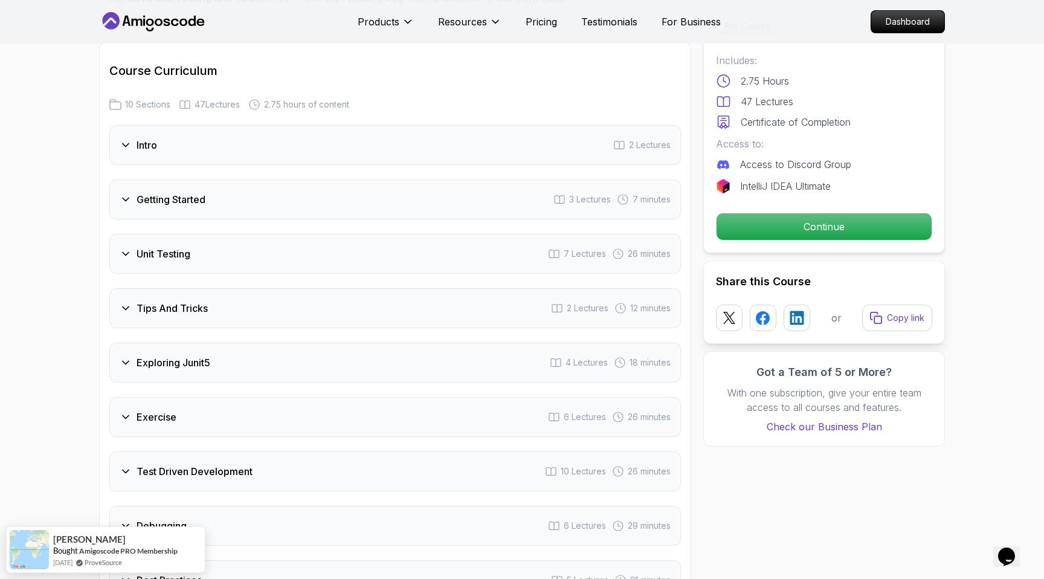
scroll to position [1568, 0]
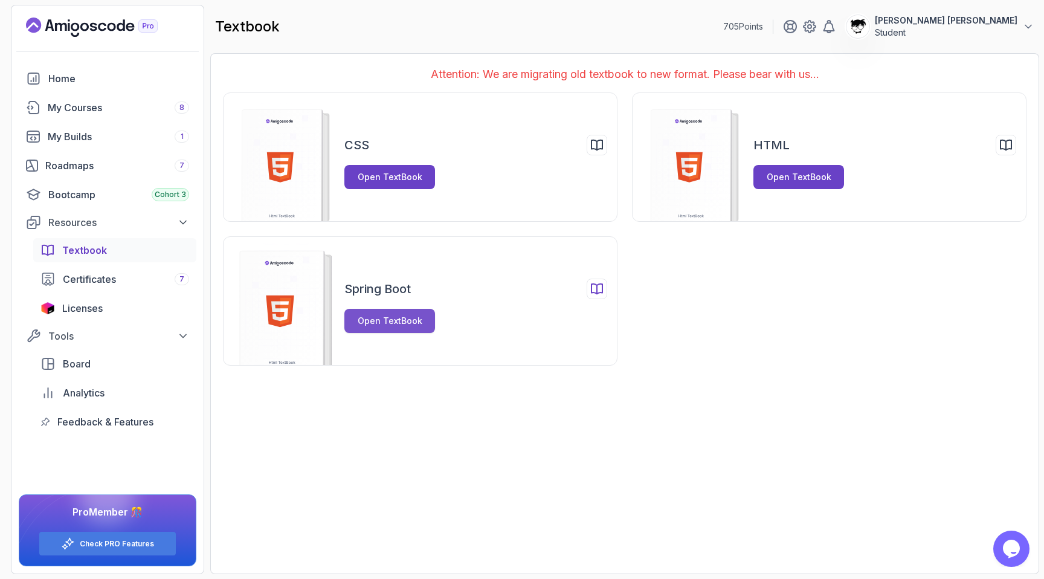
click at [382, 316] on div "Open TextBook" at bounding box center [390, 321] width 65 height 12
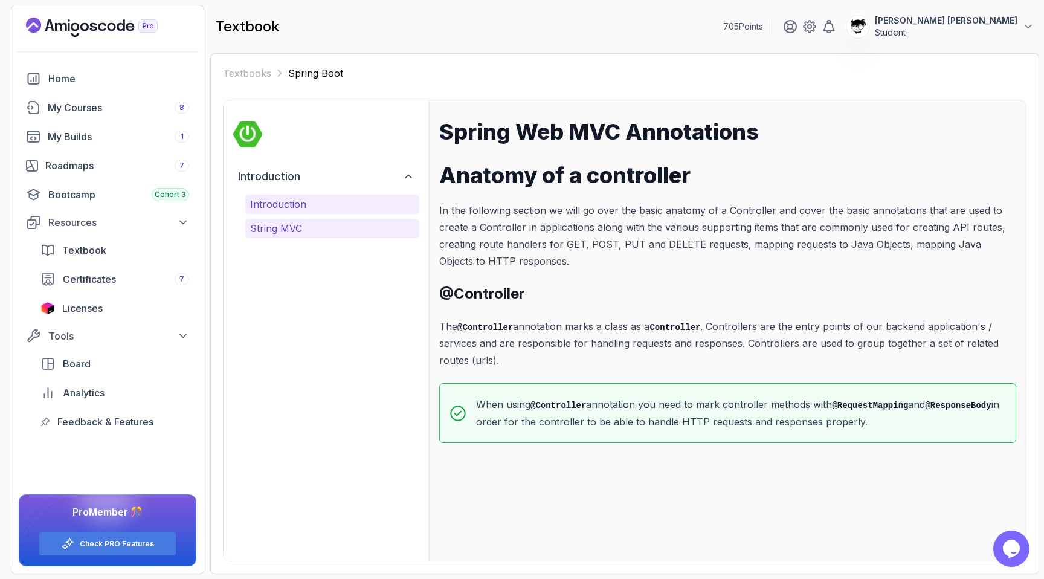
click at [302, 225] on p "String MVC" at bounding box center [332, 228] width 164 height 15
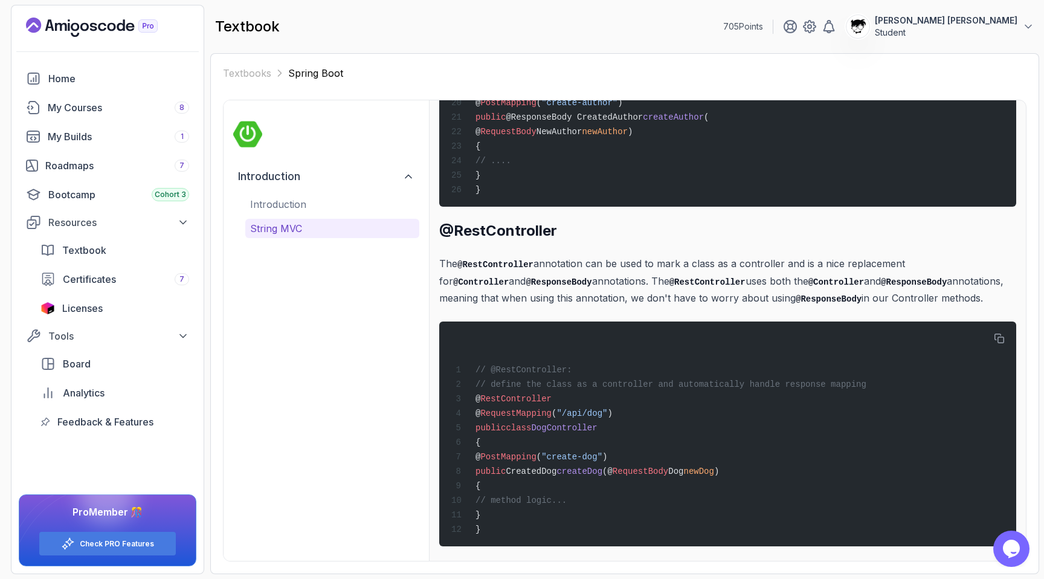
scroll to position [4963, 0]
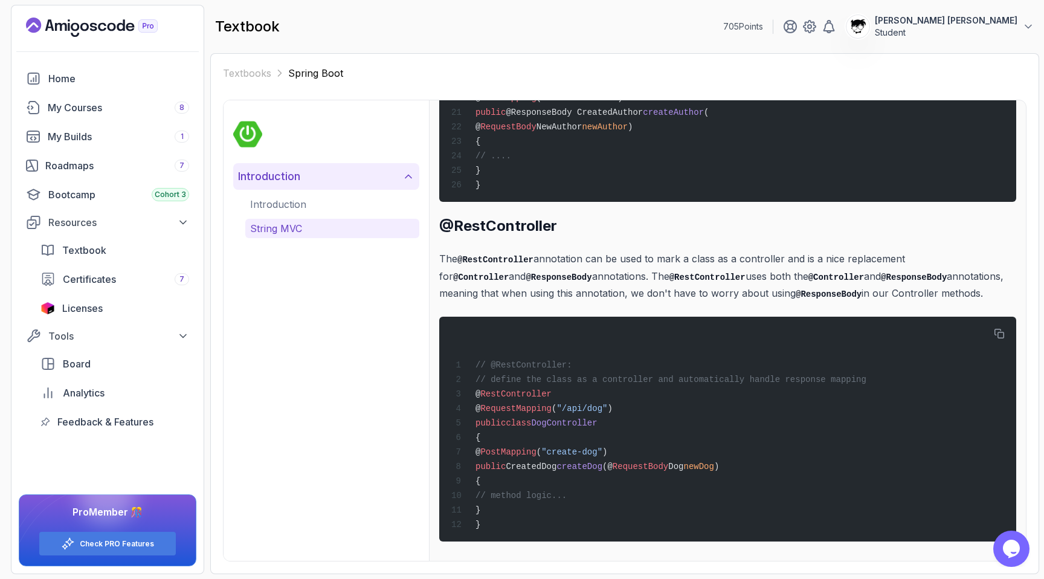
click at [307, 186] on button "Introduction" at bounding box center [326, 176] width 186 height 27
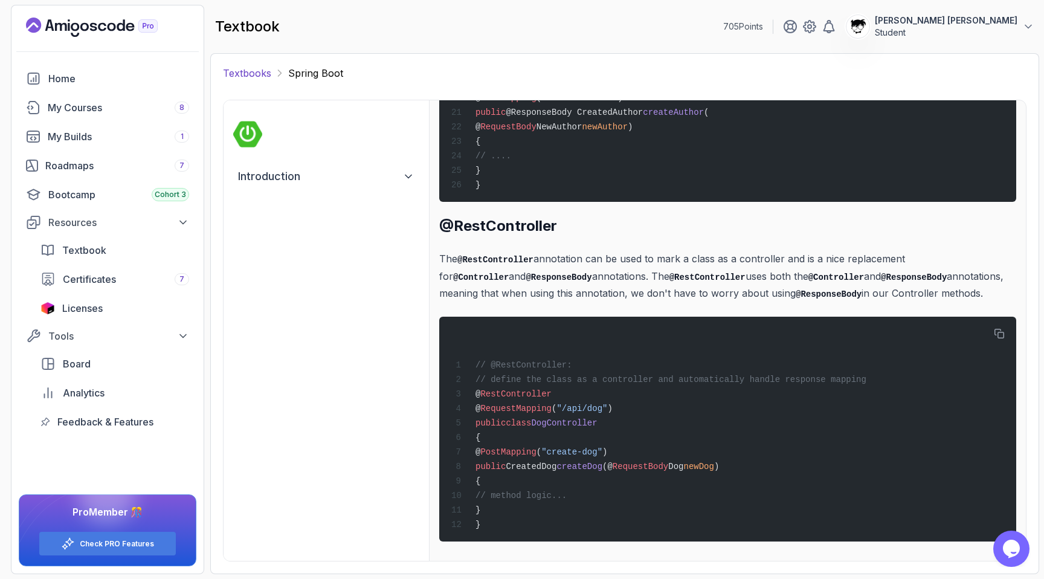
click at [249, 69] on link "Textbooks" at bounding box center [247, 73] width 48 height 15
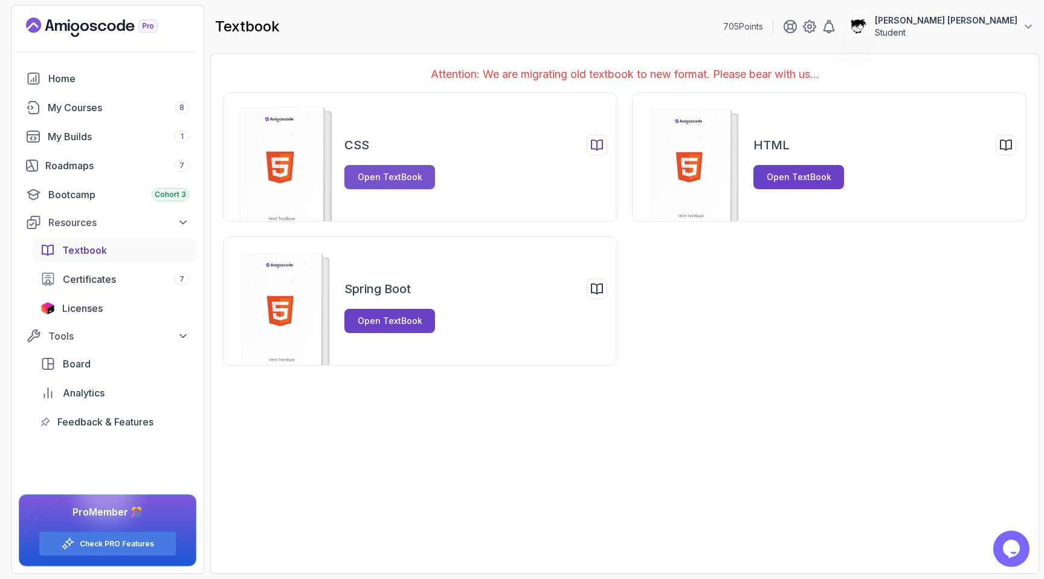
click at [407, 174] on div "Open TextBook" at bounding box center [390, 177] width 65 height 12
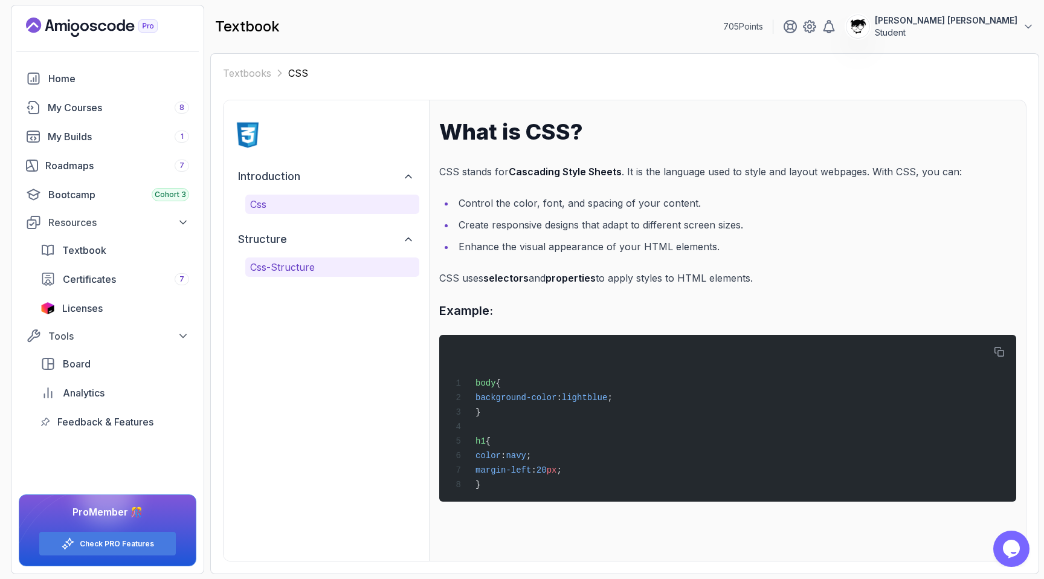
click at [353, 258] on button "css-structure" at bounding box center [332, 266] width 174 height 19
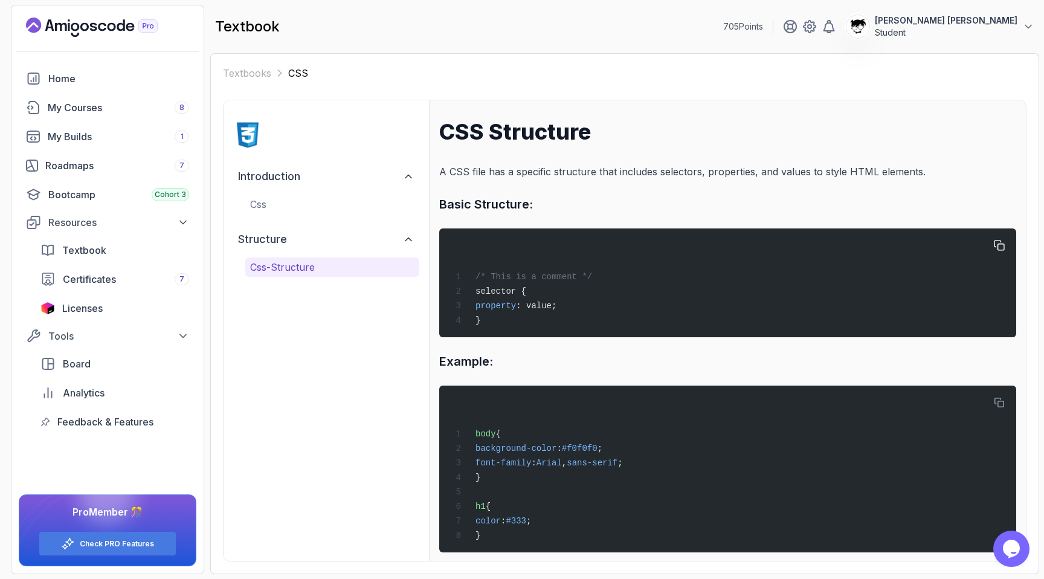
scroll to position [18, 0]
